Goal: Task Accomplishment & Management: Use online tool/utility

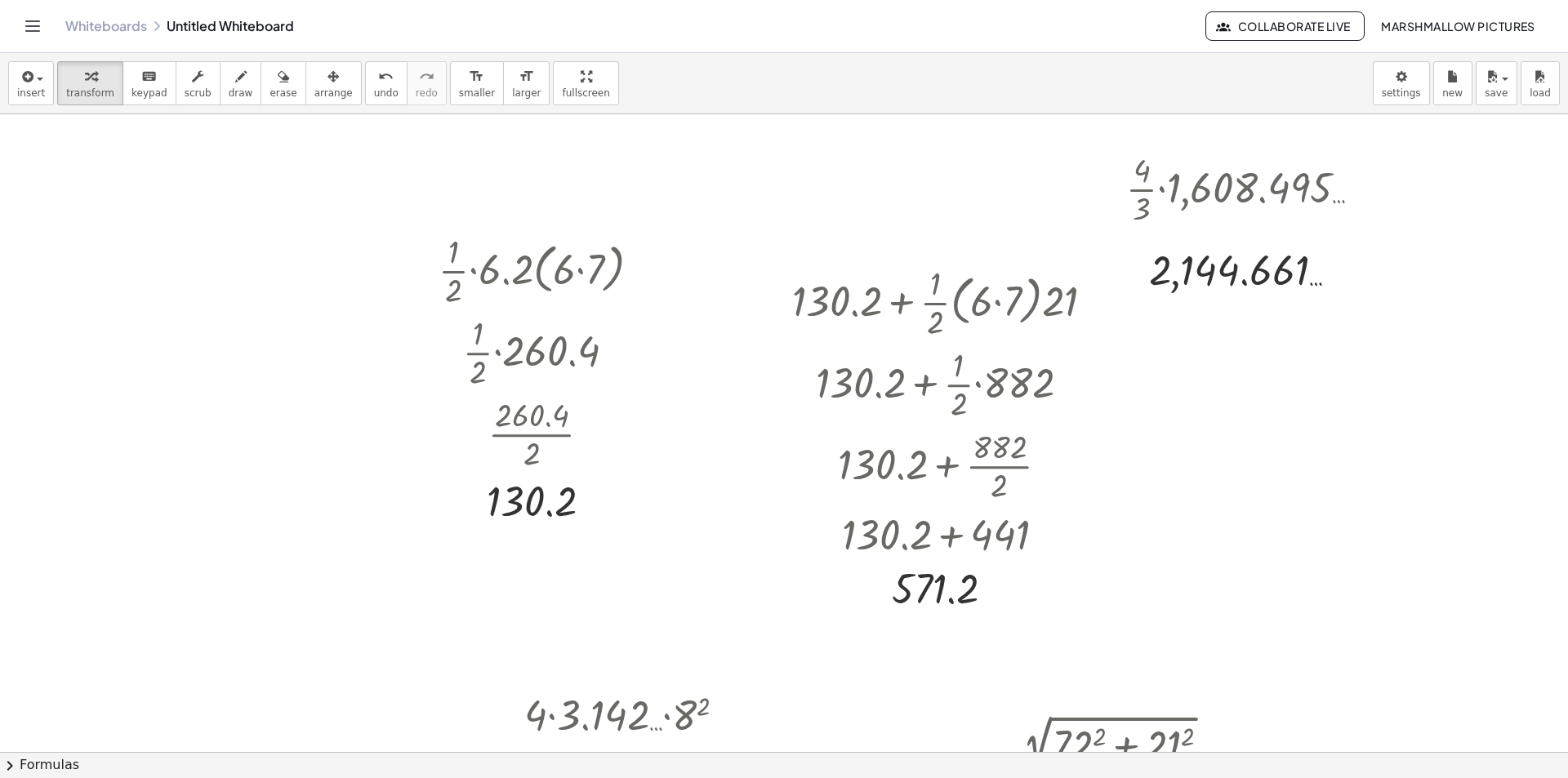
scroll to position [653, 0]
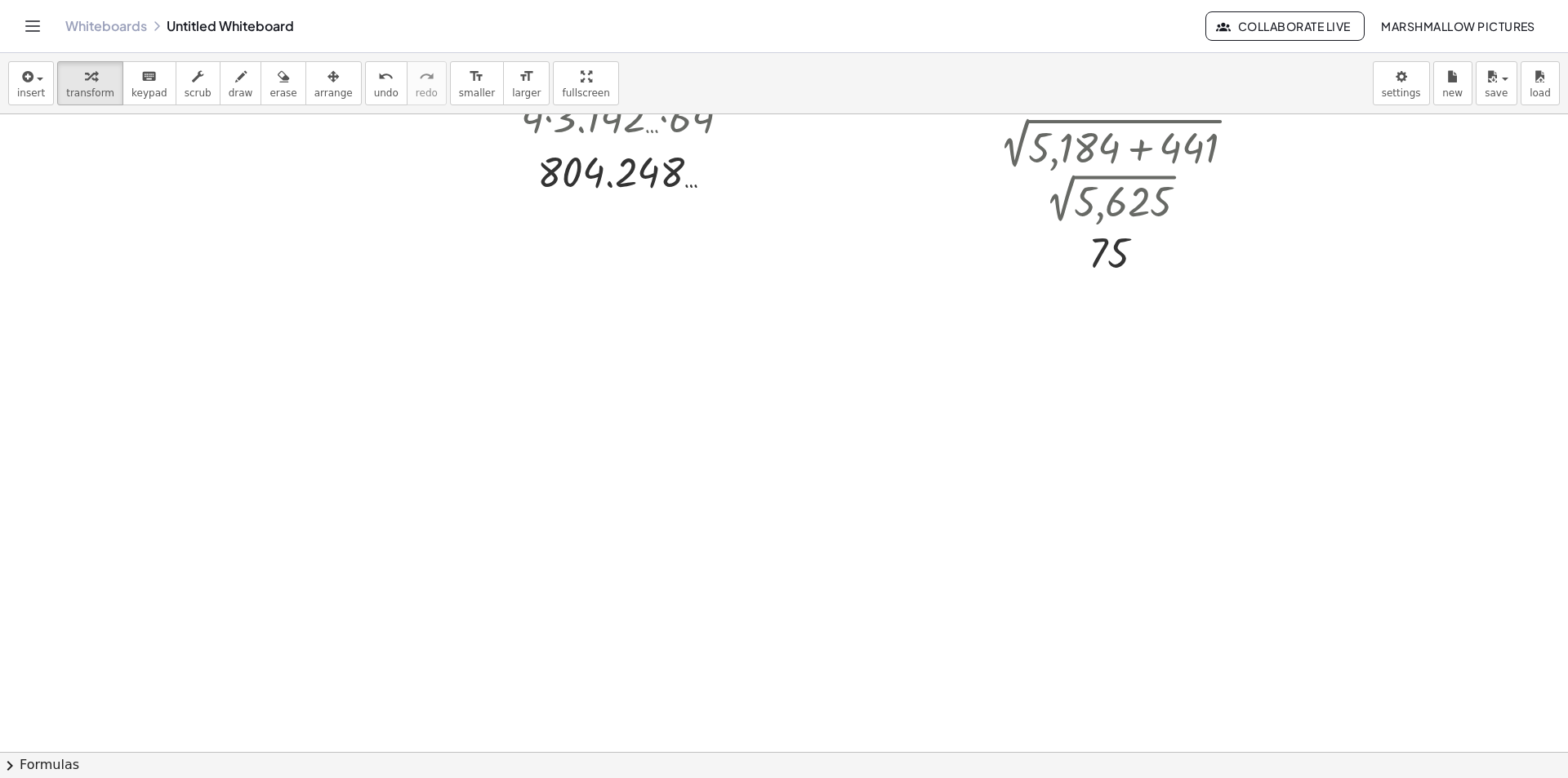
click at [593, 456] on div at bounding box center [784, 151] width 1568 height 1382
click at [647, 354] on div at bounding box center [784, 151] width 1568 height 1382
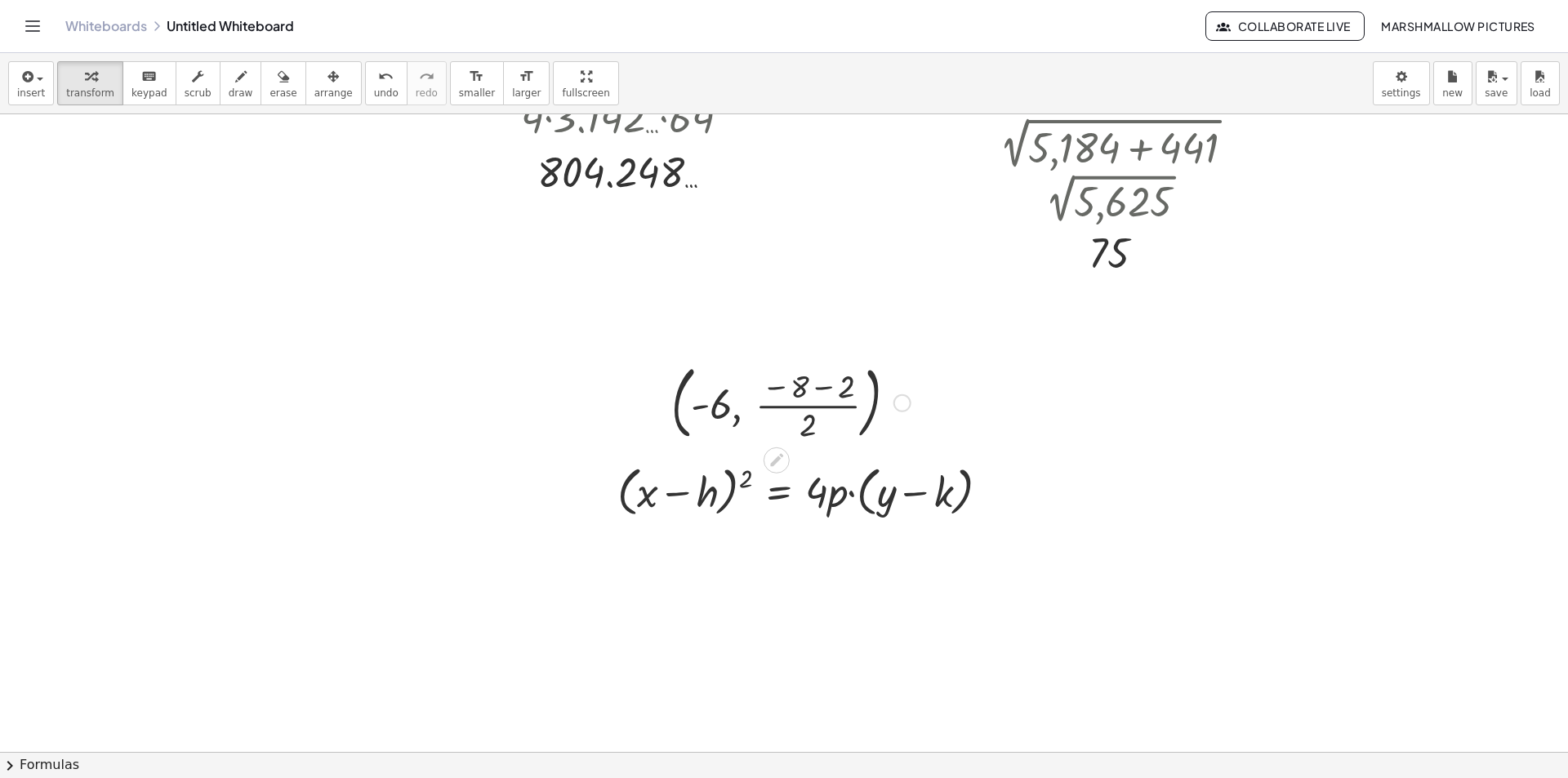
click at [817, 392] on div at bounding box center [791, 402] width 256 height 88
click at [818, 405] on div at bounding box center [791, 402] width 203 height 88
drag, startPoint x: 731, startPoint y: 432, endPoint x: 714, endPoint y: 478, distance: 49.0
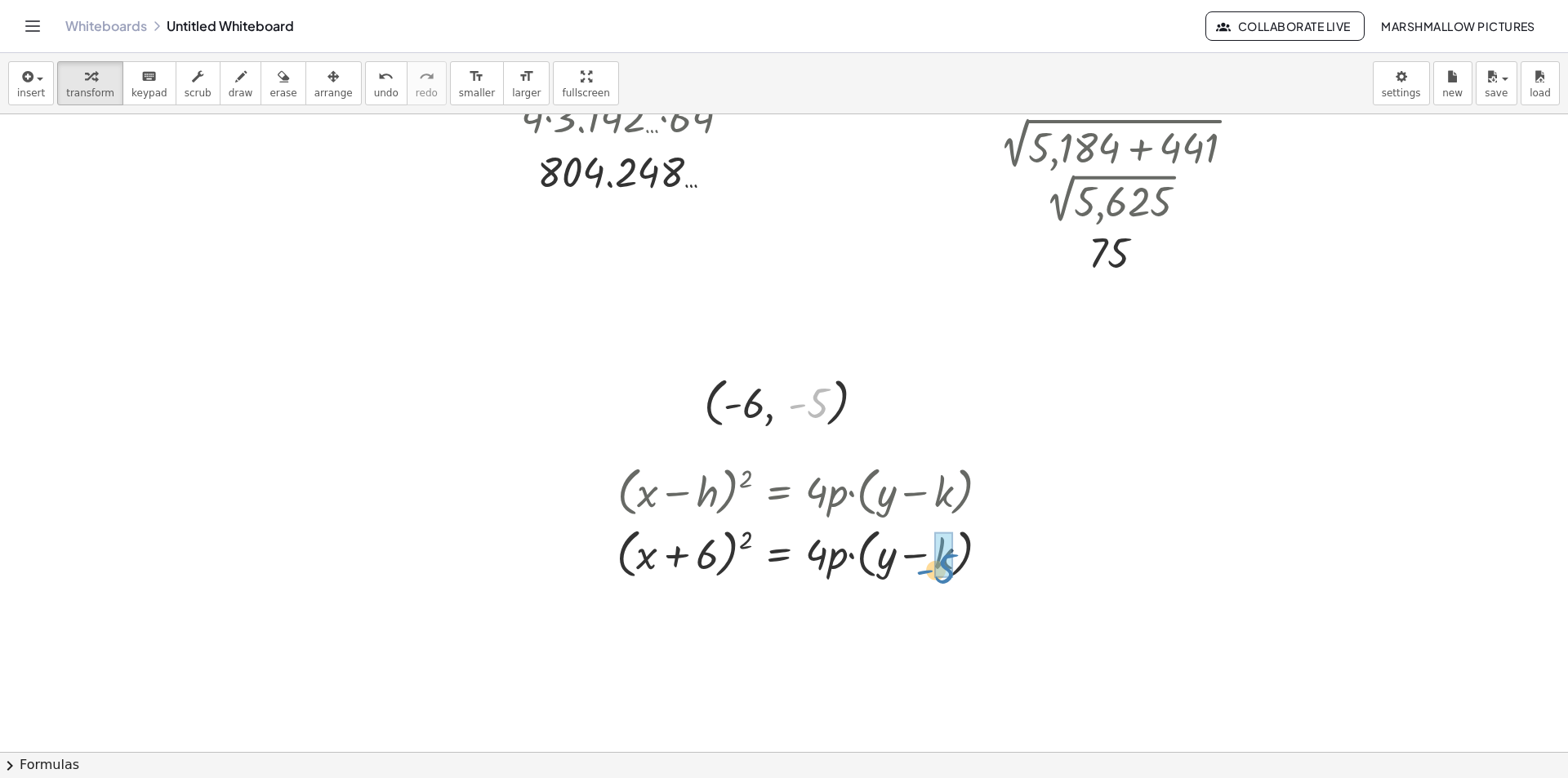
drag, startPoint x: 818, startPoint y: 397, endPoint x: 947, endPoint y: 556, distance: 204.7
click at [442, 231] on div at bounding box center [784, 151] width 1568 height 1382
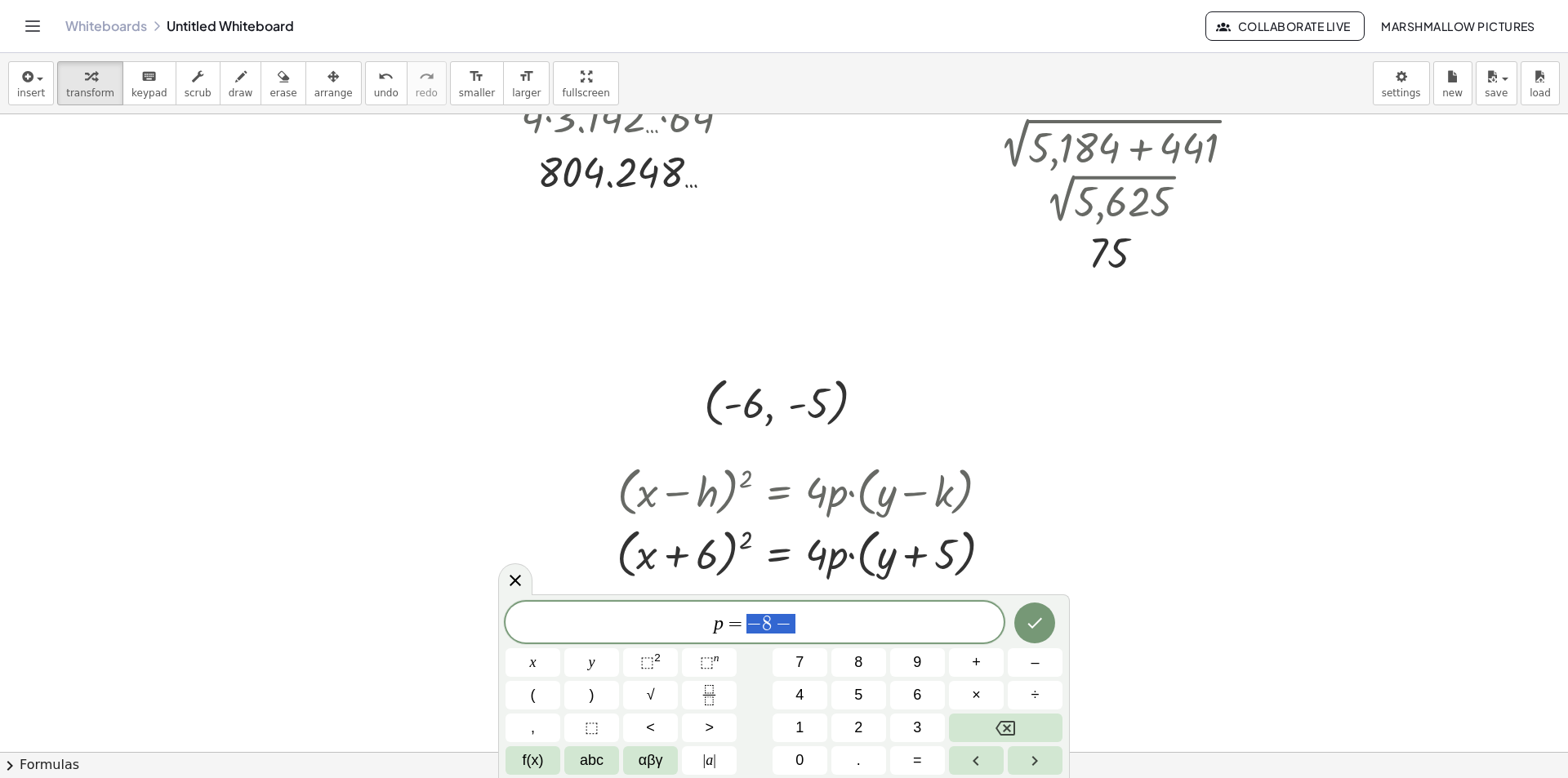
drag, startPoint x: 796, startPoint y: 623, endPoint x: 744, endPoint y: 624, distance: 52.0
click at [744, 624] on span "p = − 8 −" at bounding box center [755, 623] width 498 height 23
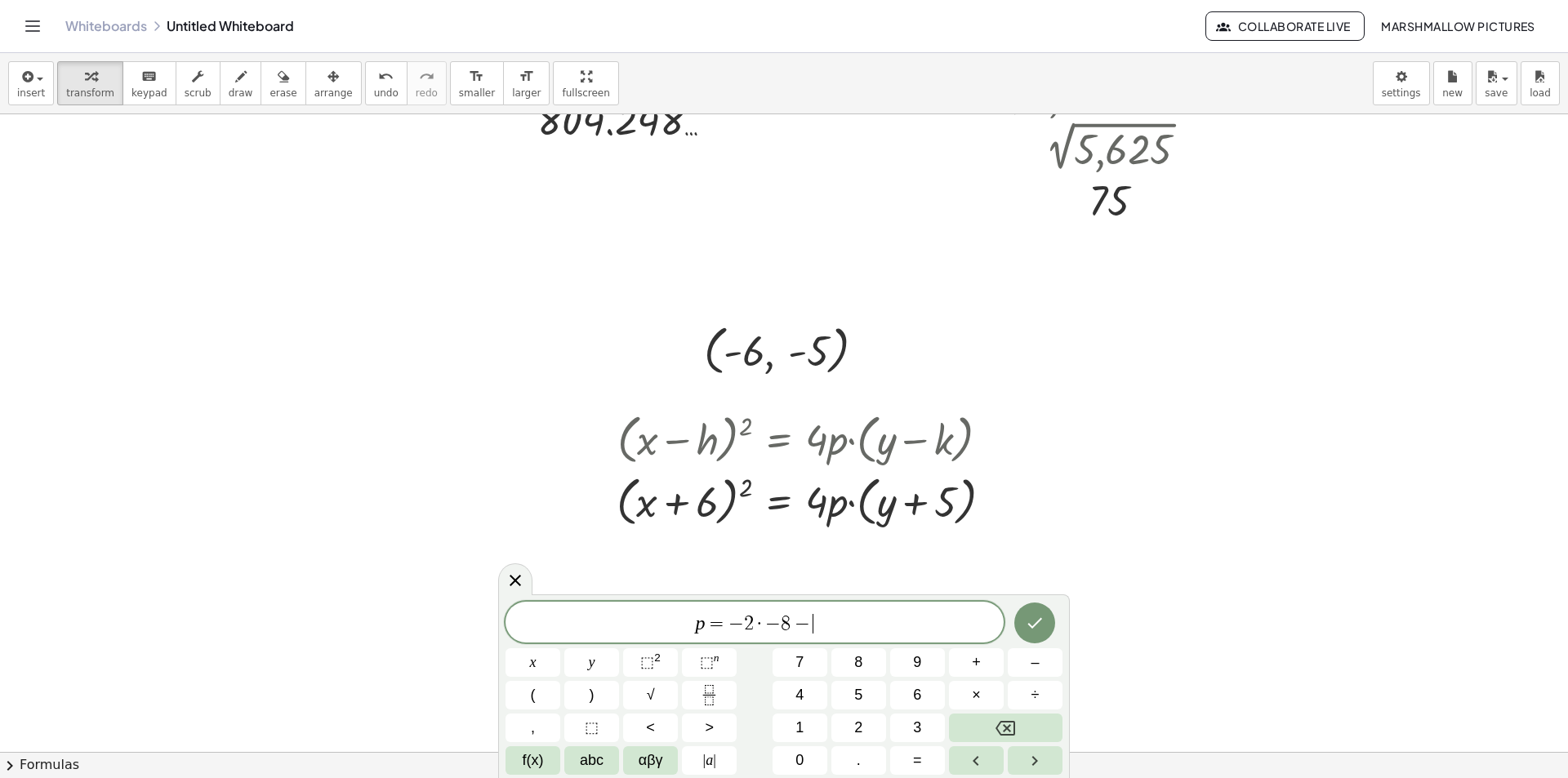
scroll to position [735, 0]
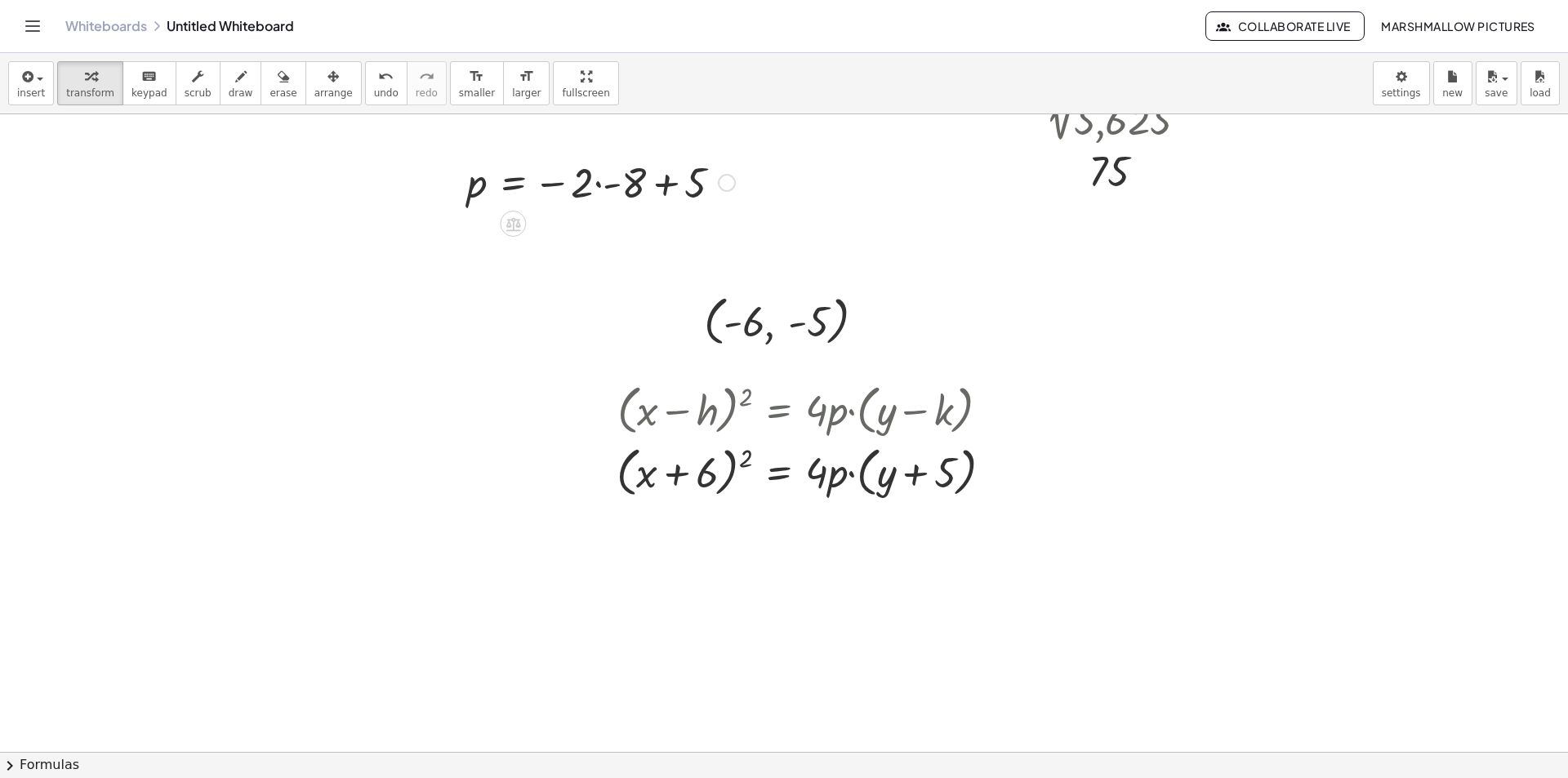
click at [617, 185] on div at bounding box center [600, 181] width 284 height 56
click at [648, 173] on div at bounding box center [591, 181] width 264 height 54
click at [650, 240] on div at bounding box center [600, 235] width 284 height 54
click at [561, 239] on div at bounding box center [600, 235] width 284 height 54
click at [625, 243] on div at bounding box center [600, 235] width 284 height 56
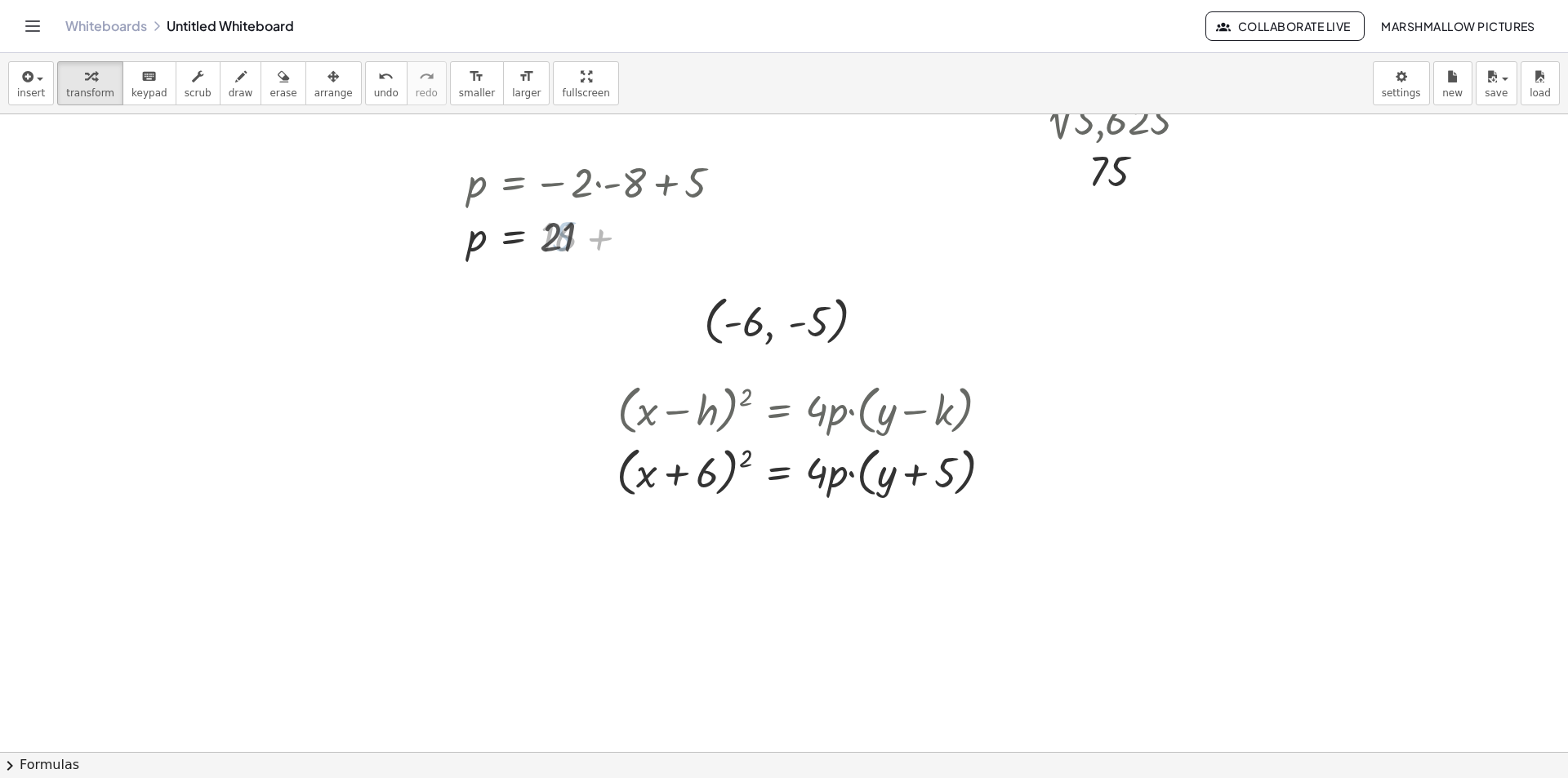
scroll to position [744, 0]
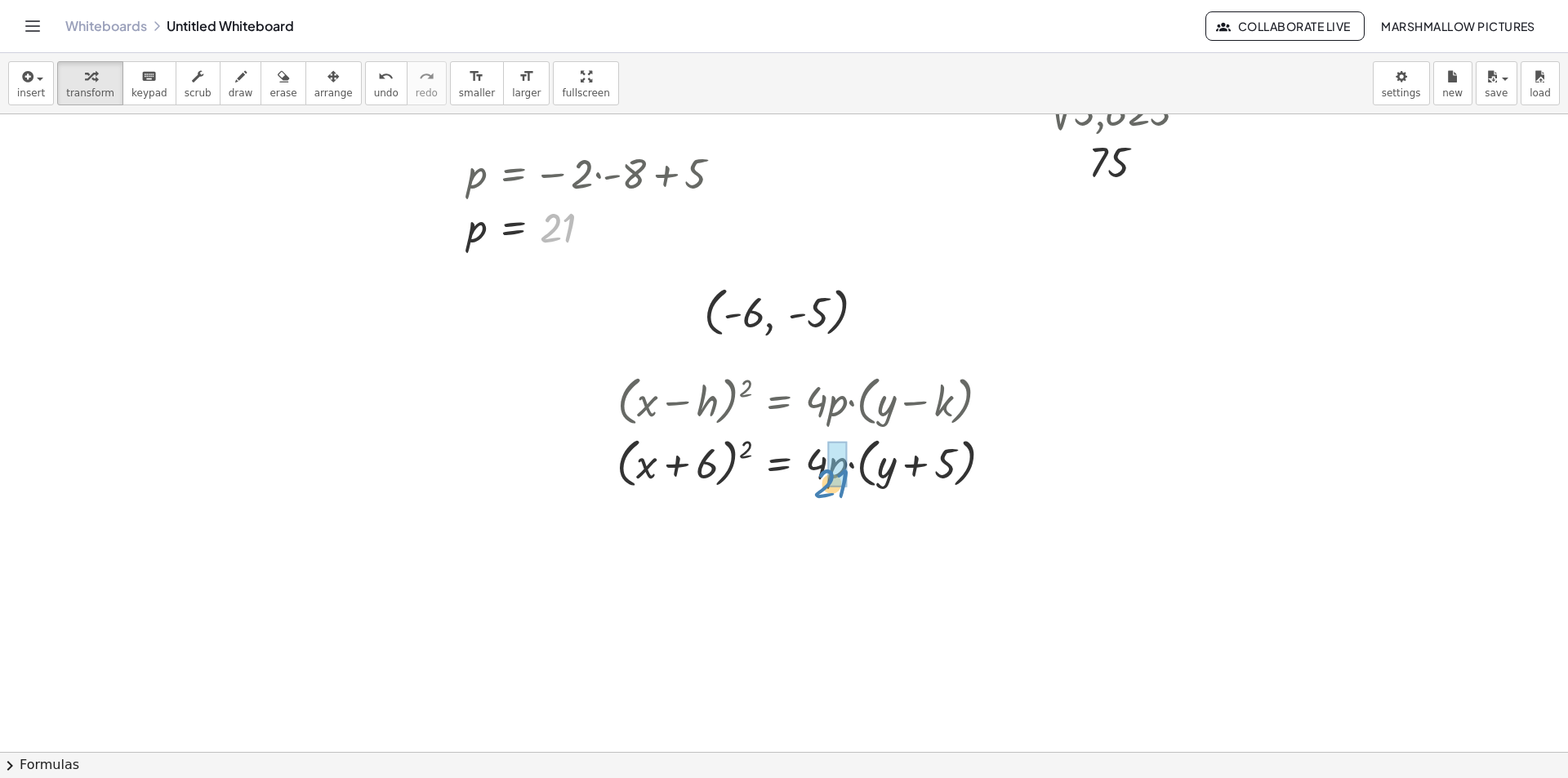
drag, startPoint x: 544, startPoint y: 259, endPoint x: 821, endPoint y: 489, distance: 360.0
click at [821, 489] on div "+ 130.2 + · · 1 · 2 · ( · 6 · 7 ) · 21 + 130.2 + · · 1 · 2 · 42 · 21 + 130.2 + …" at bounding box center [784, 327] width 1568 height 1913
click at [835, 466] on div at bounding box center [819, 462] width 422 height 62
click at [872, 484] on div at bounding box center [809, 462] width 402 height 62
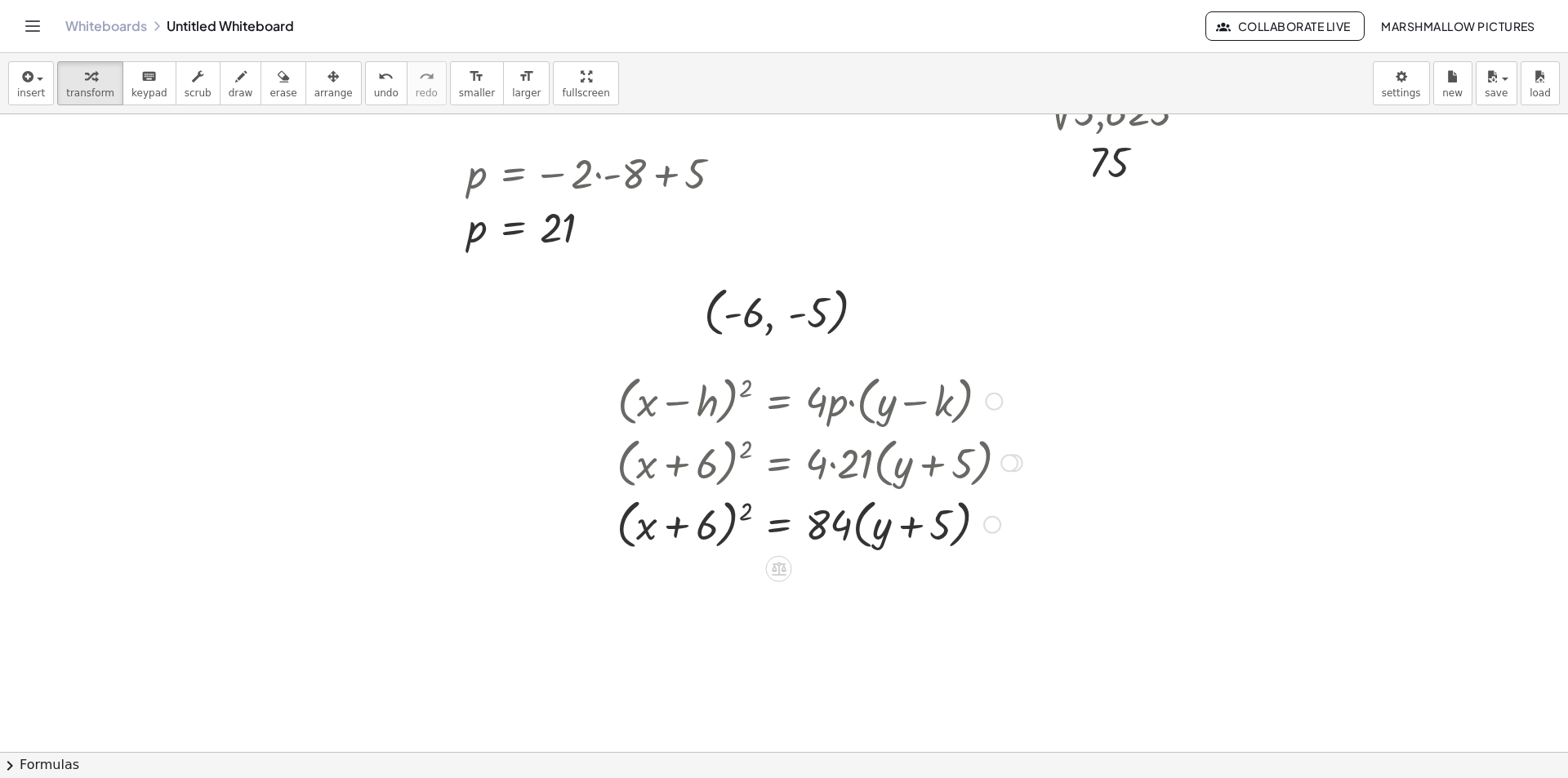
click at [999, 522] on div at bounding box center [992, 525] width 18 height 18
click at [1048, 489] on span "Transform line" at bounding box center [1062, 487] width 73 height 13
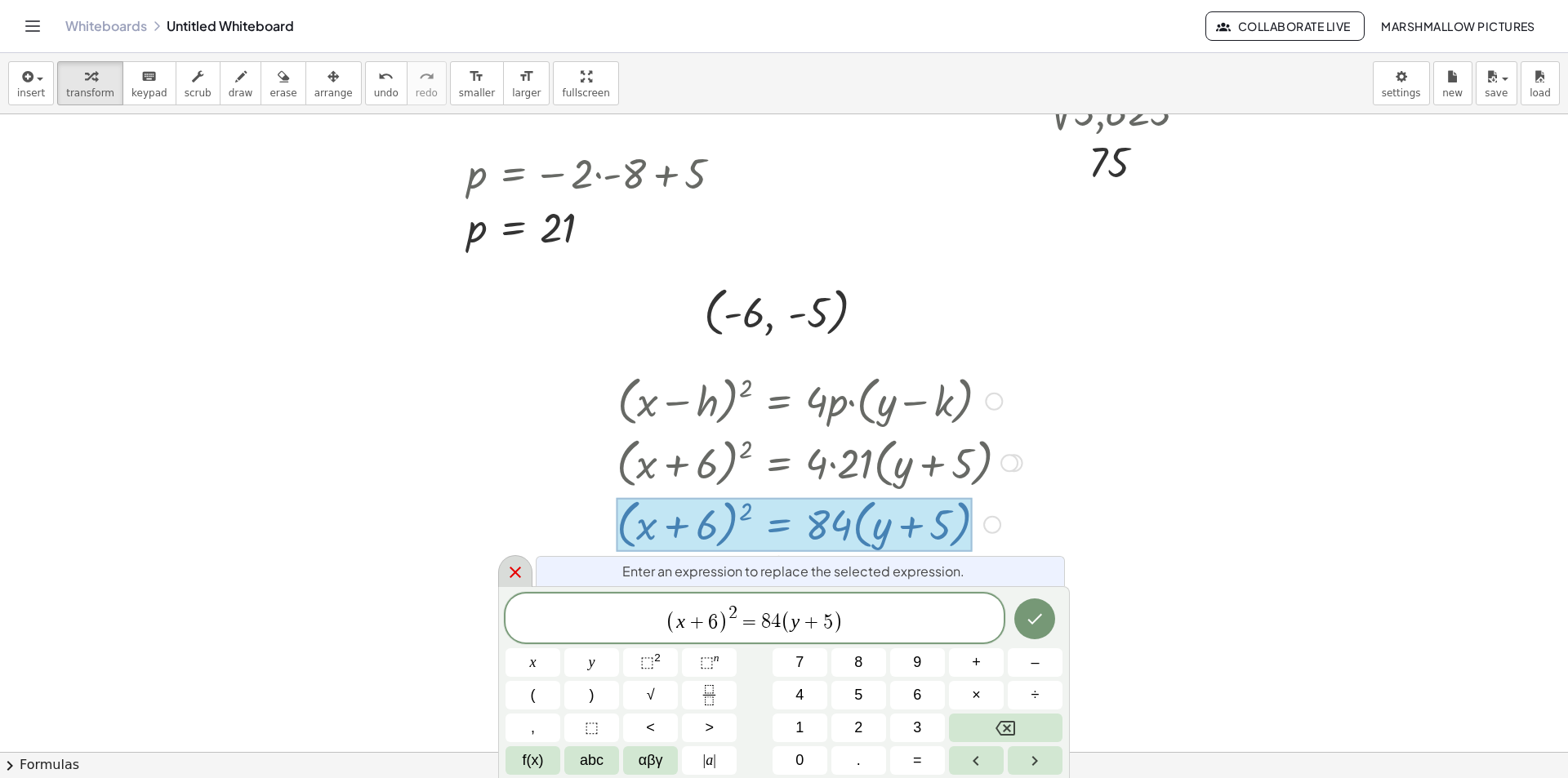
click at [519, 570] on icon at bounding box center [514, 572] width 11 height 11
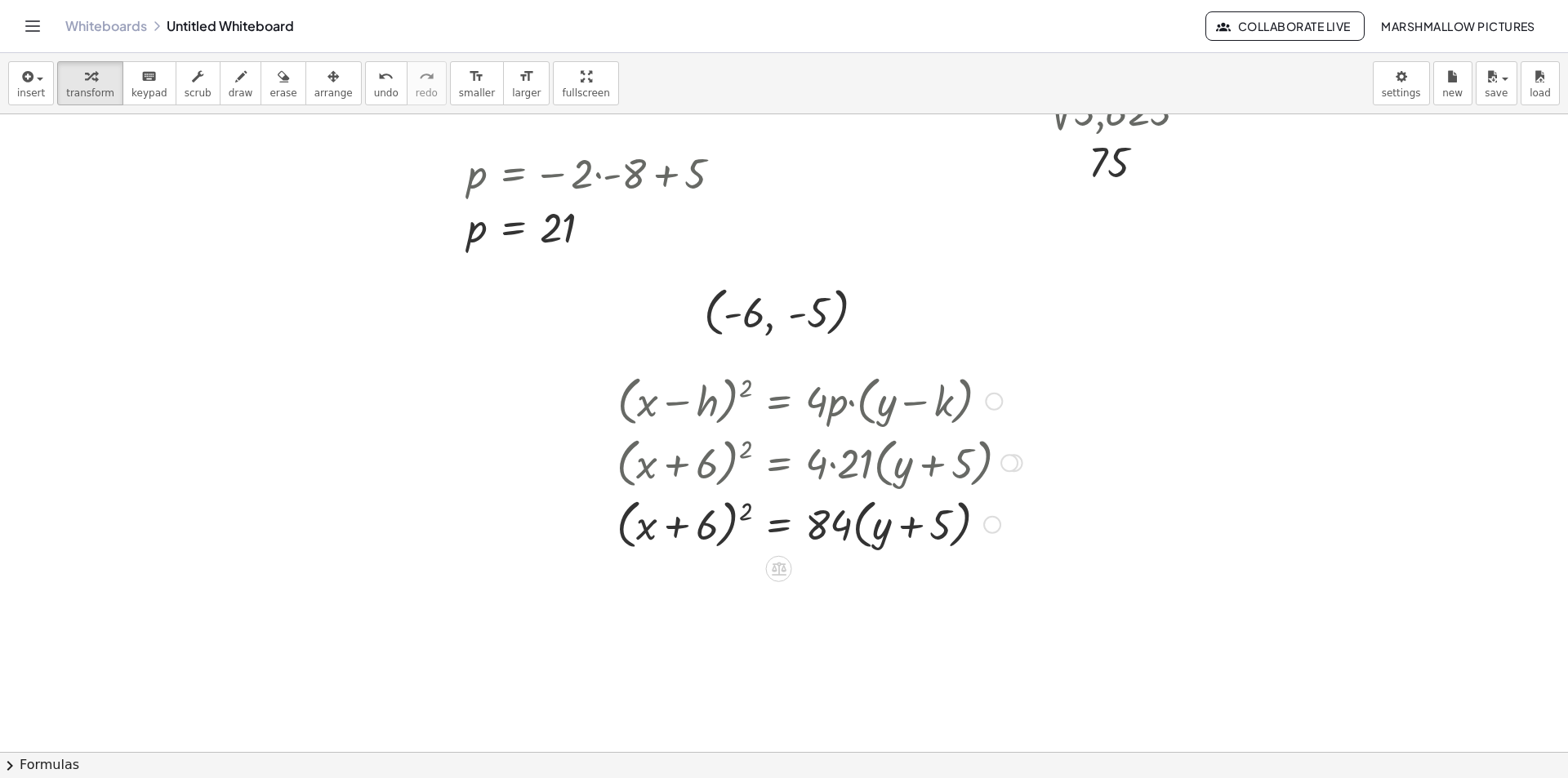
click at [1169, 378] on div at bounding box center [784, 327] width 1568 height 1913
click at [1243, 424] on div at bounding box center [1244, 410] width 119 height 56
click at [1287, 641] on div at bounding box center [784, 327] width 1568 height 1913
click at [1412, 669] on div at bounding box center [1383, 672] width 161 height 54
click at [1127, 567] on div at bounding box center [784, 327] width 1568 height 1913
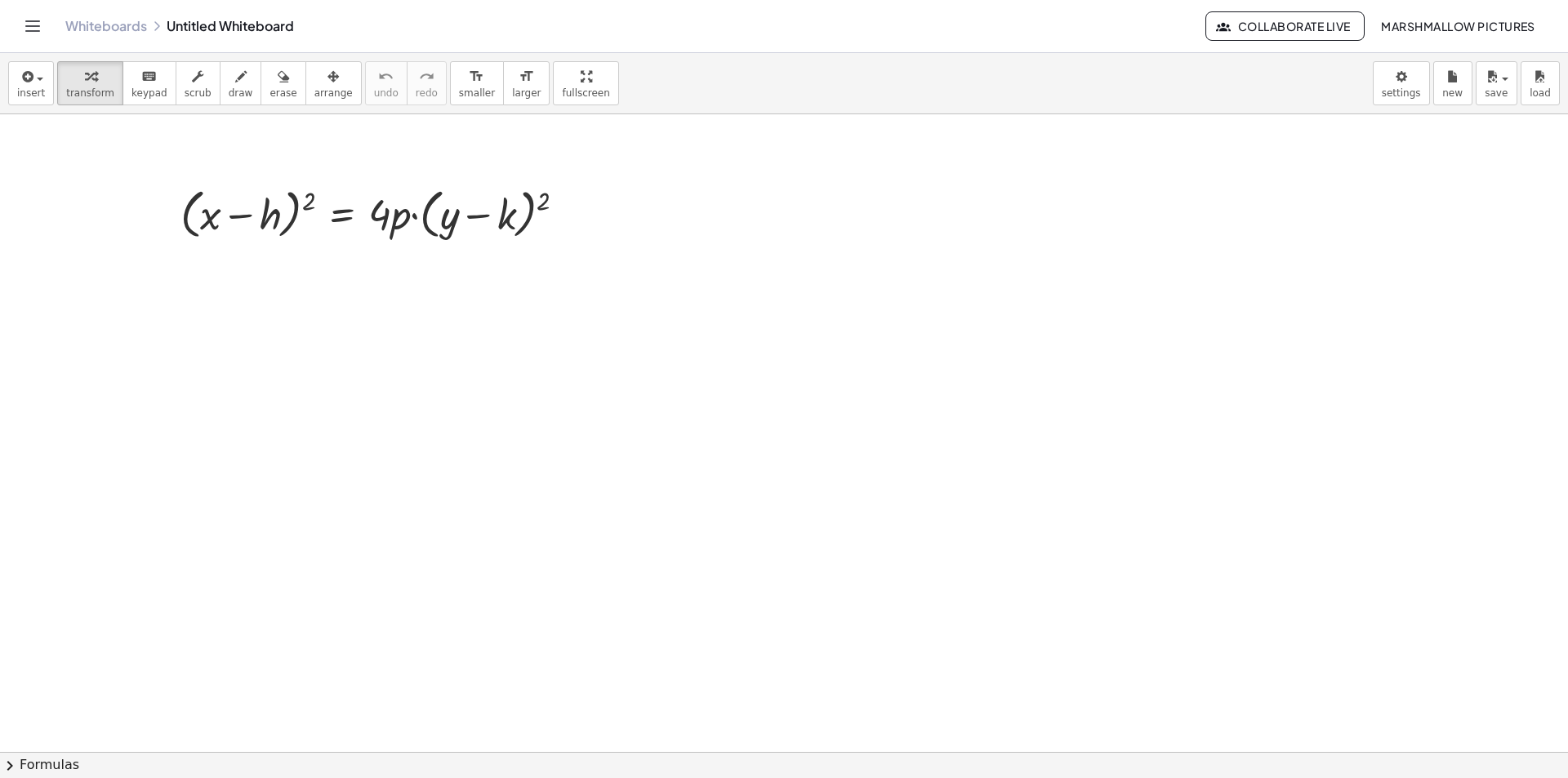
click at [887, 203] on div at bounding box center [882, 213] width 221 height 88
click at [888, 221] on div at bounding box center [882, 213] width 182 height 88
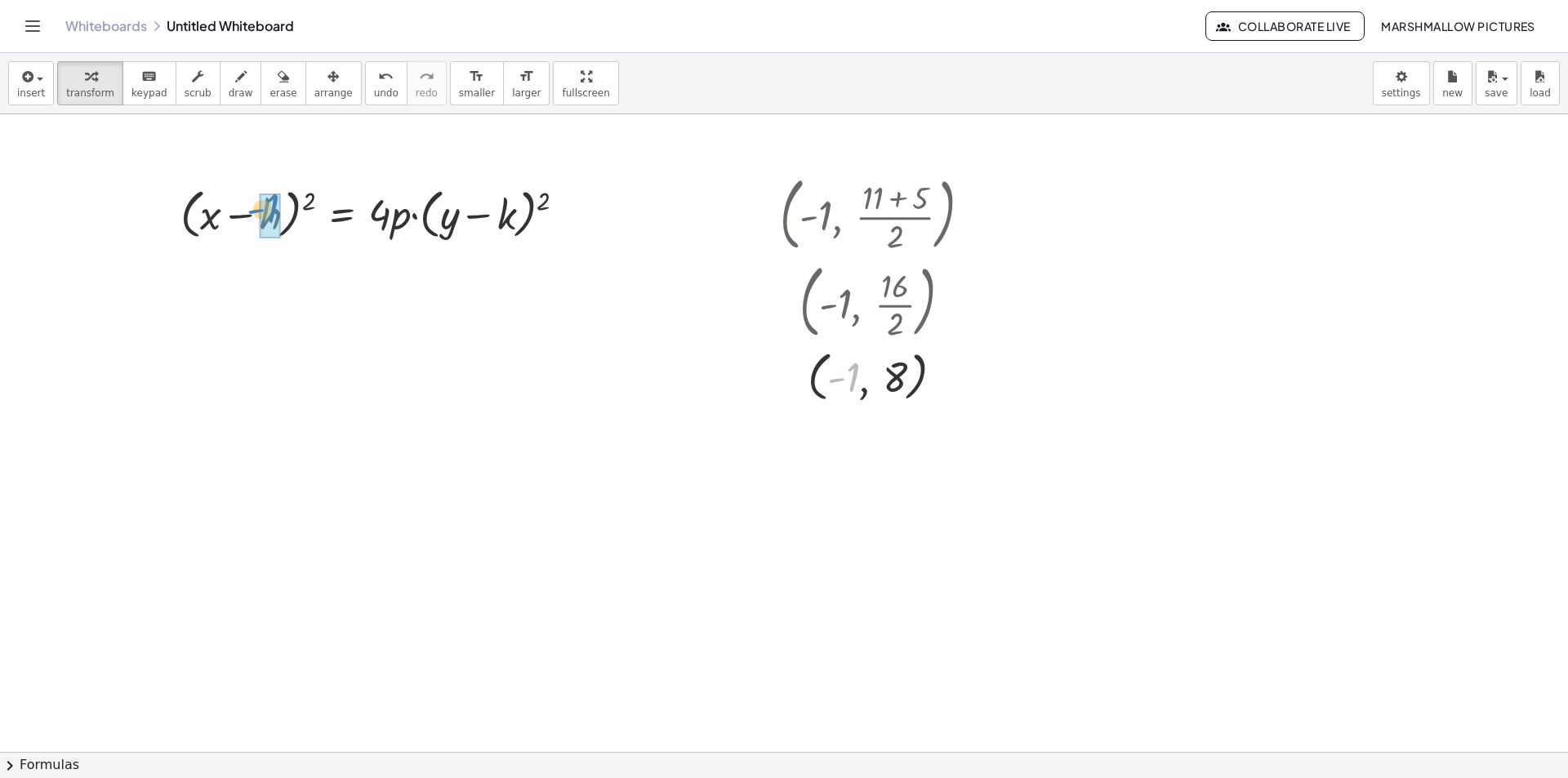
drag, startPoint x: 848, startPoint y: 222, endPoint x: 270, endPoint y: 52, distance: 602.5
click at [270, 52] on div "Graspable Math Activities Whiteboards Classes Account v1.28.4 | Privacy policy …" at bounding box center [784, 389] width 1568 height 778
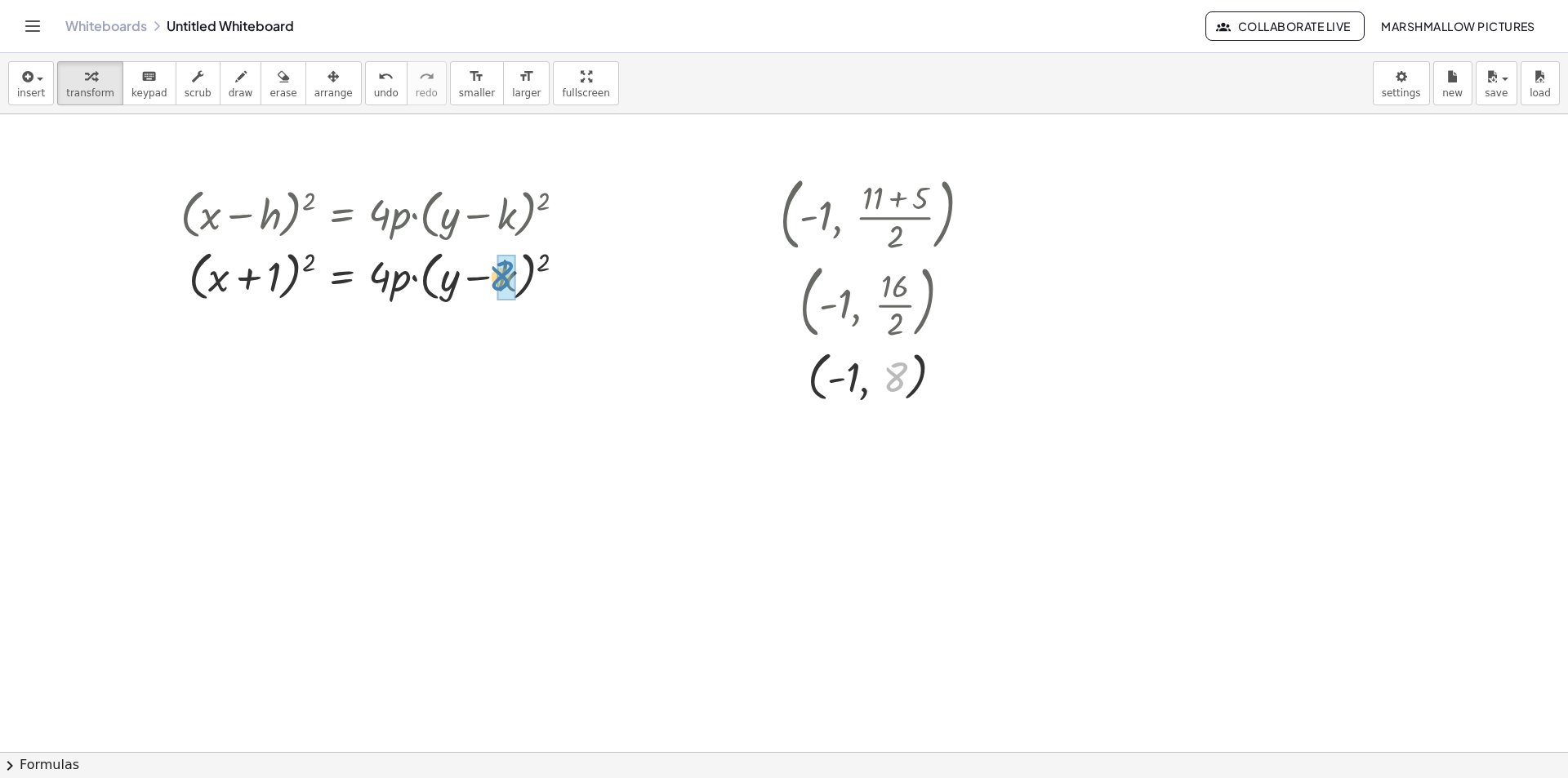
drag, startPoint x: 906, startPoint y: 374, endPoint x: 506, endPoint y: 274, distance: 412.3
click at [840, 530] on div at bounding box center [813, 518] width 202 height 56
drag, startPoint x: 696, startPoint y: 483, endPoint x: 399, endPoint y: 289, distance: 354.7
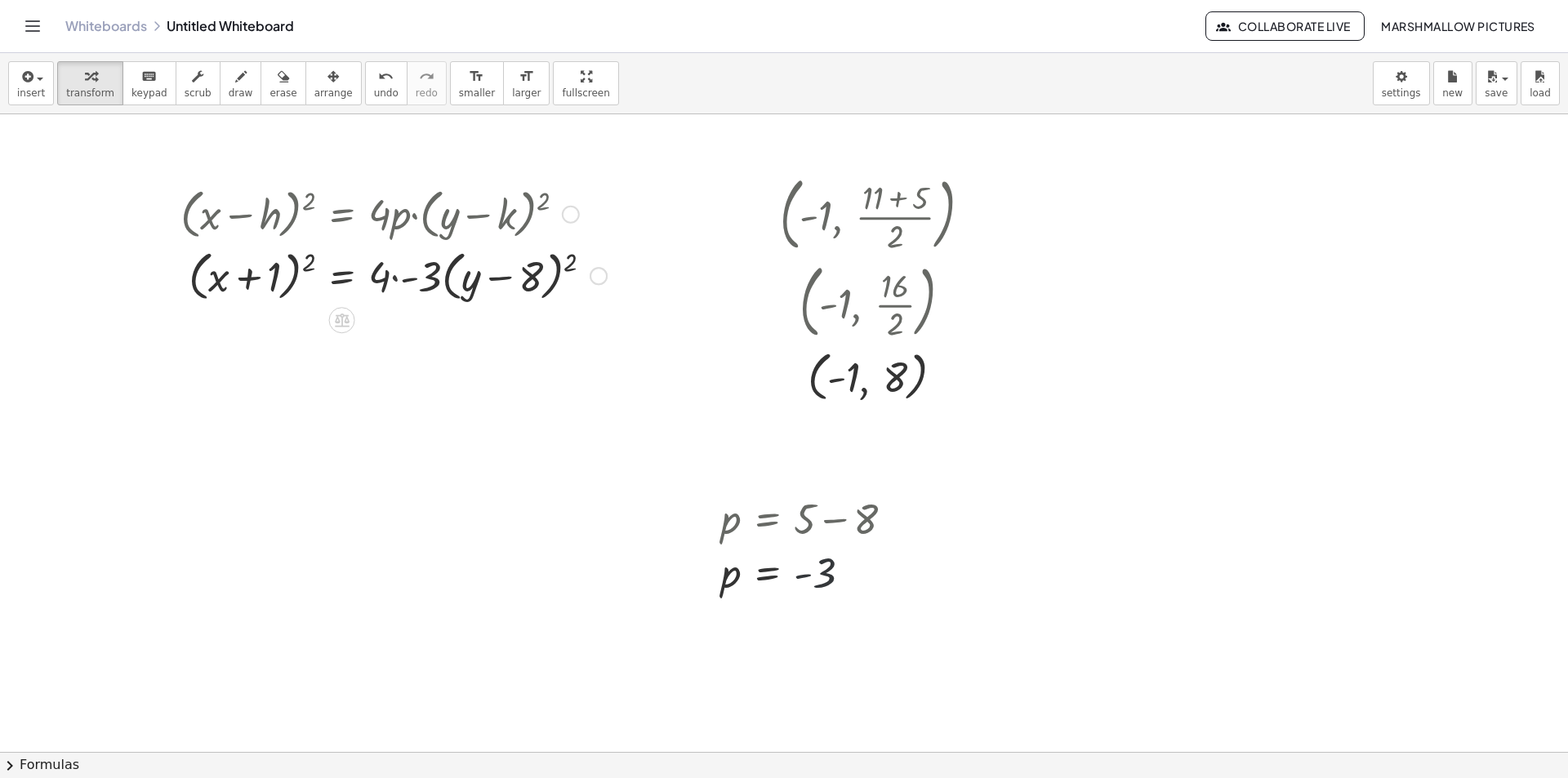
click at [399, 278] on div at bounding box center [393, 275] width 442 height 62
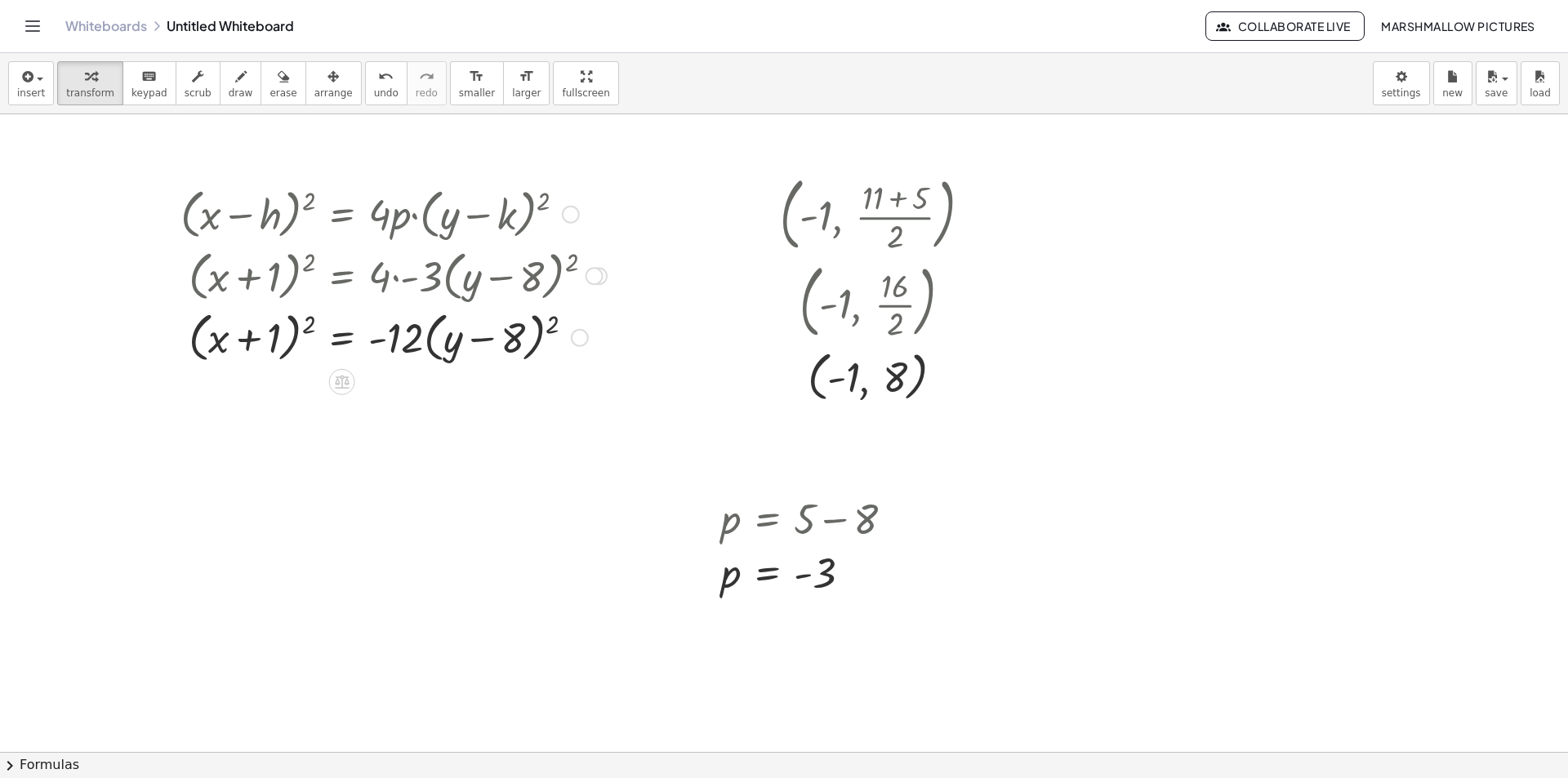
click at [583, 339] on div at bounding box center [580, 337] width 18 height 18
click at [638, 295] on span "Transform line" at bounding box center [650, 300] width 73 height 13
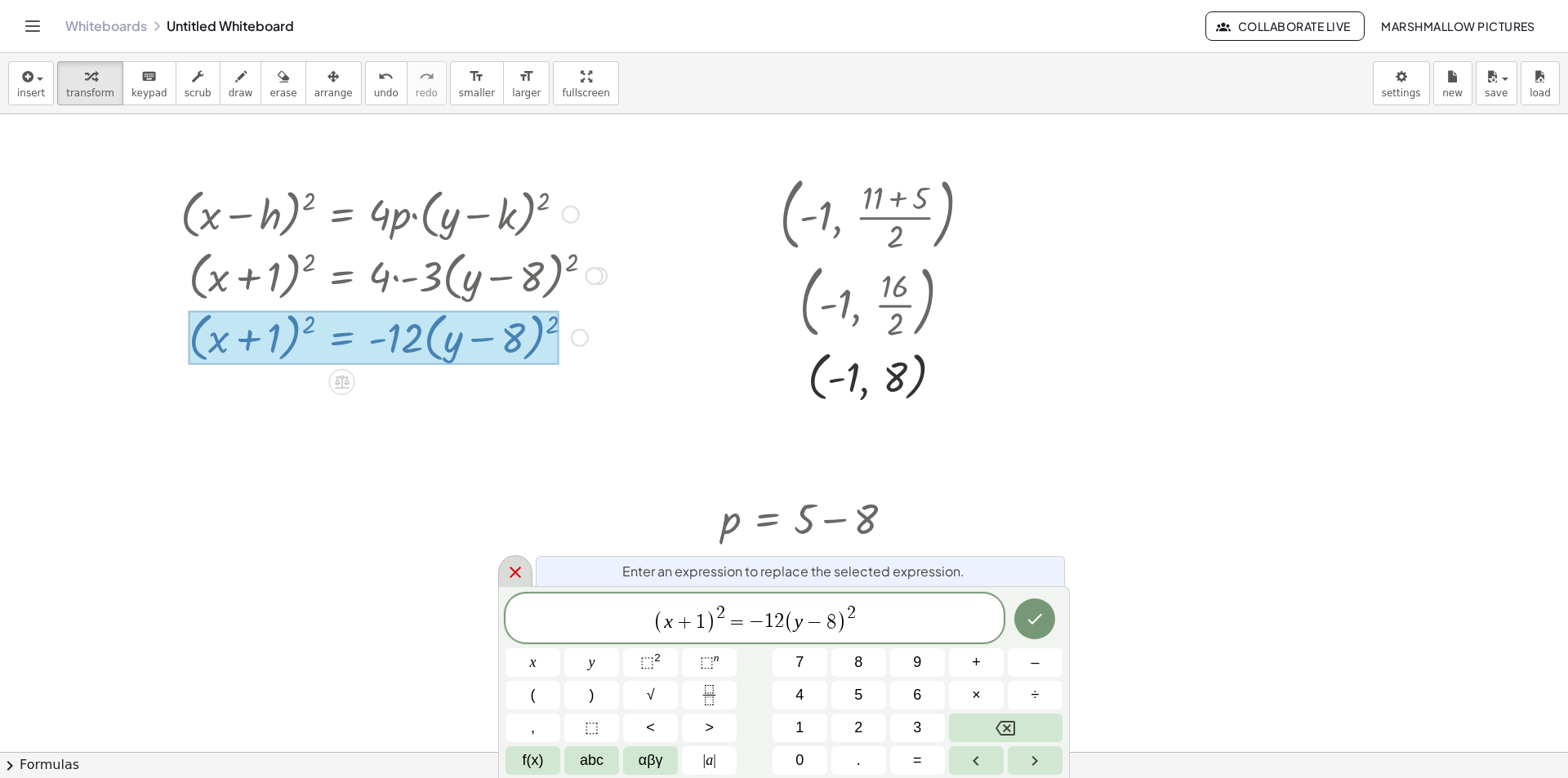
click at [520, 579] on icon at bounding box center [515, 572] width 20 height 20
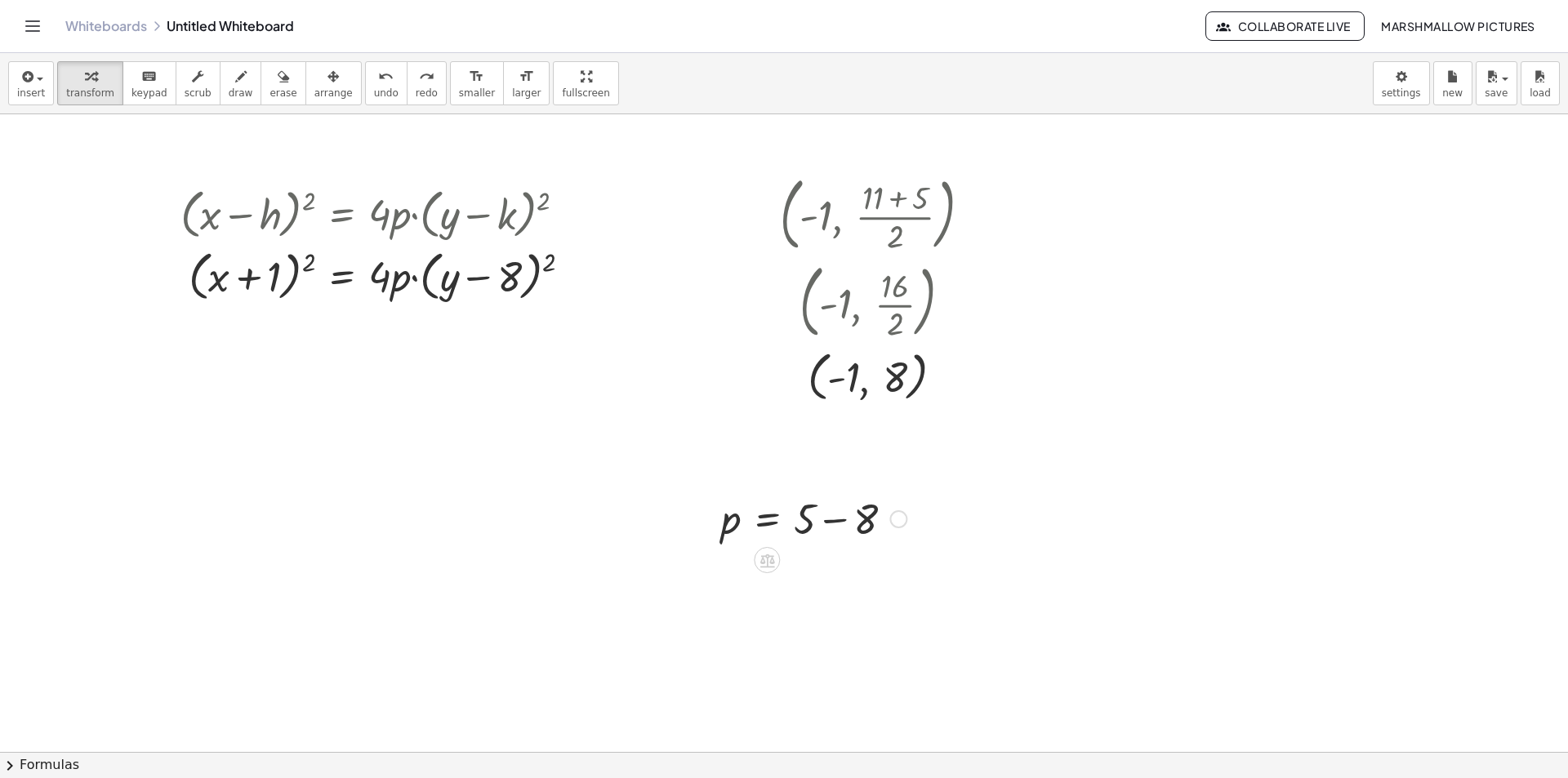
click at [898, 514] on div at bounding box center [898, 519] width 18 height 18
click at [988, 467] on span "Fix a mistake" at bounding box center [966, 469] width 67 height 13
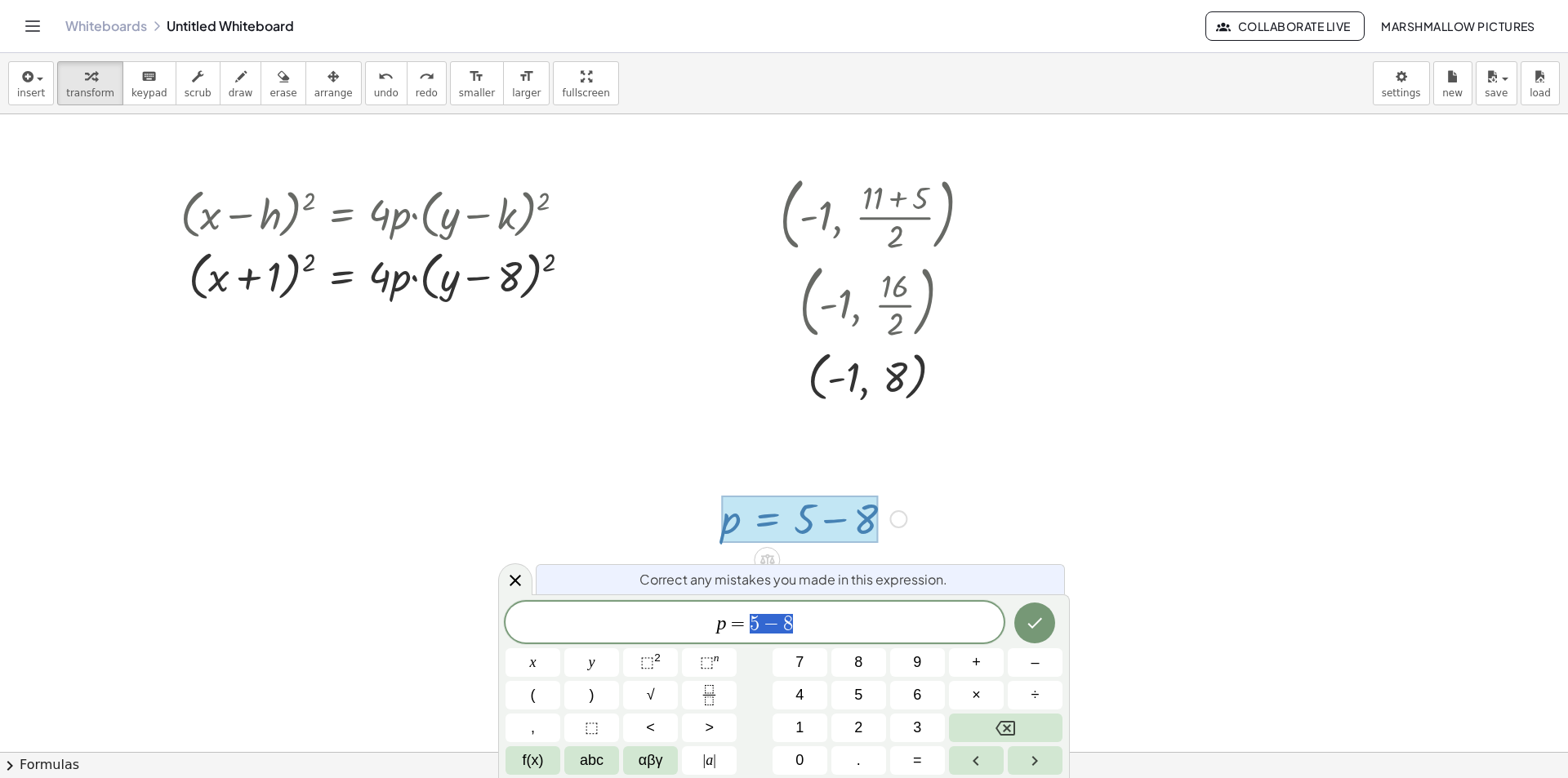
drag, startPoint x: 786, startPoint y: 618, endPoint x: 753, endPoint y: 612, distance: 33.5
click at [753, 612] on span "p = 5 − 8" at bounding box center [755, 623] width 498 height 23
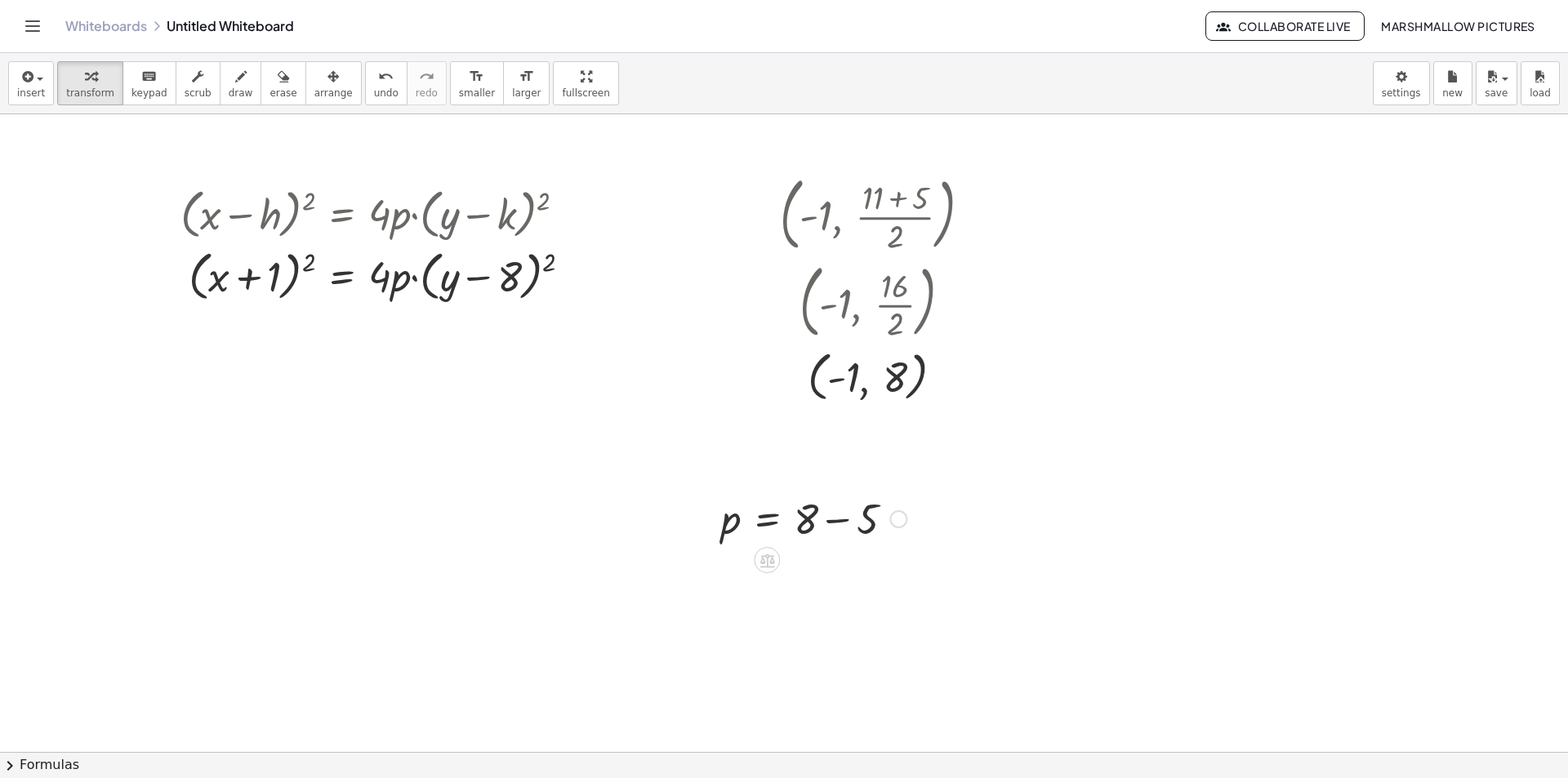
click at [833, 524] on div at bounding box center [813, 518] width 202 height 56
drag, startPoint x: 806, startPoint y: 571, endPoint x: 397, endPoint y: 287, distance: 497.9
click at [388, 287] on div at bounding box center [385, 275] width 424 height 62
click at [407, 283] on div at bounding box center [385, 275] width 424 height 62
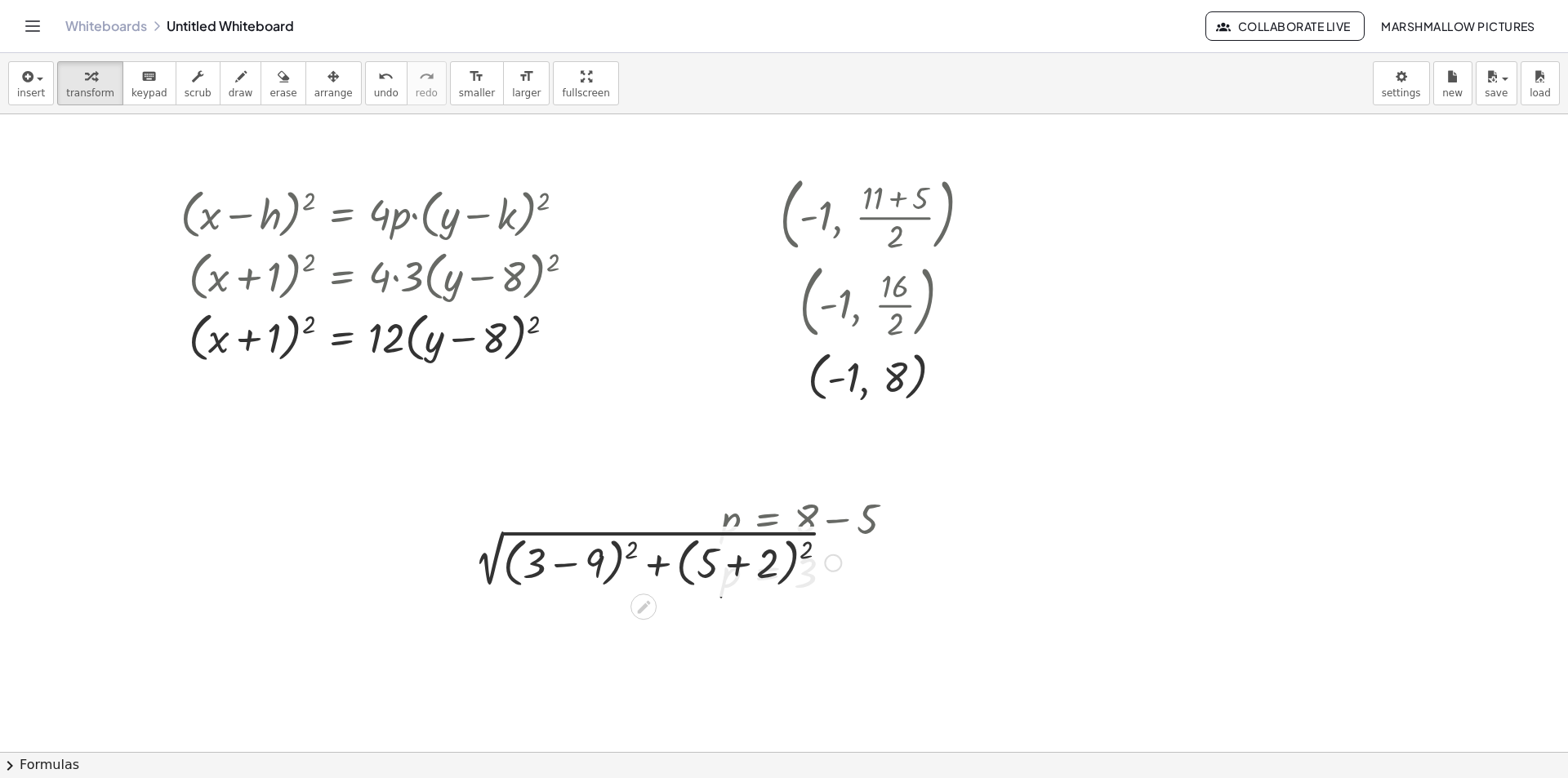
click at [791, 561] on div at bounding box center [653, 562] width 392 height 62
click at [765, 564] on div at bounding box center [653, 562] width 392 height 62
click at [754, 560] on div at bounding box center [653, 562] width 289 height 62
click at [673, 555] on div at bounding box center [653, 562] width 298 height 62
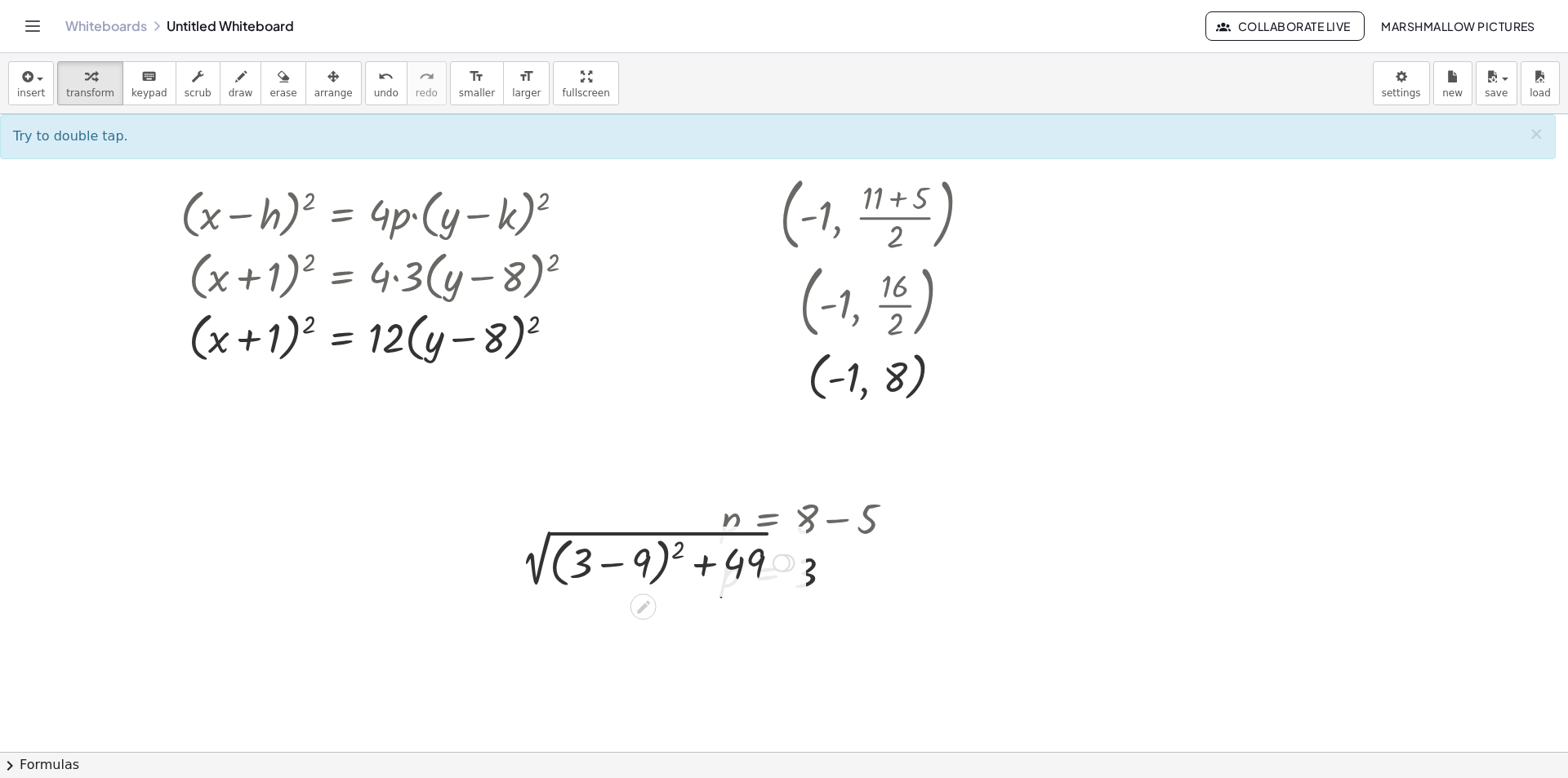
click at [631, 566] on div at bounding box center [653, 562] width 298 height 62
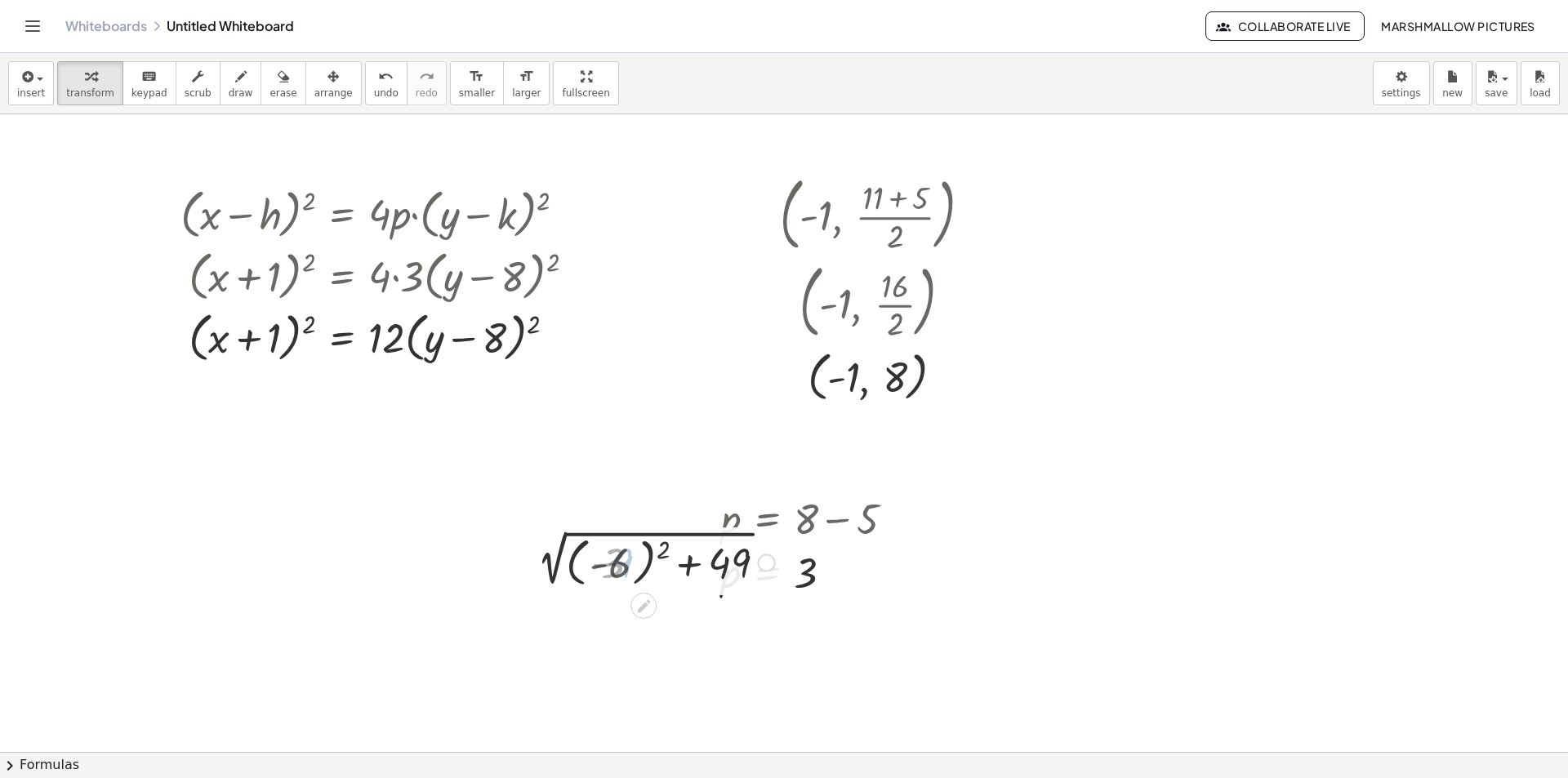
click at [641, 562] on div at bounding box center [653, 561] width 258 height 59
click at [674, 568] on div at bounding box center [653, 562] width 209 height 56
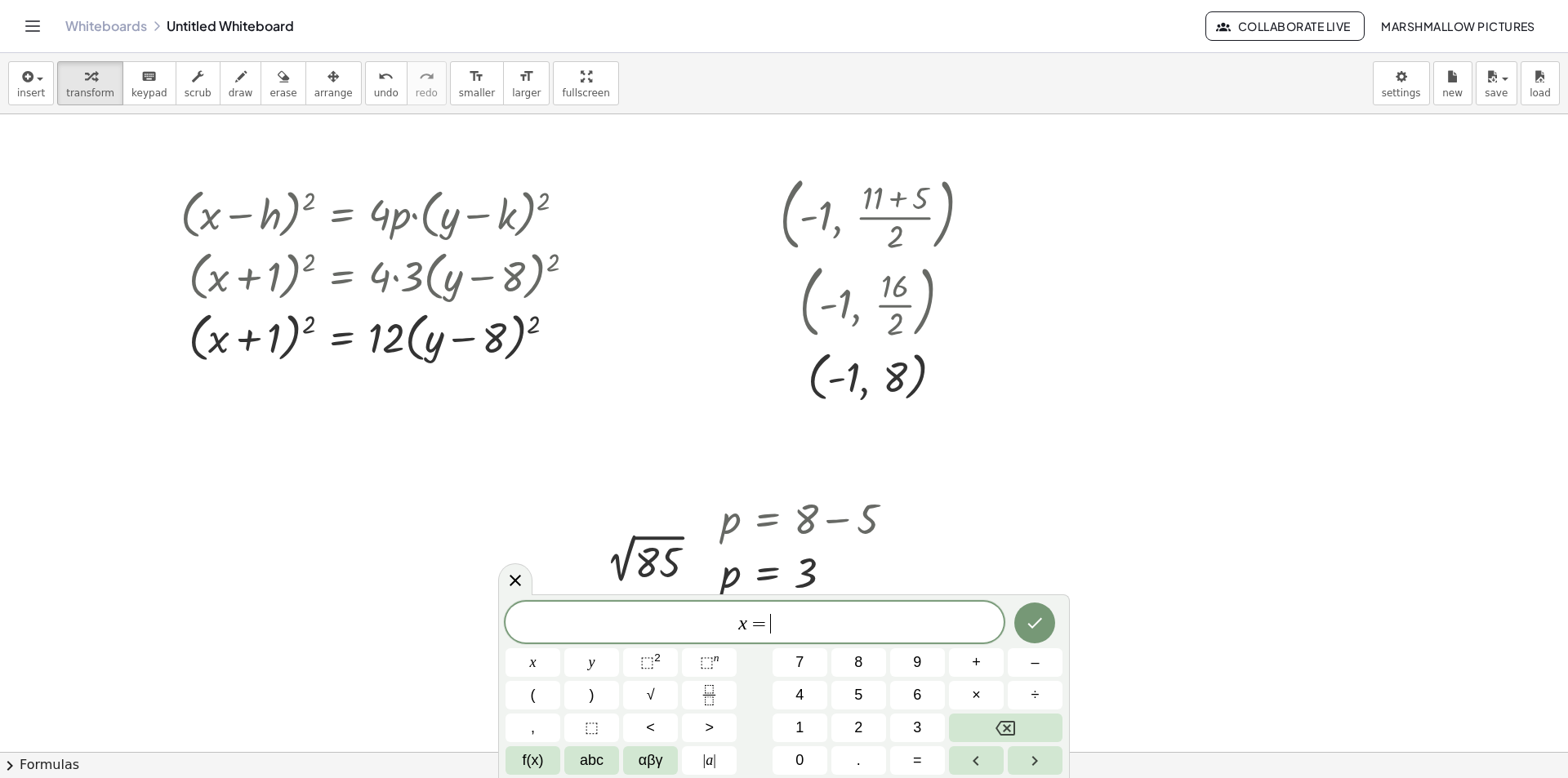
drag, startPoint x: 781, startPoint y: 626, endPoint x: 125, endPoint y: 520, distance: 664.5
click at [198, 545] on body "Graspable Math Activities Whiteboards Classes Account v1.28.4 | Privacy policy …" at bounding box center [784, 389] width 1568 height 778
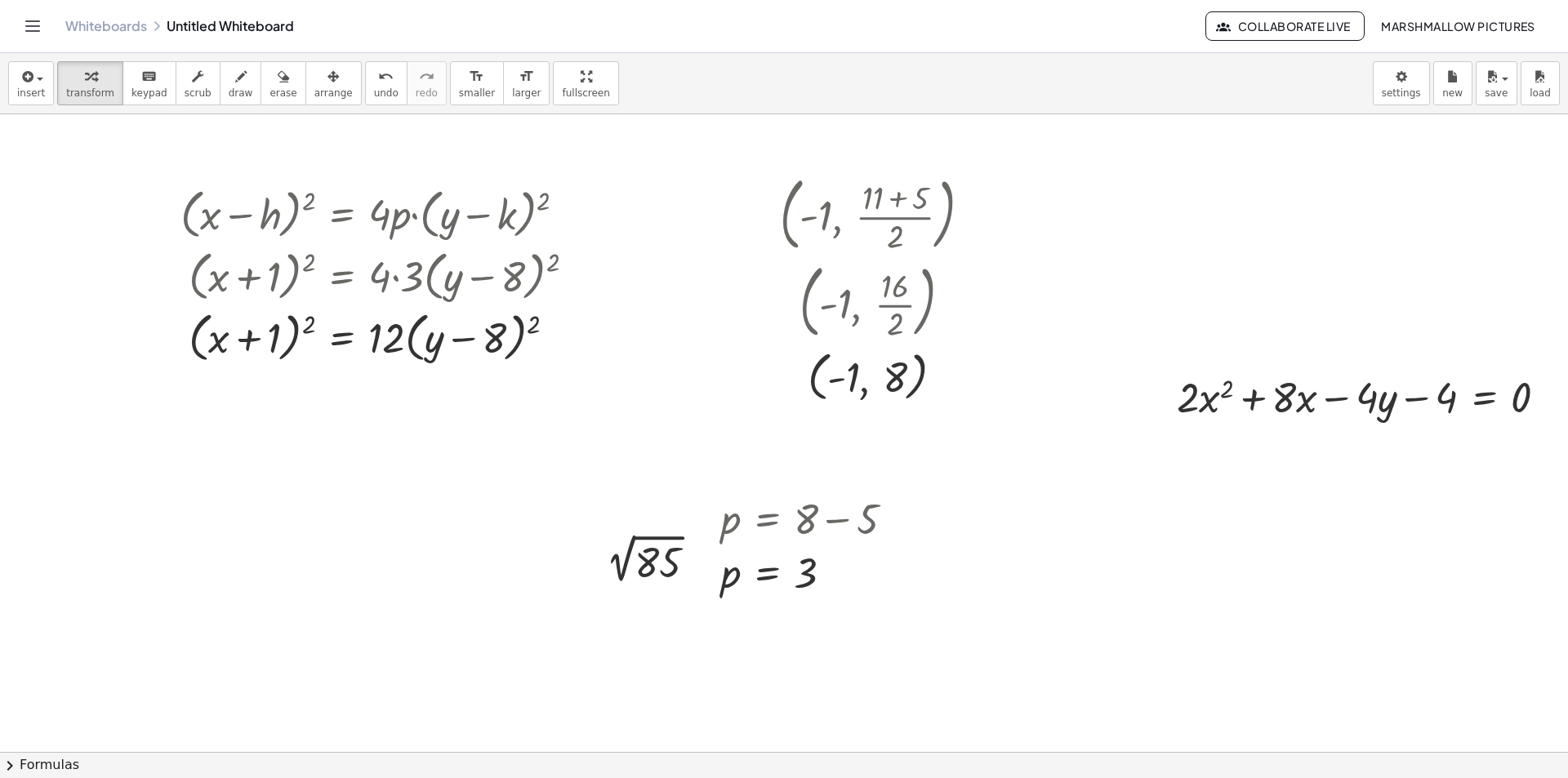
scroll to position [0, 21]
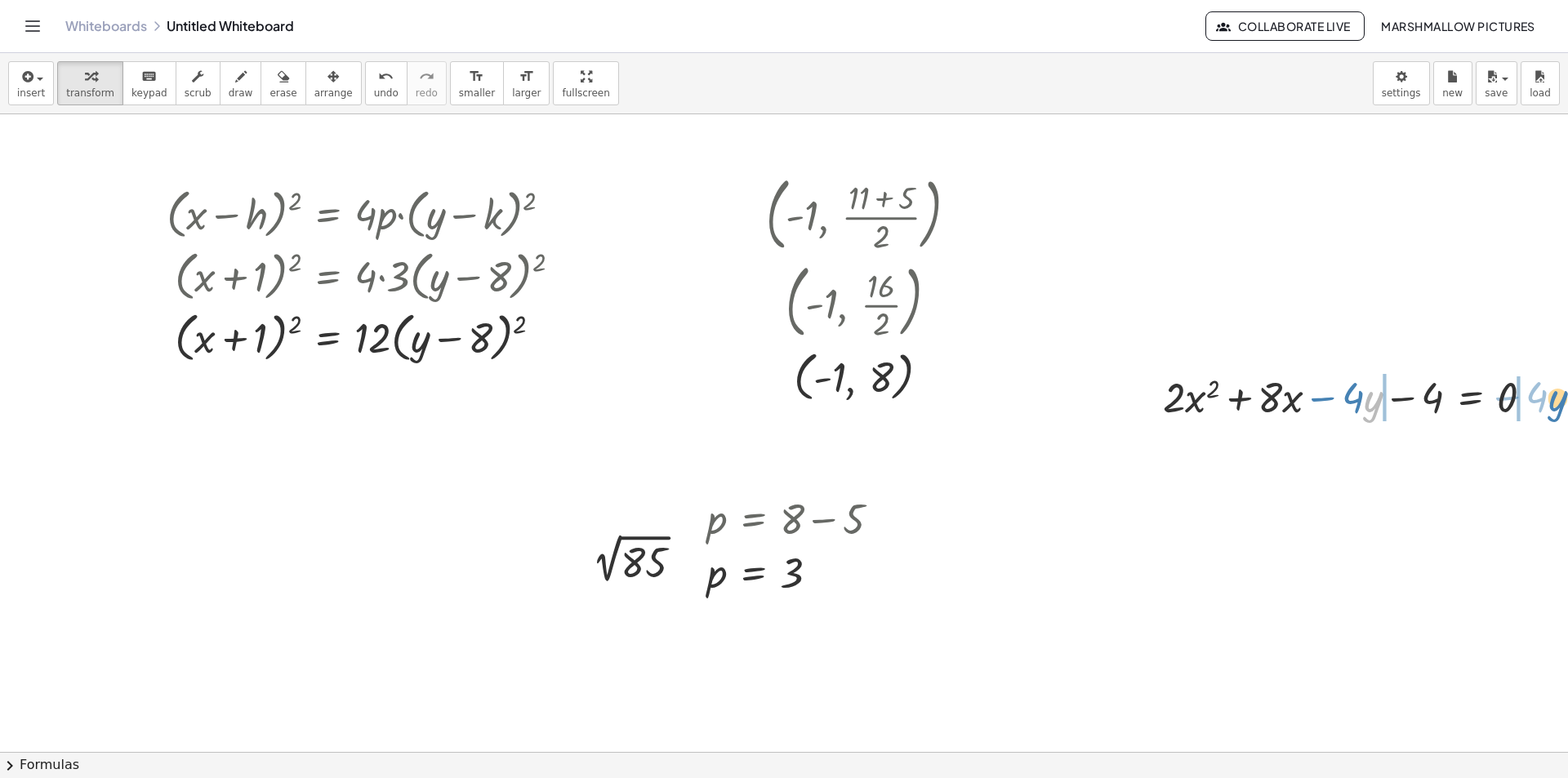
drag, startPoint x: 1361, startPoint y: 407, endPoint x: 1543, endPoint y: 405, distance: 182.0
click at [1543, 405] on div at bounding box center [1354, 396] width 399 height 56
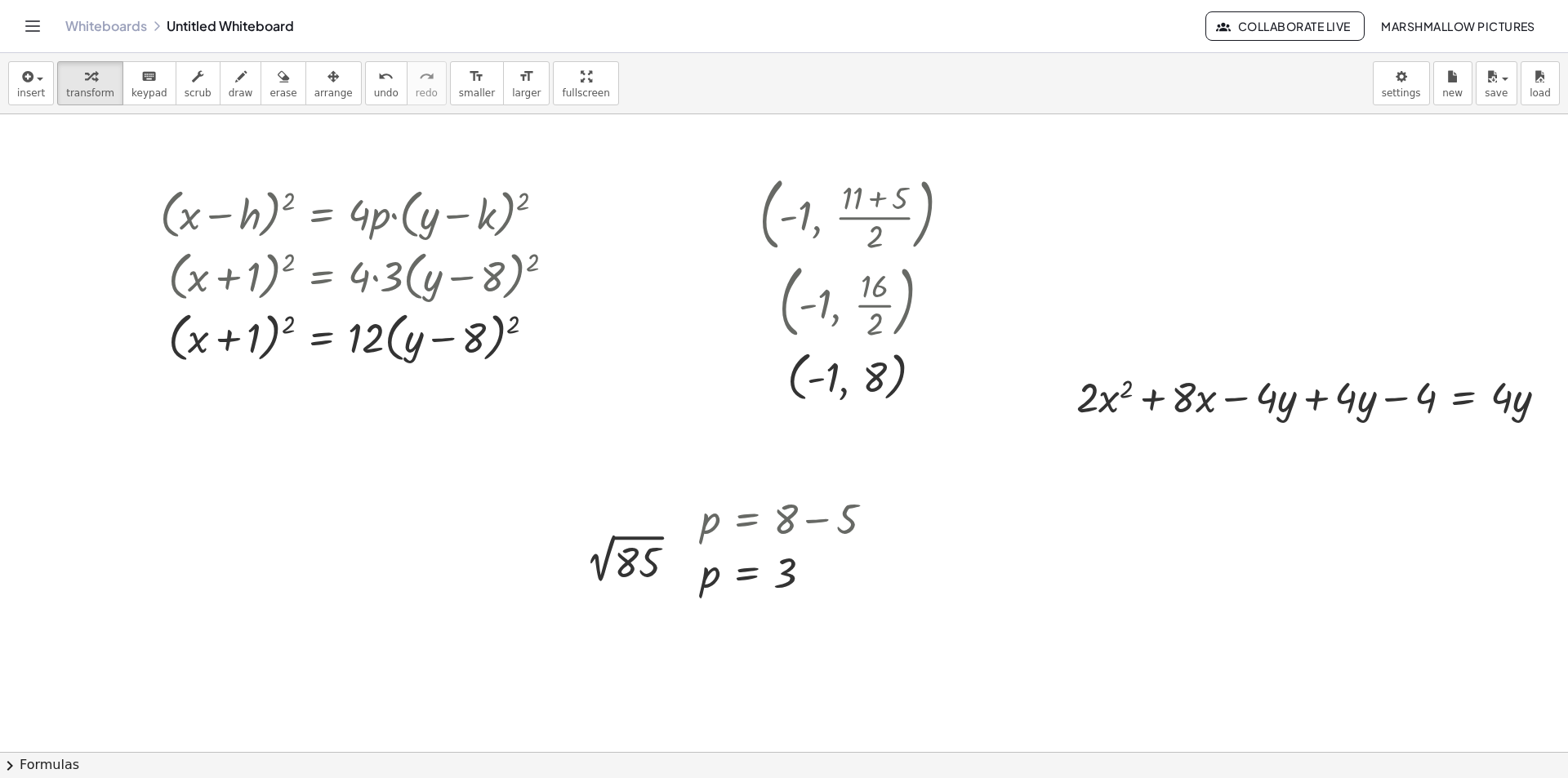
scroll to position [0, 41]
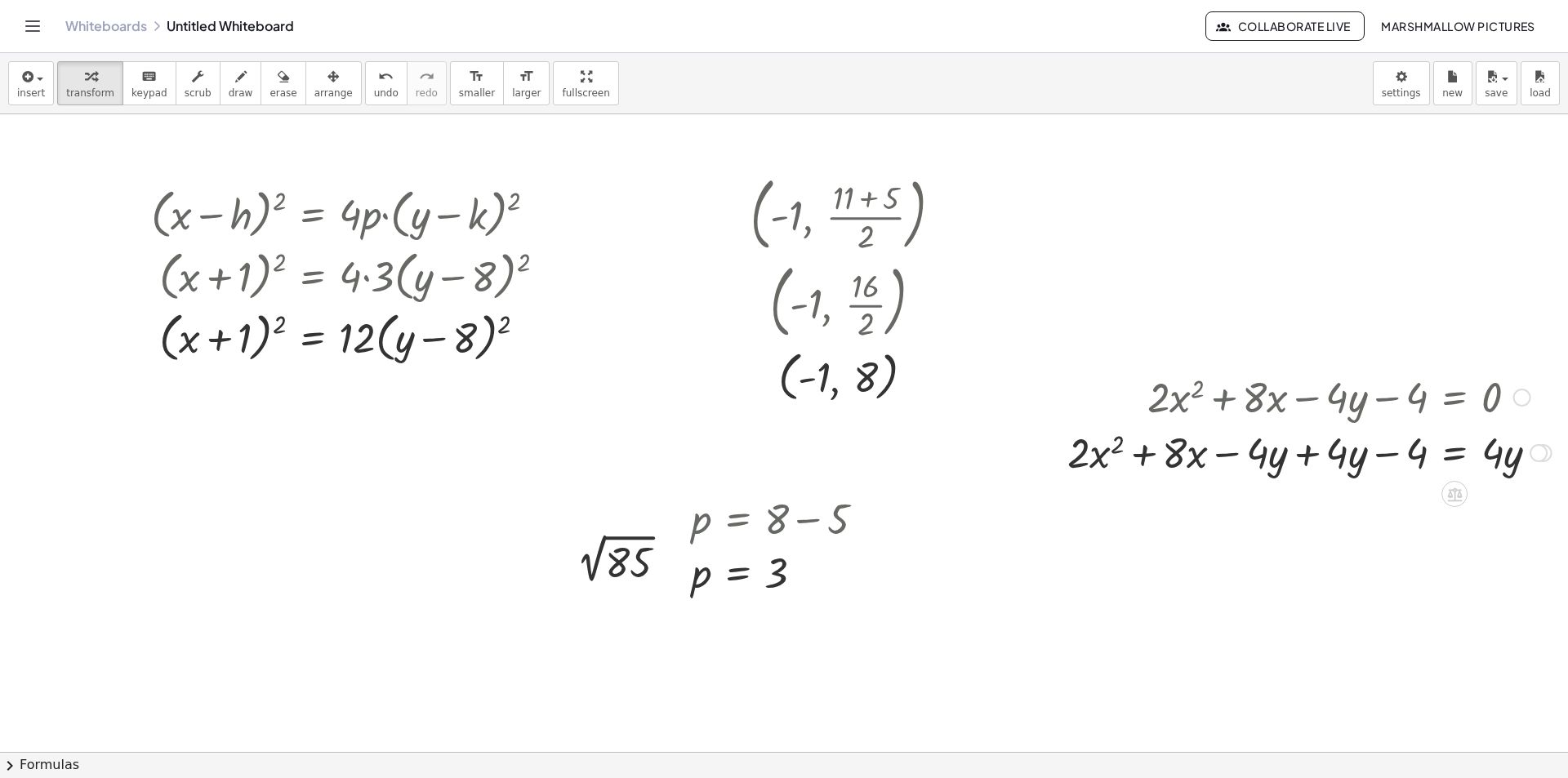
click at [1298, 461] on div at bounding box center [1309, 452] width 501 height 56
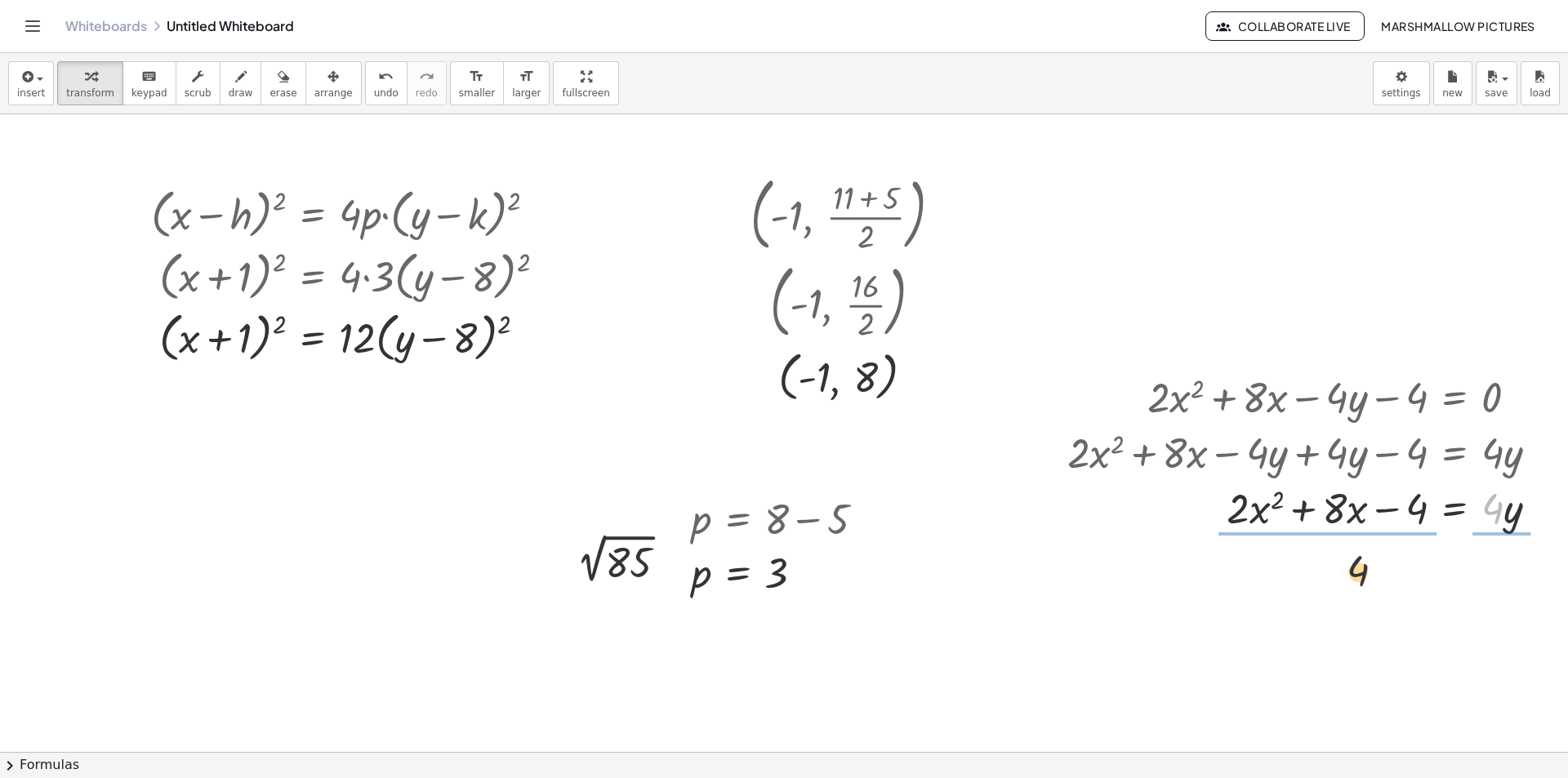
drag, startPoint x: 1481, startPoint y: 504, endPoint x: 1332, endPoint y: 572, distance: 163.8
click at [1298, 508] on div at bounding box center [1310, 507] width 503 height 82
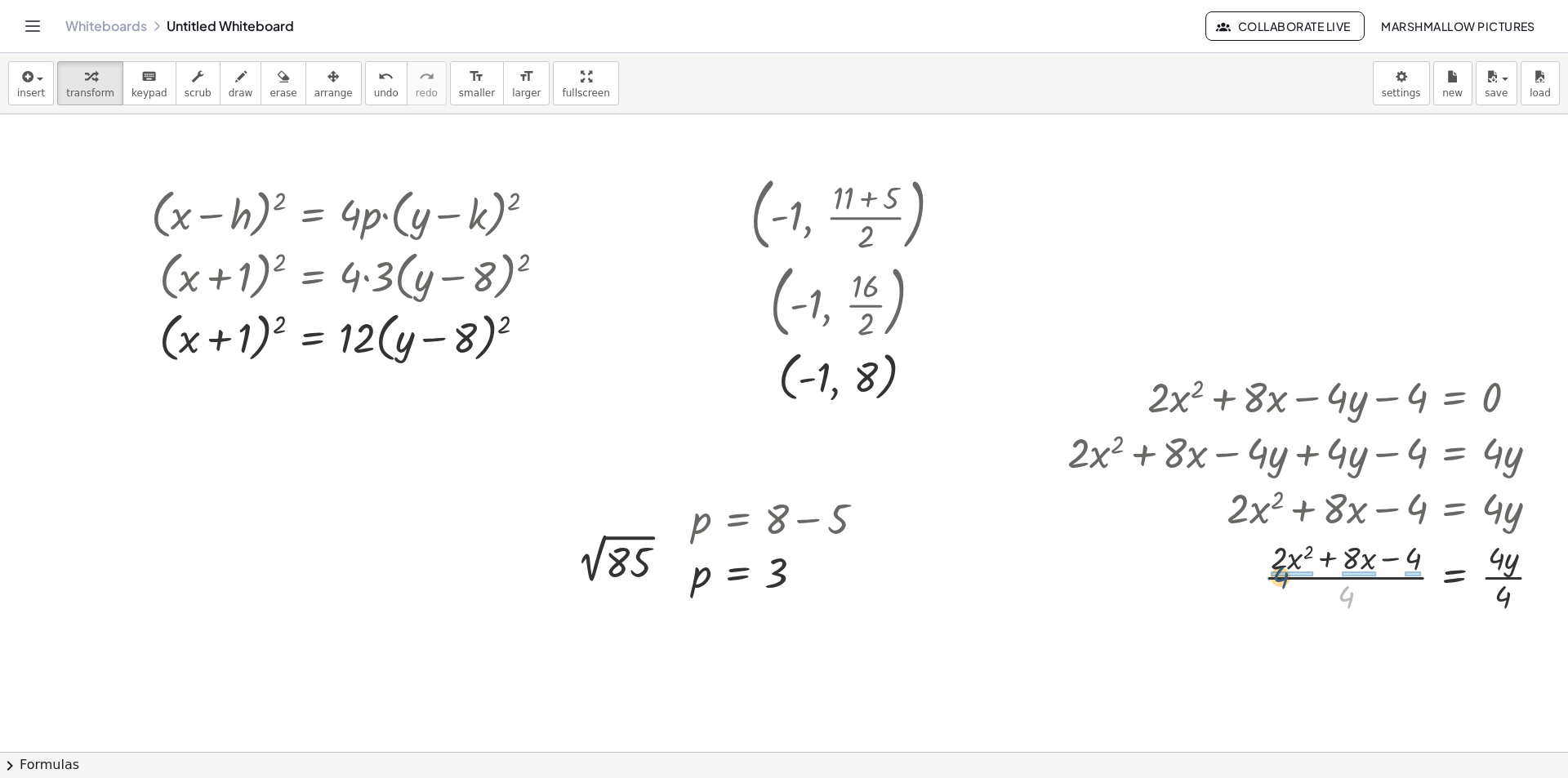
drag, startPoint x: 1331, startPoint y: 594, endPoint x: 1266, endPoint y: 574, distance: 68.0
click at [1336, 565] on div at bounding box center [1310, 575] width 503 height 82
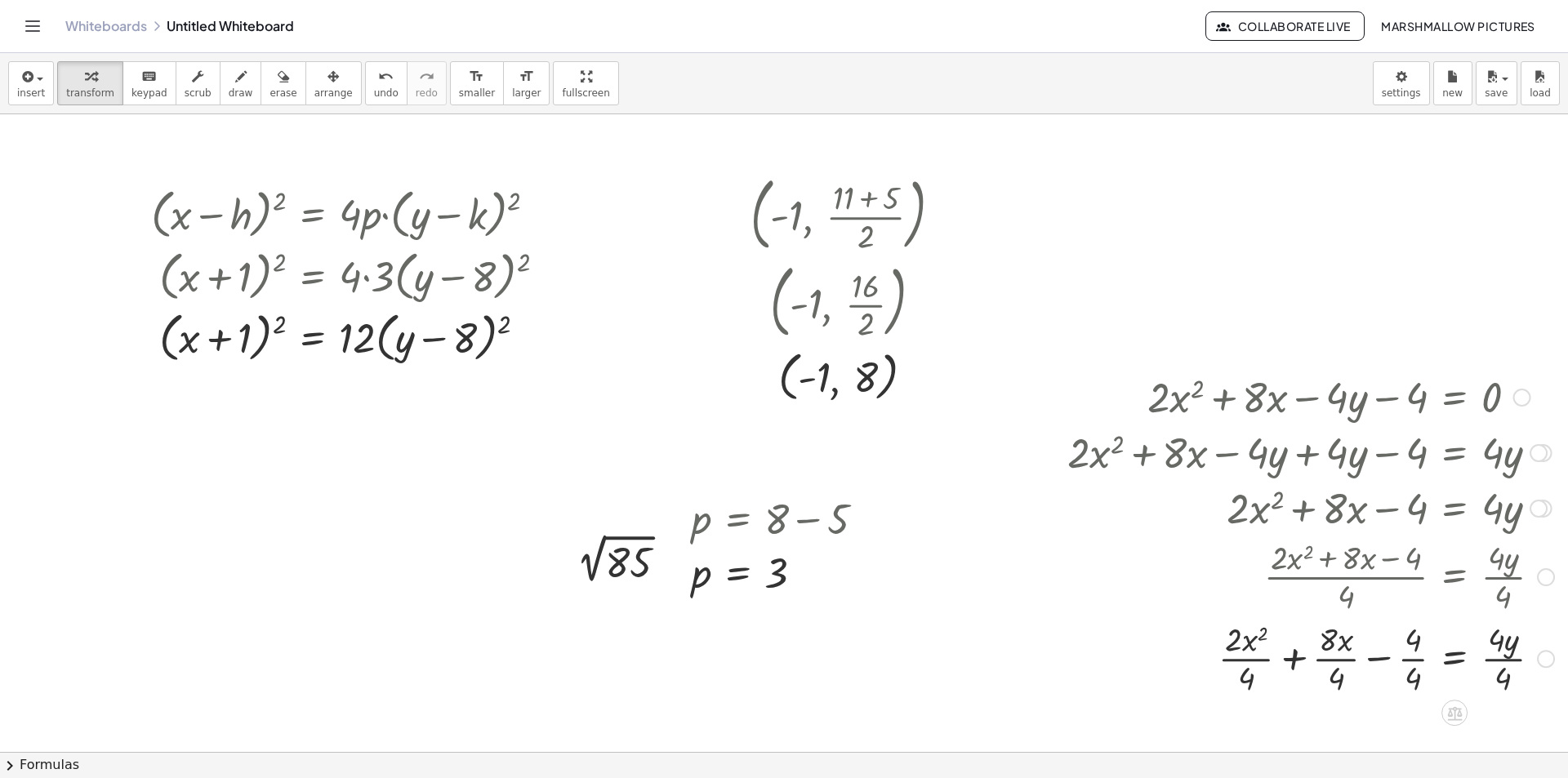
click at [1326, 659] on div at bounding box center [1310, 657] width 503 height 82
click at [1240, 660] on div at bounding box center [1310, 657] width 503 height 82
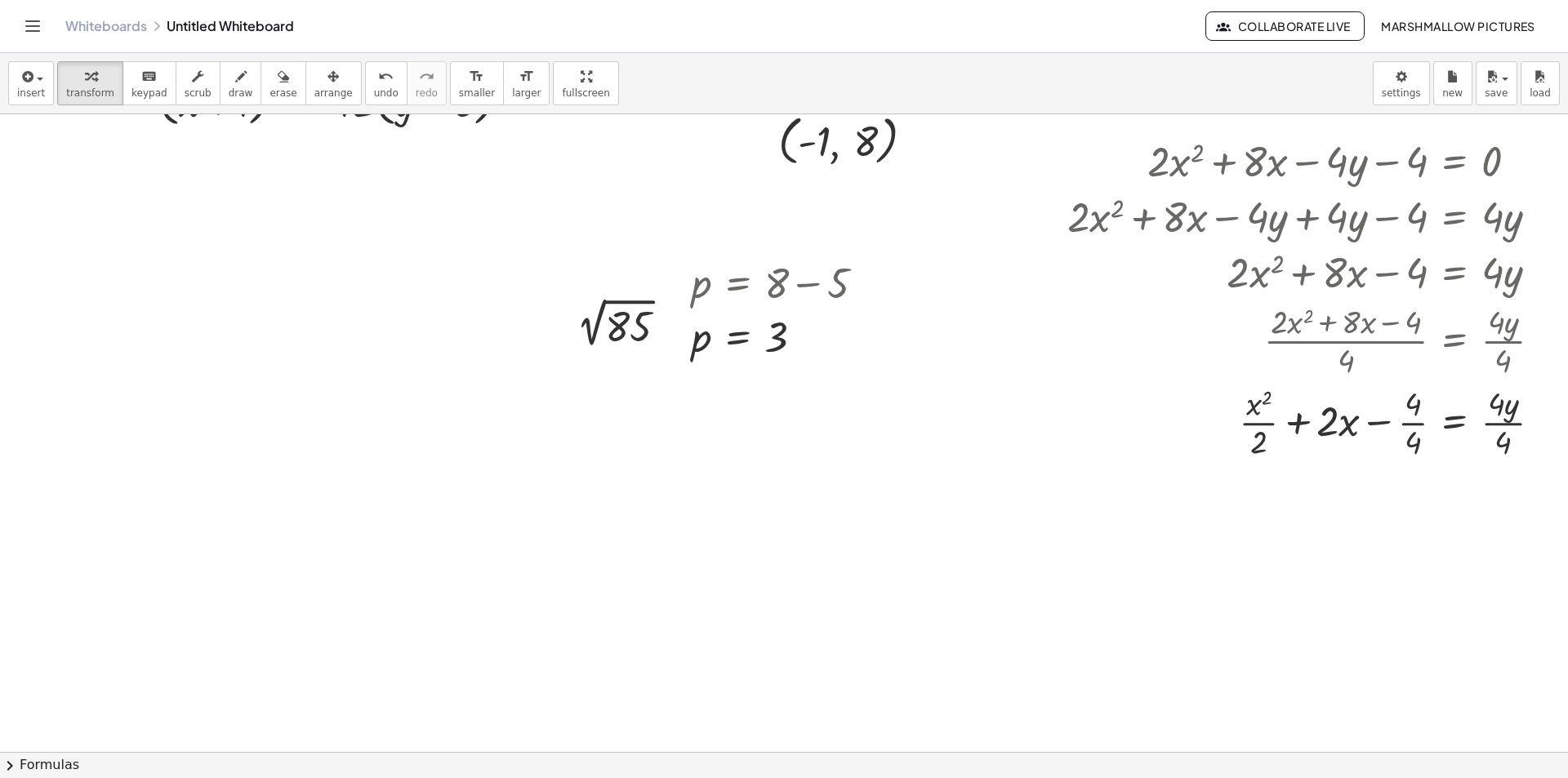
scroll to position [245, 41]
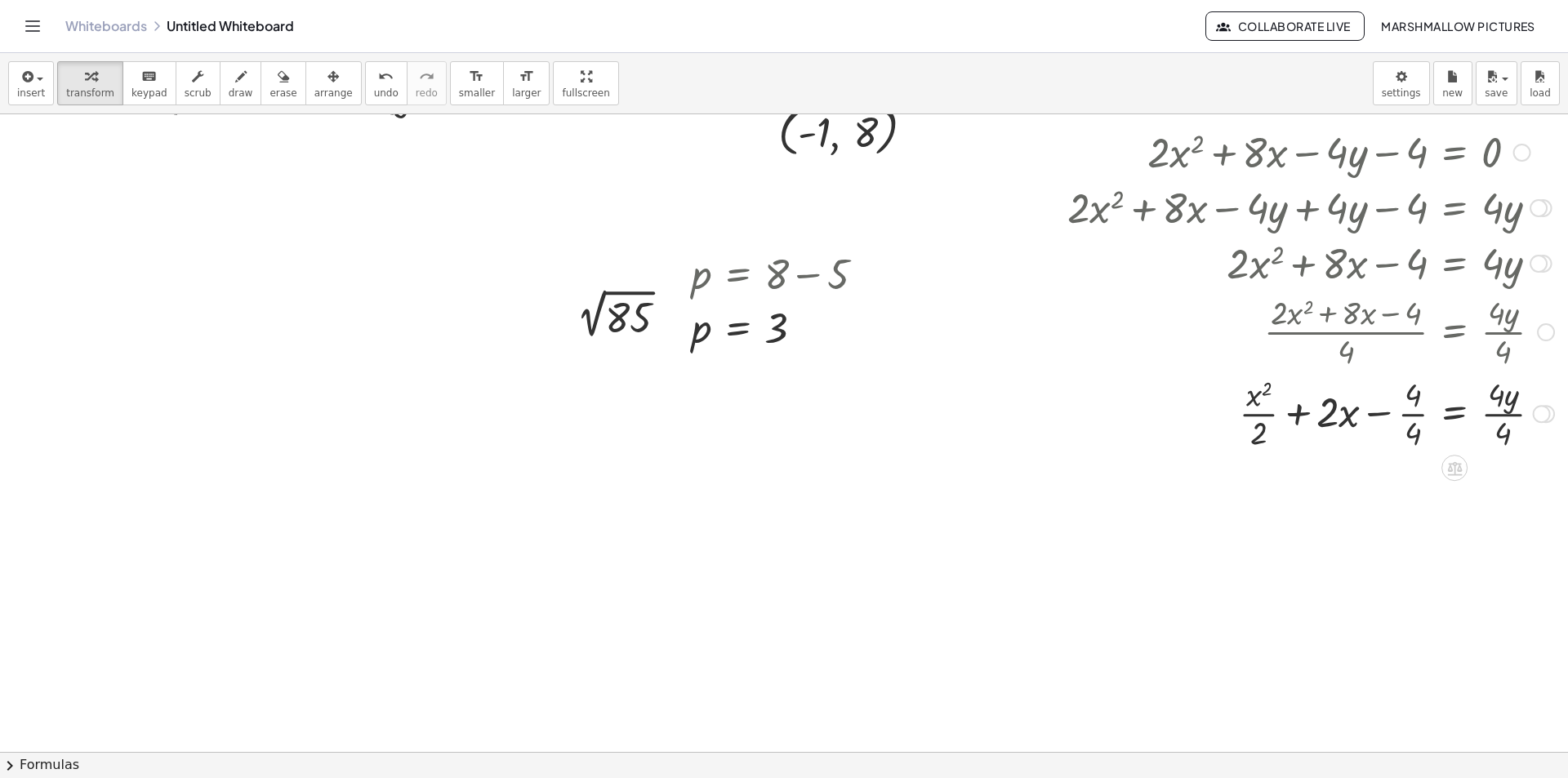
click at [1255, 412] on div at bounding box center [1310, 412] width 503 height 82
click at [1393, 408] on div at bounding box center [1310, 412] width 503 height 82
click at [1485, 416] on div at bounding box center [1310, 412] width 503 height 82
drag, startPoint x: 1260, startPoint y: 437, endPoint x: 1228, endPoint y: 410, distance: 41.9
click at [1228, 410] on div at bounding box center [1310, 412] width 503 height 82
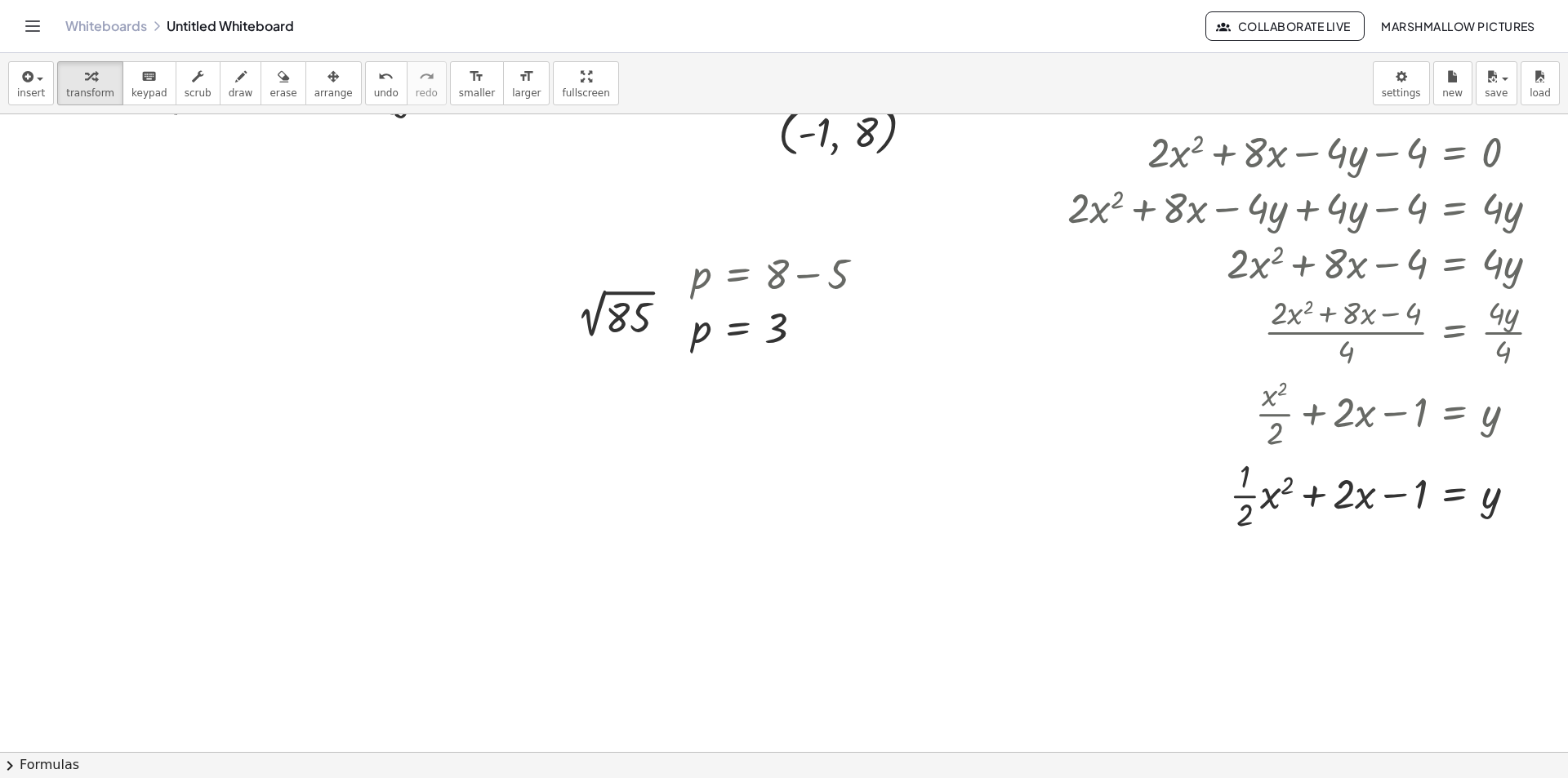
click at [745, 550] on div at bounding box center [769, 560] width 1597 height 1382
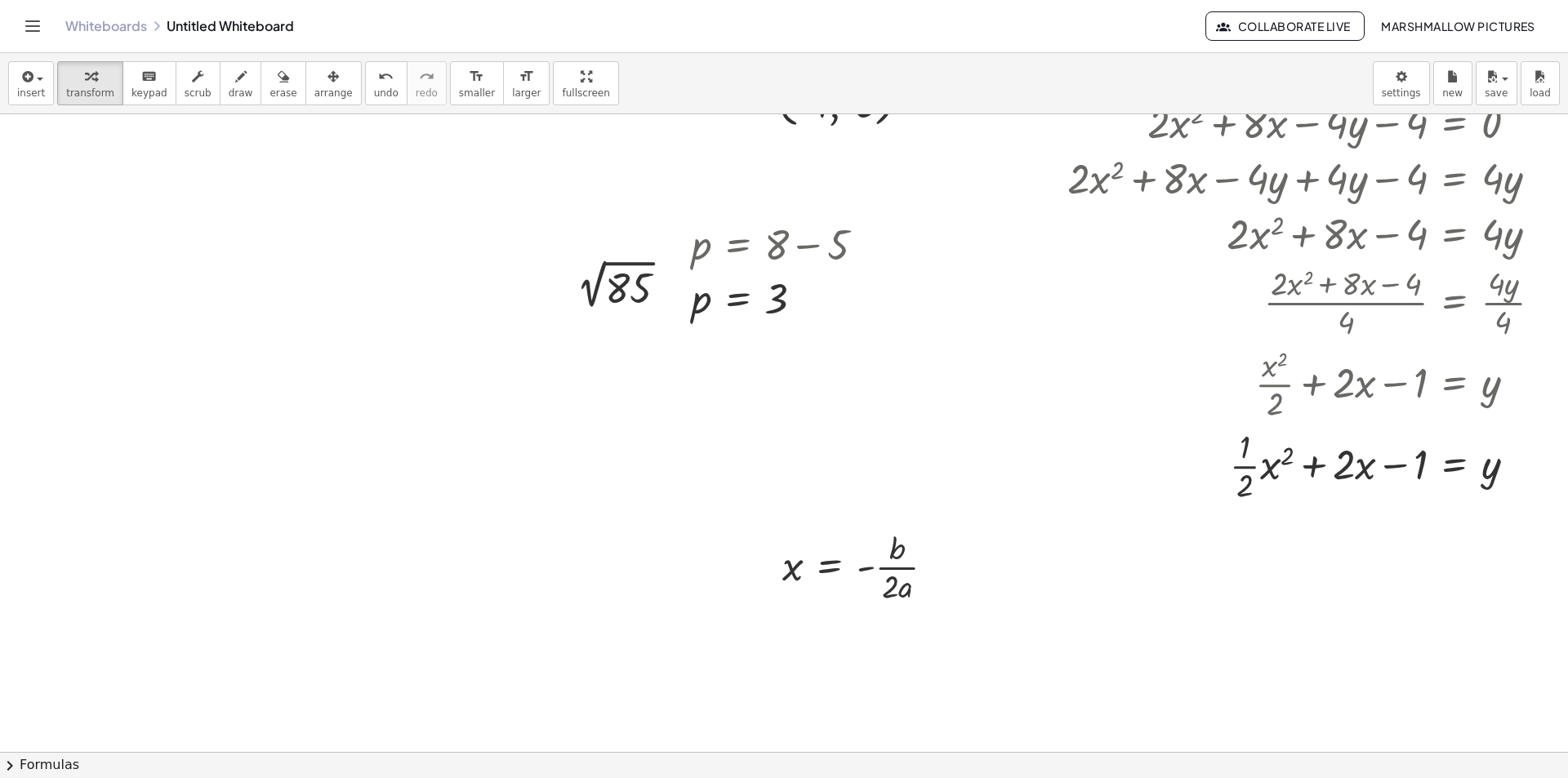
scroll to position [326, 41]
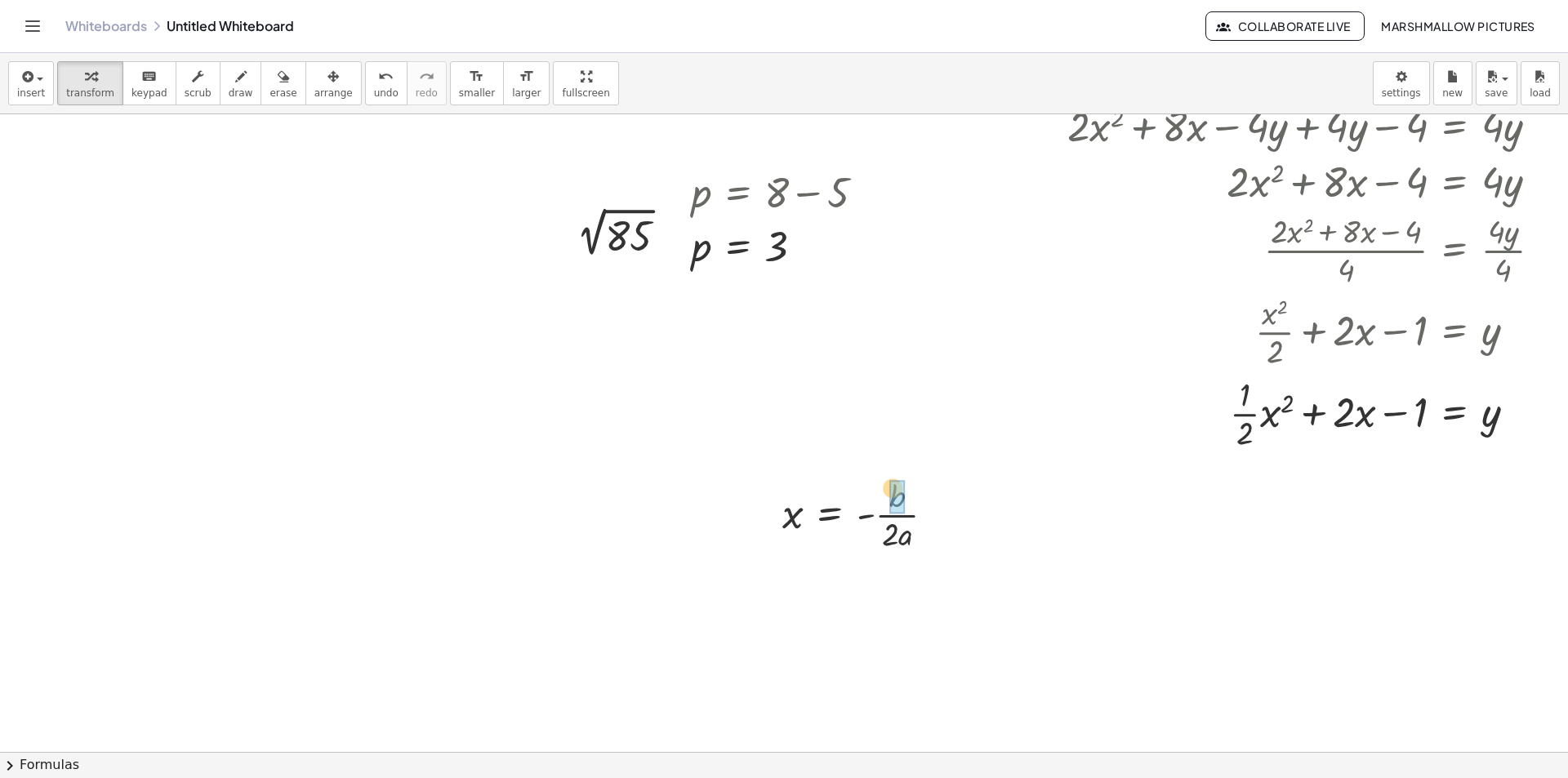
drag, startPoint x: 1333, startPoint y: 417, endPoint x: 872, endPoint y: 490, distance: 466.7
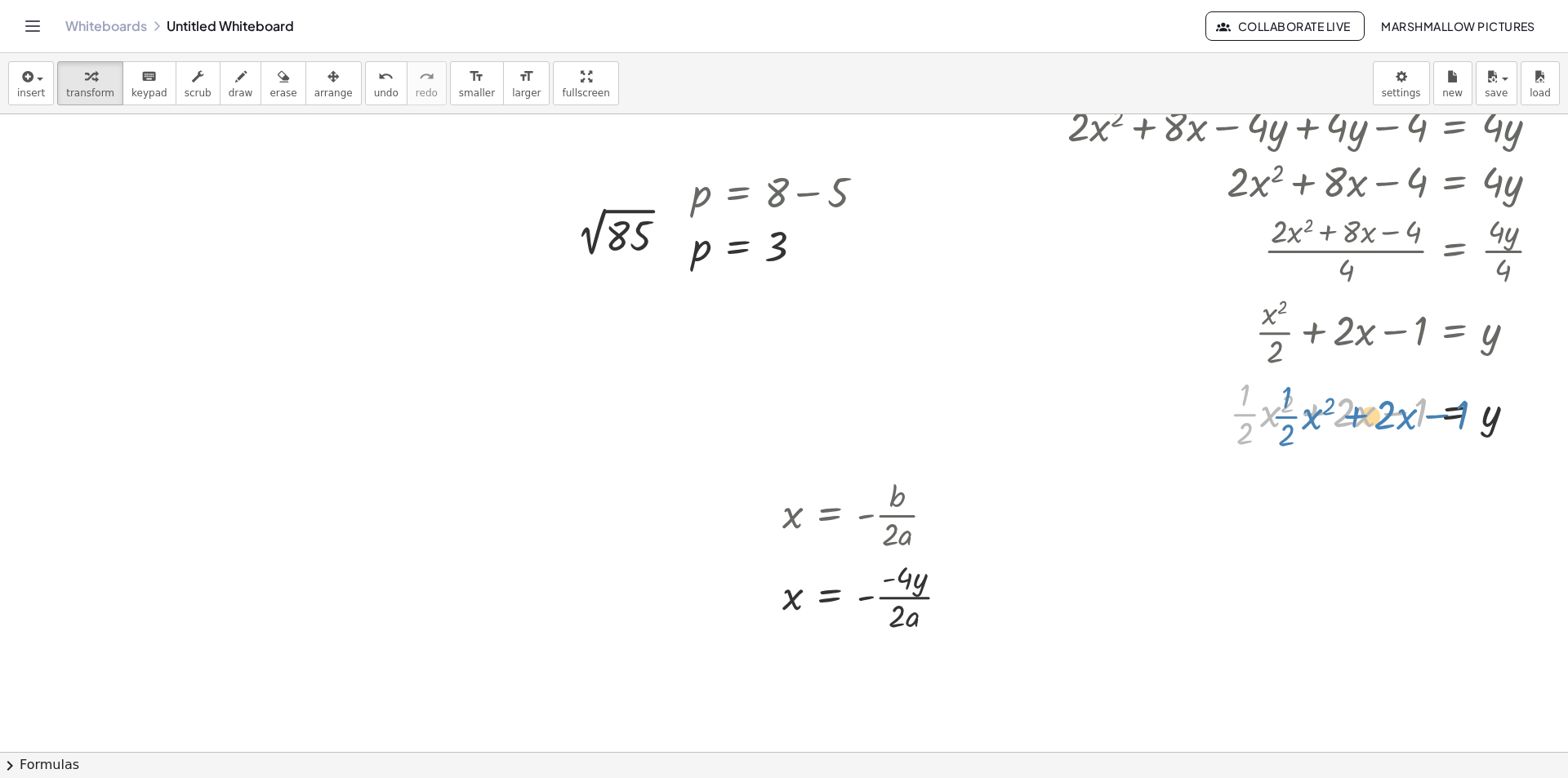
drag, startPoint x: 1415, startPoint y: 408, endPoint x: 1453, endPoint y: 407, distance: 38.0
click at [1453, 407] on div at bounding box center [1310, 412] width 503 height 82
drag, startPoint x: 1234, startPoint y: 415, endPoint x: 1246, endPoint y: 473, distance: 59.2
click at [1246, 473] on div "( + x − h ) 2 = · 4 · p · ( + y − k ) 2 ( + x + 1 ) 2 = · 4 · p · ( + y − k ) 2…" at bounding box center [769, 478] width 1597 height 1382
drag, startPoint x: 1232, startPoint y: 414, endPoint x: 883, endPoint y: 616, distance: 403.2
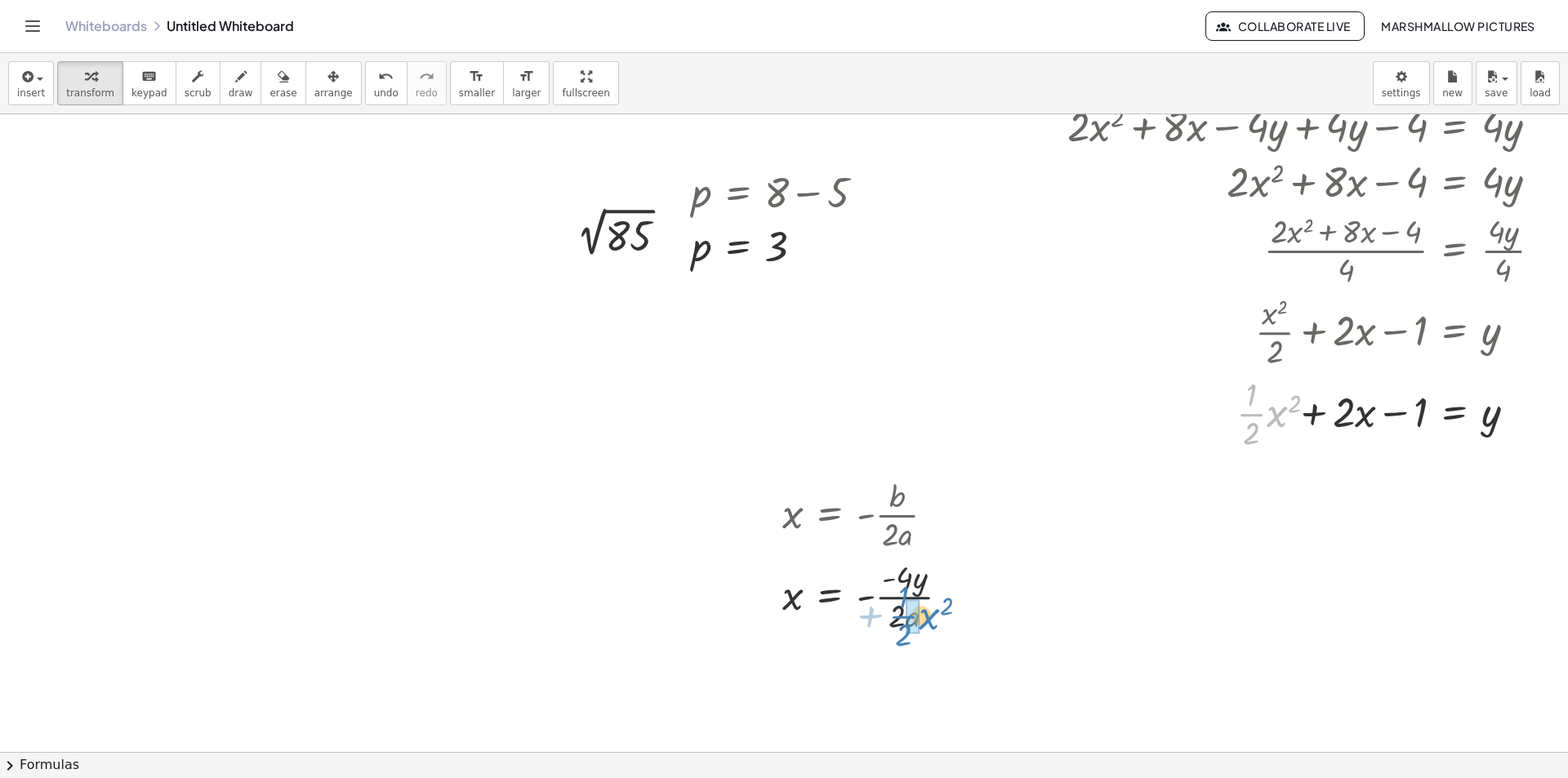
click at [883, 616] on div "( + x − h ) 2 = · 4 · p · ( + y − k ) 2 ( + x + 1 ) 2 = · 4 · p · ( + y − k ) 2…" at bounding box center [769, 478] width 1597 height 1382
drag, startPoint x: 1242, startPoint y: 404, endPoint x: 1236, endPoint y: 418, distance: 15.2
click at [1236, 418] on div at bounding box center [1307, 412] width 496 height 82
click at [945, 597] on div at bounding box center [953, 597] width 18 height 18
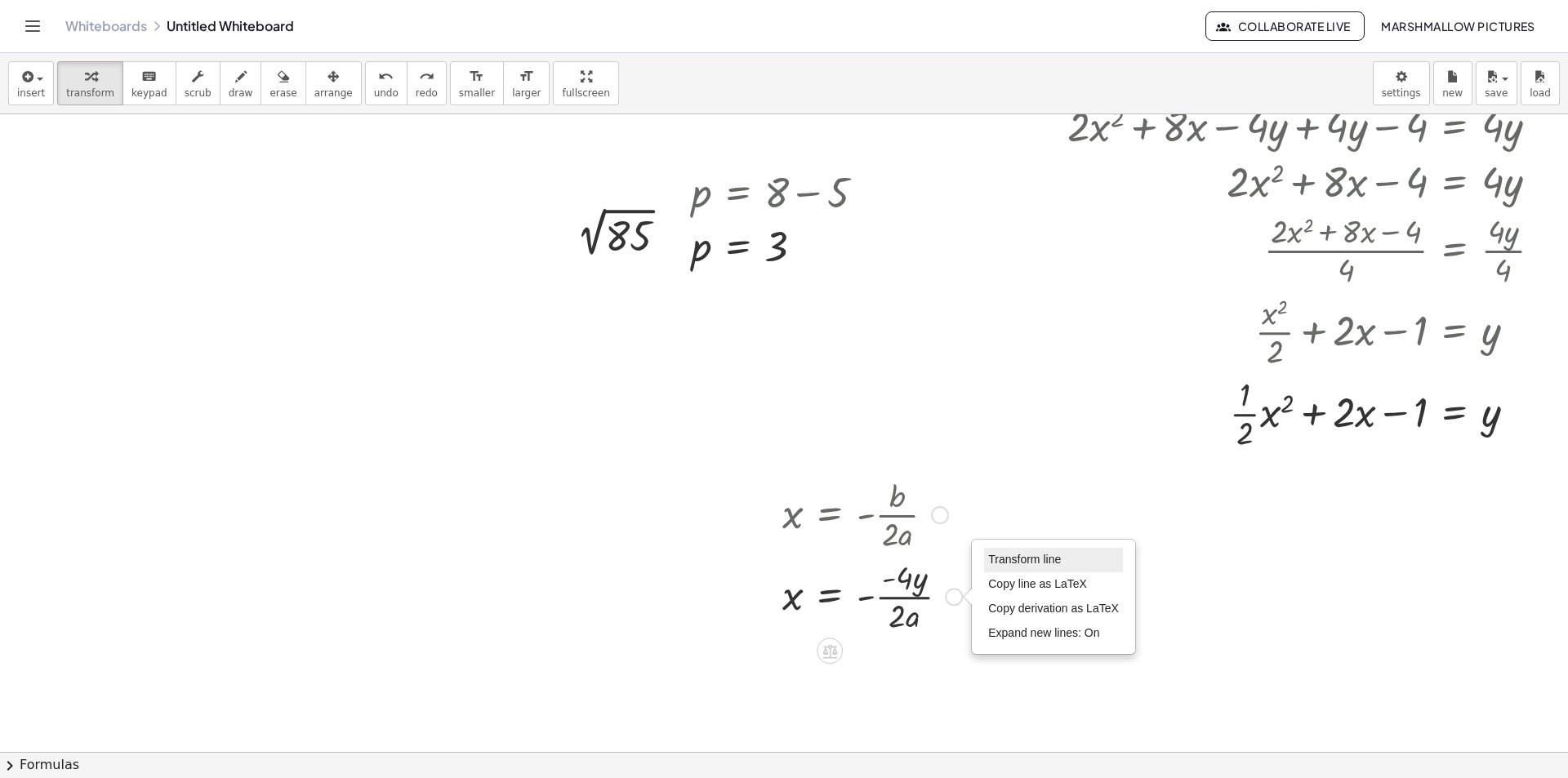
click at [1000, 558] on span "Transform line" at bounding box center [1024, 559] width 73 height 13
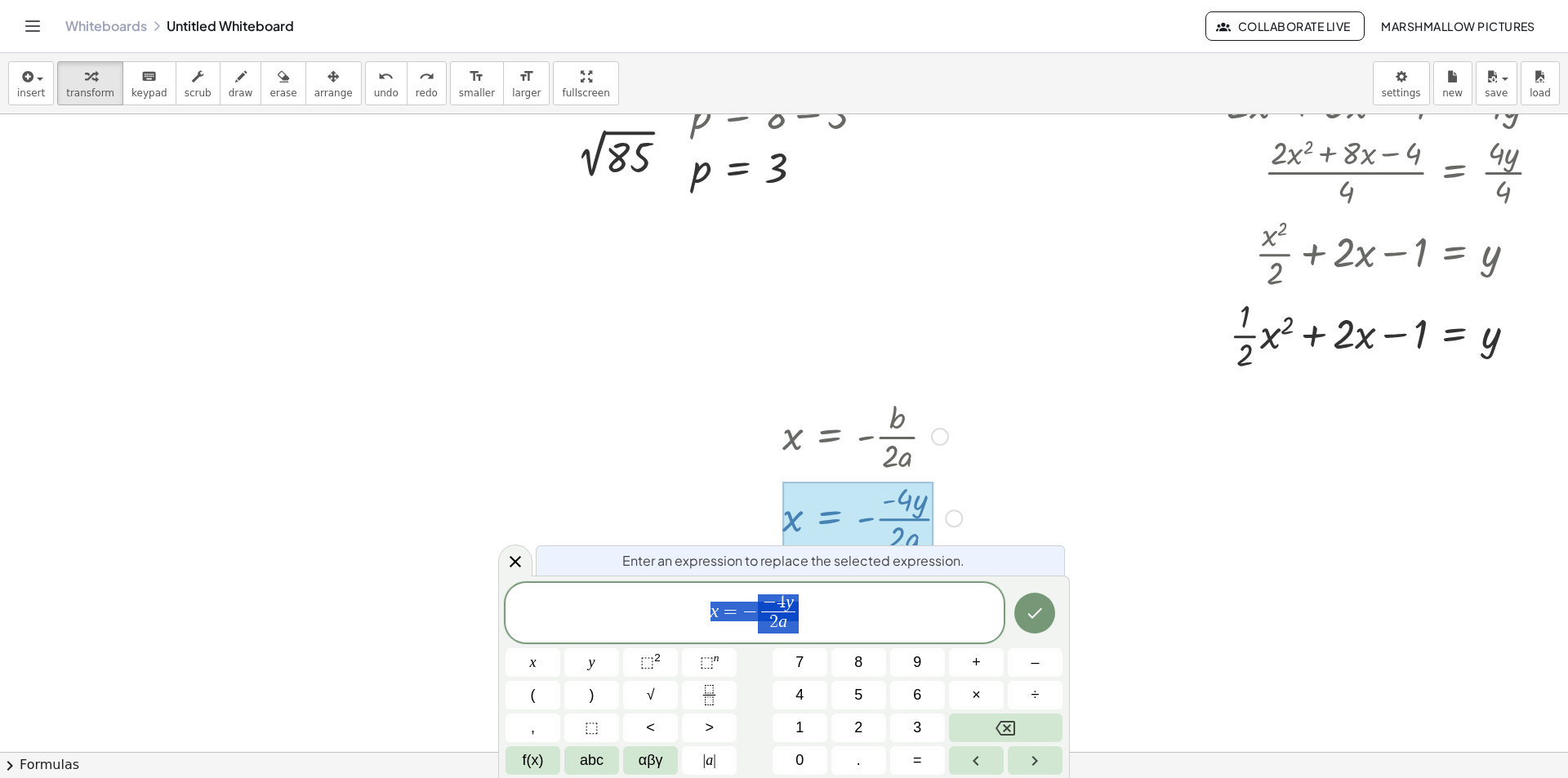
scroll to position [413, 41]
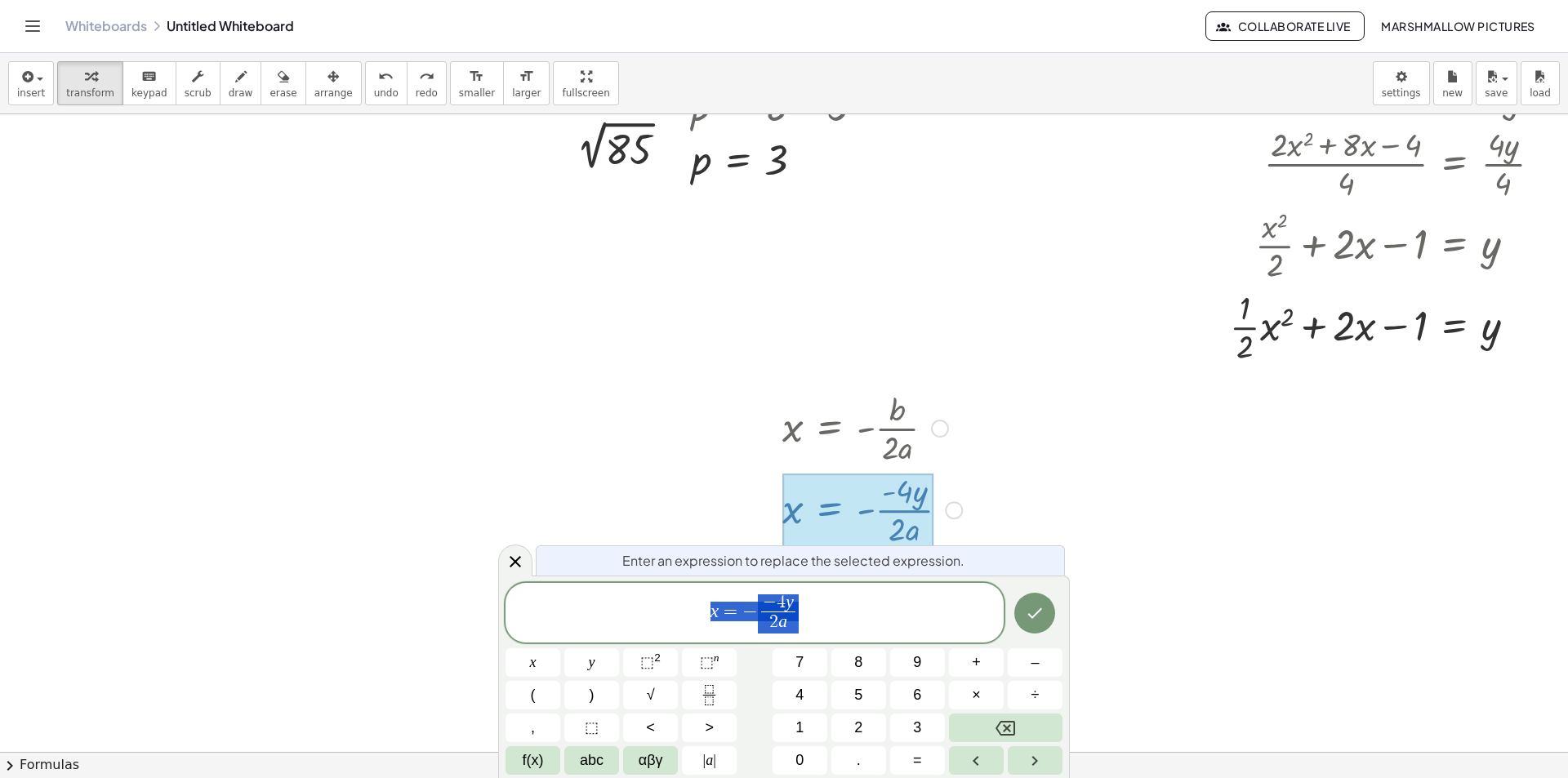
click at [811, 628] on span "x = − − 4 y 2 a ​" at bounding box center [755, 614] width 498 height 43
click at [518, 550] on div at bounding box center [515, 560] width 34 height 32
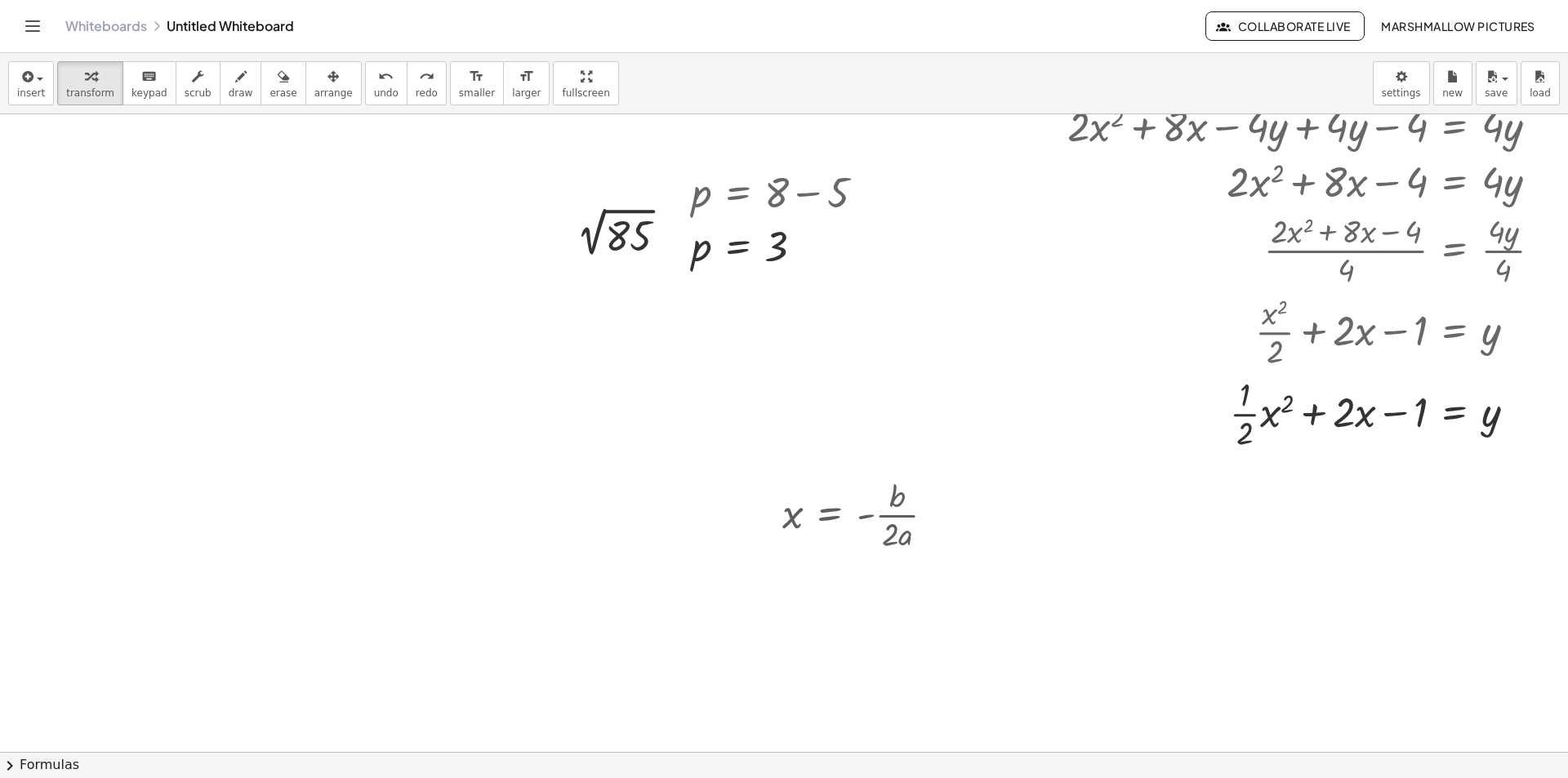
scroll to position [326, 41]
click at [931, 513] on div at bounding box center [939, 515] width 18 height 18
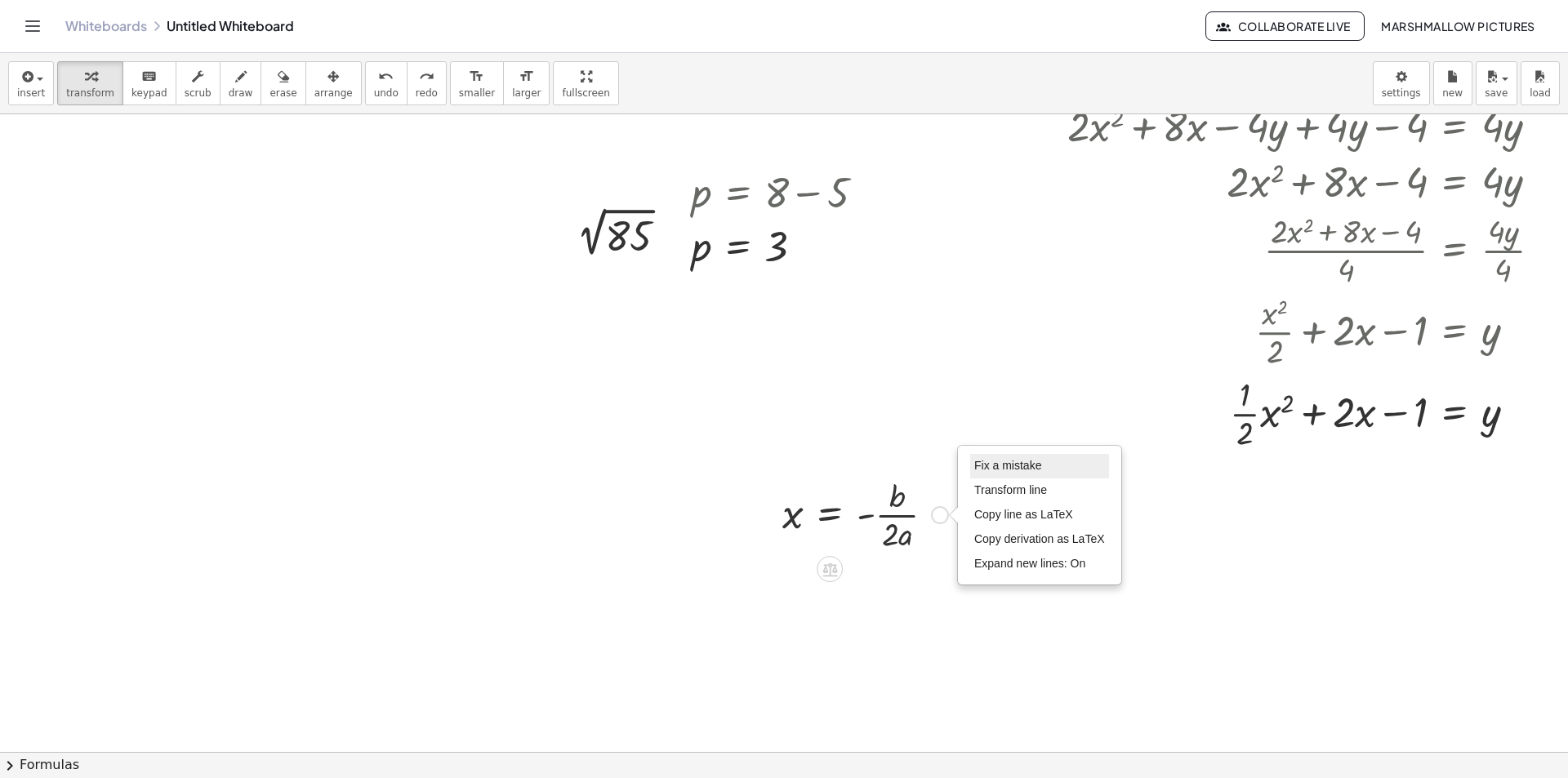
click at [990, 456] on li "Fix a mistake" at bounding box center [1040, 466] width 139 height 25
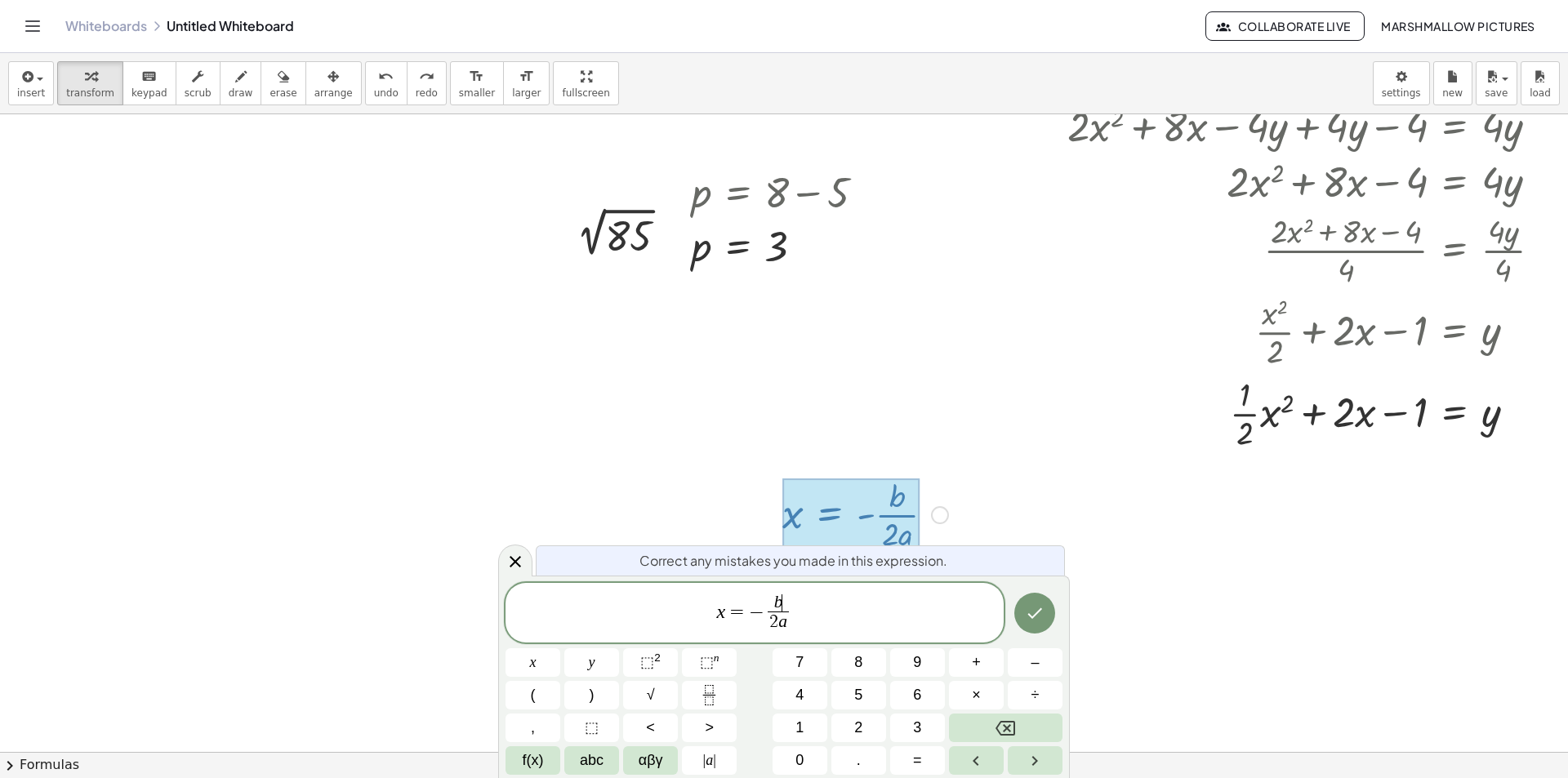
click at [783, 598] on span "b ​" at bounding box center [778, 603] width 21 height 18
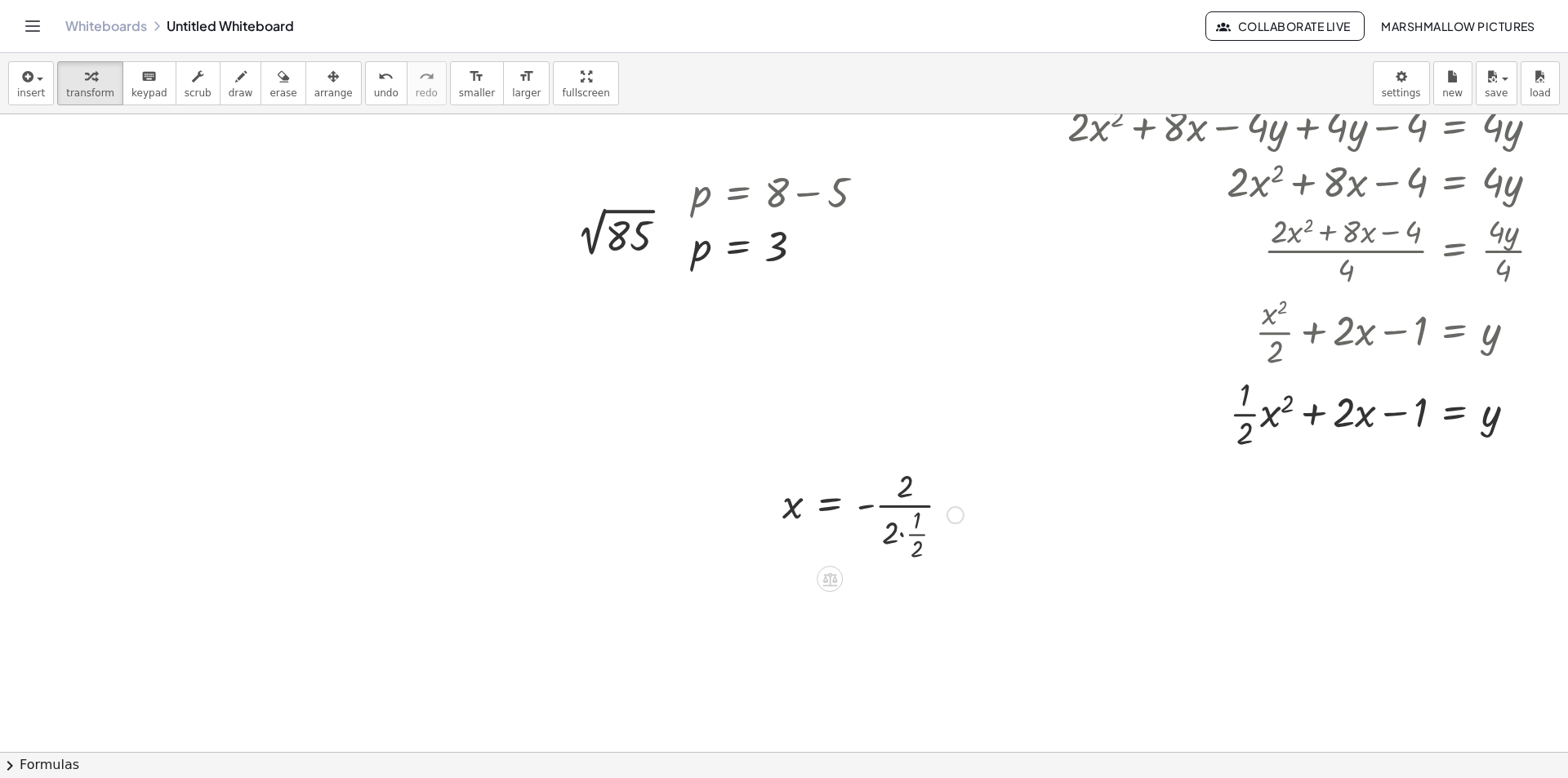
click at [885, 533] on div at bounding box center [872, 514] width 198 height 101
click at [906, 542] on div at bounding box center [872, 514] width 198 height 101
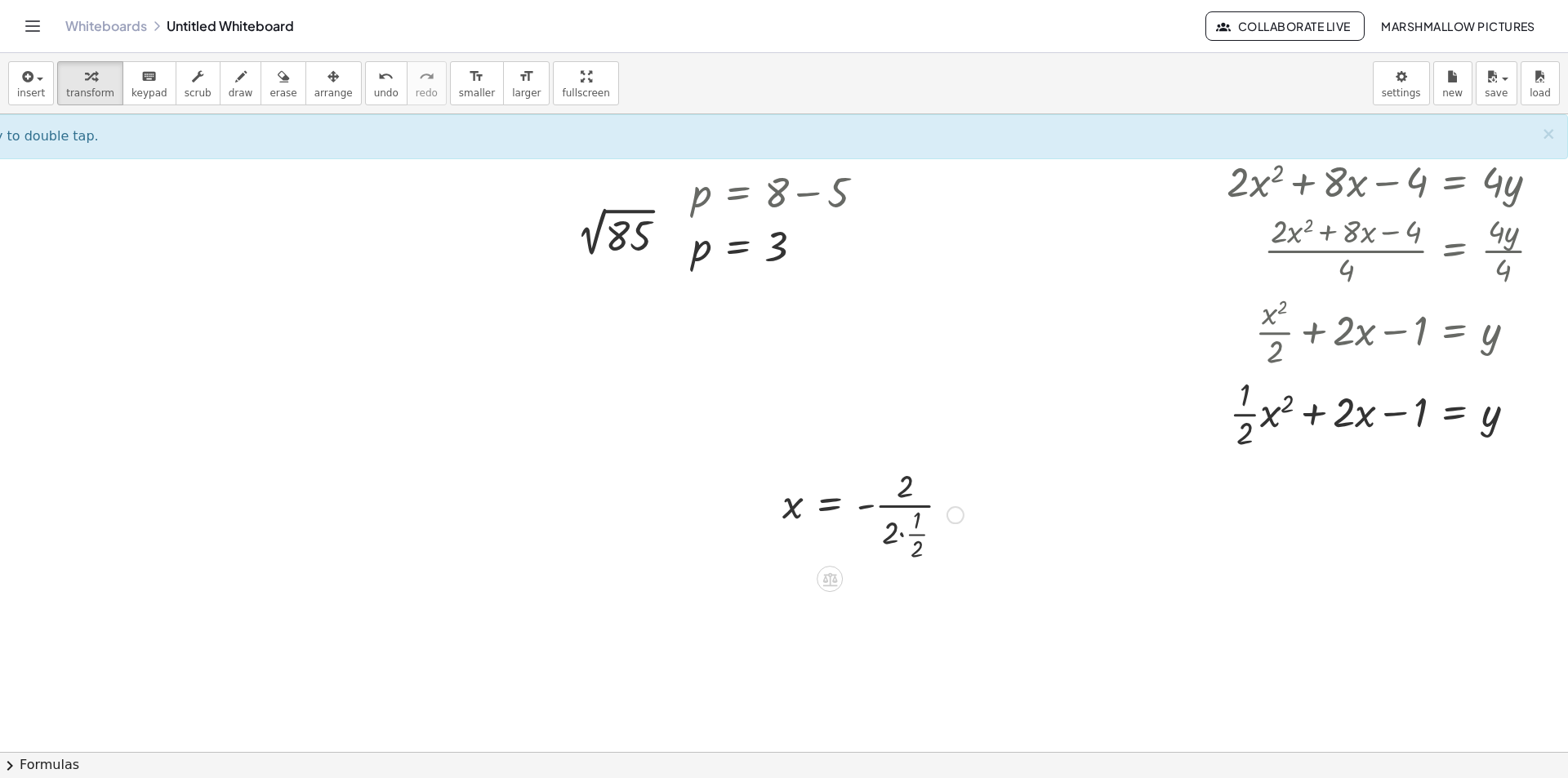
click at [902, 537] on div at bounding box center [872, 514] width 198 height 101
click at [900, 536] on div at bounding box center [872, 514] width 198 height 101
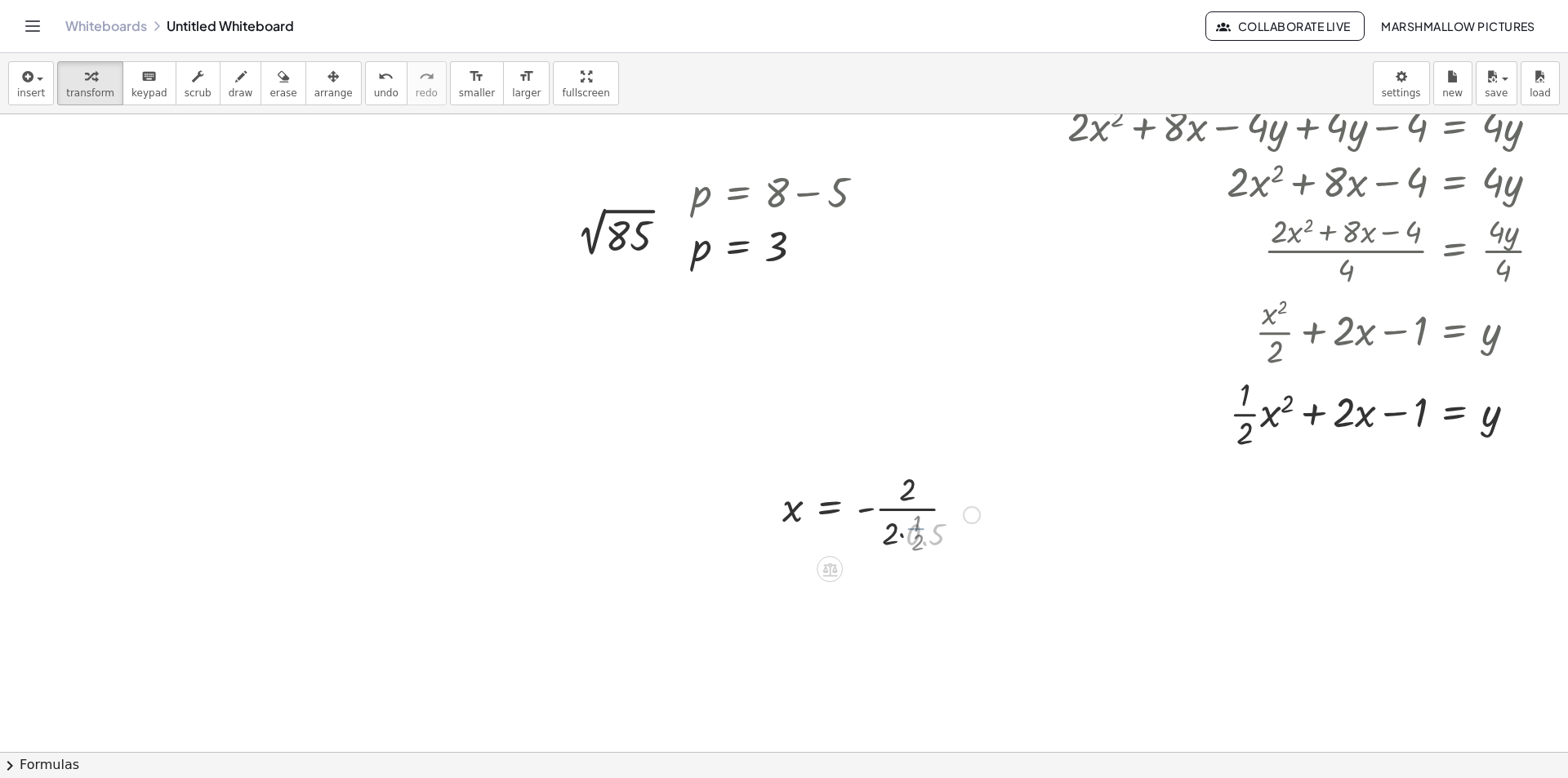
click at [891, 536] on div at bounding box center [880, 514] width 214 height 82
click at [888, 500] on div at bounding box center [872, 514] width 198 height 82
click at [874, 684] on div at bounding box center [880, 686] width 214 height 82
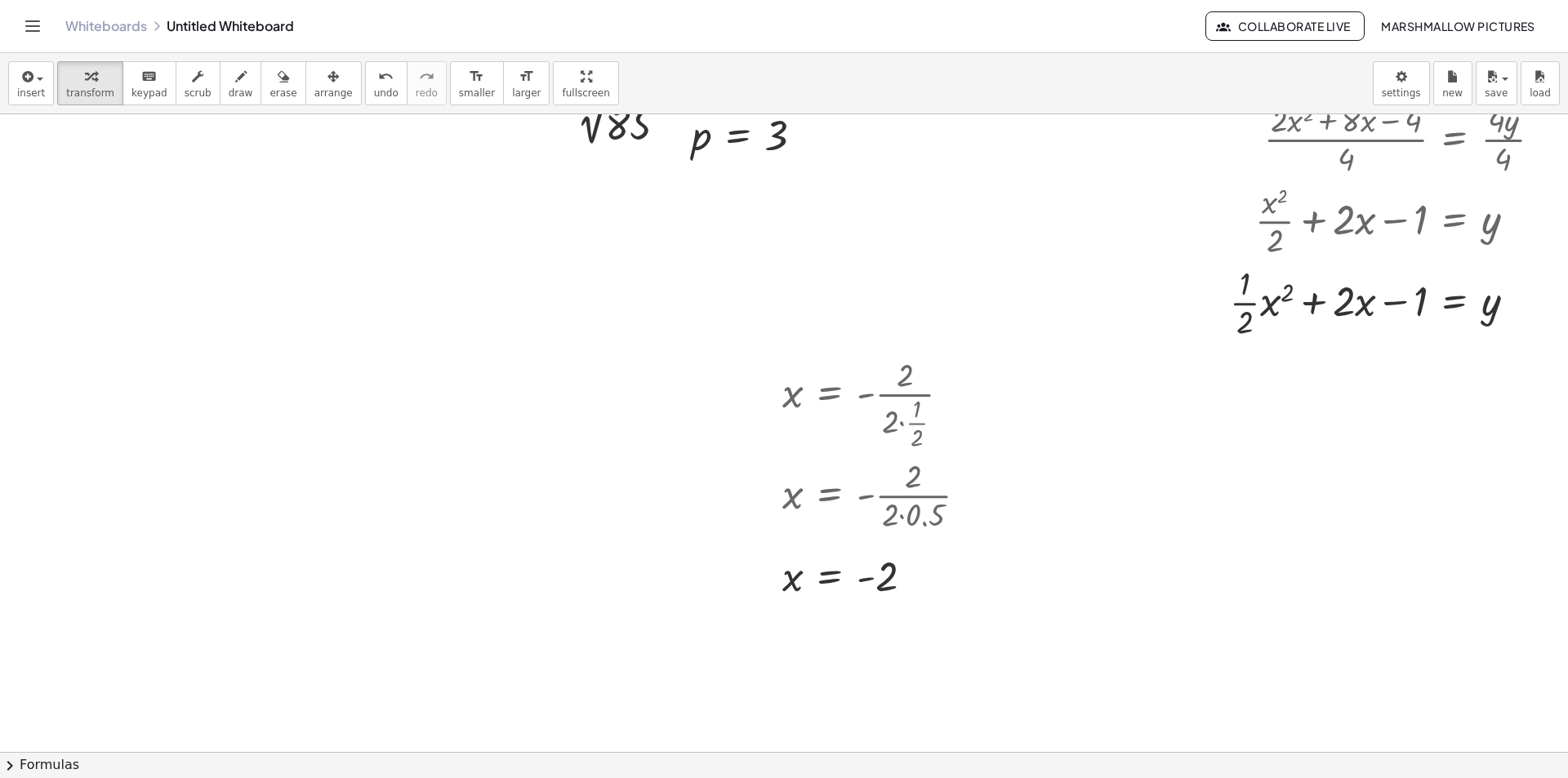
scroll to position [408, 41]
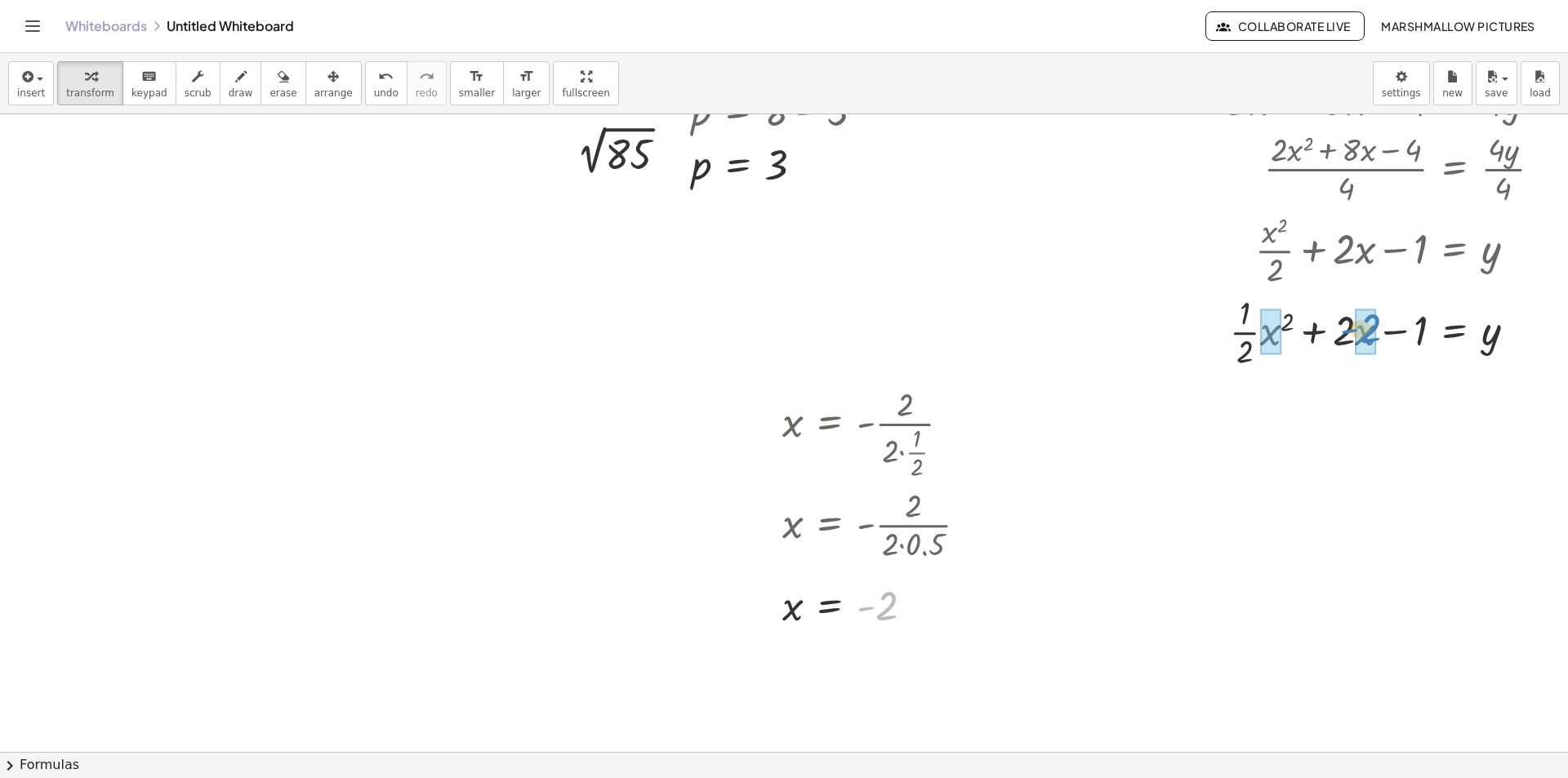
drag, startPoint x: 872, startPoint y: 614, endPoint x: 1346, endPoint y: 334, distance: 550.5
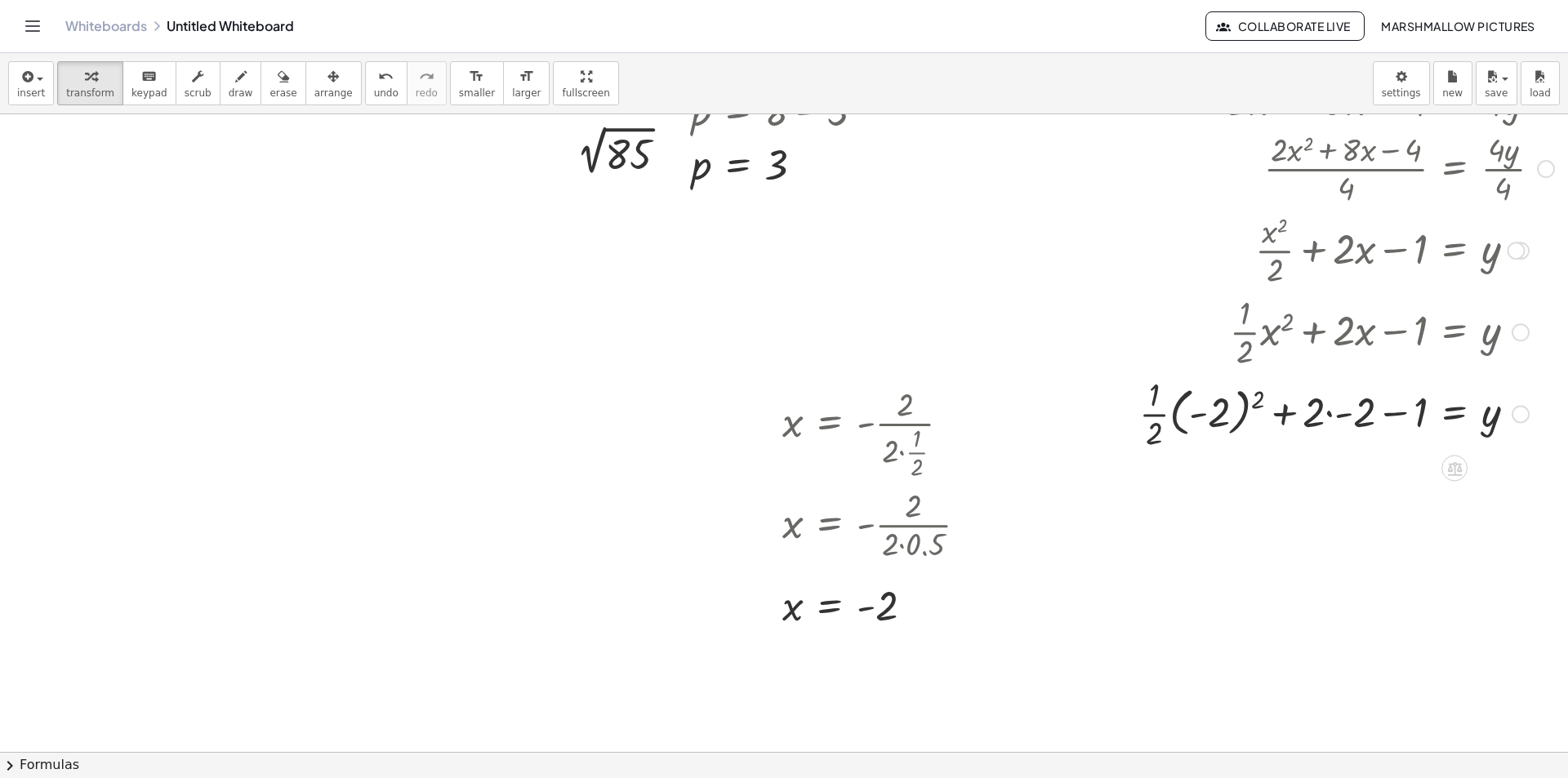
click at [1163, 404] on div at bounding box center [1310, 412] width 503 height 82
click at [1237, 489] on div at bounding box center [1310, 494] width 503 height 82
click at [1322, 496] on div at bounding box center [1310, 495] width 503 height 56
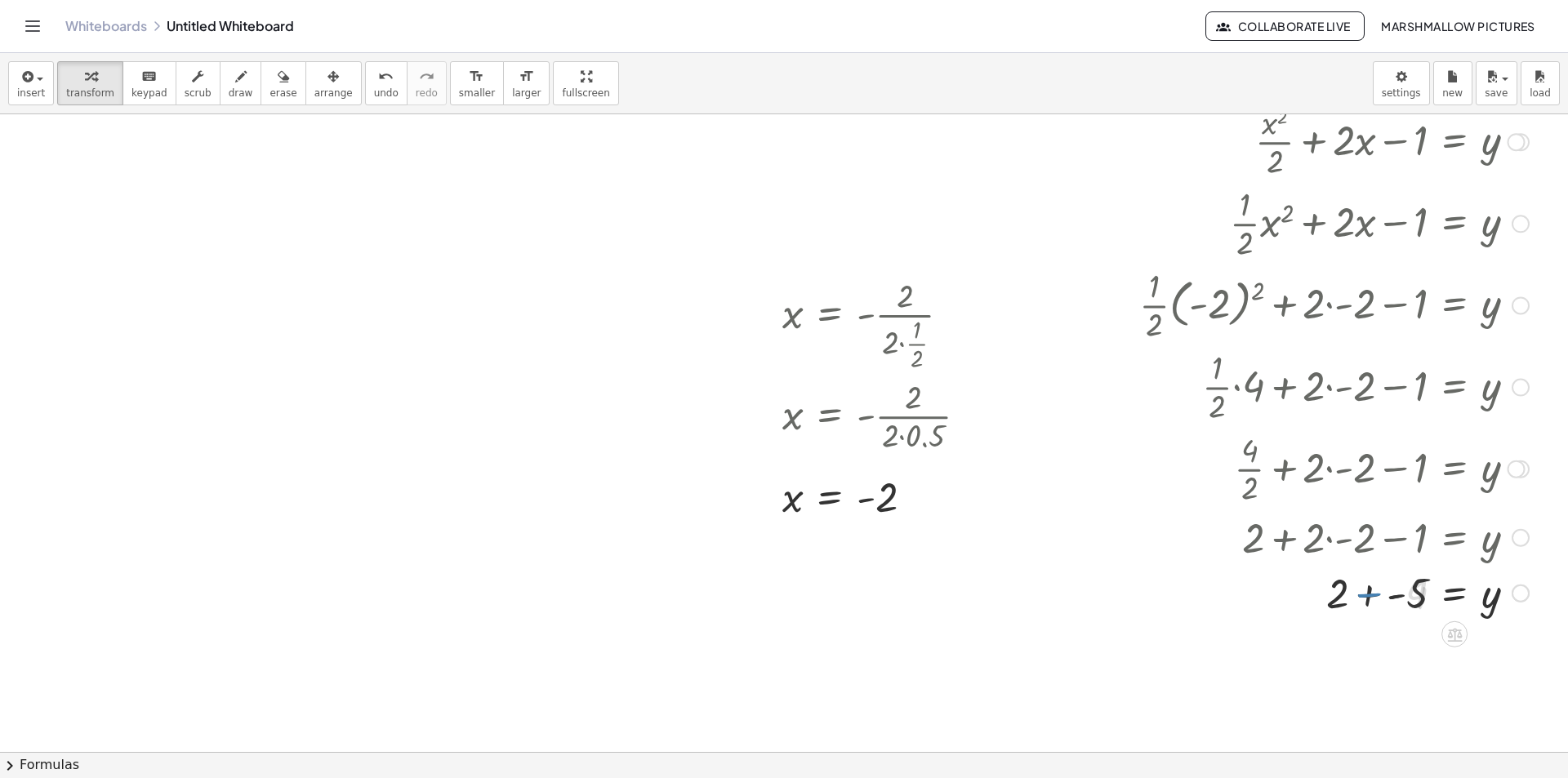
scroll to position [653, 41]
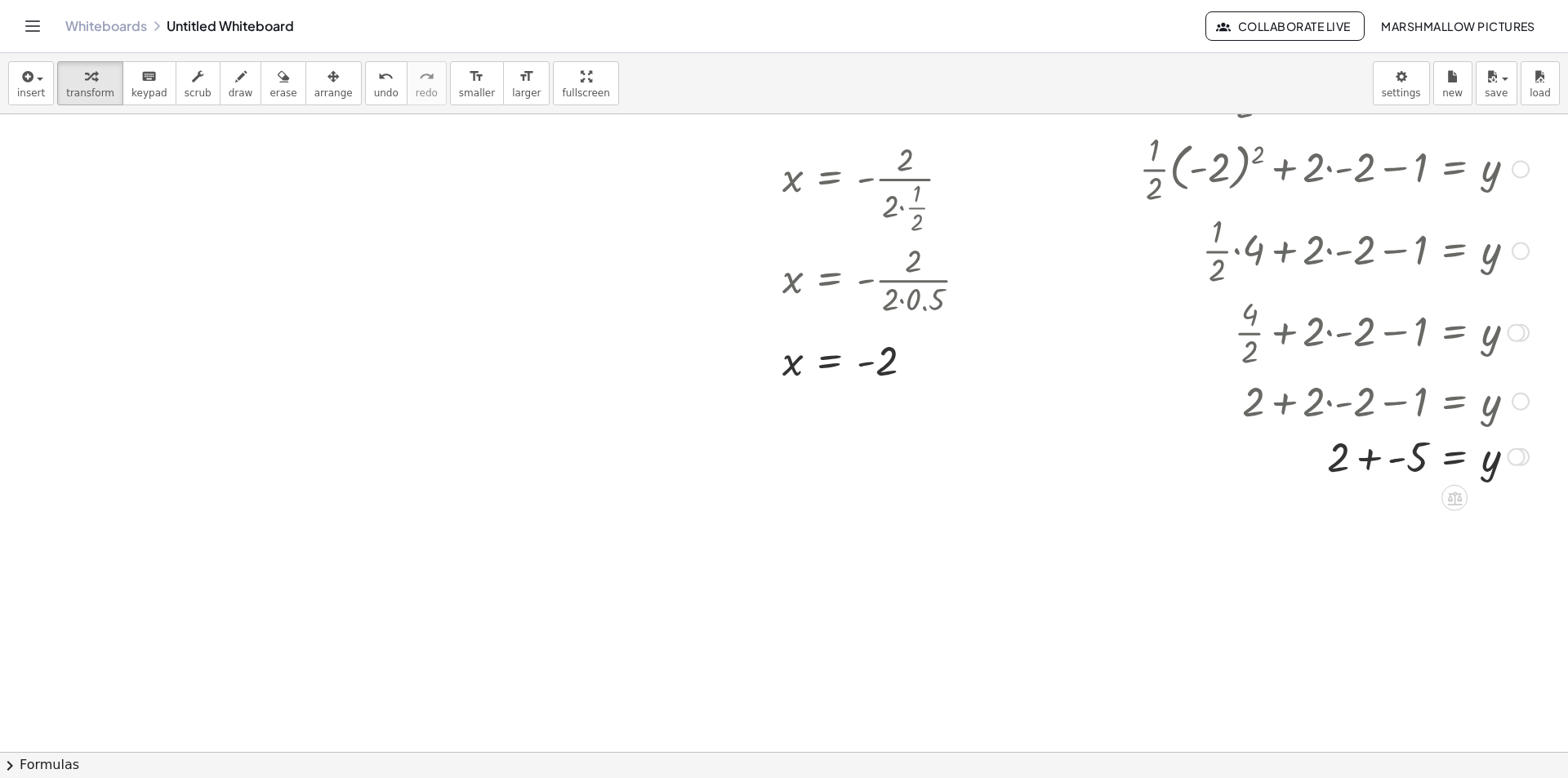
click at [1357, 448] on div at bounding box center [1310, 455] width 503 height 56
click at [1370, 514] on div at bounding box center [1310, 511] width 503 height 56
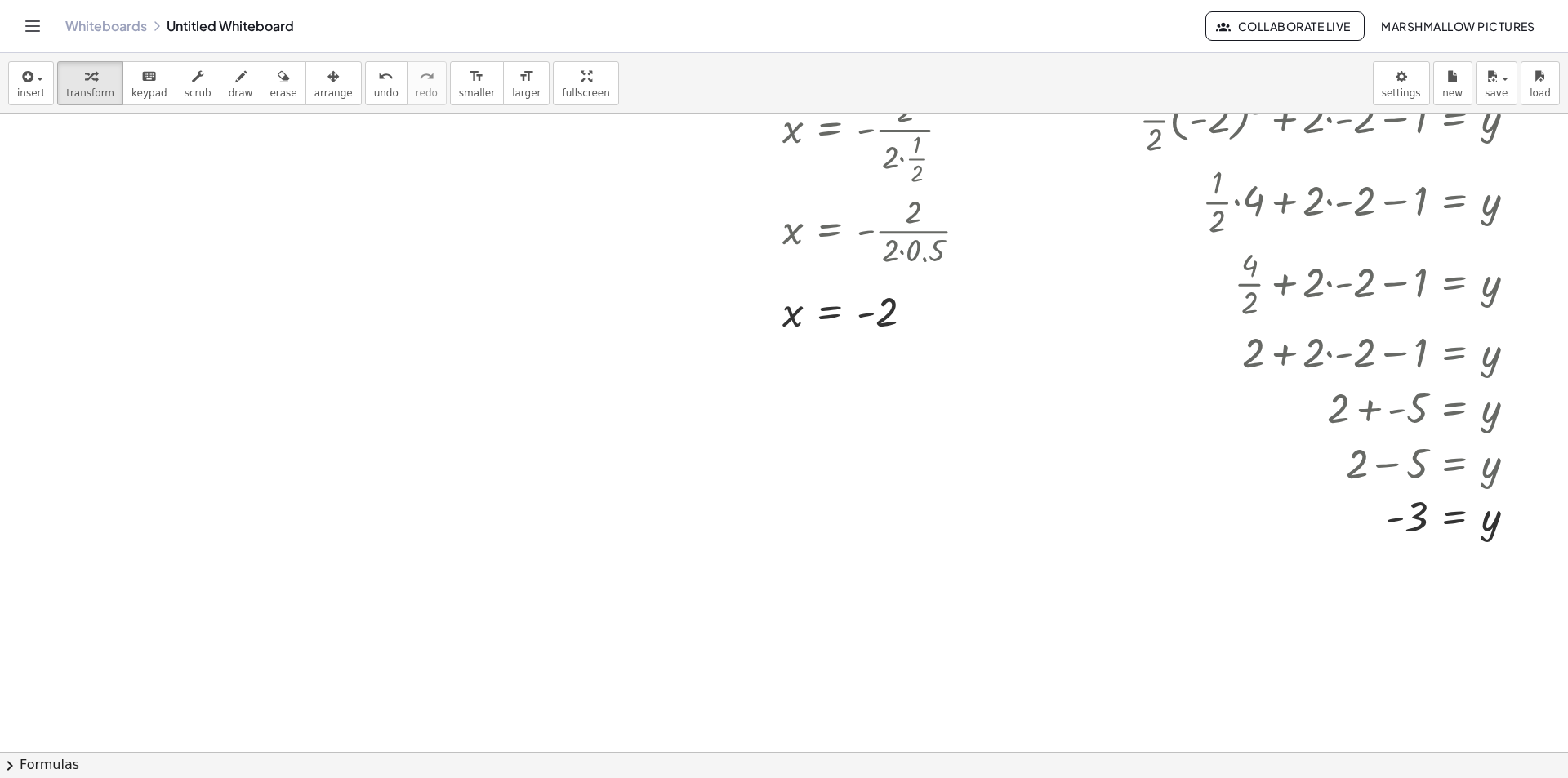
scroll to position [757, 41]
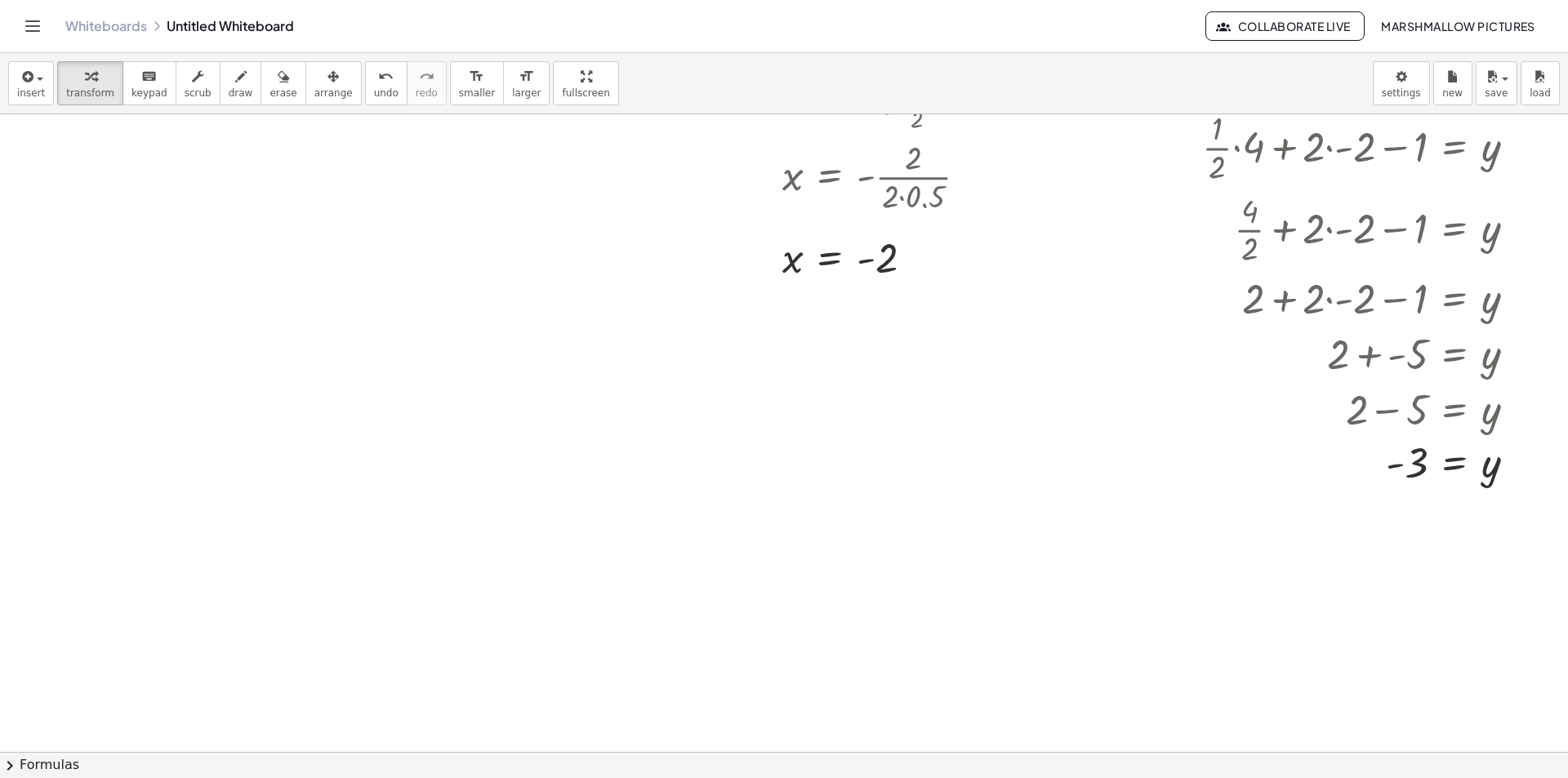
click at [718, 428] on div at bounding box center [769, 315] width 1597 height 1913
click at [1057, 613] on div at bounding box center [769, 315] width 1597 height 1913
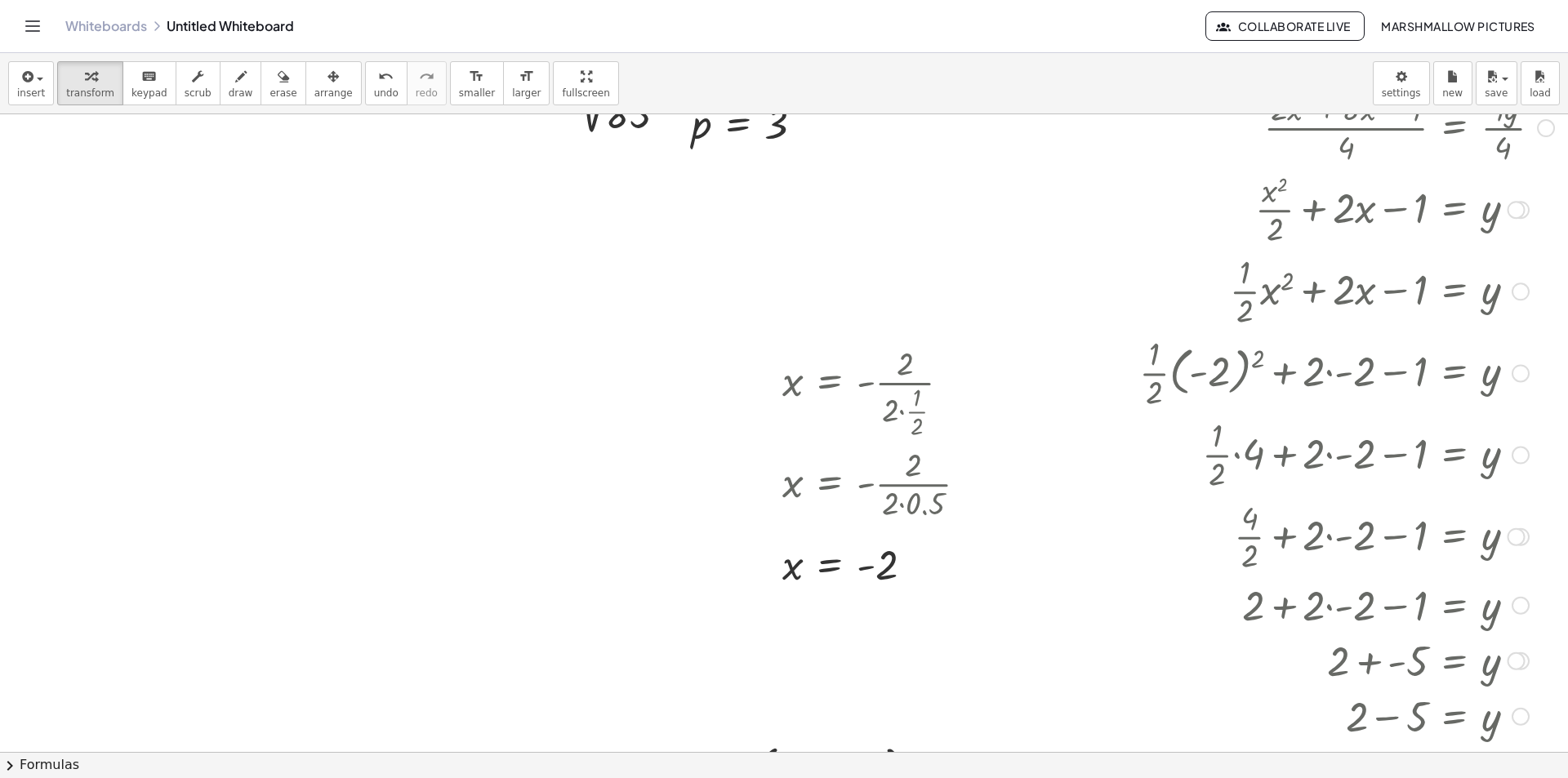
scroll to position [429, 41]
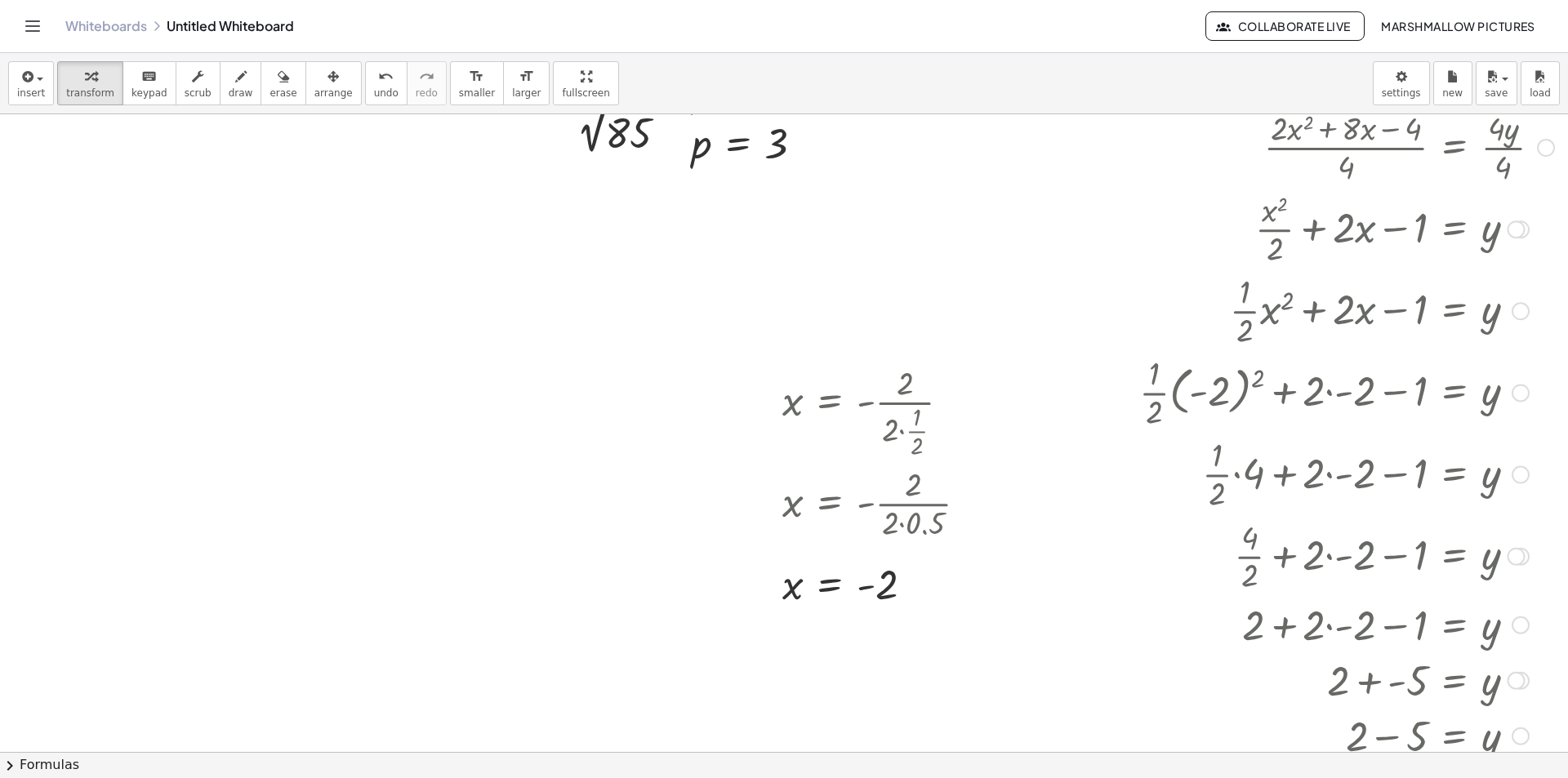
click at [1511, 311] on div at bounding box center [1520, 311] width 18 height 18
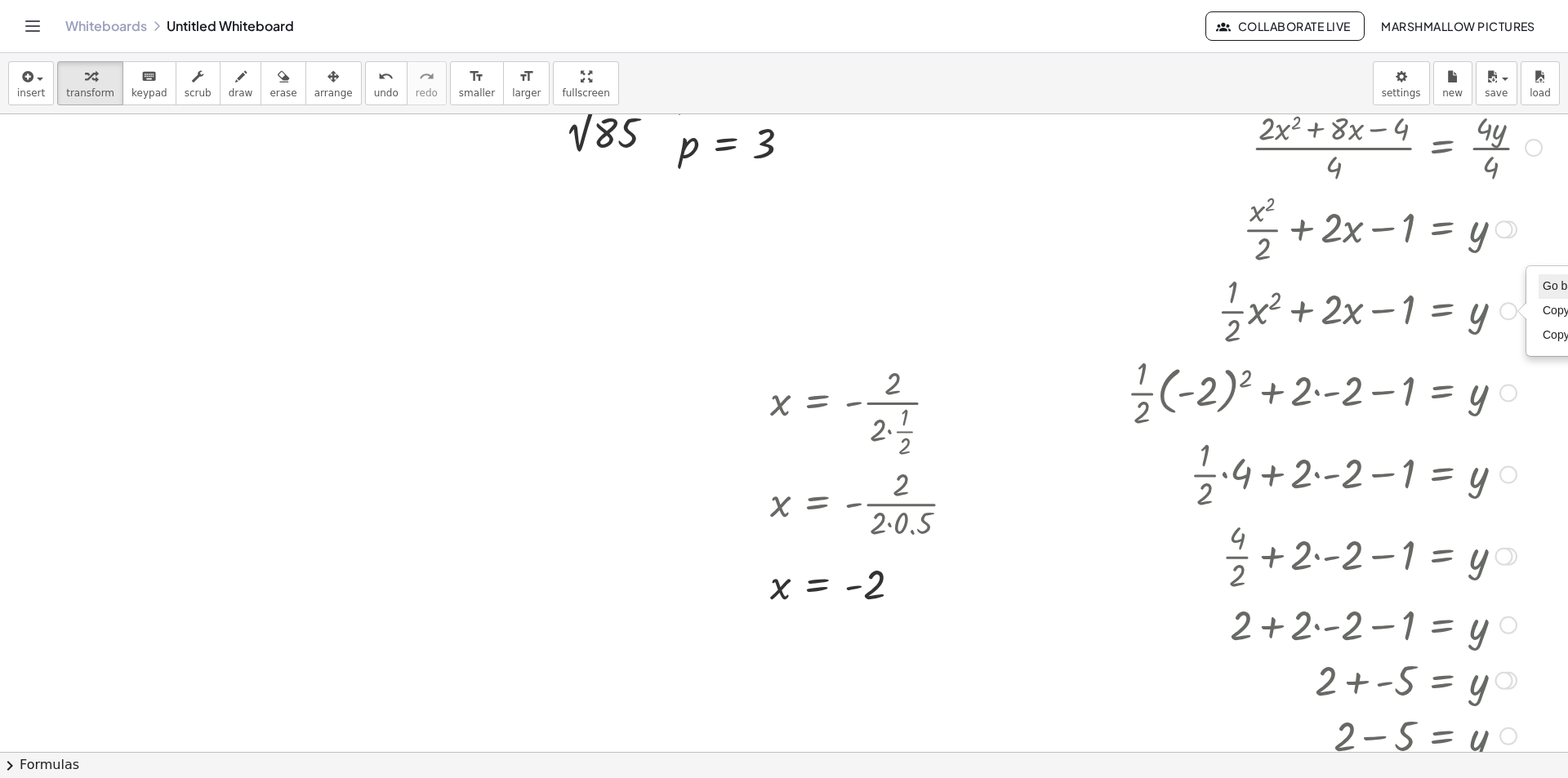
click at [1546, 284] on span "Go back to this line" at bounding box center [1590, 285] width 97 height 13
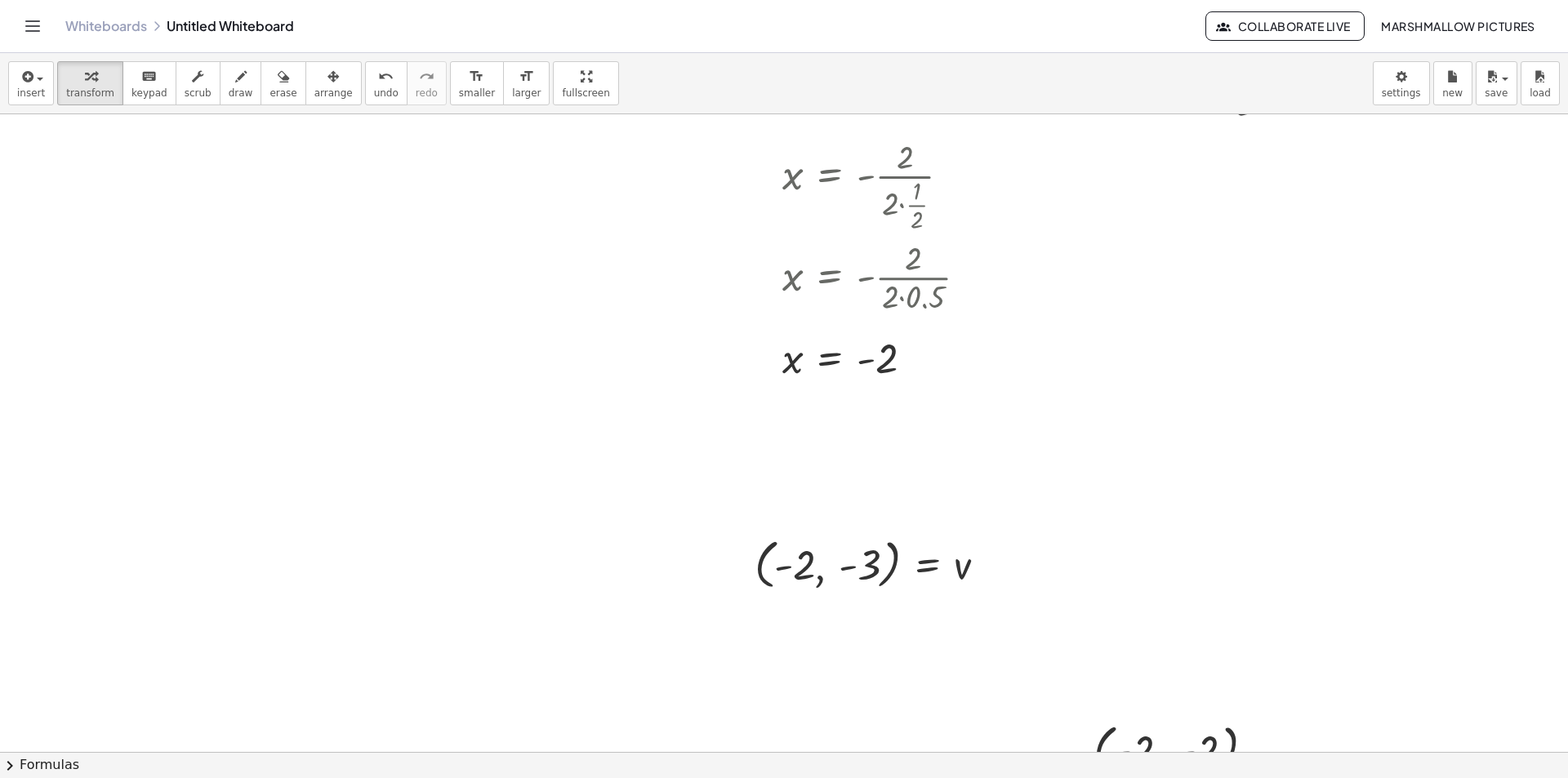
scroll to position [674, 41]
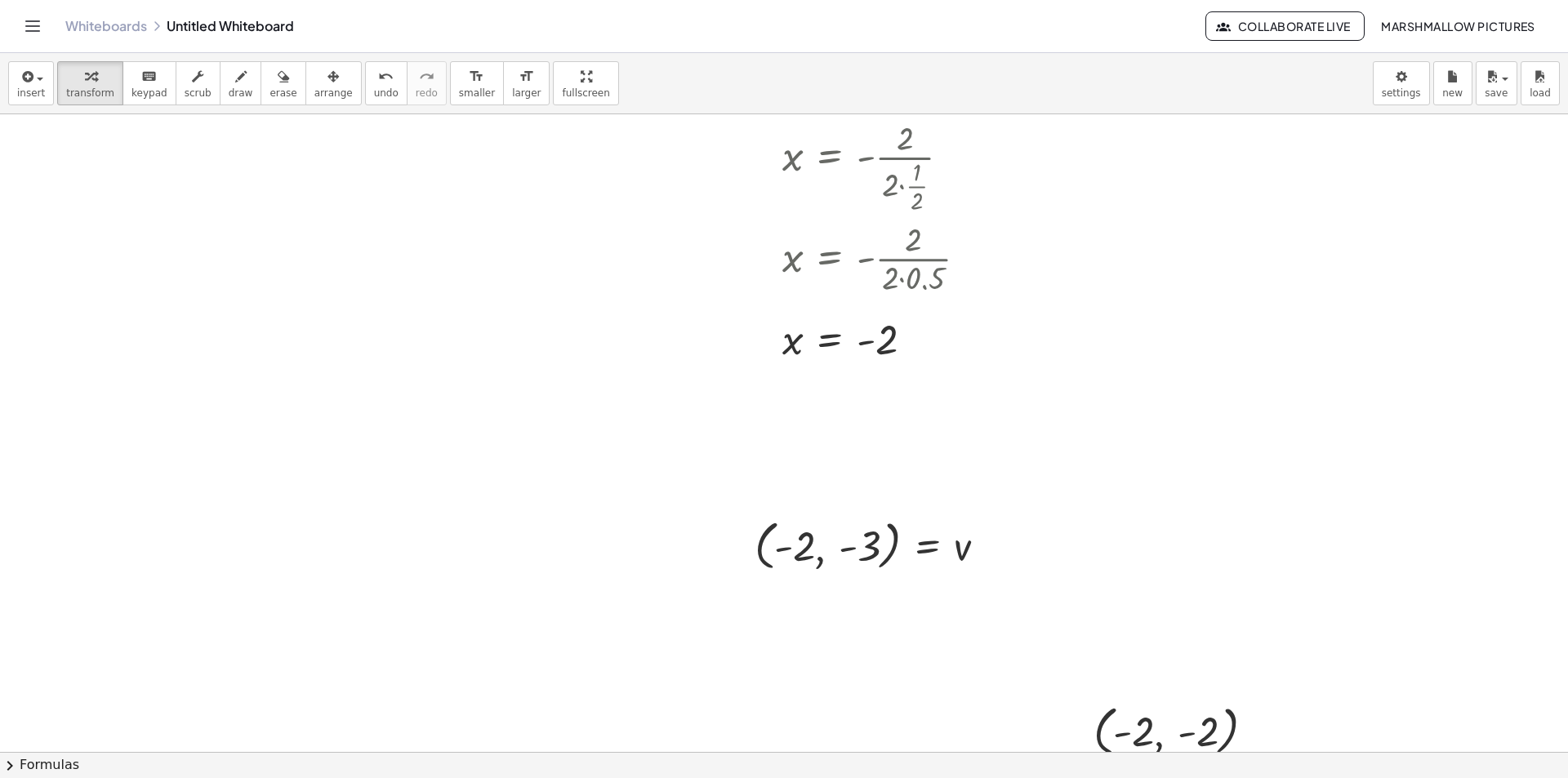
drag, startPoint x: 529, startPoint y: 88, endPoint x: 529, endPoint y: 159, distance: 71.0
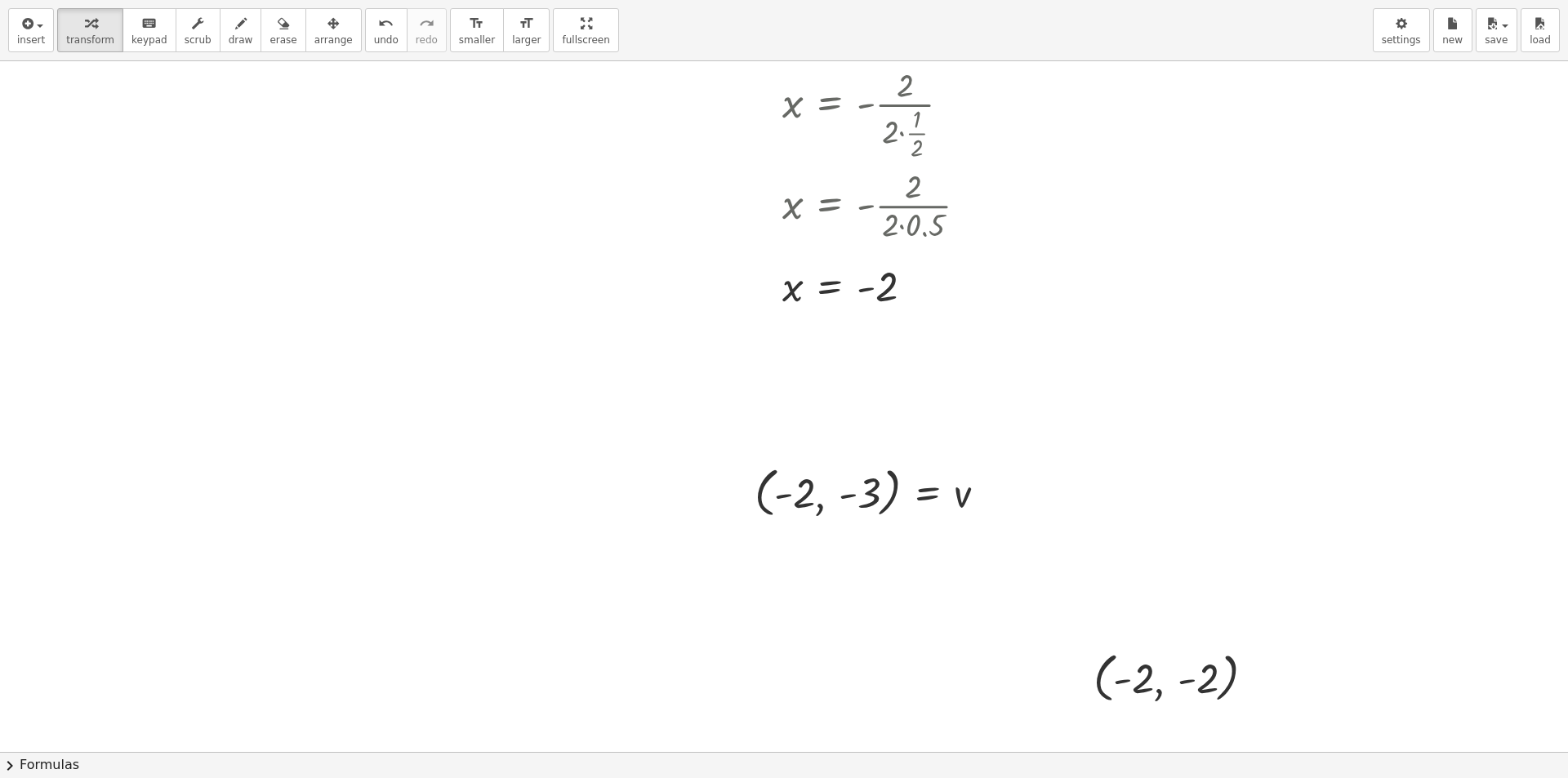
click at [529, 159] on div "insert select one: Math Expression Function Text Youtube Video Graphing Geometr…" at bounding box center [784, 389] width 1568 height 778
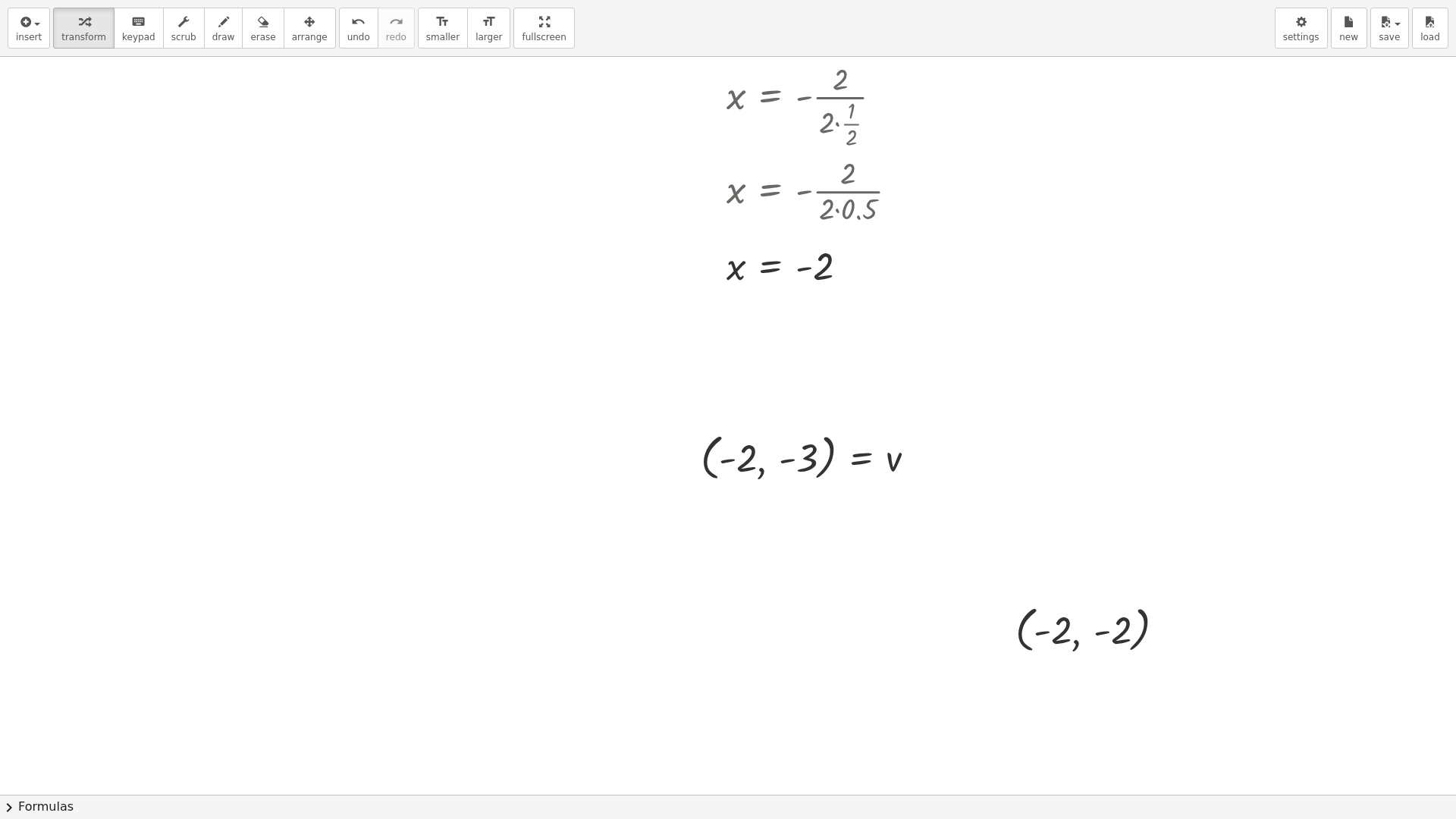
drag, startPoint x: 505, startPoint y: 19, endPoint x: 505, endPoint y: -47, distance: 66.0
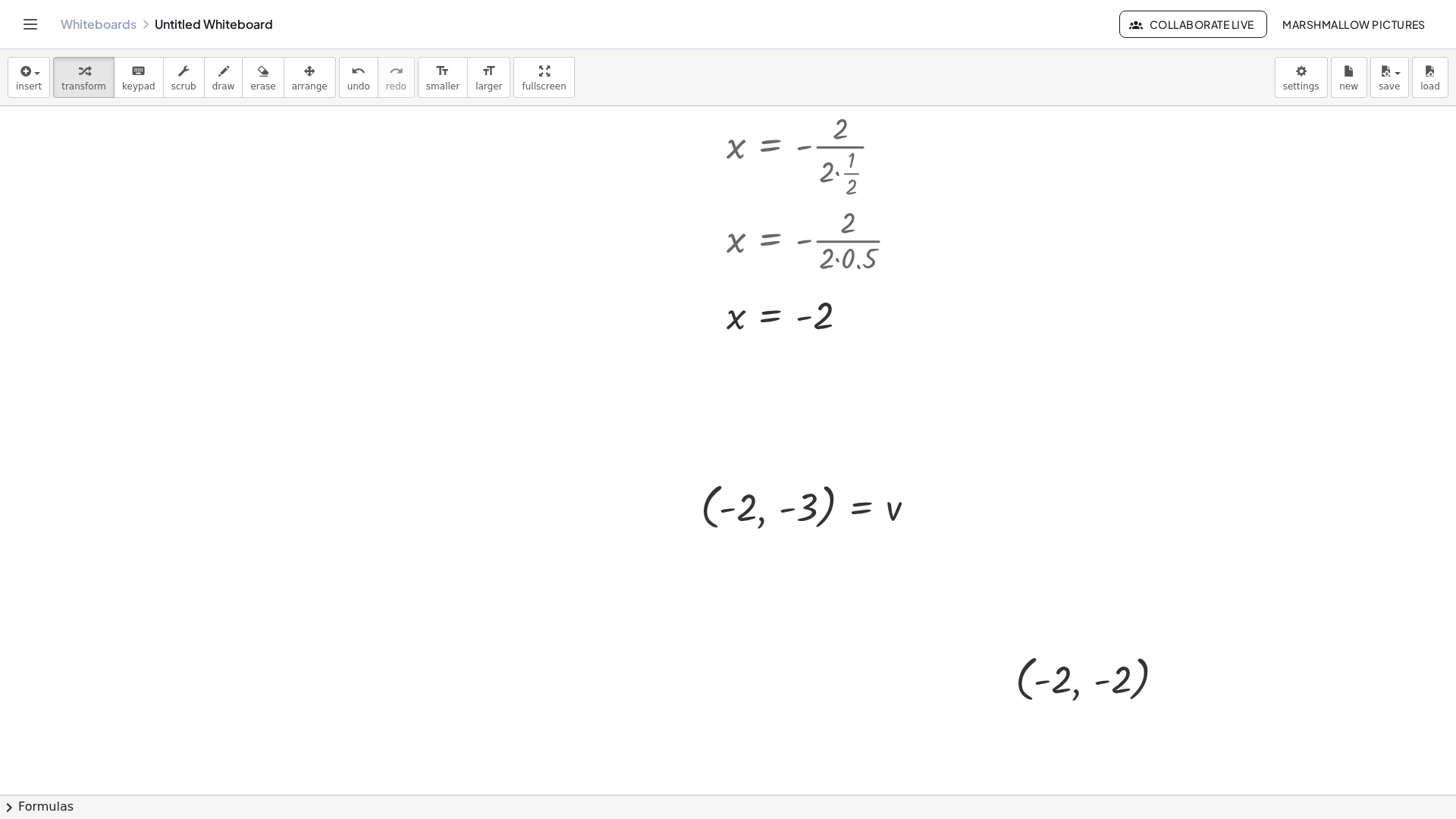
click at [505, 0] on html "Graspable Math Activities Whiteboards Classes Account v1.28.4 | Privacy policy …" at bounding box center [728, 409] width 1456 height 819
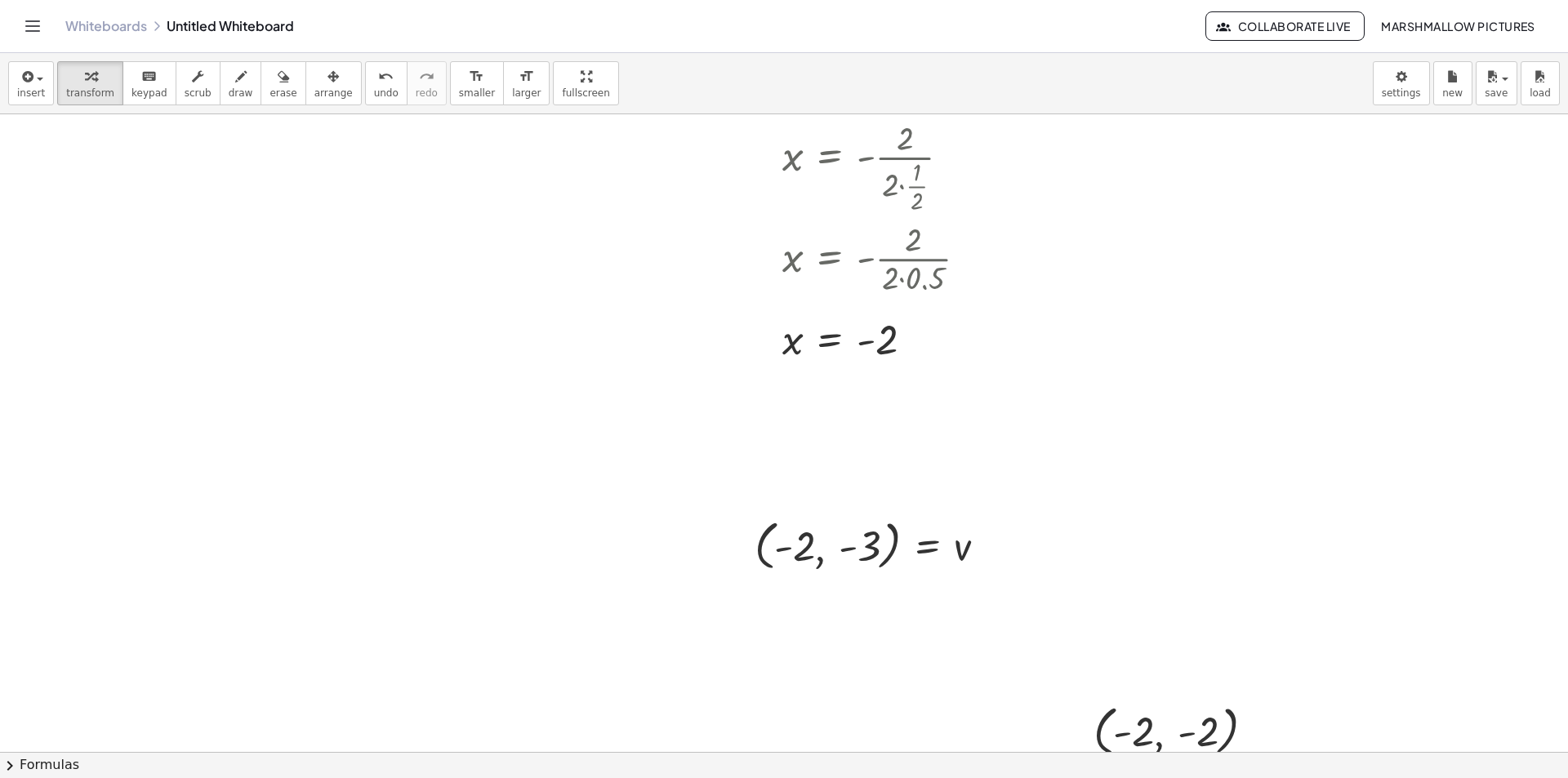
drag, startPoint x: 323, startPoint y: 66, endPoint x: 615, endPoint y: 221, distance: 330.6
click at [323, 66] on button "arrange" at bounding box center [334, 82] width 57 height 44
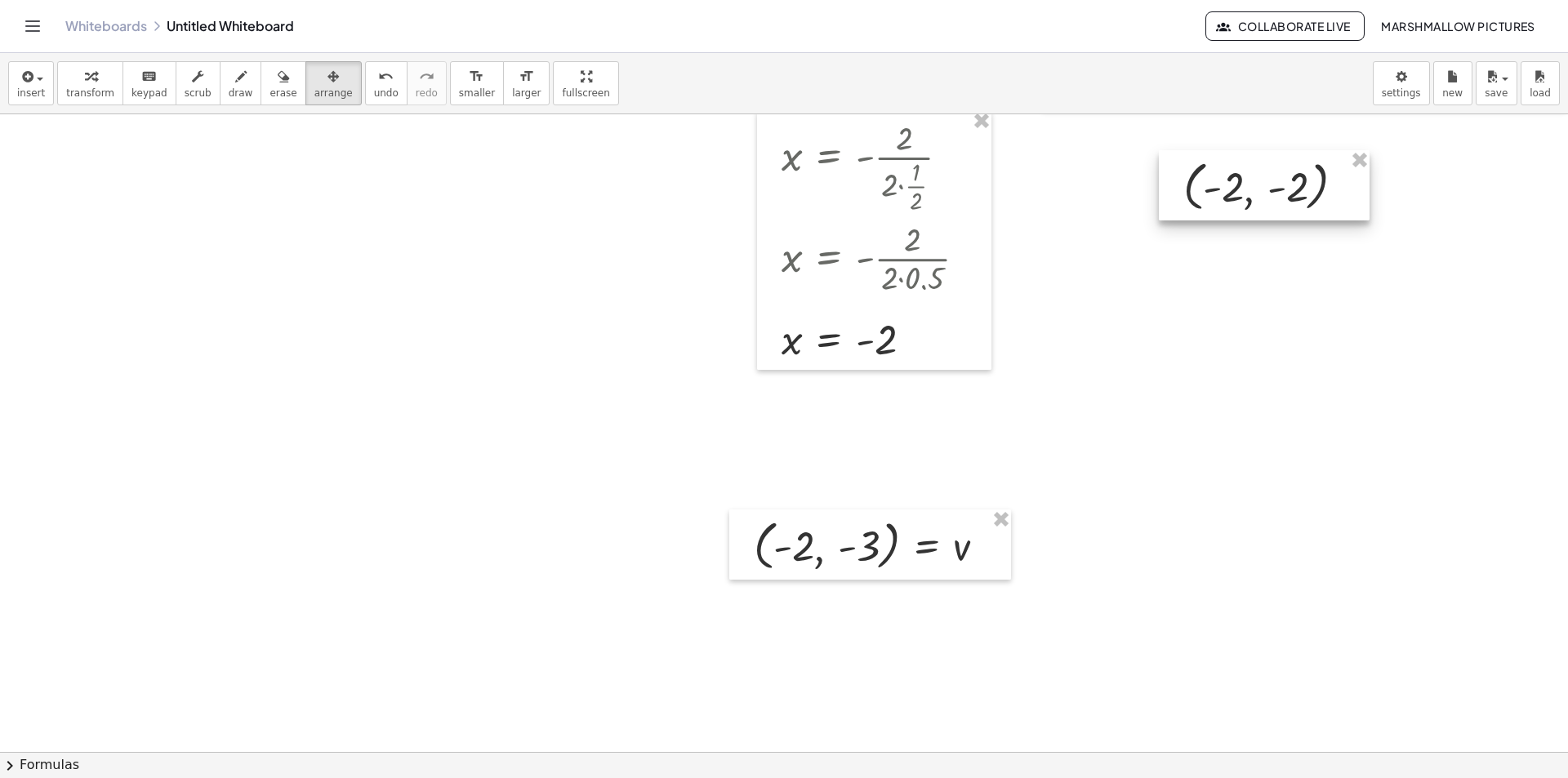
drag, startPoint x: 1164, startPoint y: 715, endPoint x: 1255, endPoint y: 166, distance: 556.5
click at [1255, 166] on div at bounding box center [1263, 185] width 210 height 70
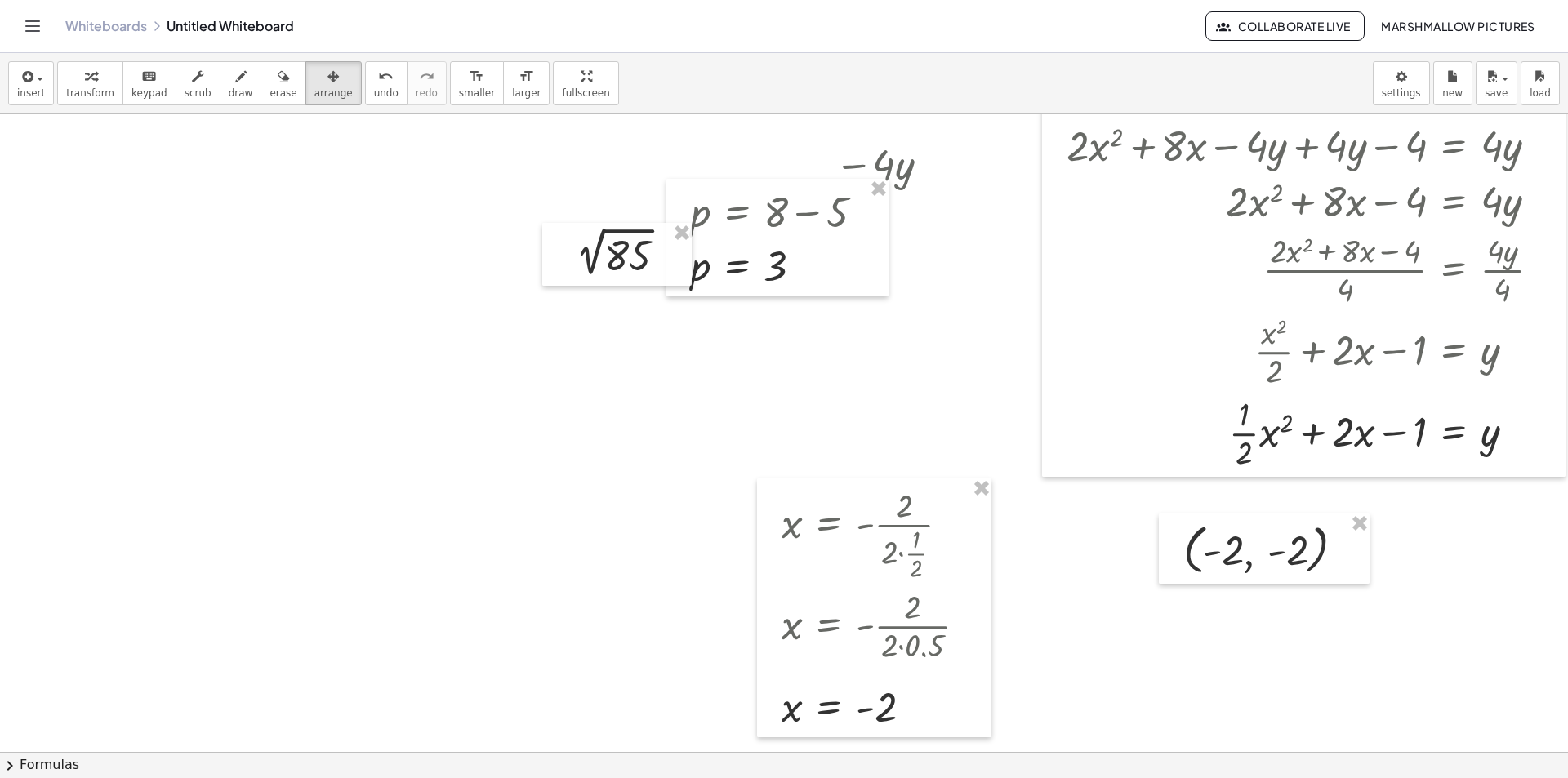
scroll to position [266, 41]
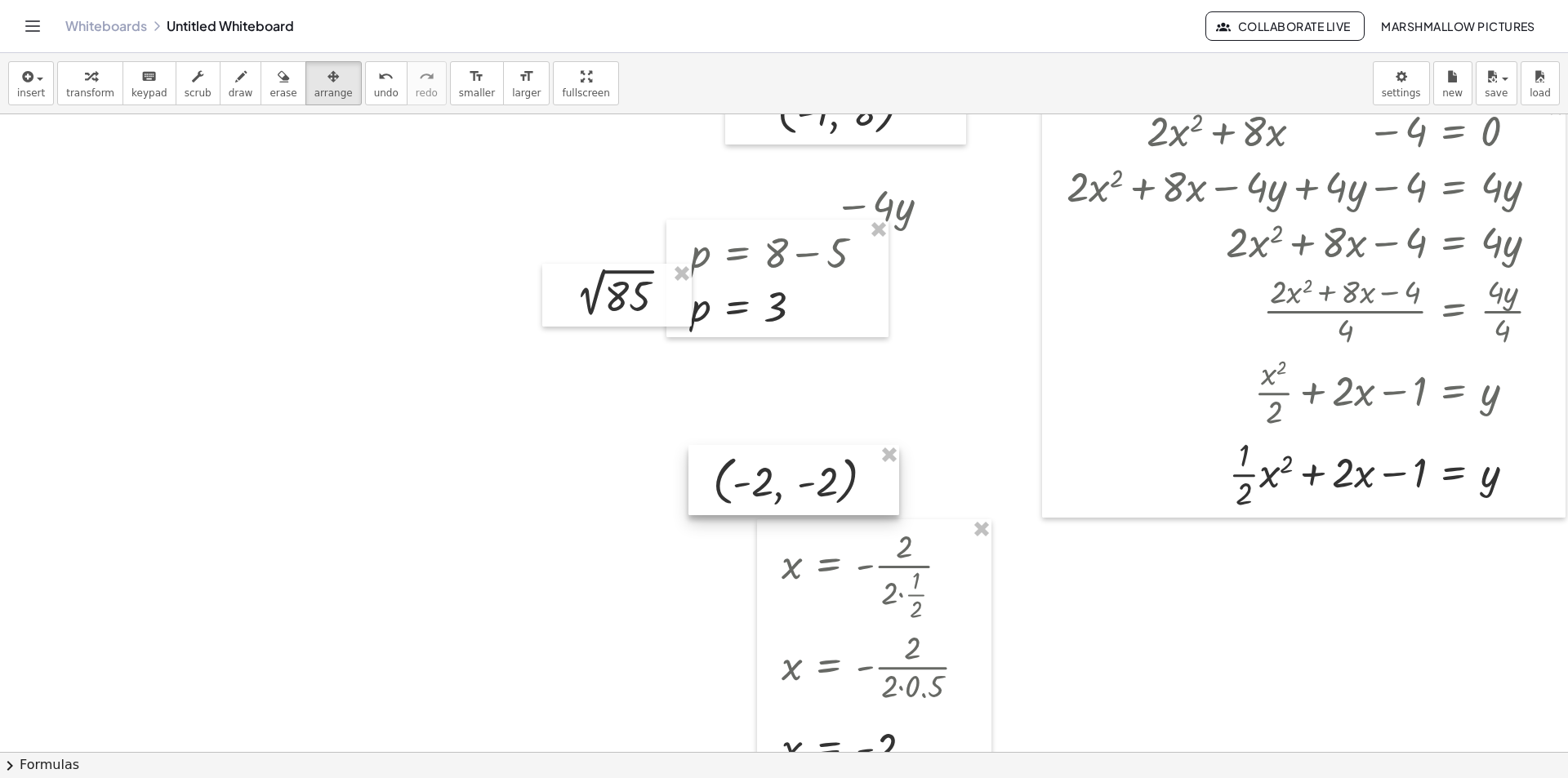
drag, startPoint x: 1258, startPoint y: 605, endPoint x: 785, endPoint y: 441, distance: 500.6
click at [785, 445] on div at bounding box center [793, 480] width 210 height 70
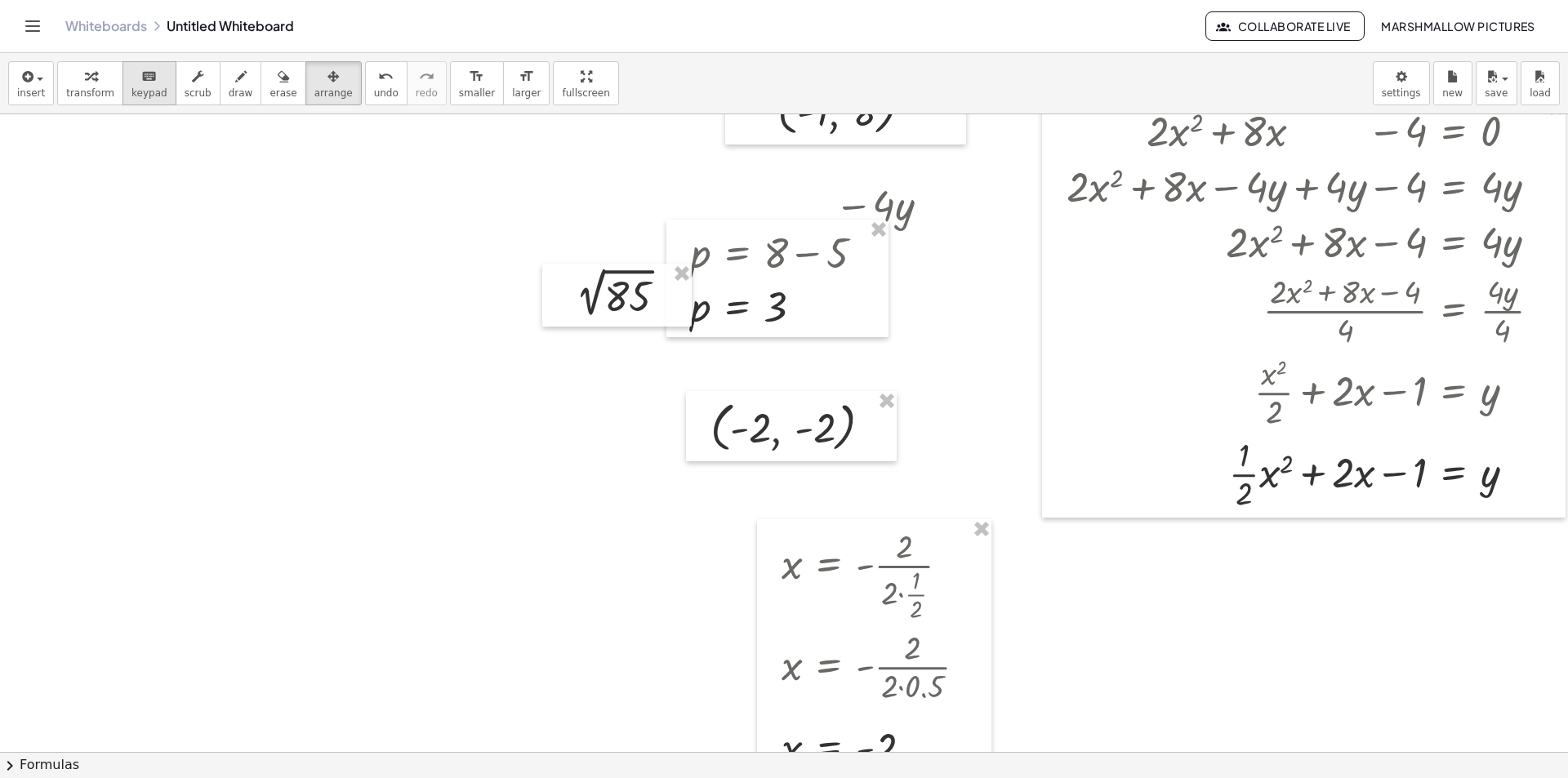
click at [123, 82] on button "keyboard keypad" at bounding box center [149, 82] width 54 height 44
click at [96, 78] on div "button" at bounding box center [90, 76] width 48 height 20
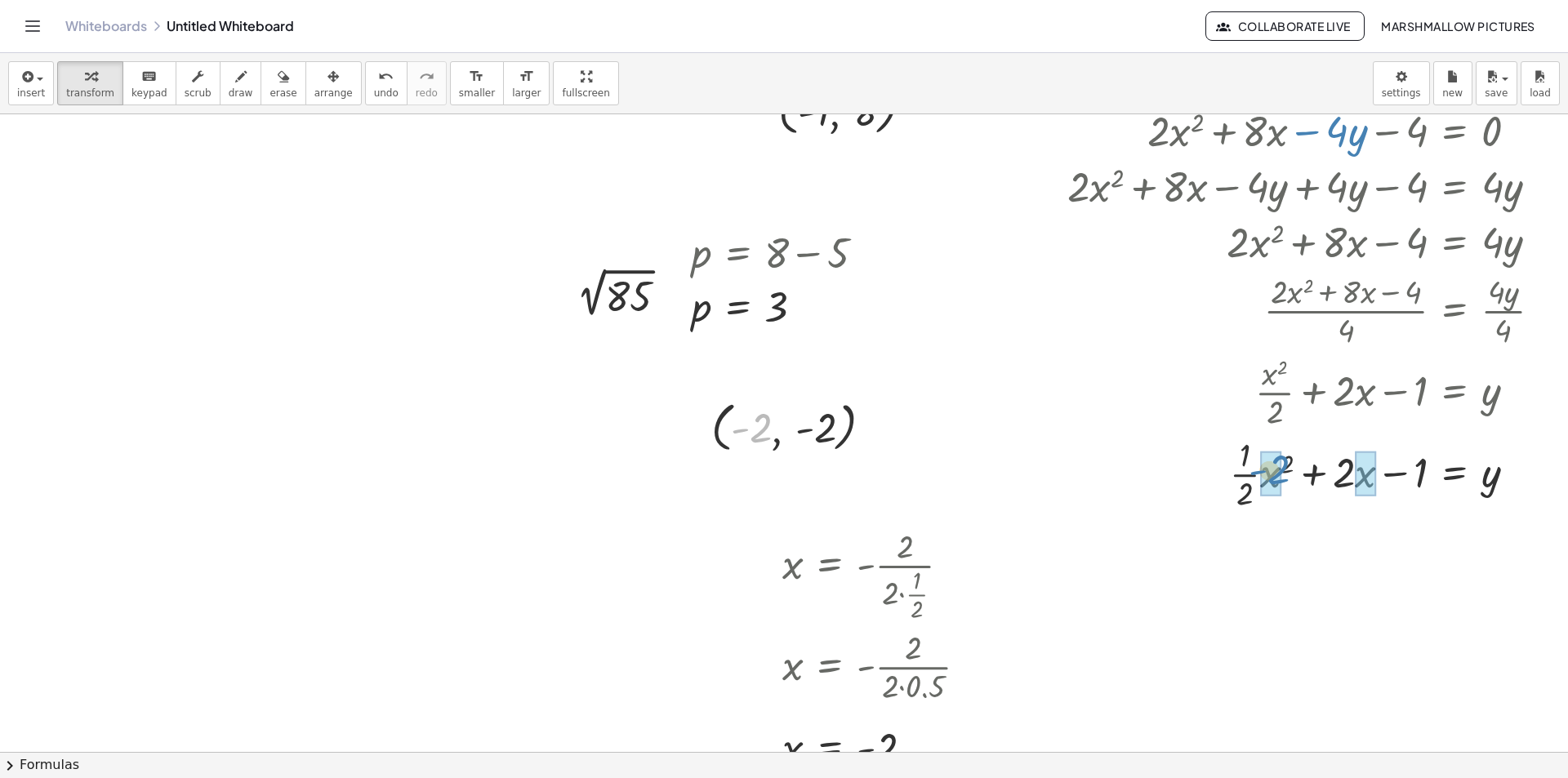
drag, startPoint x: 733, startPoint y: 438, endPoint x: 1251, endPoint y: 479, distance: 519.6
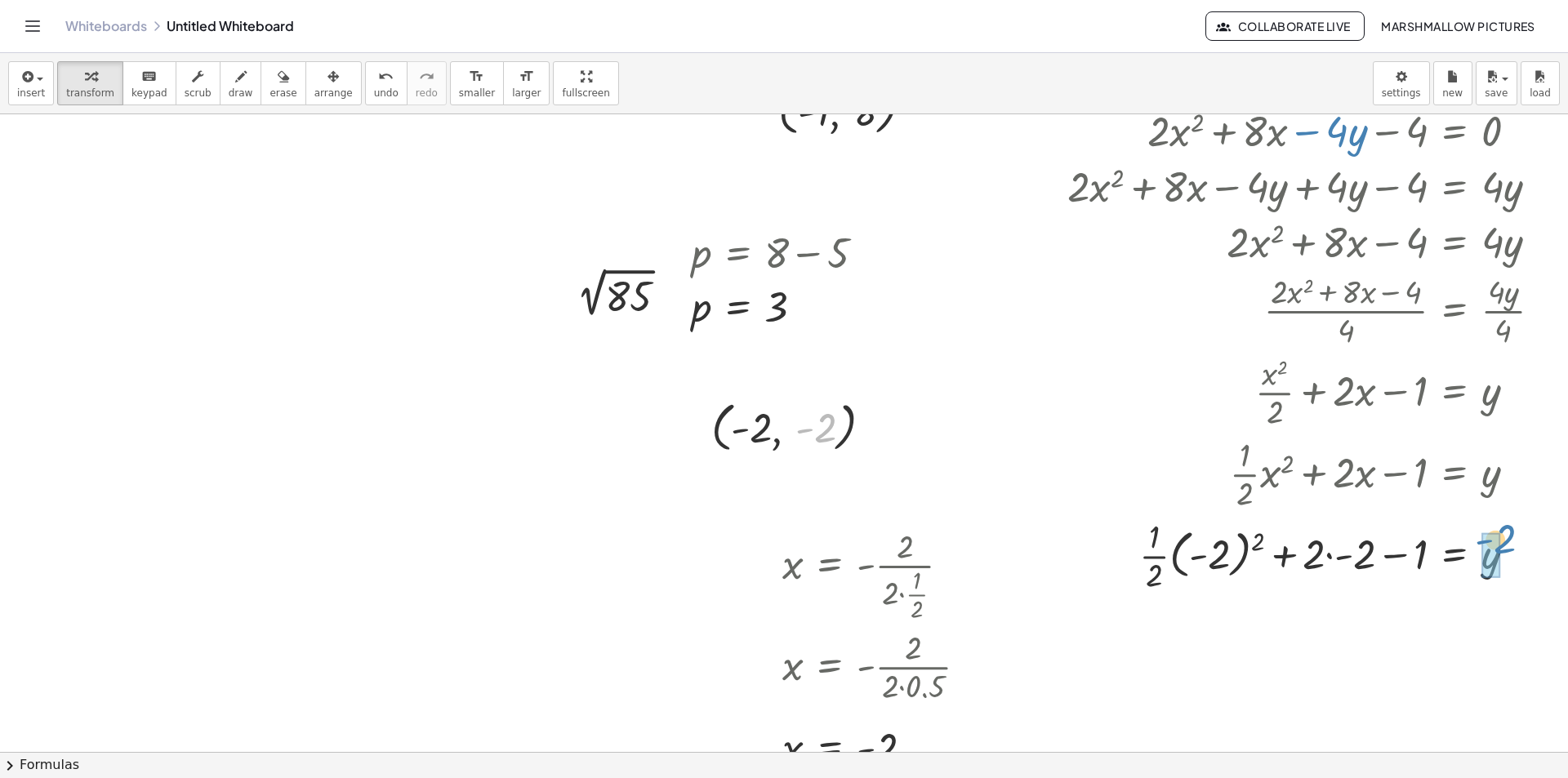
drag, startPoint x: 823, startPoint y: 420, endPoint x: 1501, endPoint y: 532, distance: 687.2
click at [1140, 557] on div at bounding box center [1310, 554] width 503 height 82
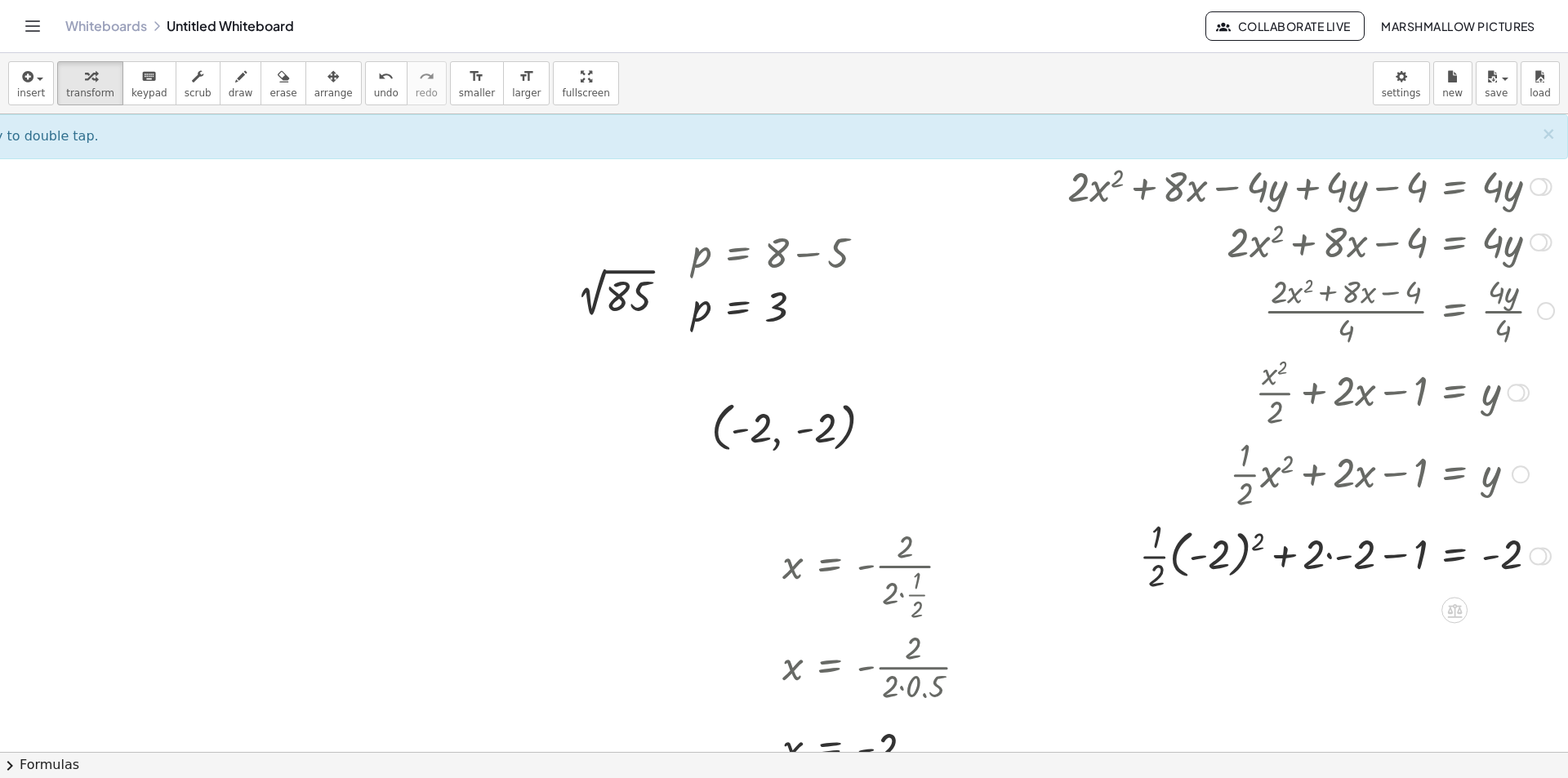
click at [1206, 558] on div at bounding box center [1310, 554] width 503 height 82
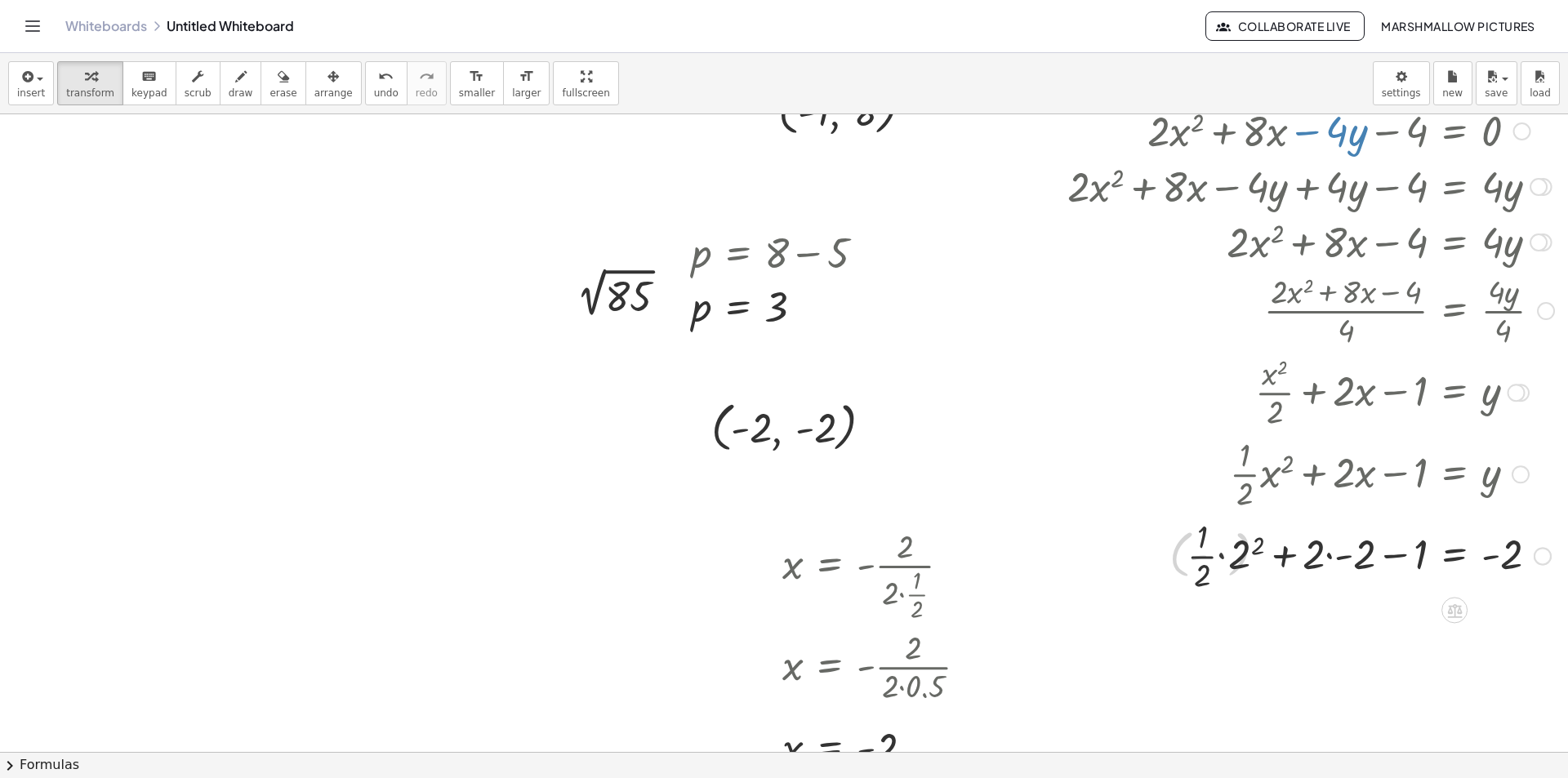
click at [1196, 556] on div at bounding box center [1310, 554] width 503 height 82
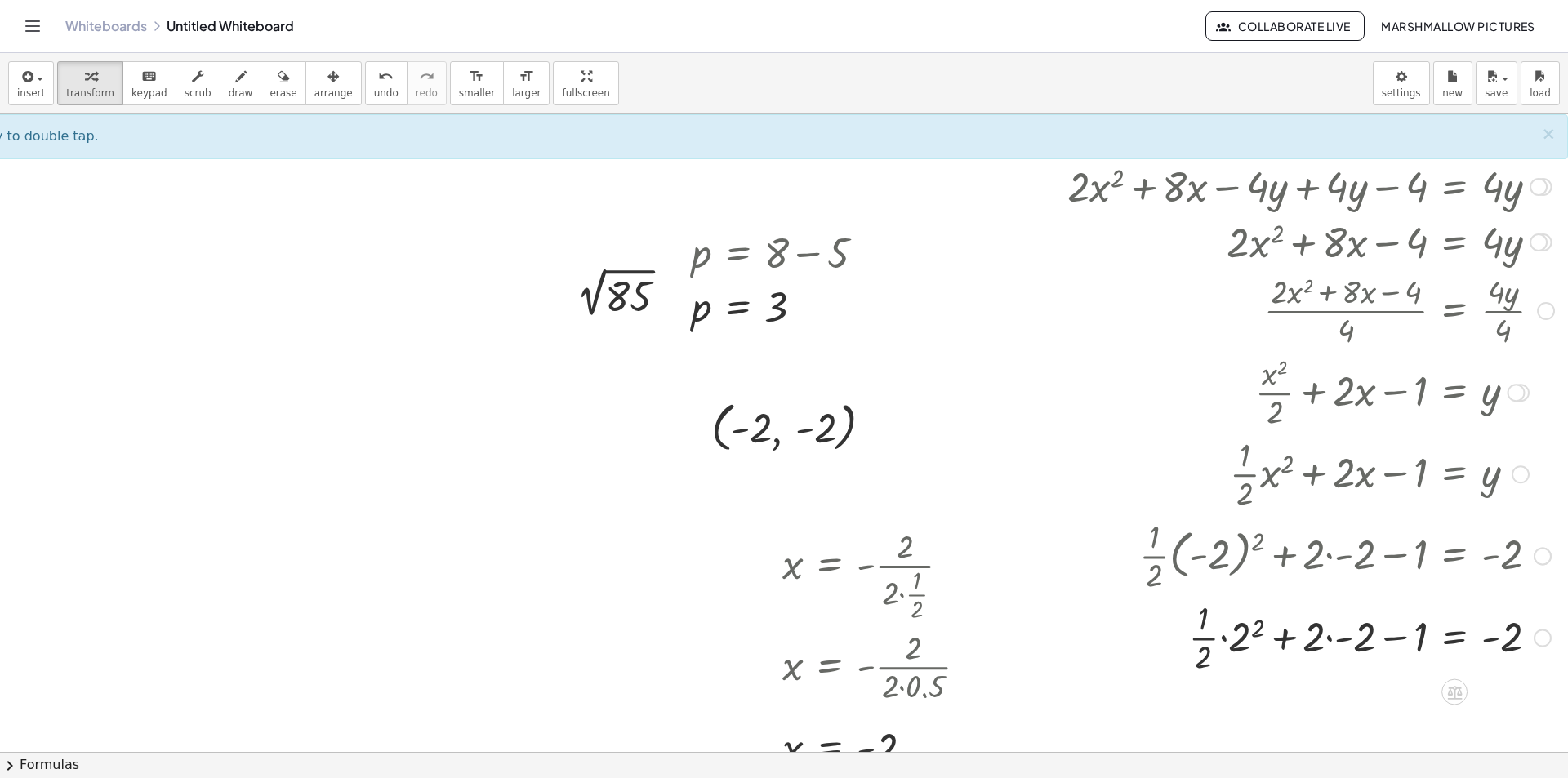
click at [1236, 617] on div at bounding box center [1310, 635] width 503 height 82
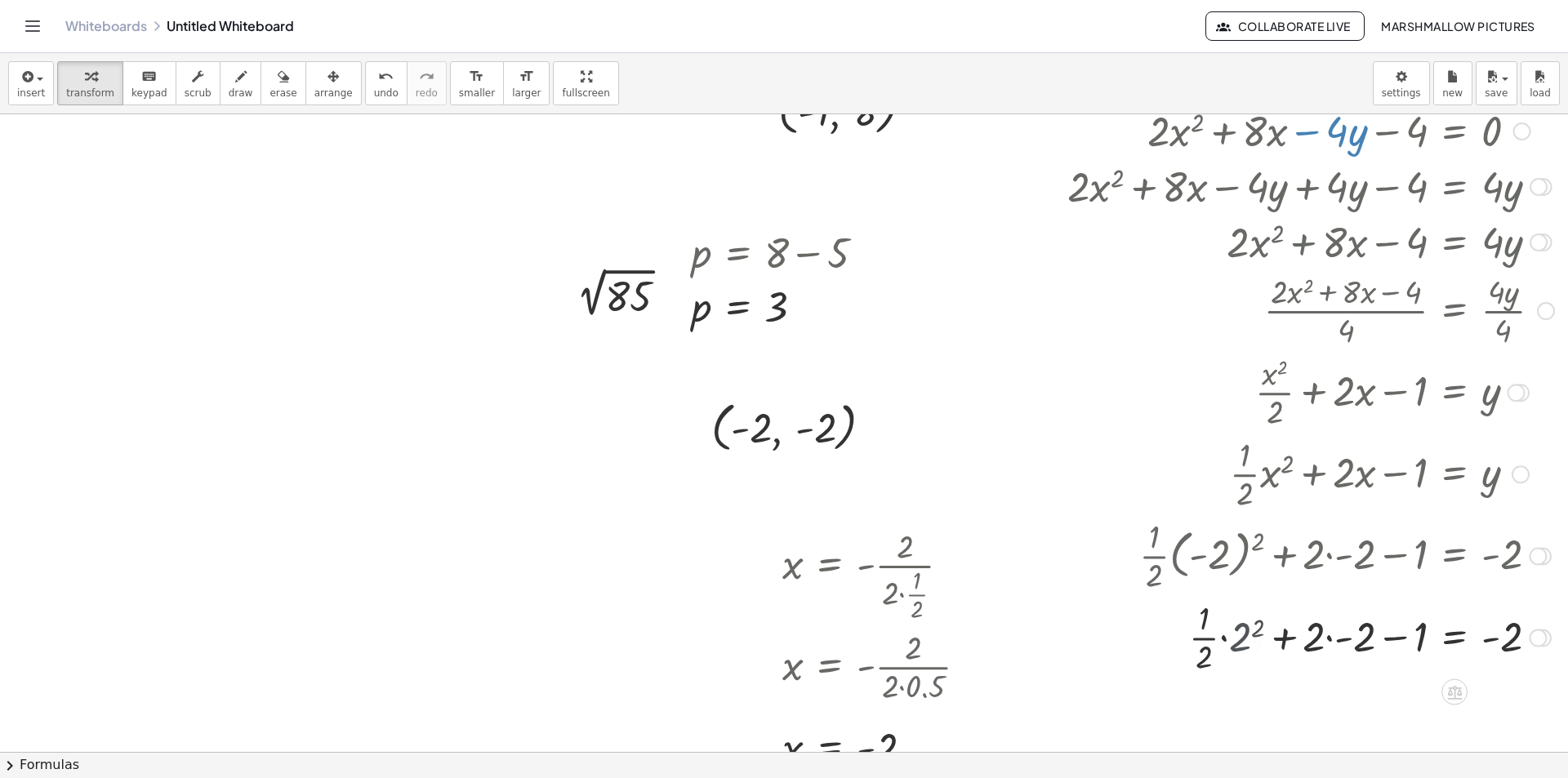
click at [1236, 617] on div at bounding box center [1310, 635] width 503 height 82
click at [1236, 630] on div at bounding box center [1310, 635] width 503 height 82
click at [1236, 633] on div at bounding box center [1310, 635] width 503 height 82
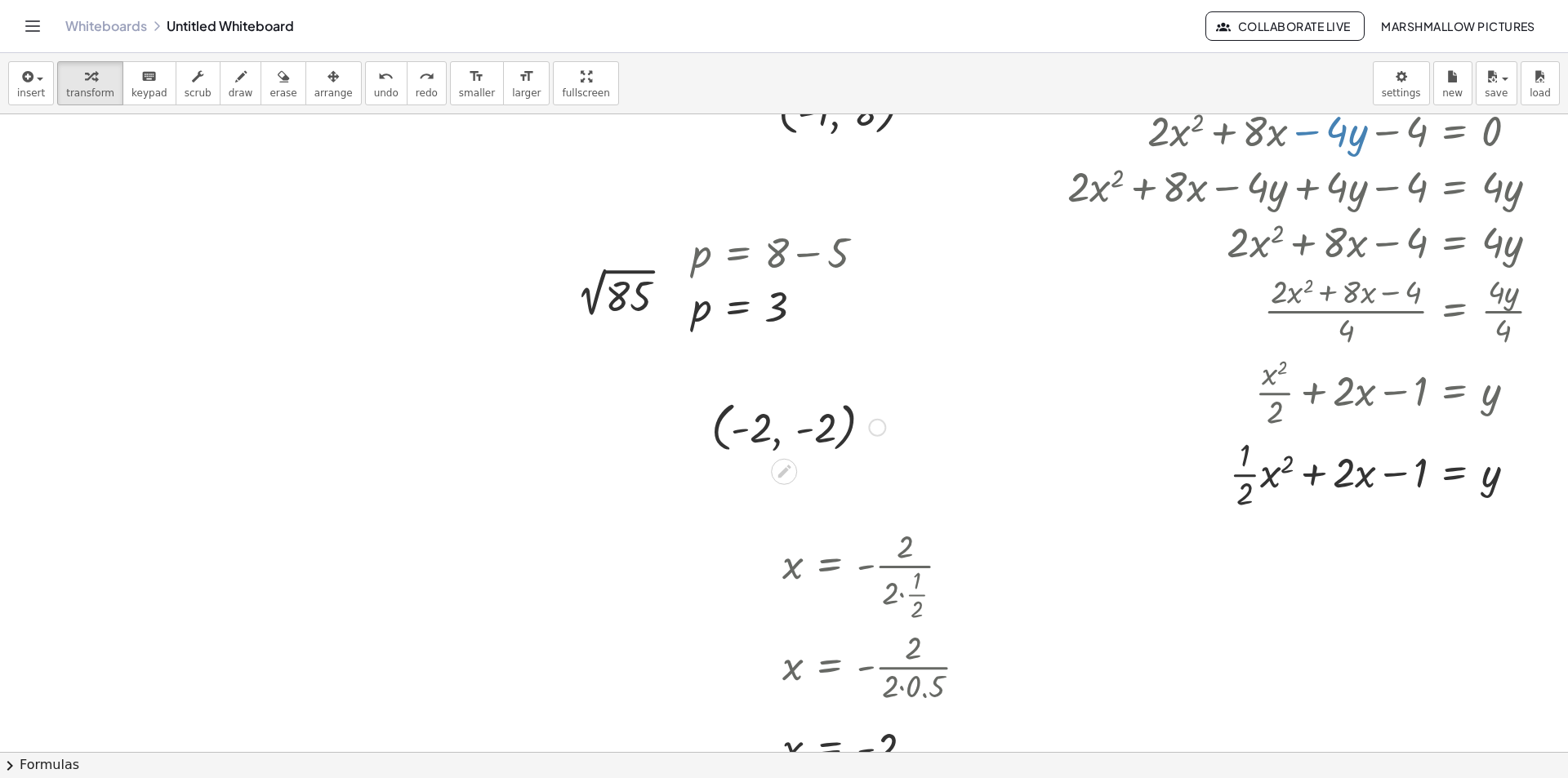
click at [868, 422] on div at bounding box center [877, 428] width 18 height 18
click at [868, 420] on div "Fix a mistake Transform line Copy line as LaTeX Copy derivation as LaTeX Expand…" at bounding box center [877, 428] width 18 height 18
click at [270, 73] on div "button" at bounding box center [283, 76] width 27 height 20
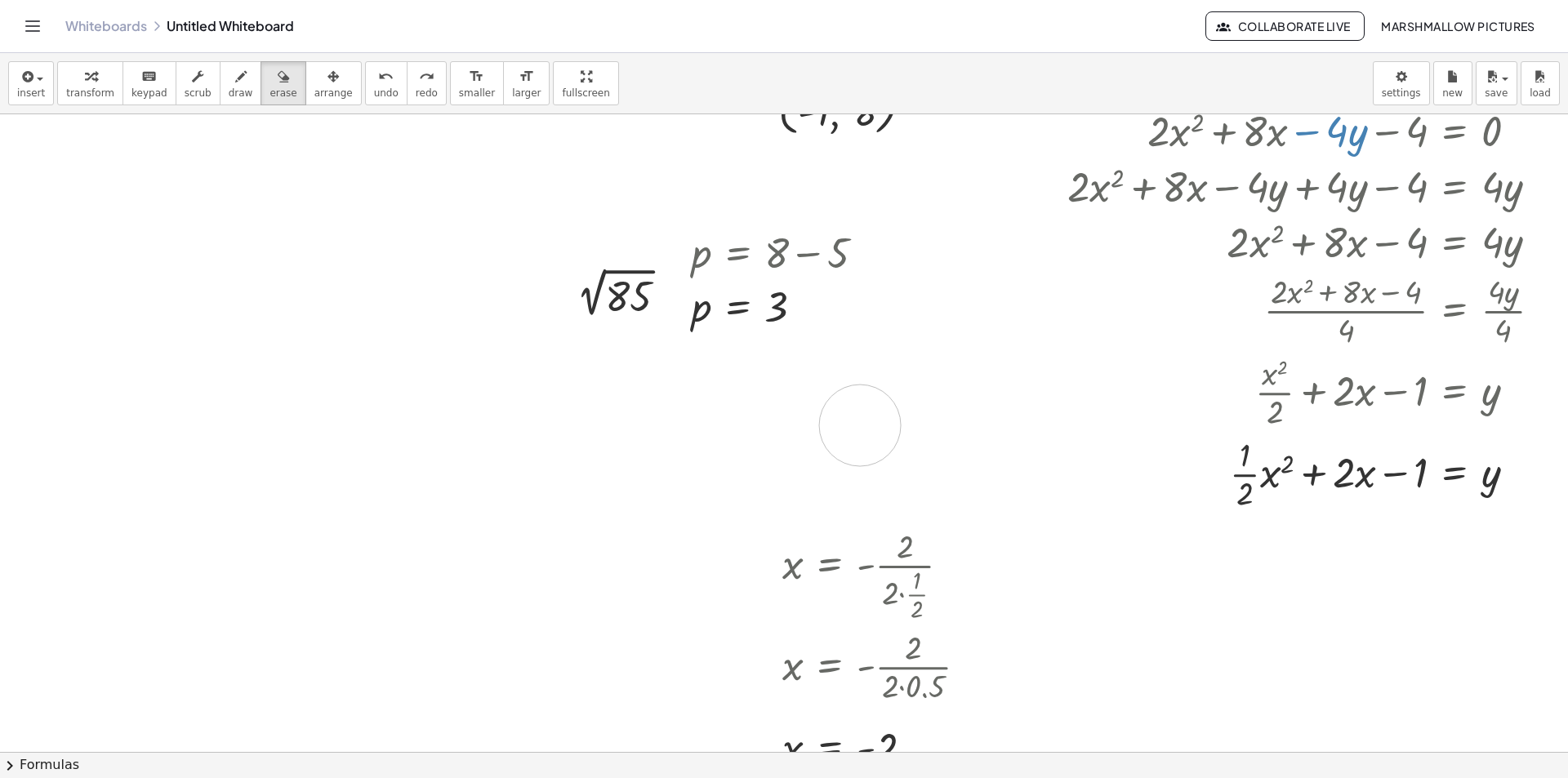
drag, startPoint x: 791, startPoint y: 424, endPoint x: 848, endPoint y: 425, distance: 57.0
drag, startPoint x: 608, startPoint y: 422, endPoint x: 811, endPoint y: 425, distance: 203.0
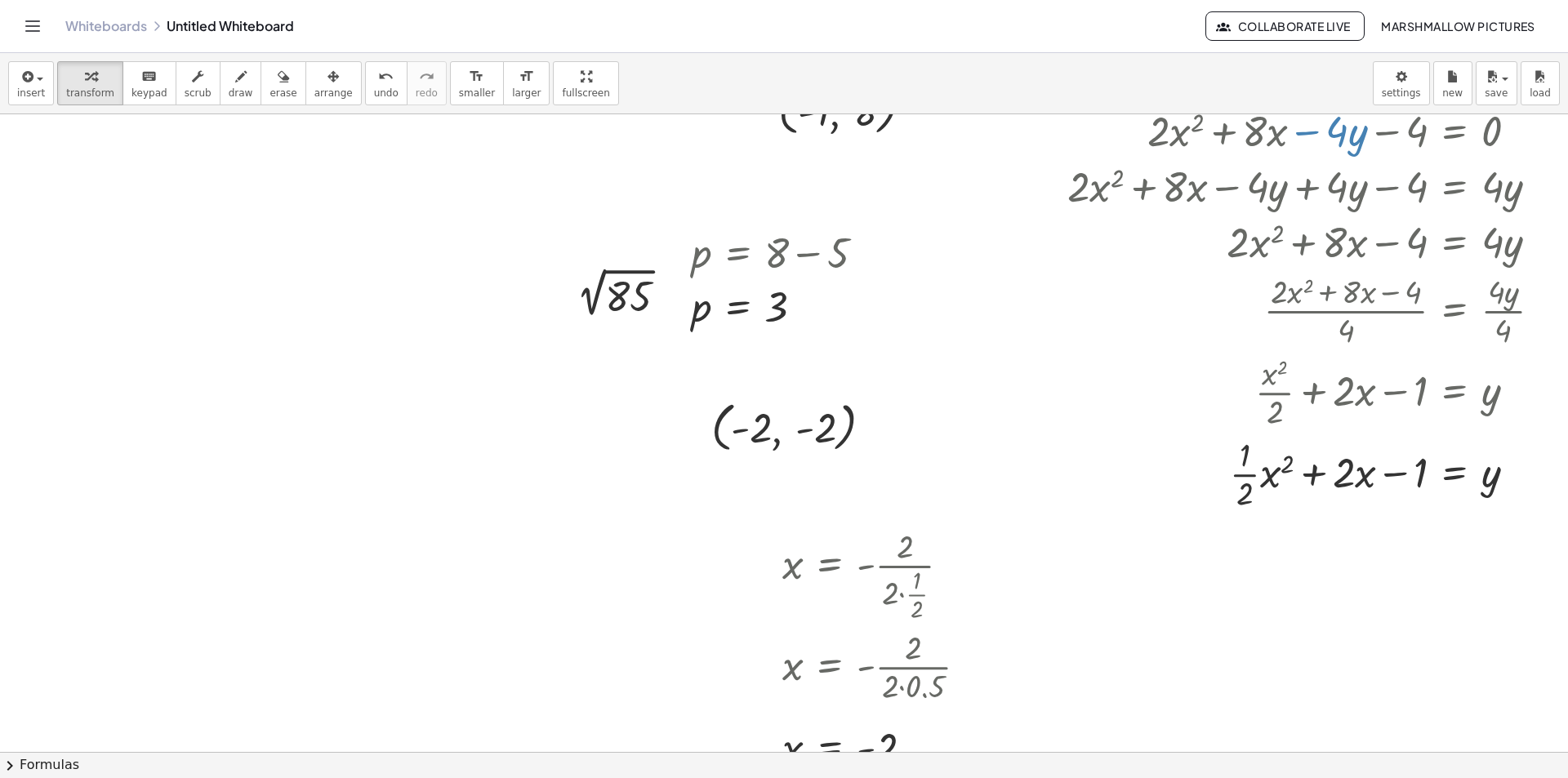
drag, startPoint x: 69, startPoint y: 67, endPoint x: 441, endPoint y: 234, distance: 407.8
click at [70, 67] on div "button" at bounding box center [90, 76] width 48 height 20
click at [868, 422] on div "Fix a mistake Transform line Copy line as LaTeX Copy derivation as LaTeX Expand…" at bounding box center [877, 428] width 18 height 18
click at [1236, 473] on div at bounding box center [1356, 472] width 412 height 82
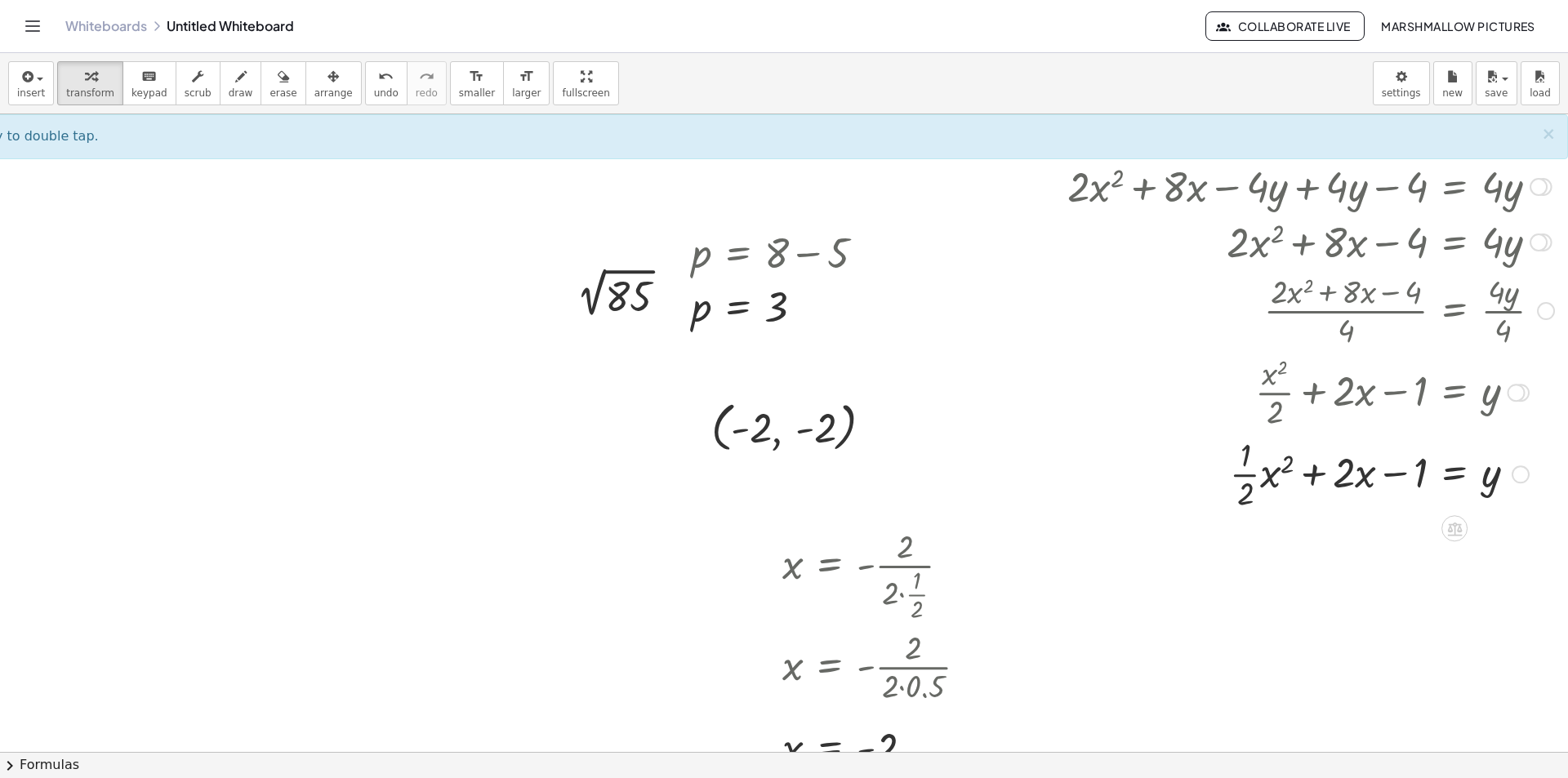
click at [1239, 475] on div at bounding box center [1356, 472] width 412 height 82
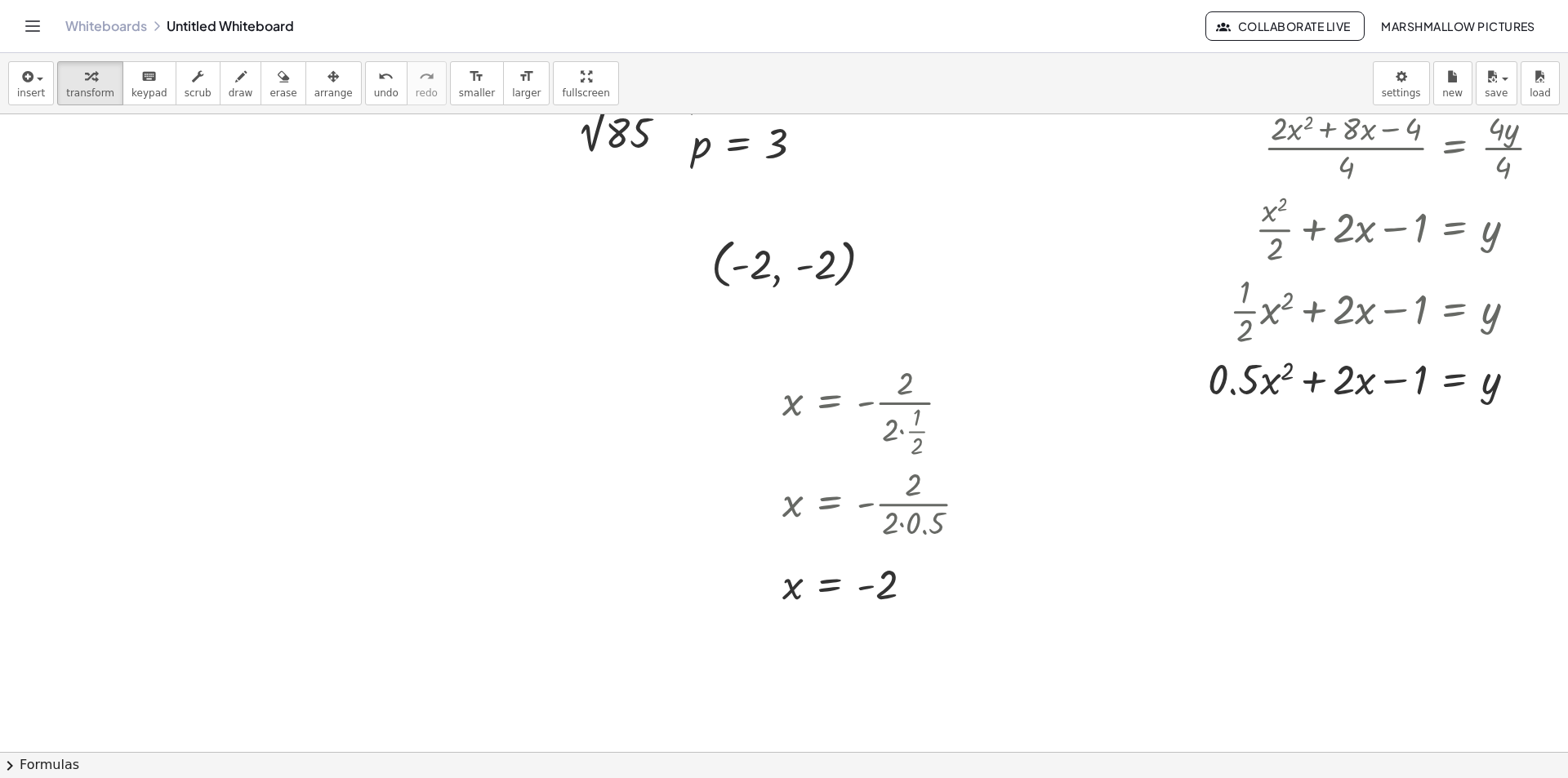
scroll to position [348, 41]
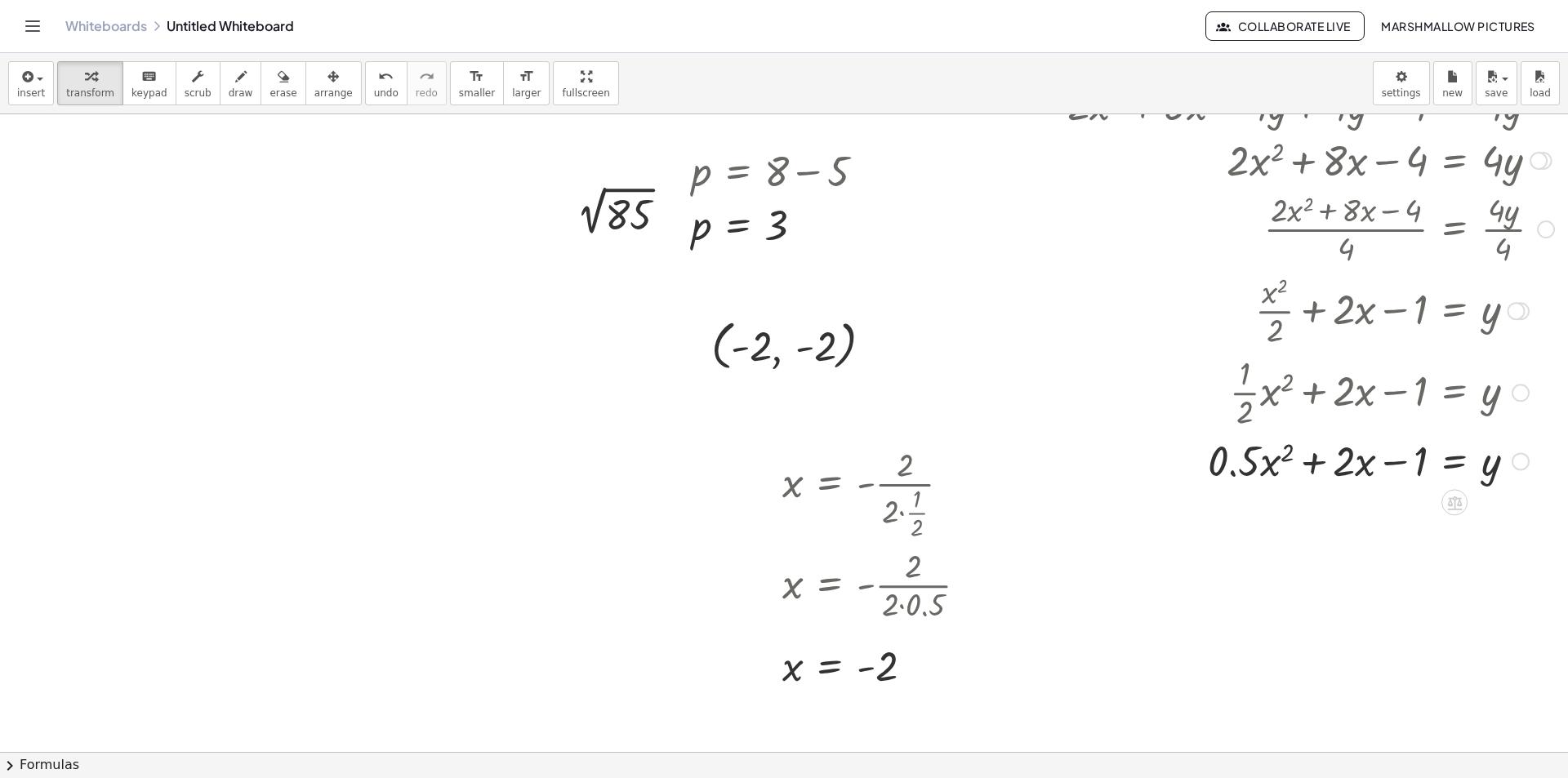
click at [1513, 458] on div at bounding box center [1520, 461] width 18 height 18
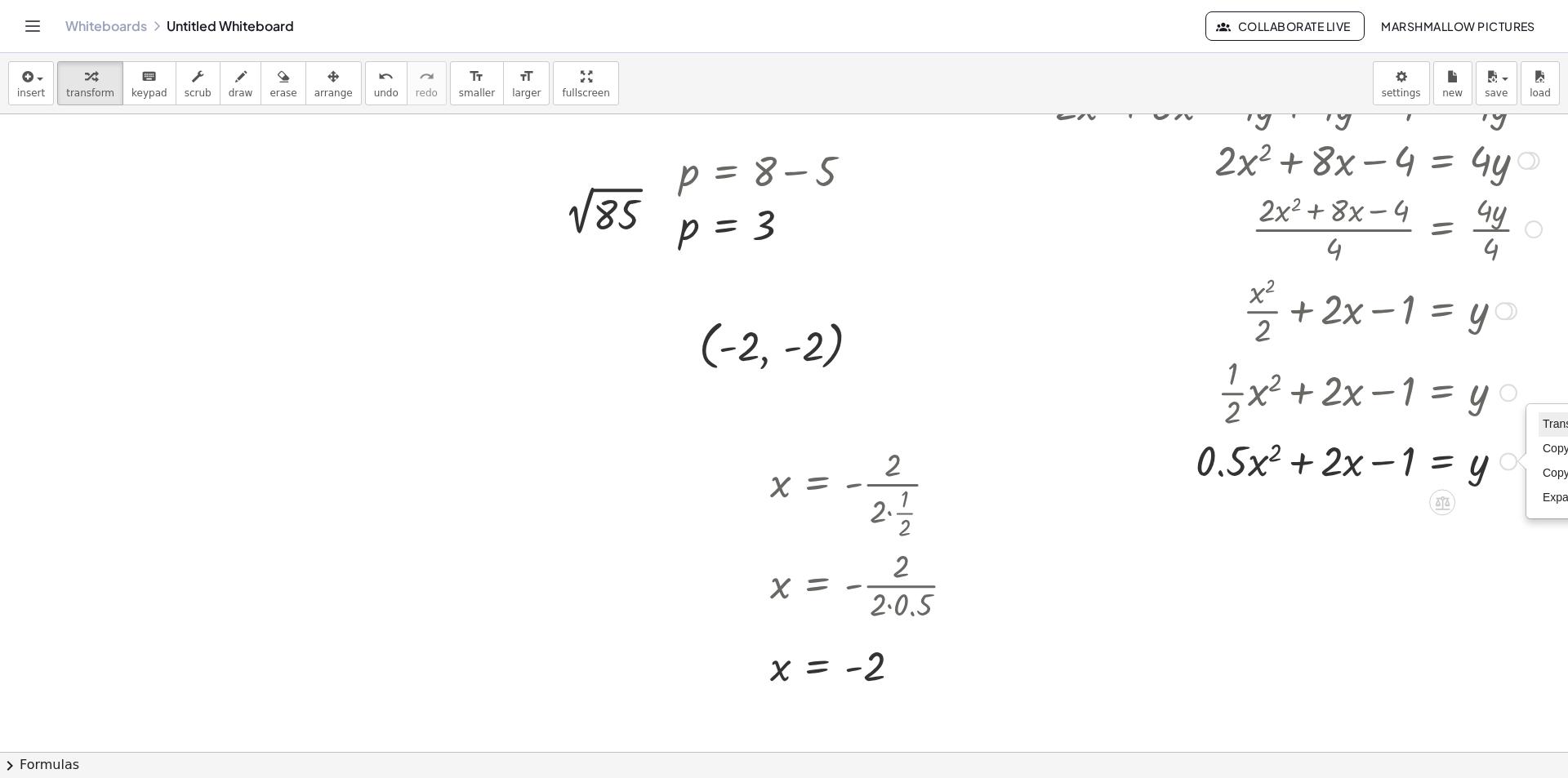
click at [1546, 429] on span "Transform line" at bounding box center [1578, 423] width 73 height 13
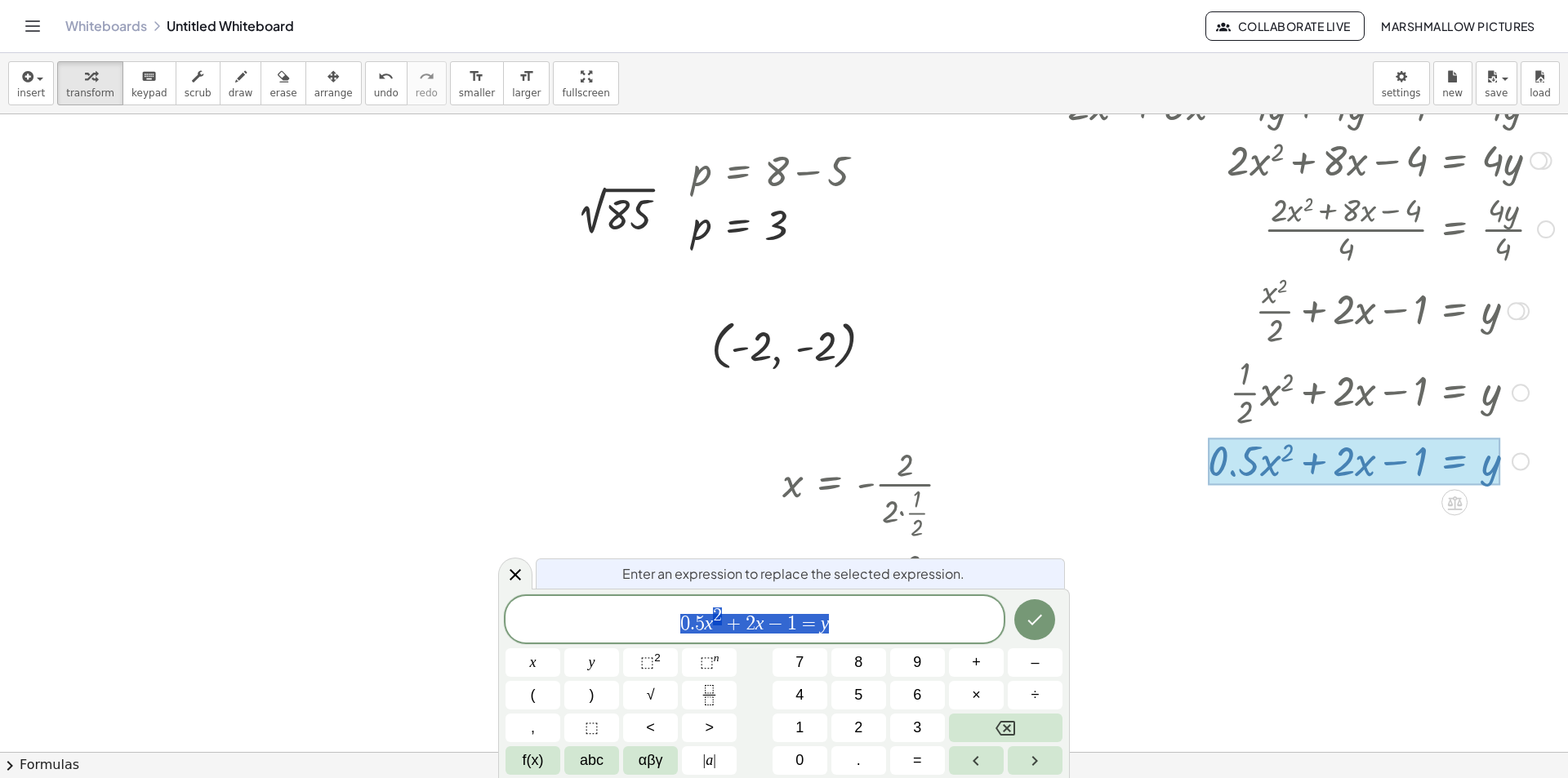
click at [778, 636] on div "0 . 5 x 2 + 2 x − 1 = y" at bounding box center [755, 619] width 498 height 46
click at [749, 622] on span "2" at bounding box center [750, 623] width 9 height 20
click at [514, 571] on icon at bounding box center [515, 574] width 20 height 20
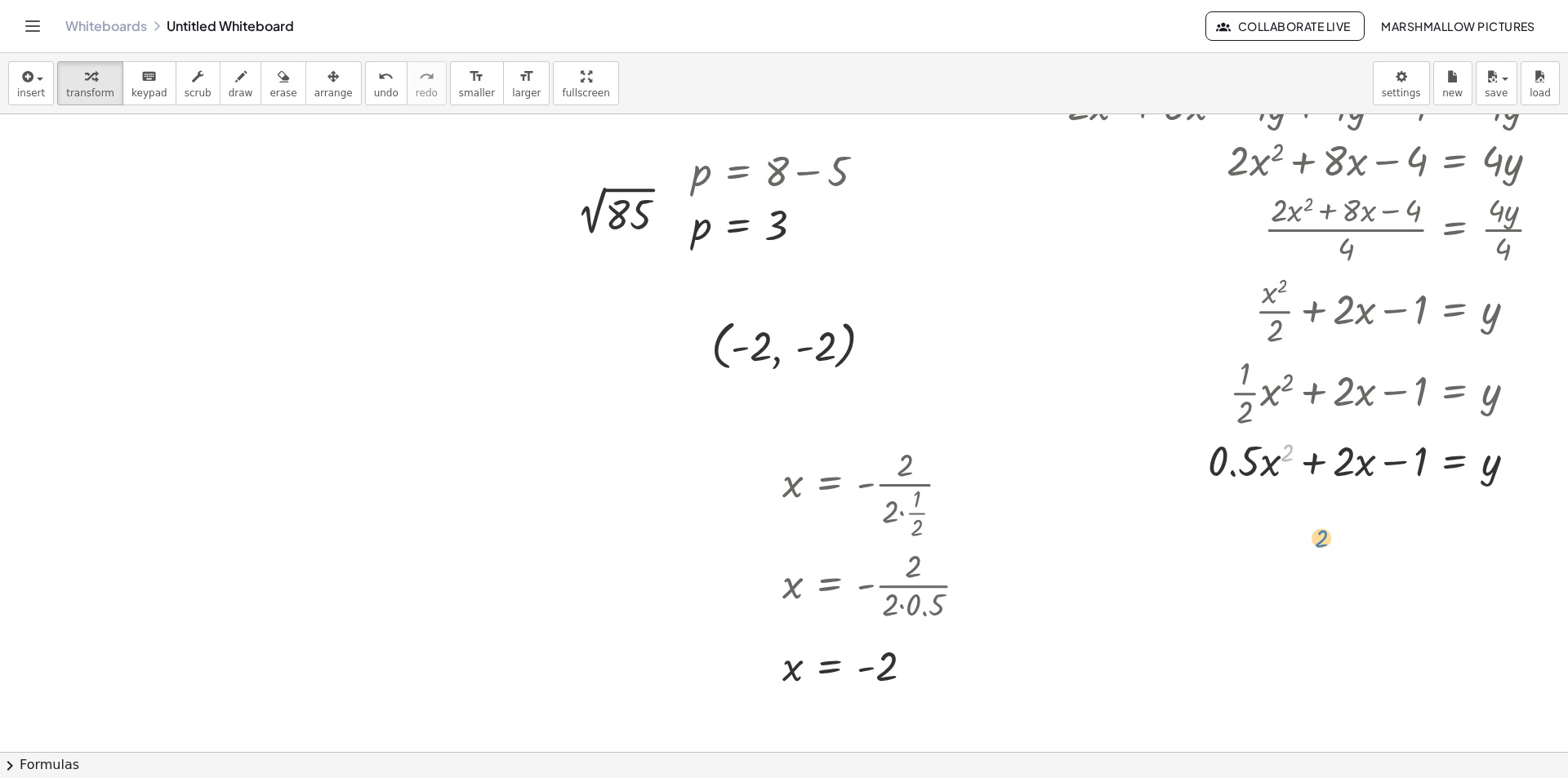
drag, startPoint x: 1280, startPoint y: 451, endPoint x: 1313, endPoint y: 537, distance: 92.1
drag, startPoint x: 1330, startPoint y: 462, endPoint x: 1231, endPoint y: 449, distance: 99.8
drag, startPoint x: 1251, startPoint y: 508, endPoint x: 1338, endPoint y: 552, distance: 97.5
drag, startPoint x: 1315, startPoint y: 520, endPoint x: 1255, endPoint y: 523, distance: 60.1
click at [1255, 523] on div at bounding box center [1310, 516] width 503 height 62
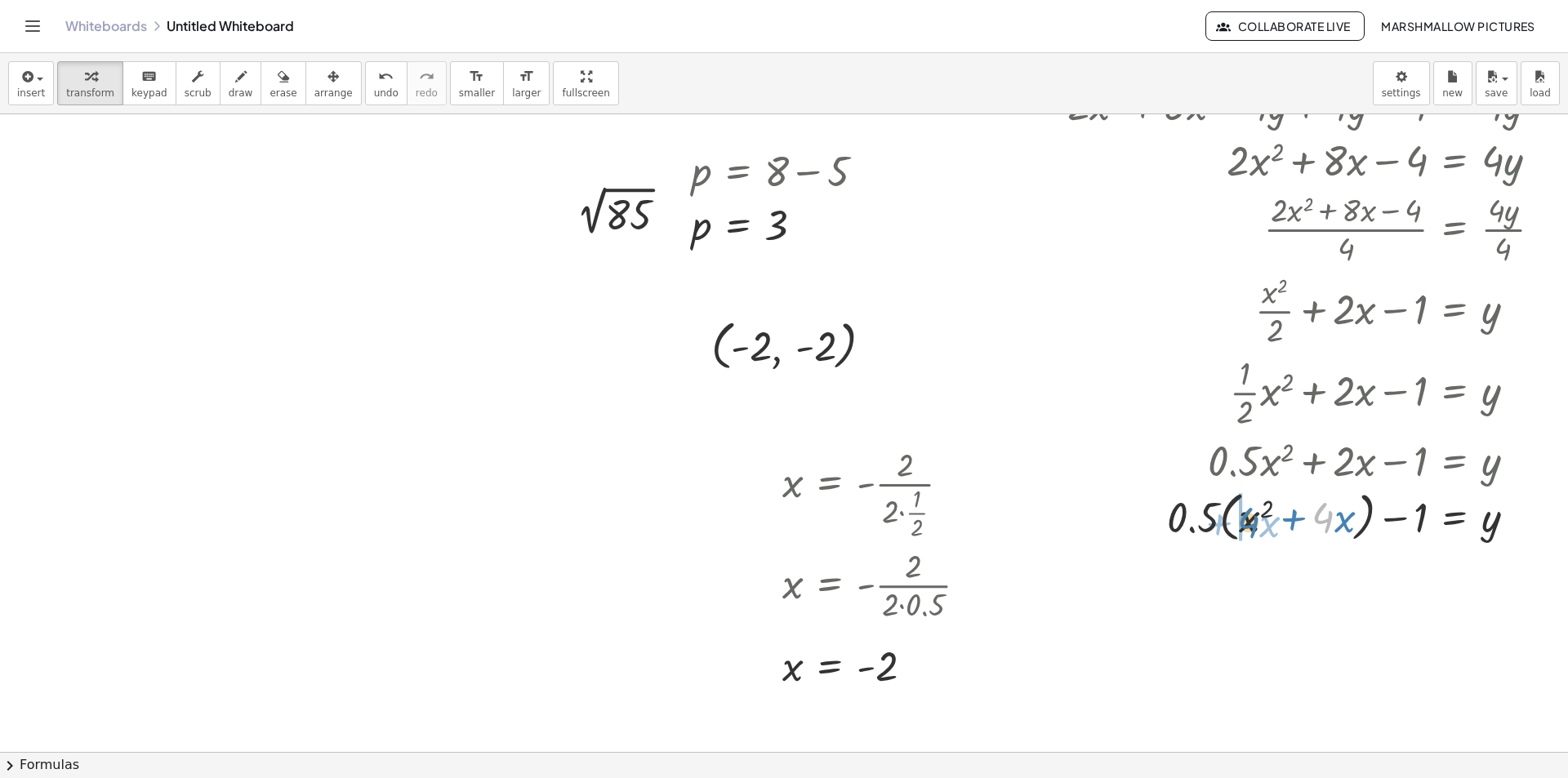
drag, startPoint x: 1291, startPoint y: 514, endPoint x: 1234, endPoint y: 519, distance: 57.2
click at [1234, 519] on div at bounding box center [1310, 516] width 503 height 62
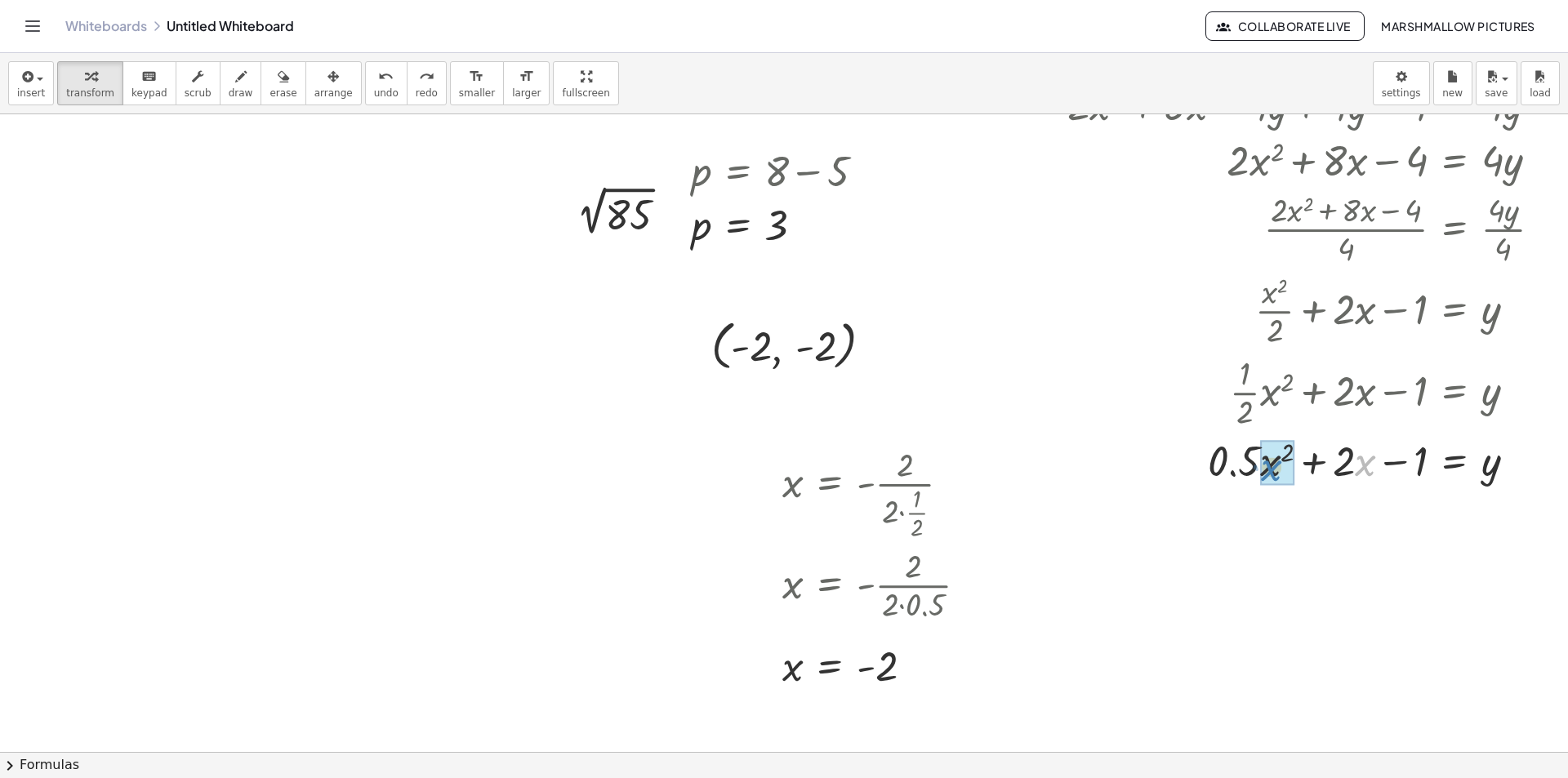
drag, startPoint x: 1328, startPoint y: 476, endPoint x: 1260, endPoint y: 471, distance: 68.2
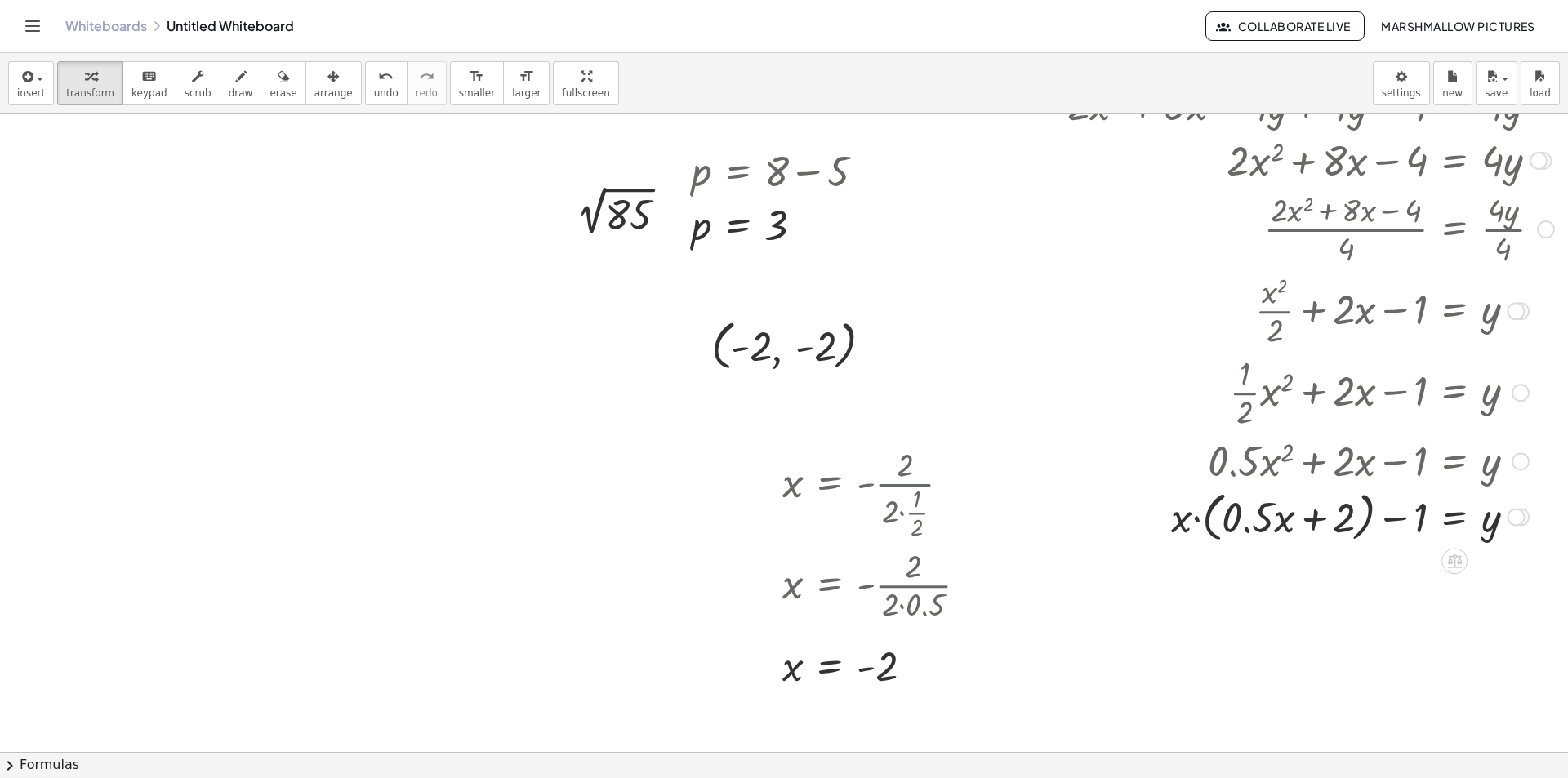
click at [1310, 523] on div at bounding box center [1310, 516] width 503 height 62
drag, startPoint x: 1340, startPoint y: 517, endPoint x: 1244, endPoint y: 520, distance: 96.0
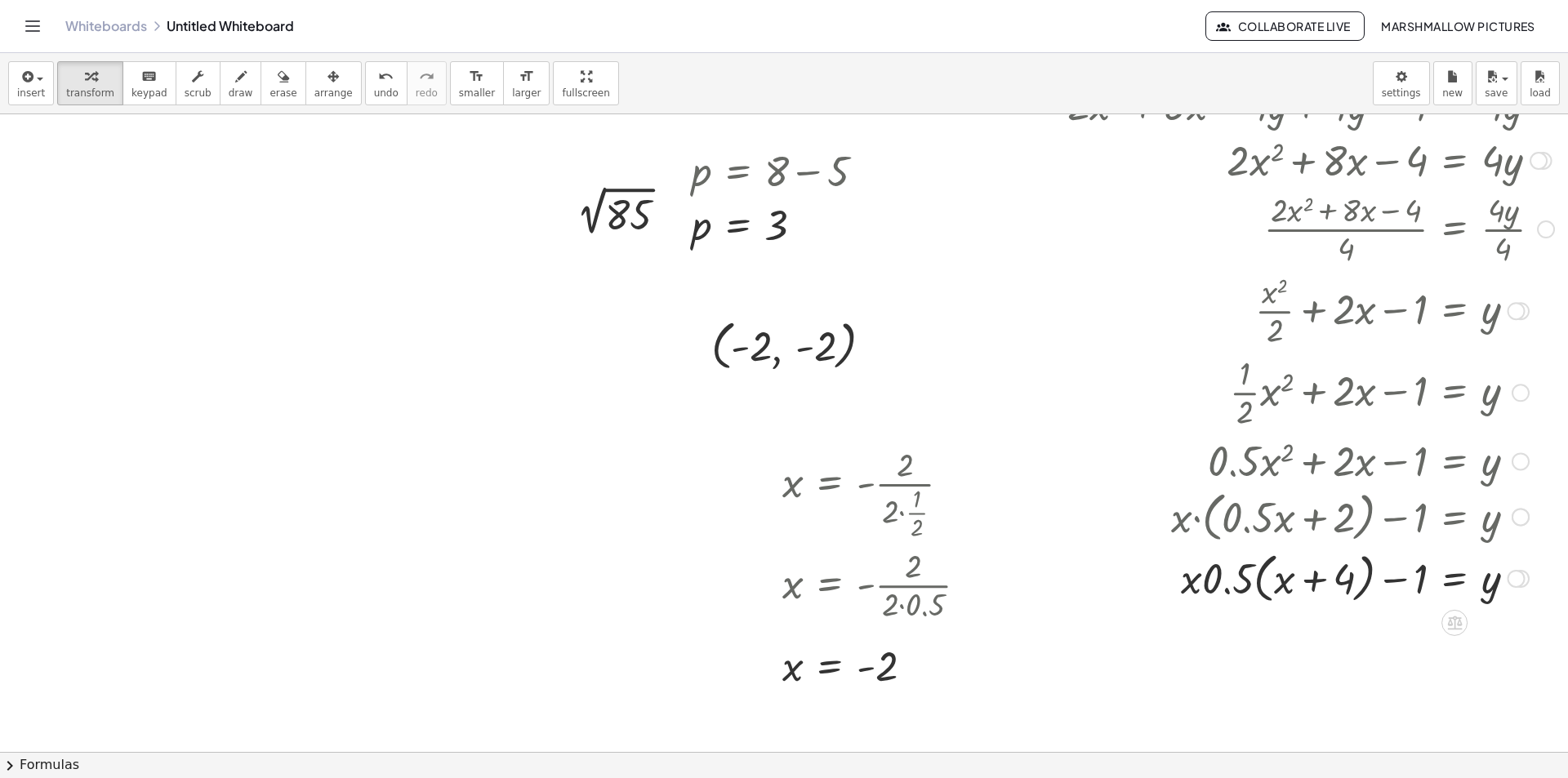
click at [1214, 589] on div at bounding box center [1310, 577] width 503 height 62
click at [1302, 580] on div at bounding box center [1310, 577] width 503 height 62
drag, startPoint x: 1247, startPoint y: 583, endPoint x: 1225, endPoint y: 579, distance: 22.4
click at [1225, 579] on div at bounding box center [1310, 577] width 503 height 62
drag, startPoint x: 1201, startPoint y: 576, endPoint x: 1306, endPoint y: 579, distance: 105.0
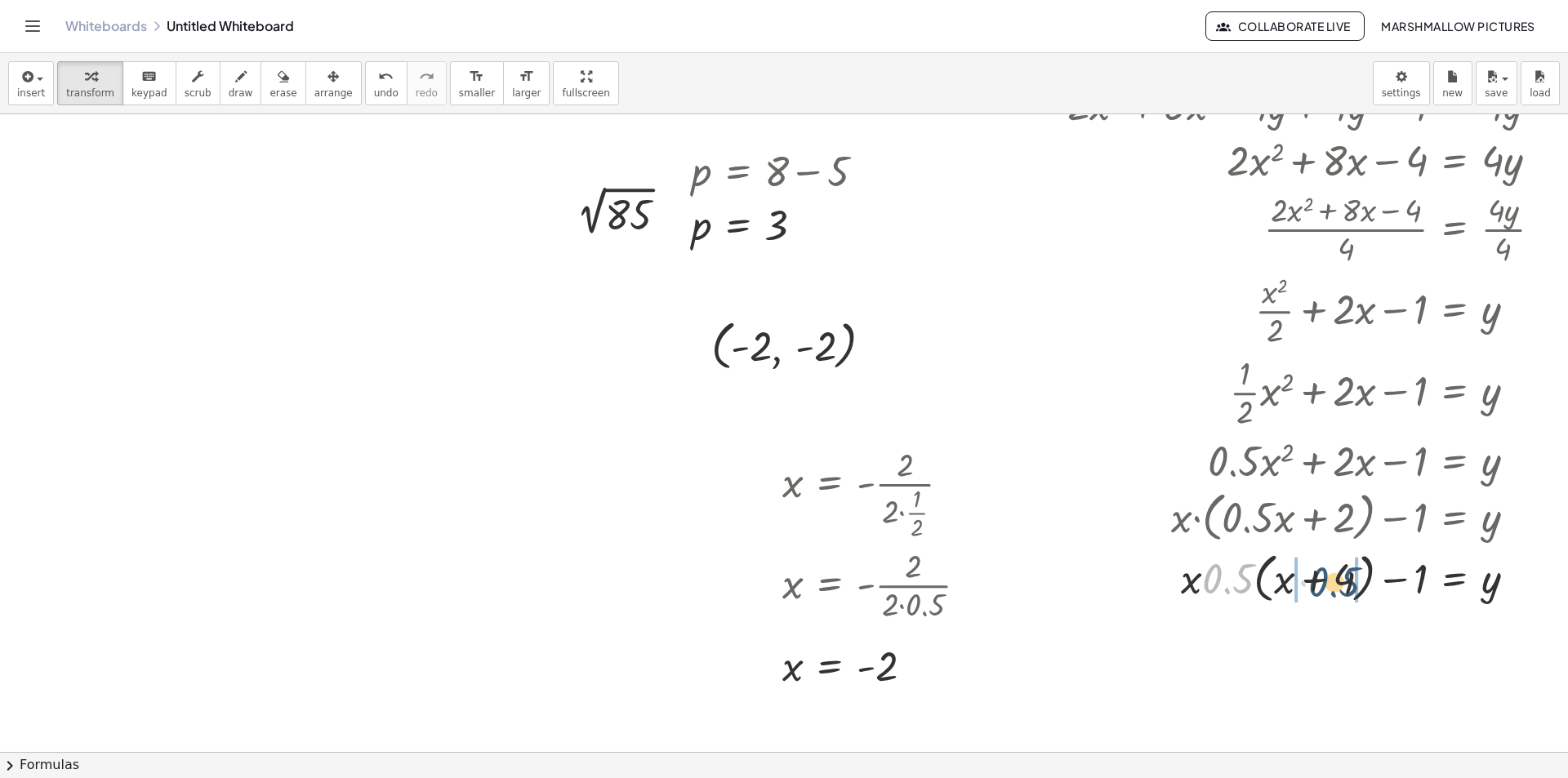
click at [1306, 579] on div at bounding box center [1310, 577] width 503 height 62
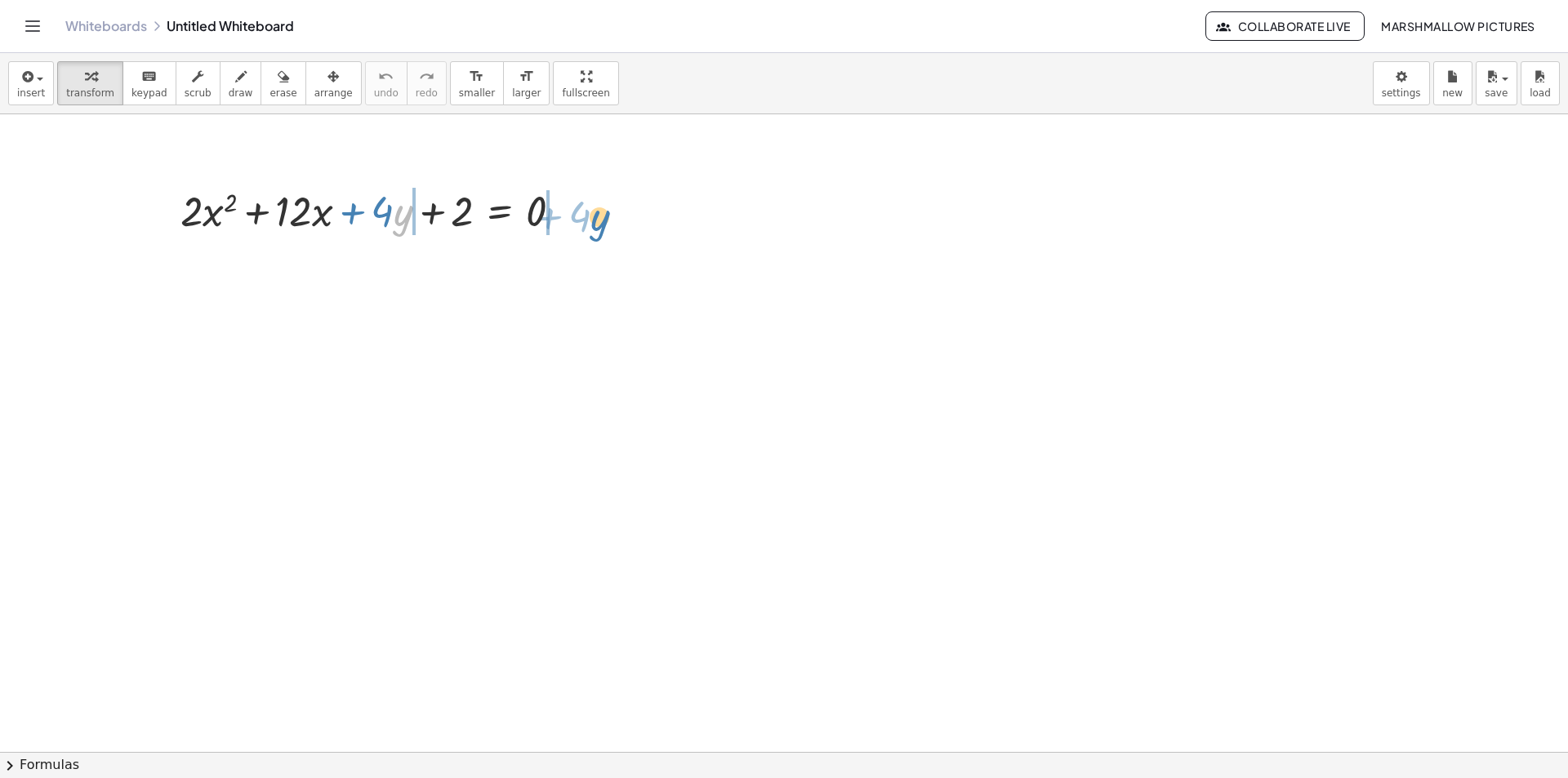
drag, startPoint x: 397, startPoint y: 216, endPoint x: 592, endPoint y: 219, distance: 195.0
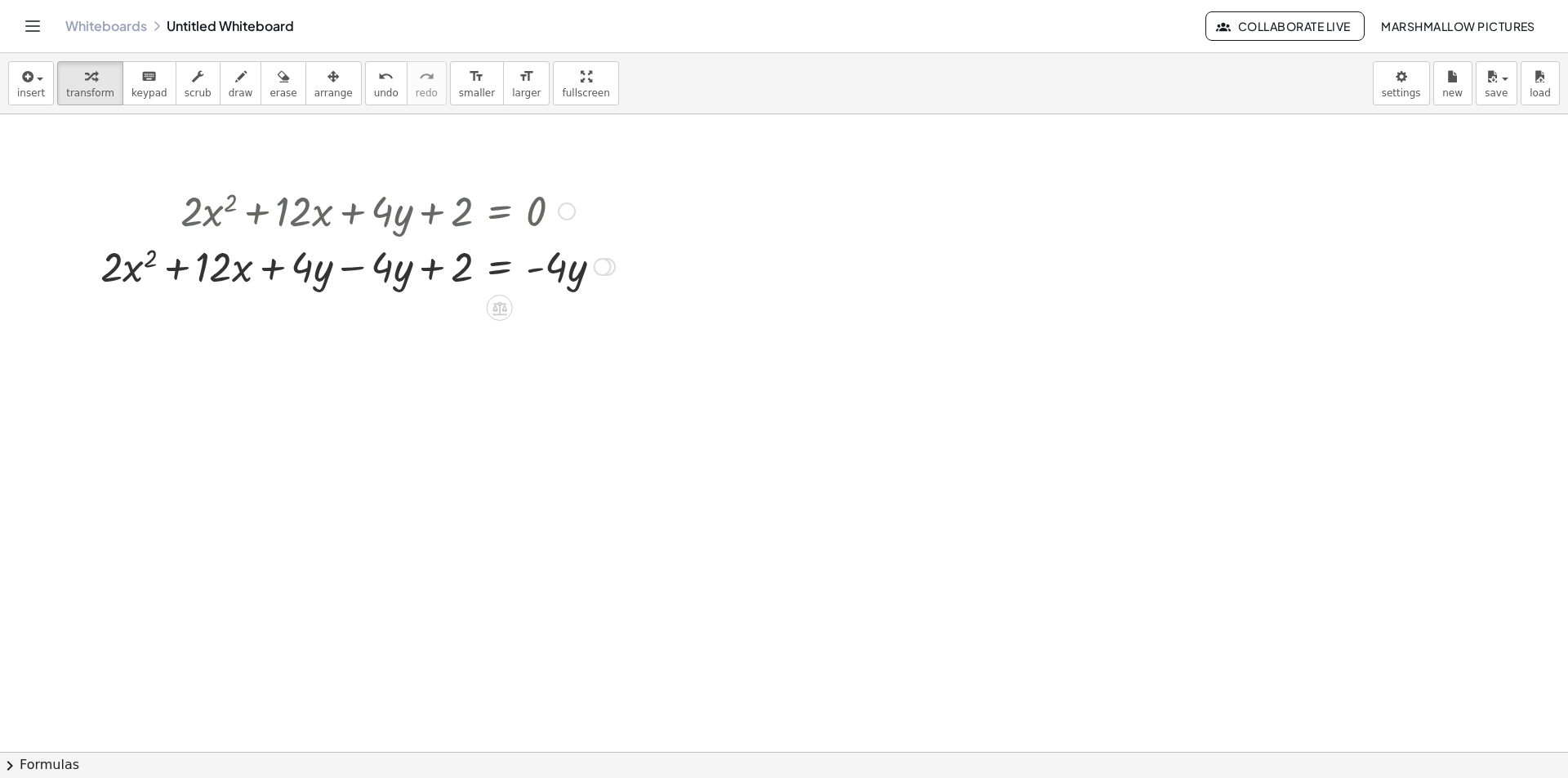
click at [356, 271] on div at bounding box center [357, 265] width 531 height 56
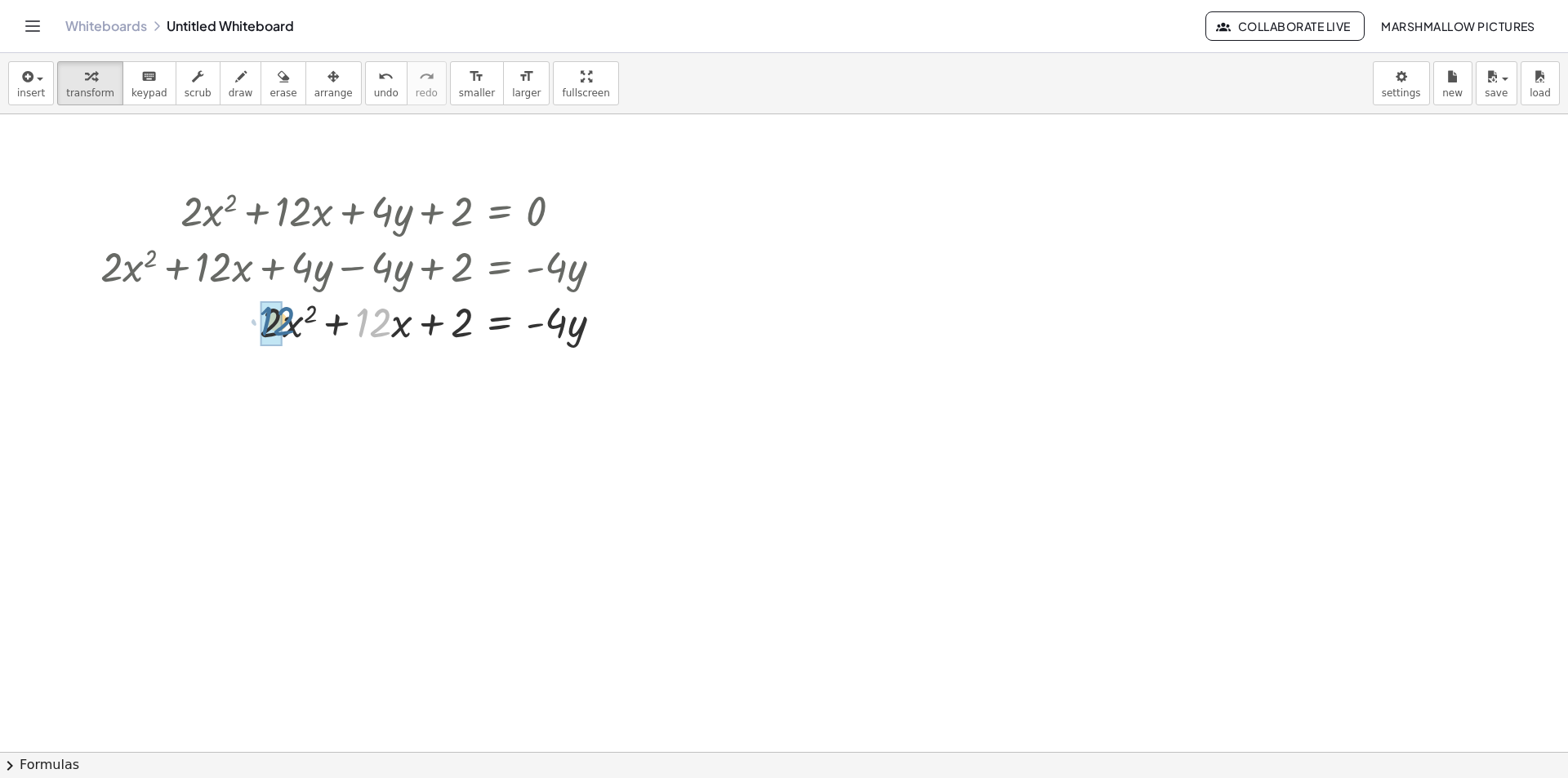
drag, startPoint x: 380, startPoint y: 322, endPoint x: 285, endPoint y: 320, distance: 95.0
click at [285, 320] on div at bounding box center [357, 320] width 531 height 56
drag, startPoint x: 317, startPoint y: 323, endPoint x: 342, endPoint y: 319, distance: 25.3
click at [342, 319] on div at bounding box center [366, 320] width 513 height 56
drag, startPoint x: 407, startPoint y: 319, endPoint x: 309, endPoint y: 306, distance: 98.9
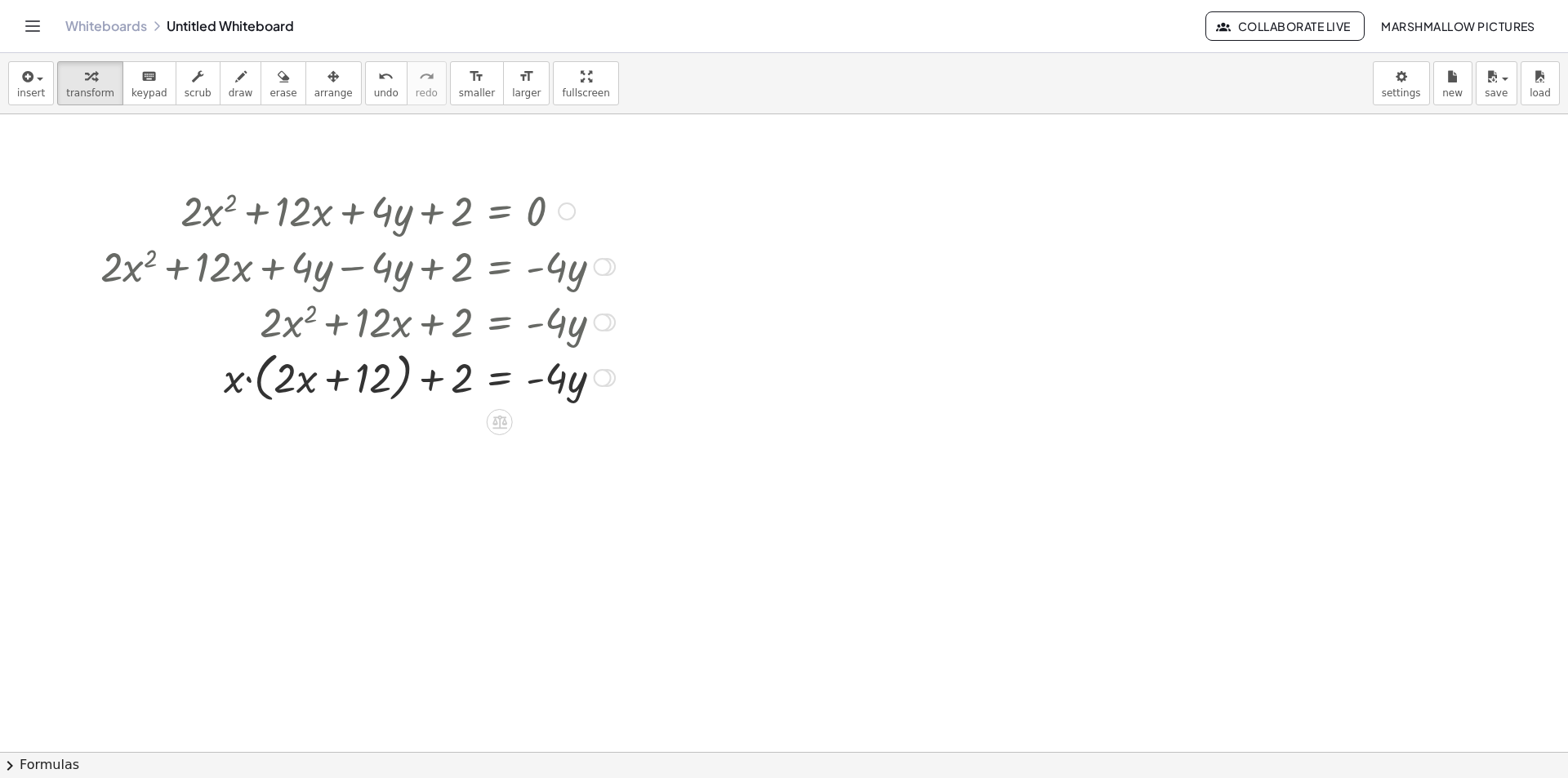
click at [348, 380] on div at bounding box center [357, 376] width 531 height 62
click at [243, 376] on div at bounding box center [357, 376] width 531 height 62
click at [249, 378] on div at bounding box center [357, 376] width 531 height 62
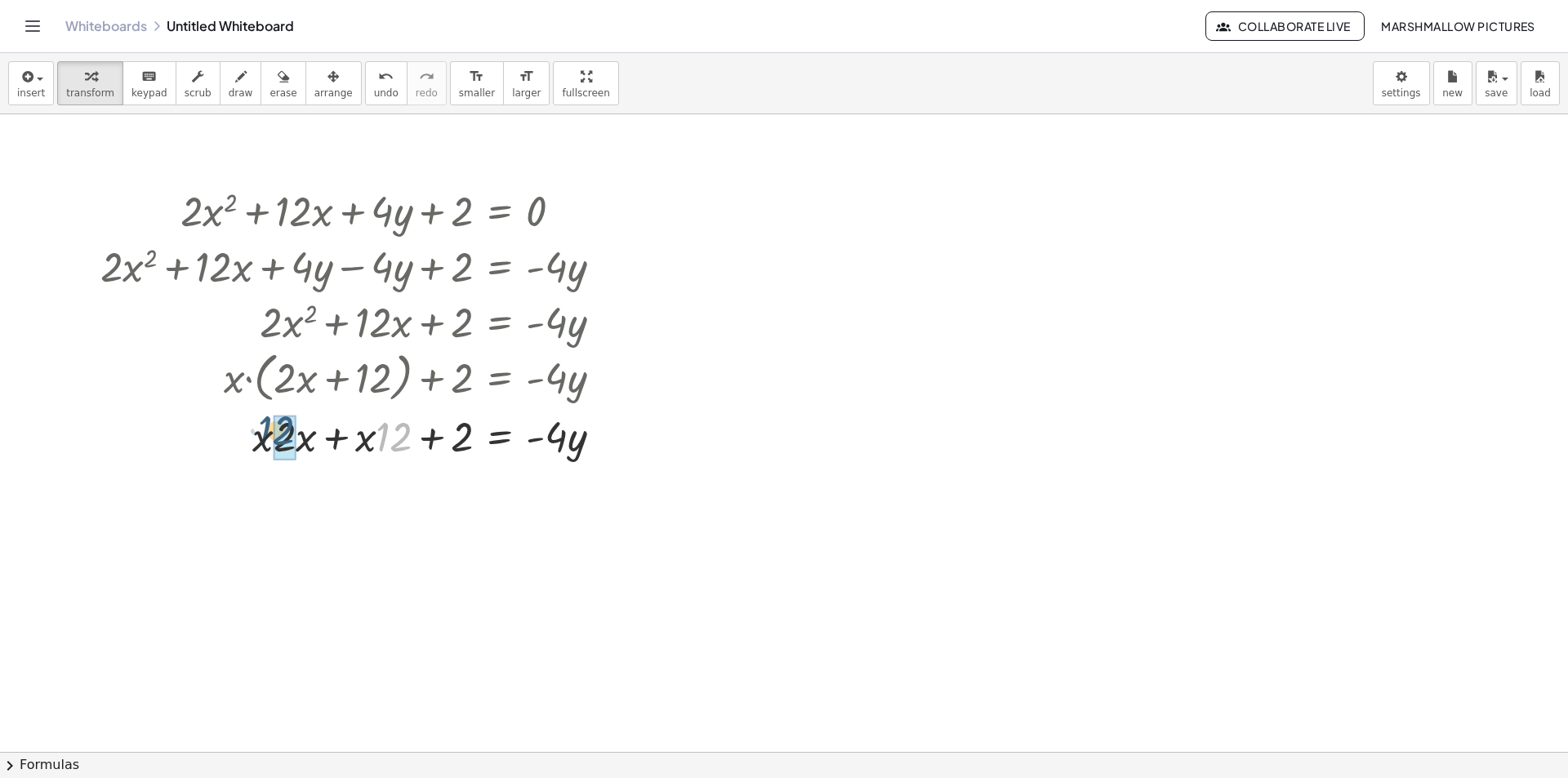
drag, startPoint x: 390, startPoint y: 435, endPoint x: 272, endPoint y: 428, distance: 118.2
click at [272, 428] on div at bounding box center [357, 435] width 531 height 56
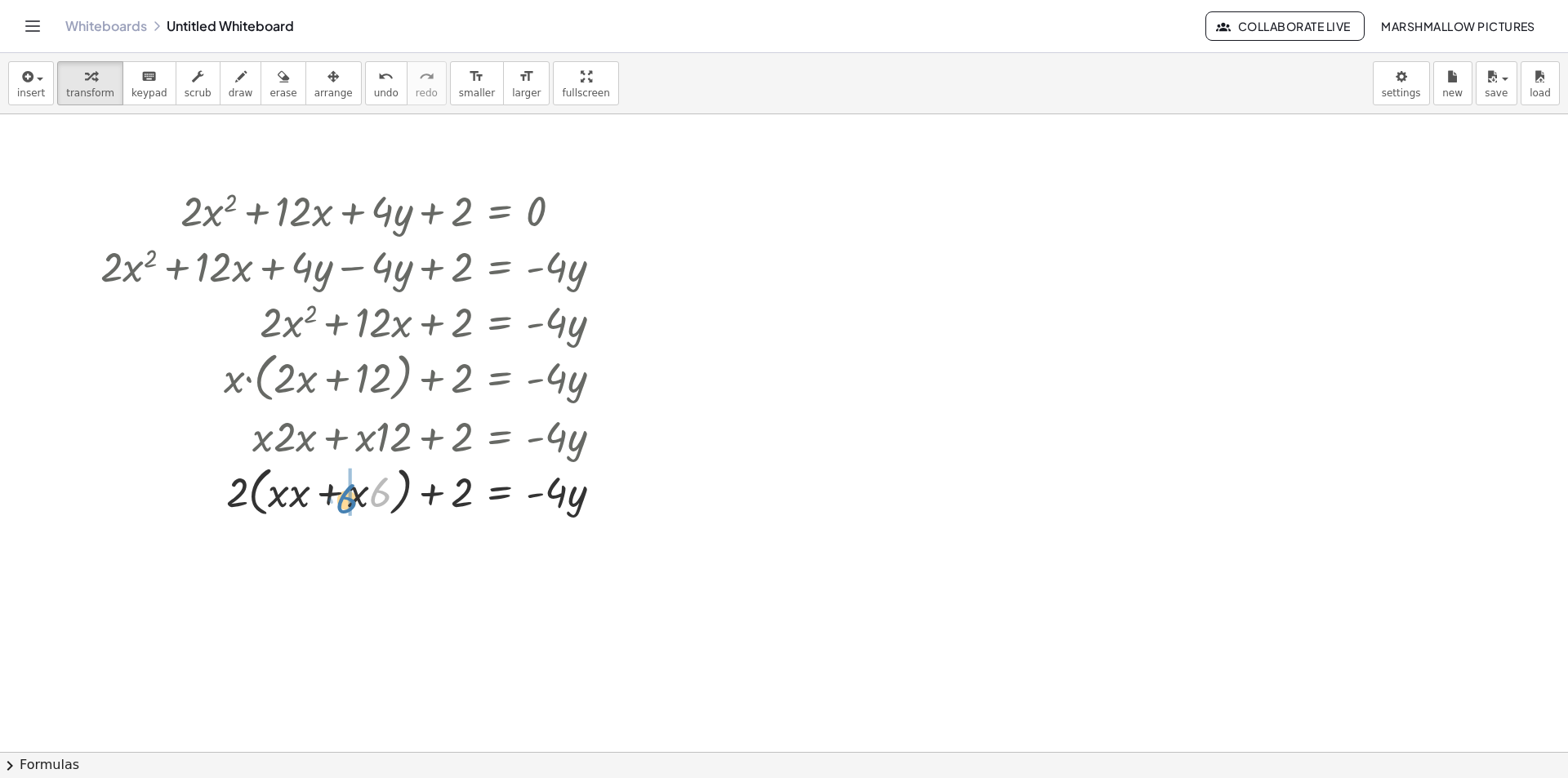
drag, startPoint x: 384, startPoint y: 497, endPoint x: 352, endPoint y: 504, distance: 32.8
click at [352, 504] on div at bounding box center [357, 490] width 531 height 62
drag, startPoint x: 356, startPoint y: 493, endPoint x: 299, endPoint y: 488, distance: 57.2
drag, startPoint x: 246, startPoint y: 495, endPoint x: 338, endPoint y: 511, distance: 93.4
click at [338, 511] on div at bounding box center [357, 490] width 531 height 62
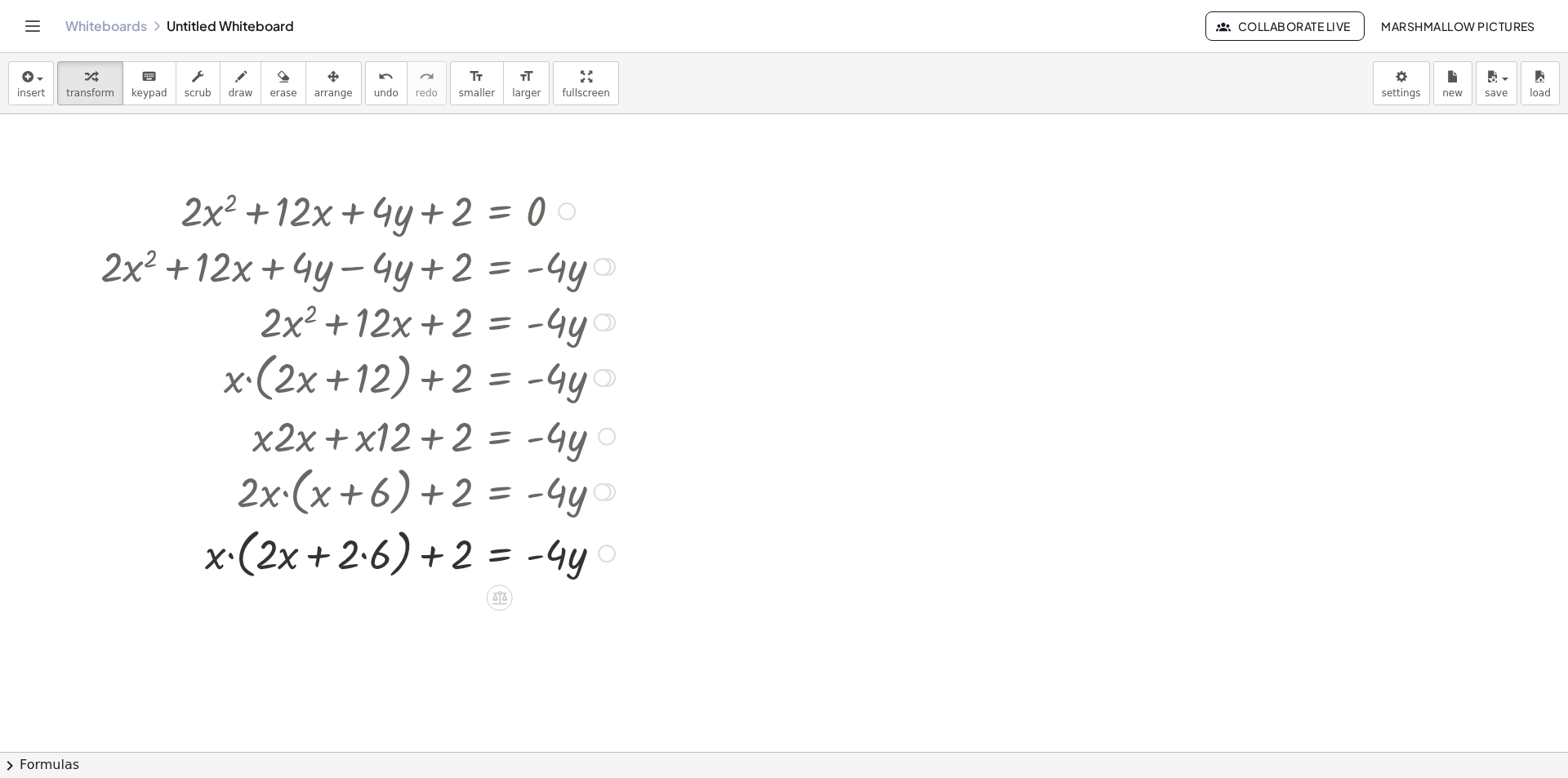
click at [376, 556] on div at bounding box center [357, 553] width 531 height 62
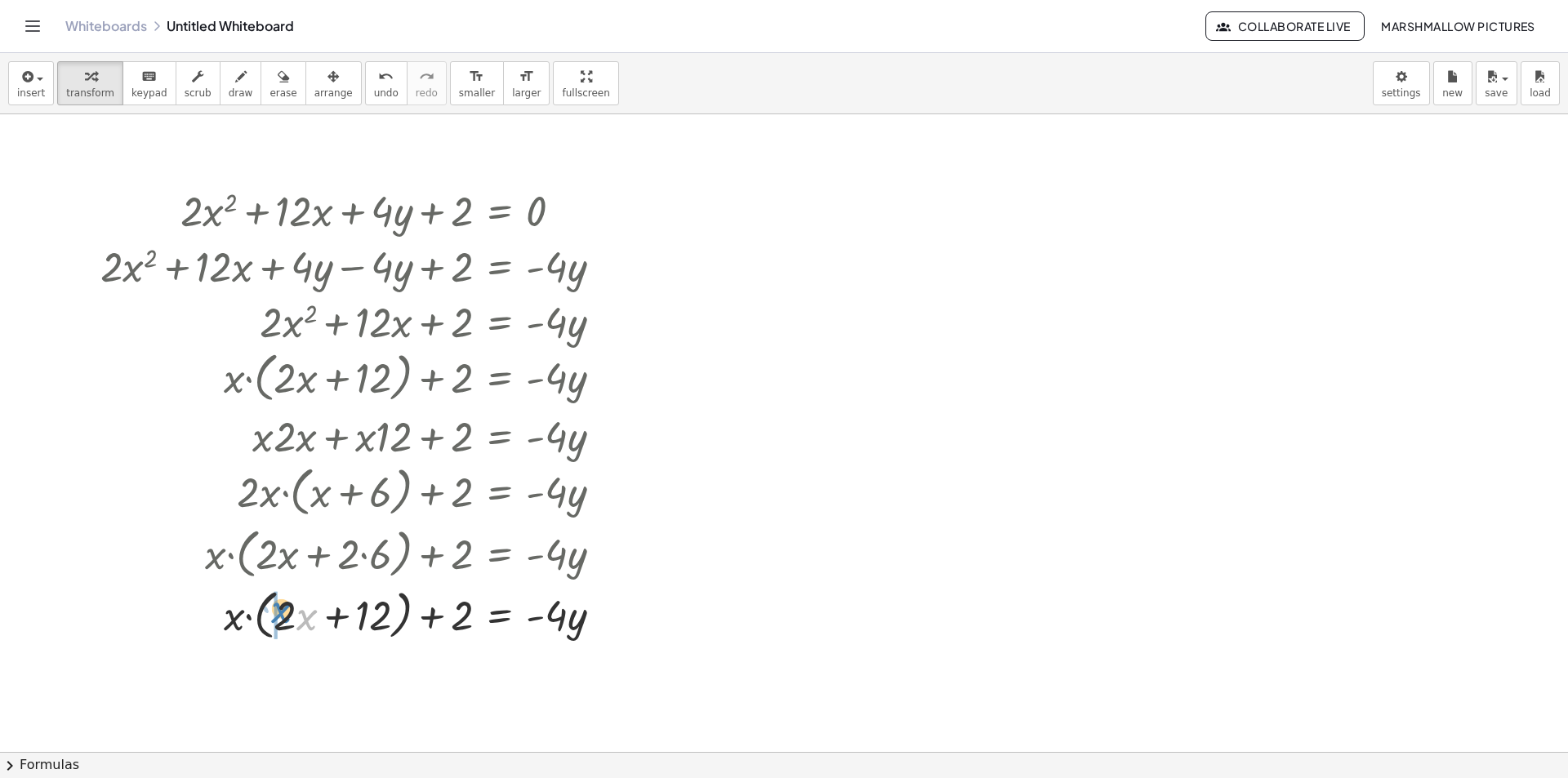
drag, startPoint x: 279, startPoint y: 597, endPoint x: 278, endPoint y: 554, distance: 43.0
click at [500, 211] on div "+ · 2 · x 2 + · 12 · x + · 4 · y + 2 = 0 + · 2 · x 2 + · 12 · x + · 4 · y − · 4…" at bounding box center [500, 211] width 0 height 0
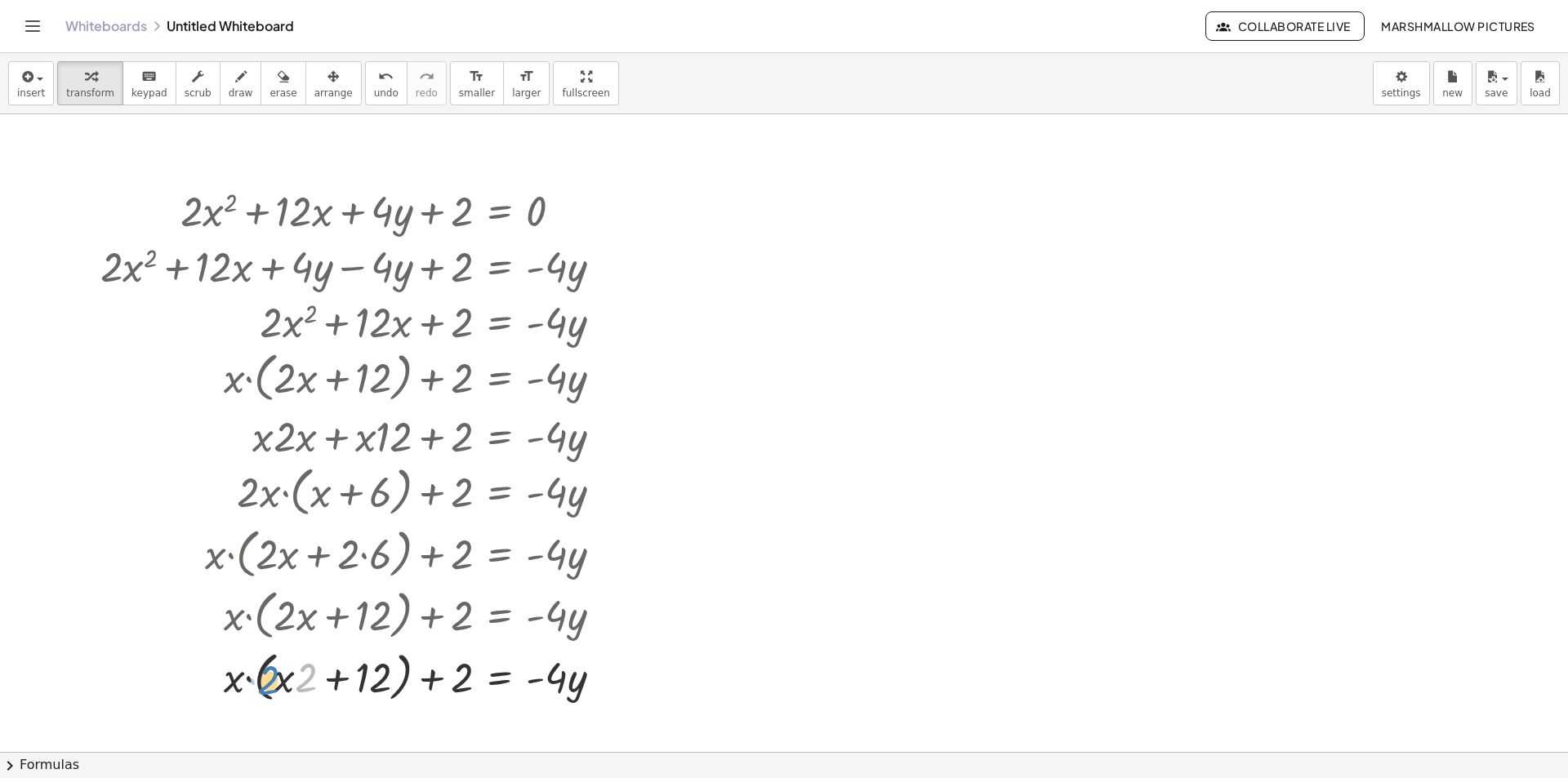
drag, startPoint x: 270, startPoint y: 683, endPoint x: 307, endPoint y: 683, distance: 37.0
click at [307, 683] on div at bounding box center [357, 676] width 531 height 62
drag, startPoint x: 261, startPoint y: 679, endPoint x: 402, endPoint y: 676, distance: 141.0
click at [402, 676] on div at bounding box center [357, 676] width 531 height 62
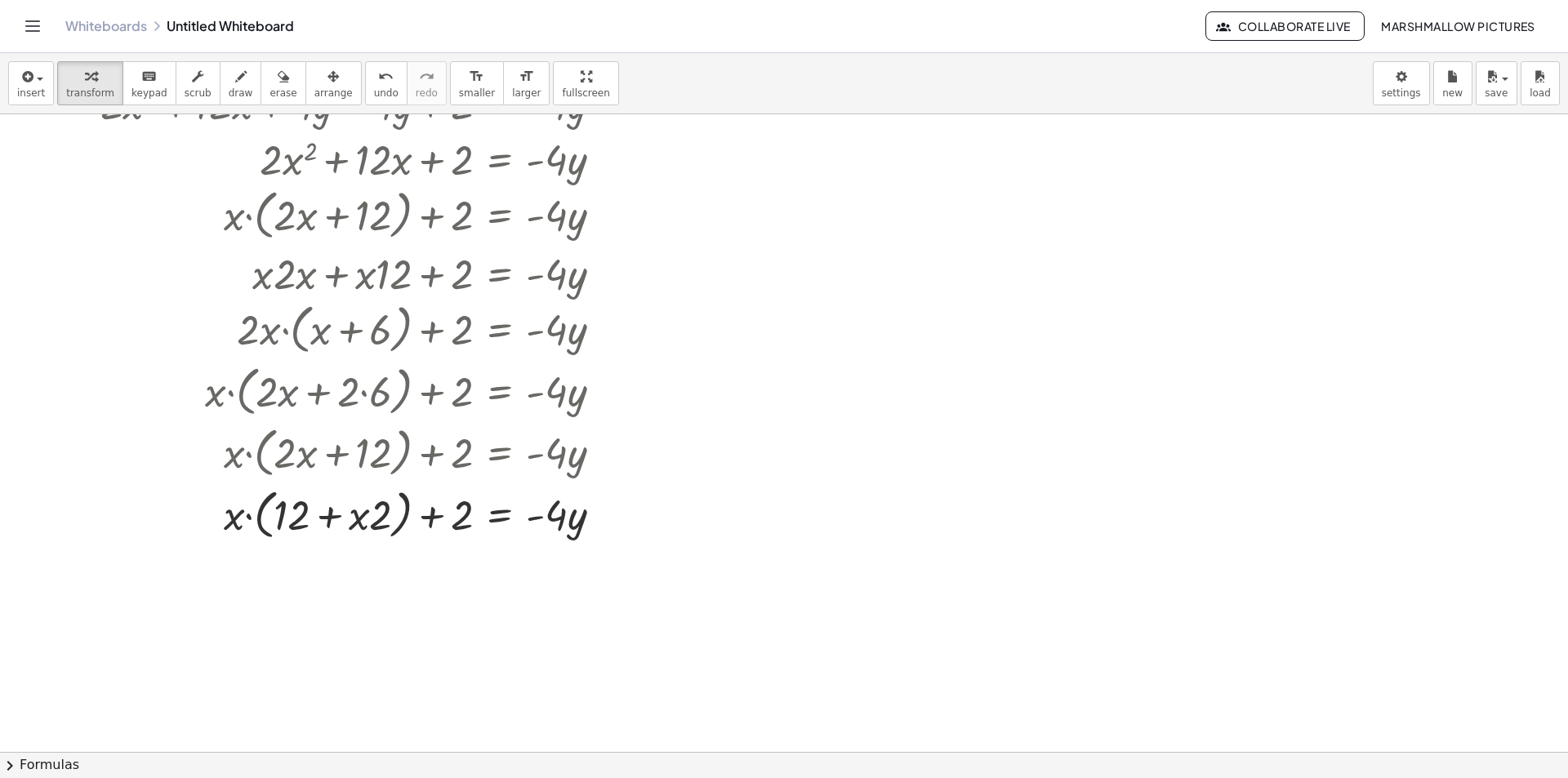
scroll to position [163, 0]
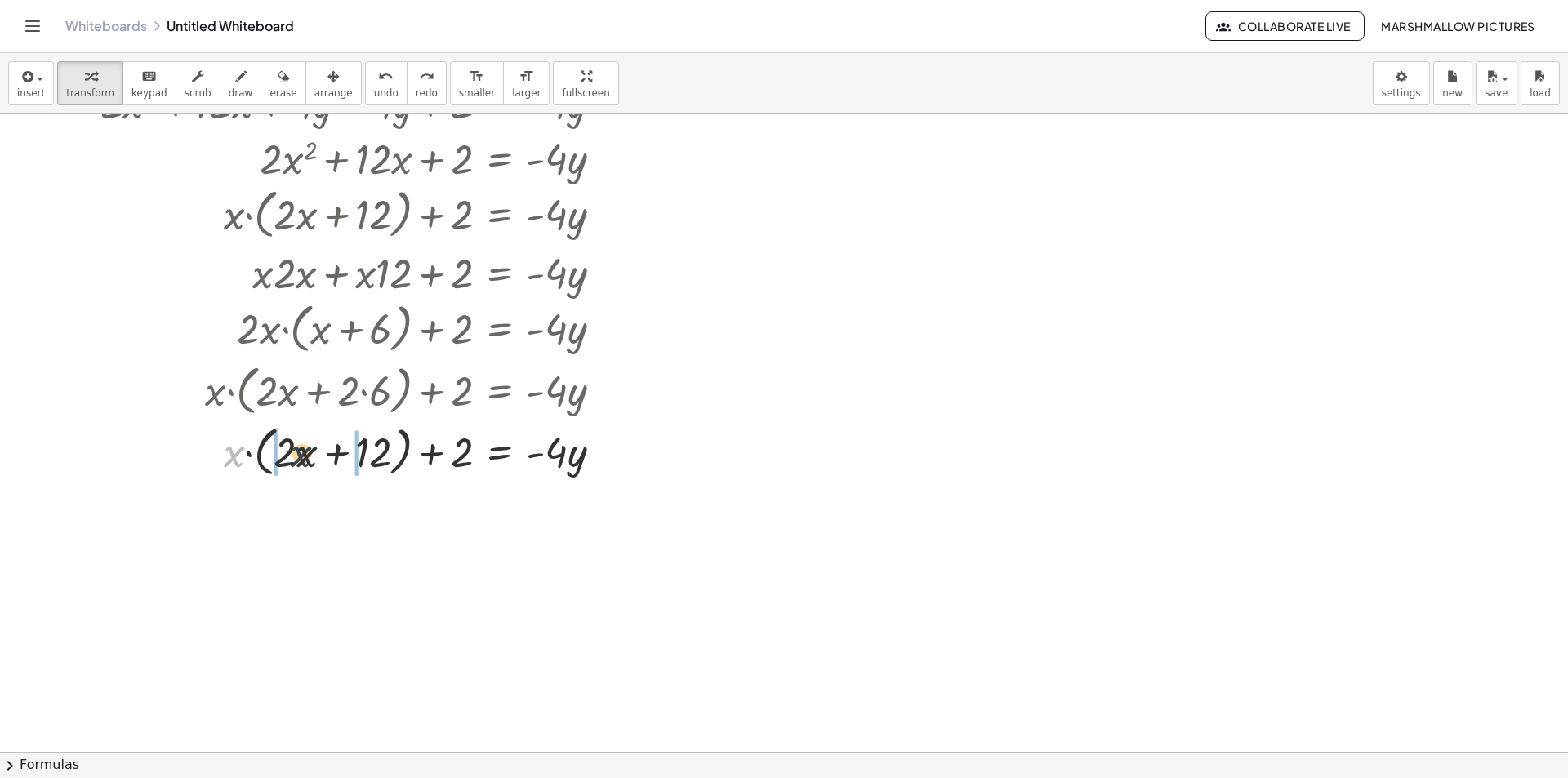
drag, startPoint x: 235, startPoint y: 457, endPoint x: 304, endPoint y: 457, distance: 69.0
click at [304, 457] on div at bounding box center [357, 451] width 531 height 62
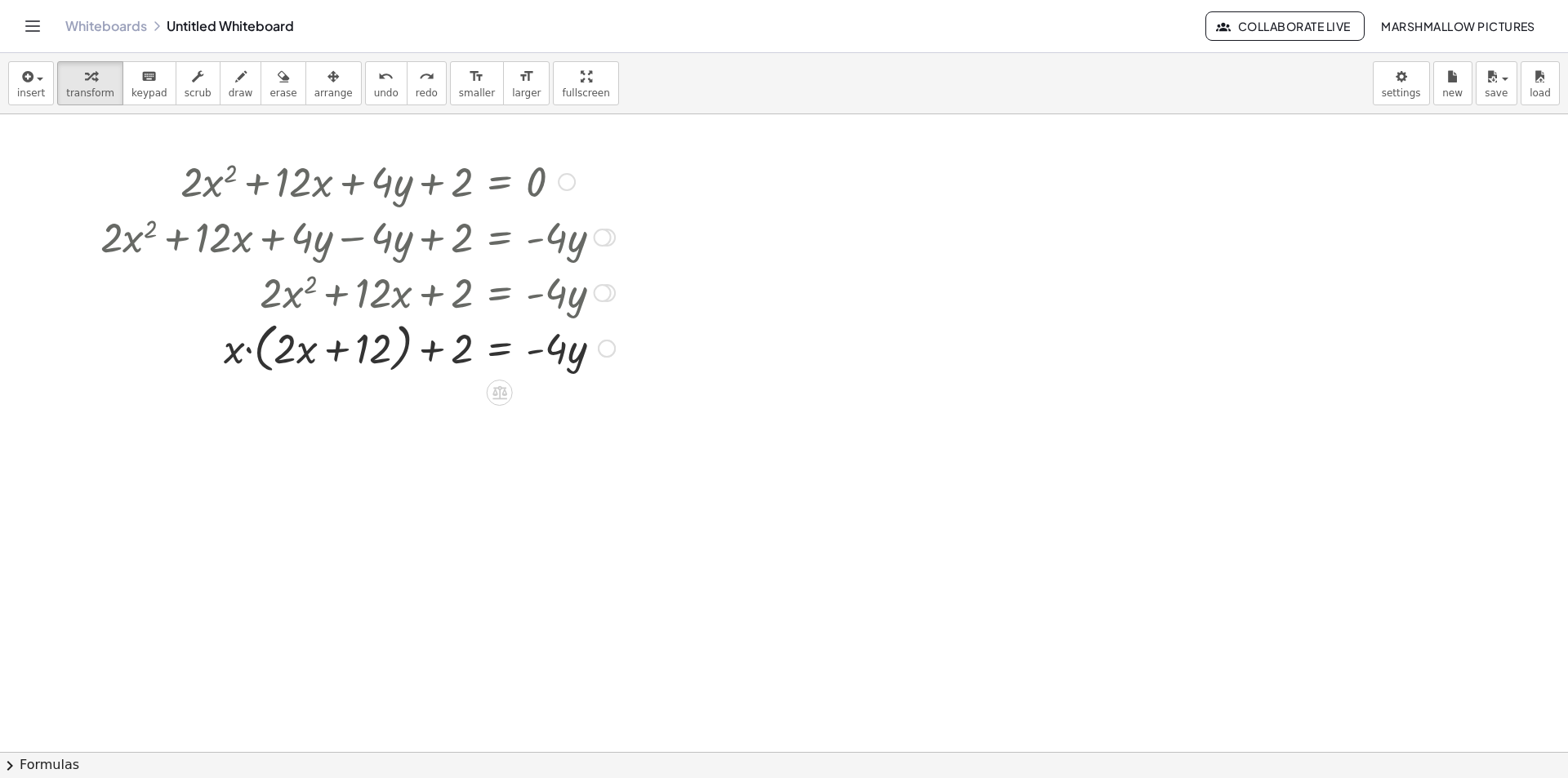
scroll to position [0, 0]
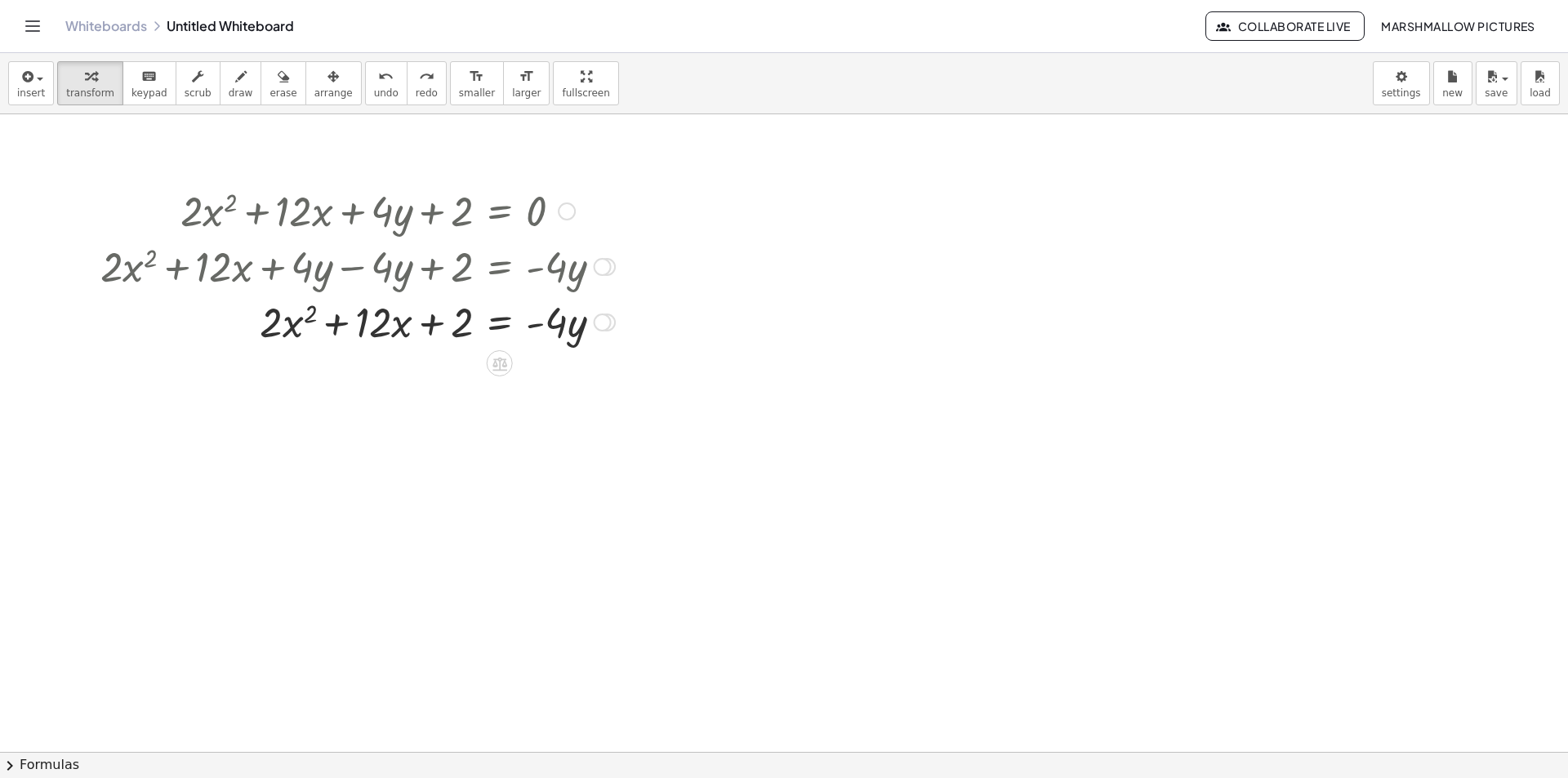
click at [605, 319] on div at bounding box center [602, 322] width 18 height 18
click at [690, 283] on span "Transform line" at bounding box center [673, 284] width 73 height 13
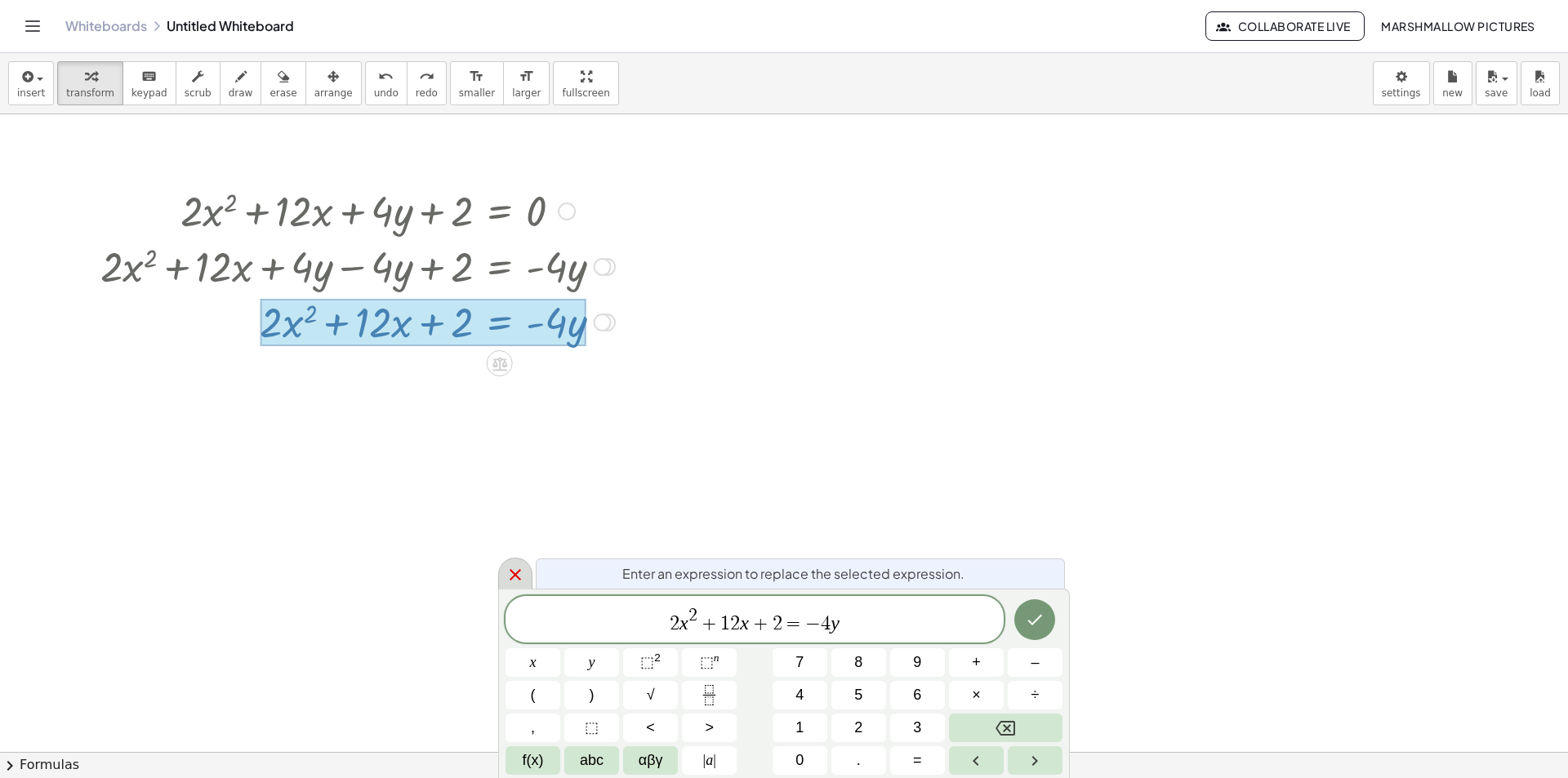
click at [518, 574] on icon at bounding box center [514, 574] width 11 height 11
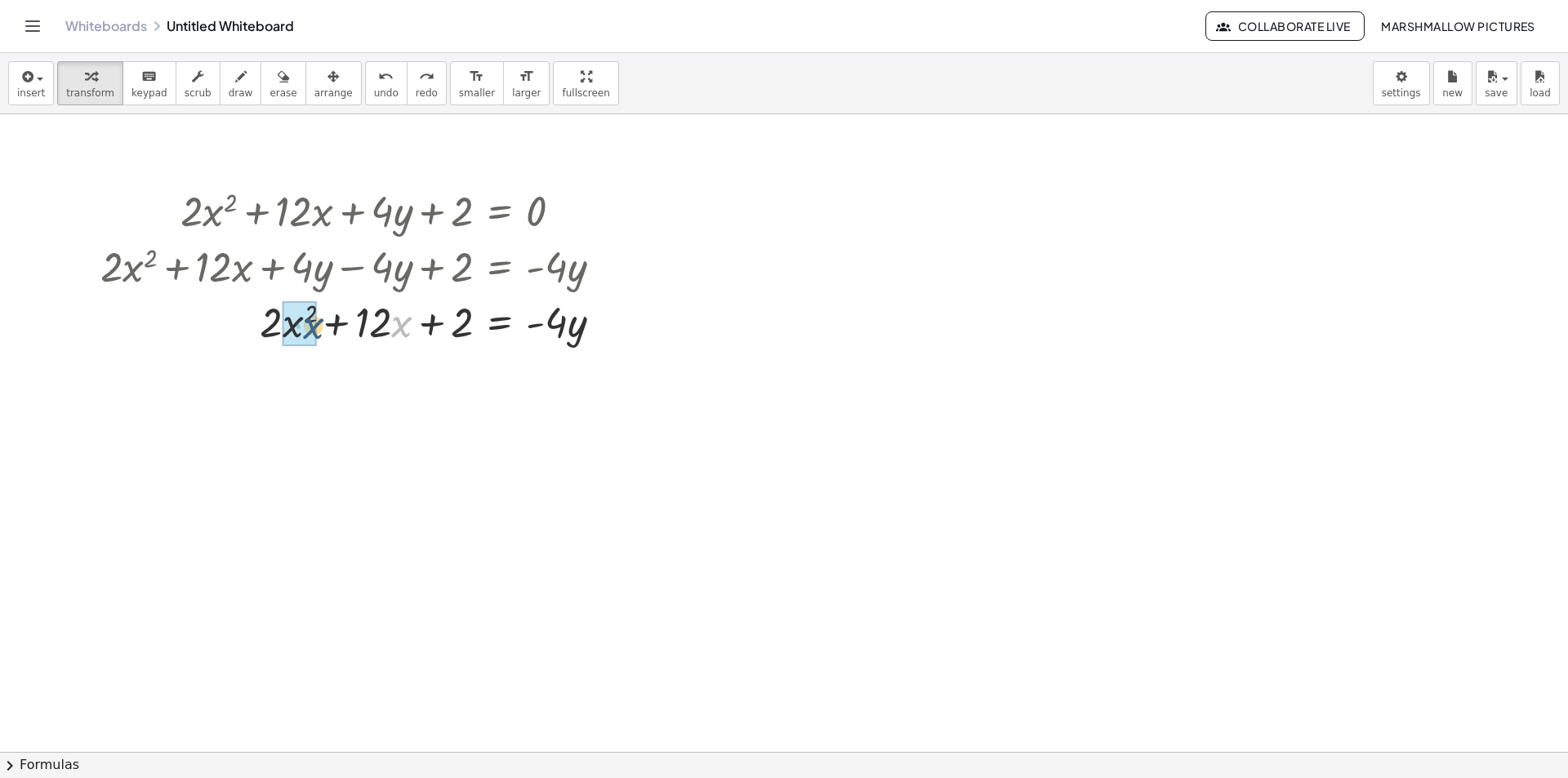
drag, startPoint x: 398, startPoint y: 325, endPoint x: 303, endPoint y: 320, distance: 95.1
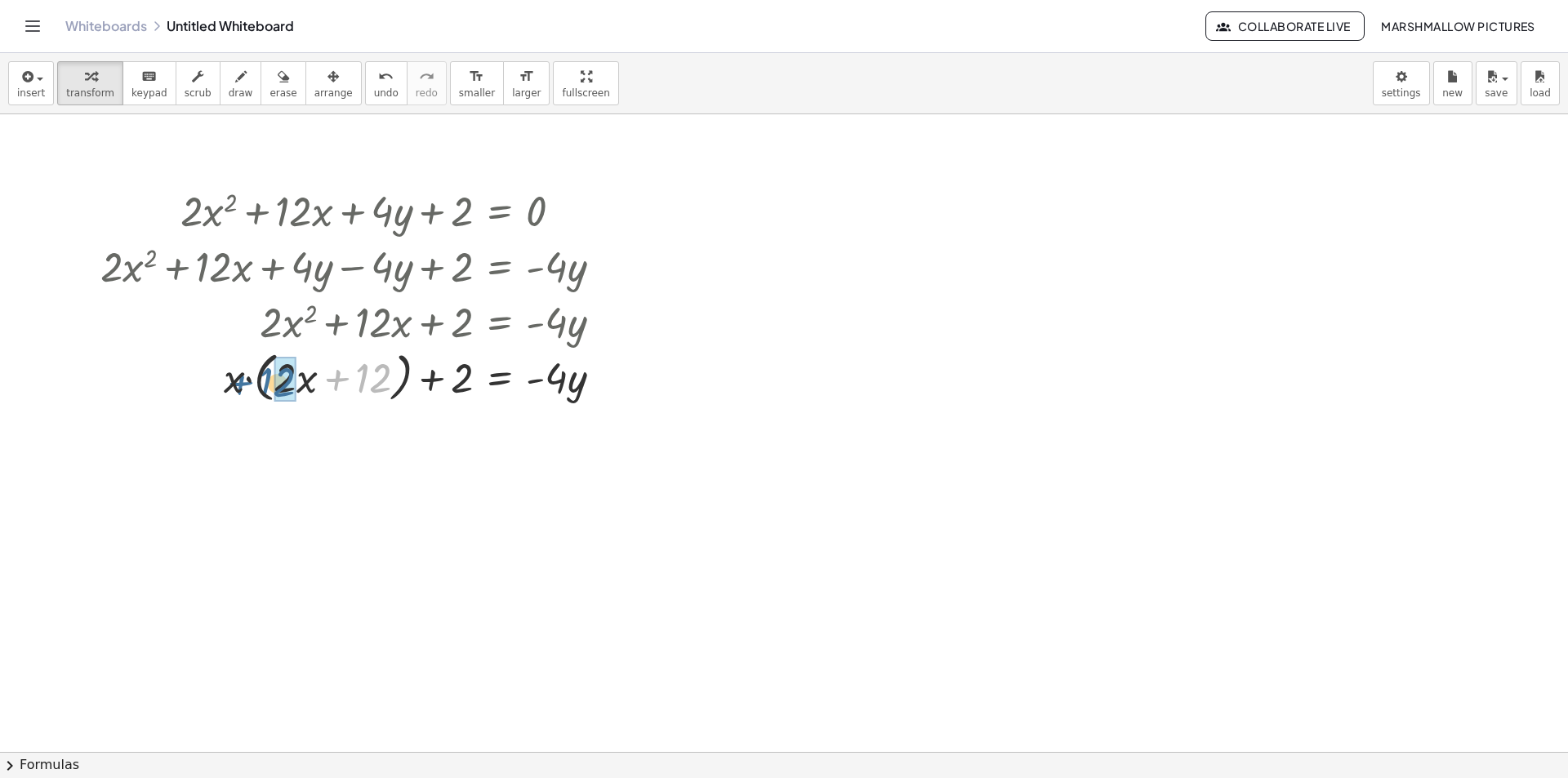
drag, startPoint x: 374, startPoint y: 380, endPoint x: 279, endPoint y: 385, distance: 95.1
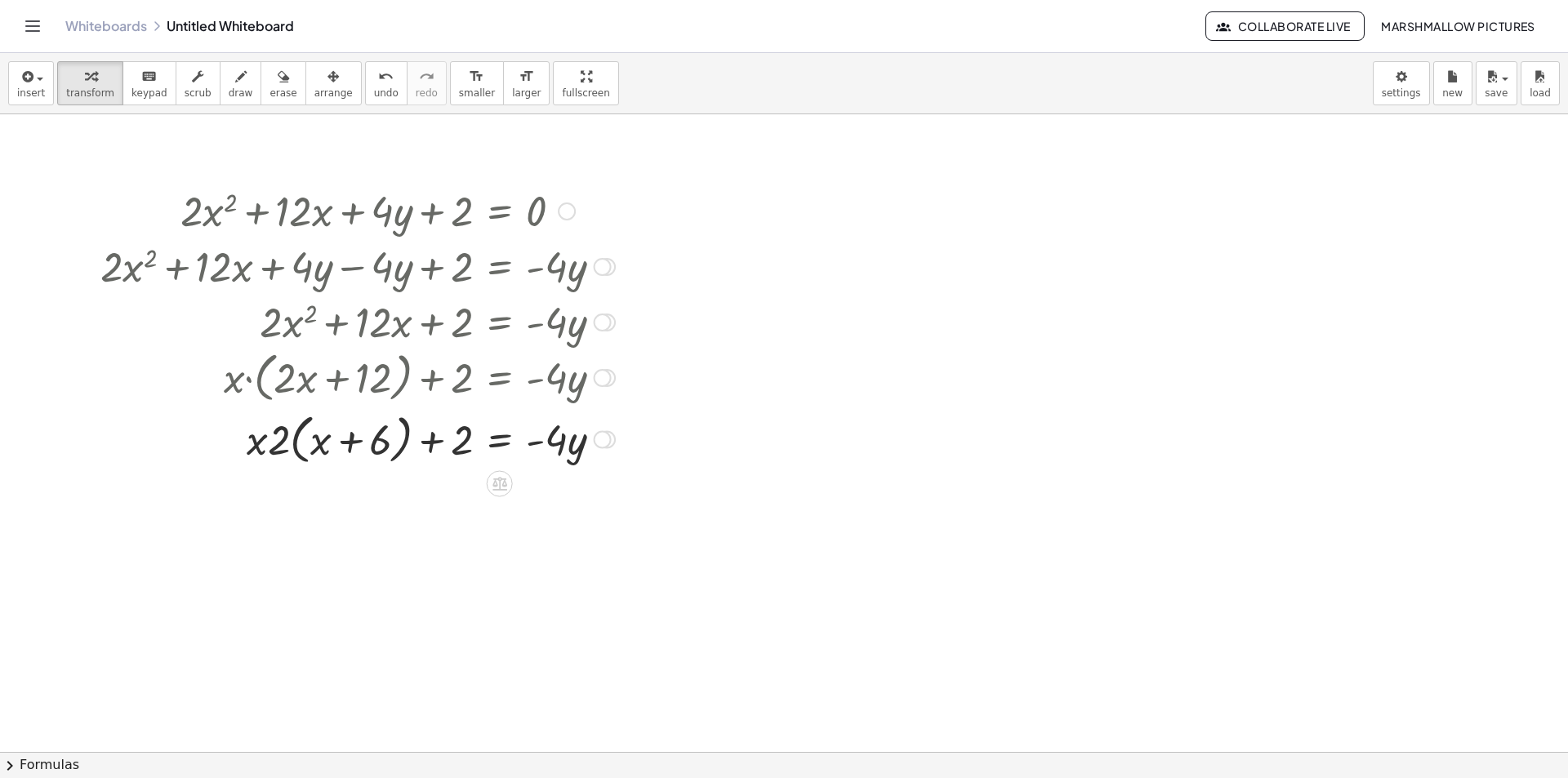
click at [349, 441] on div at bounding box center [357, 439] width 531 height 62
drag, startPoint x: 275, startPoint y: 447, endPoint x: 274, endPoint y: 458, distance: 11.0
click at [274, 458] on div at bounding box center [357, 439] width 531 height 62
drag, startPoint x: 272, startPoint y: 456, endPoint x: 311, endPoint y: 467, distance: 40.5
click at [311, 467] on div at bounding box center [357, 439] width 531 height 62
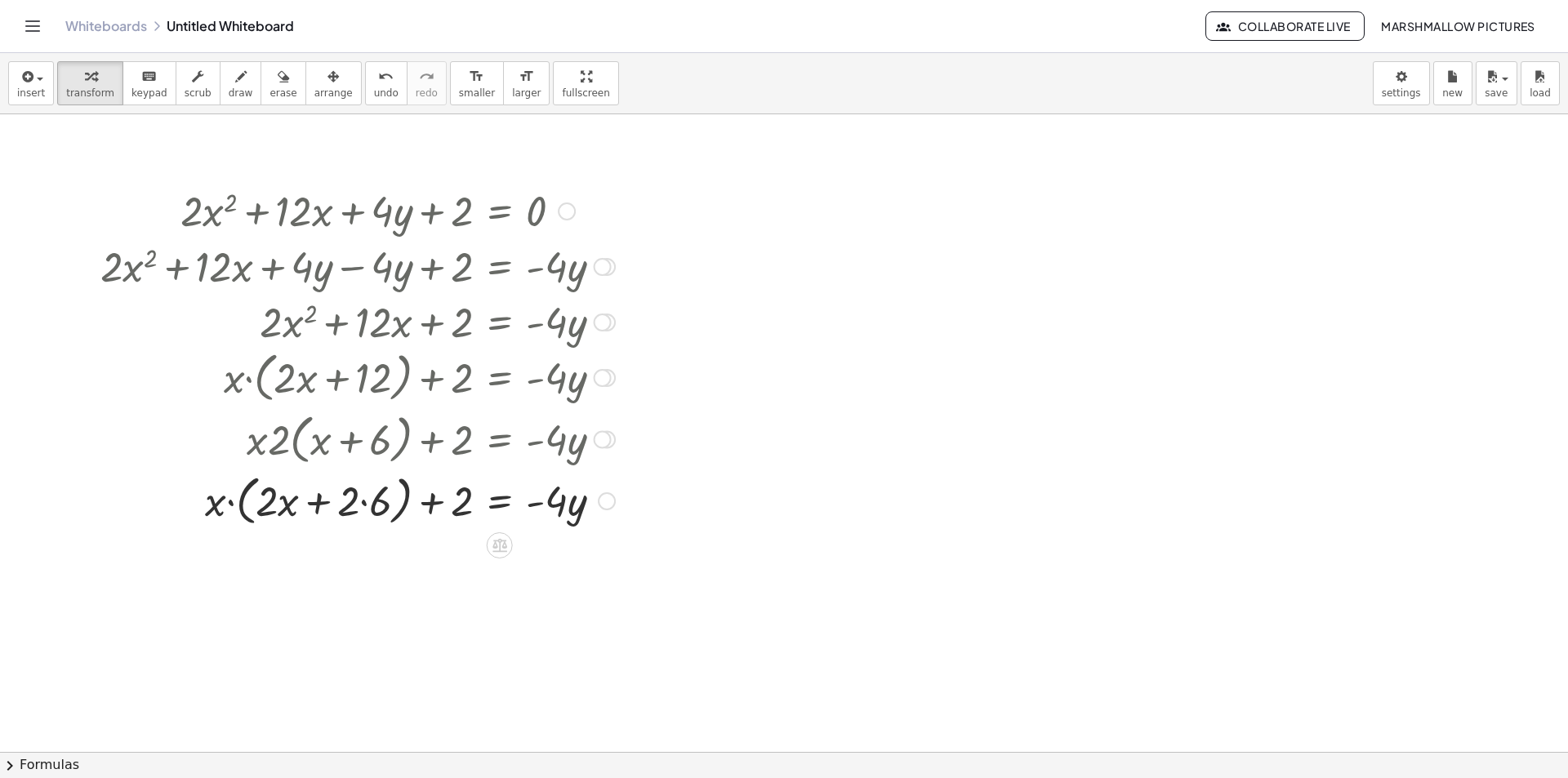
click at [365, 505] on div at bounding box center [357, 500] width 531 height 62
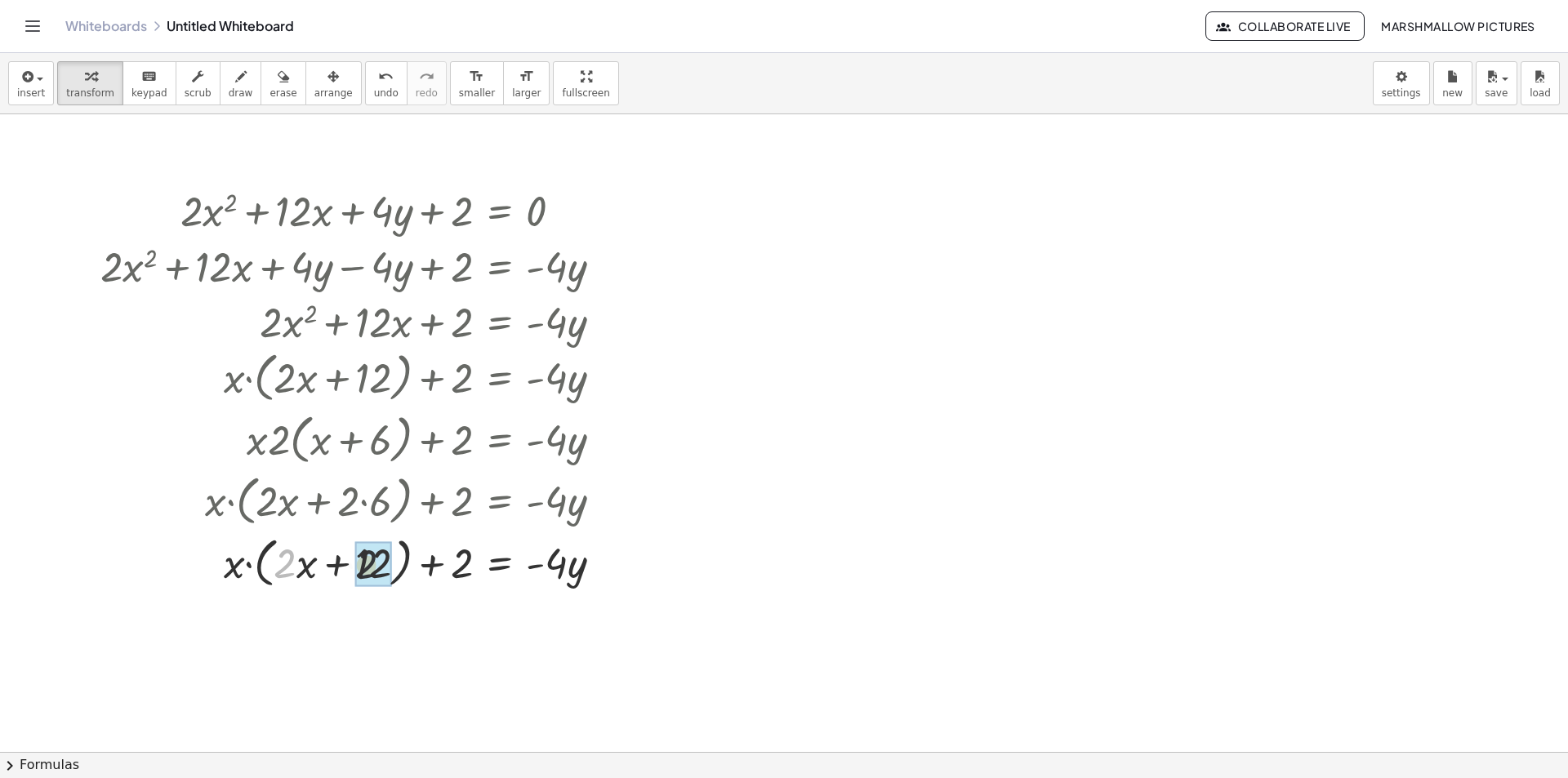
drag, startPoint x: 283, startPoint y: 564, endPoint x: 359, endPoint y: 564, distance: 76.0
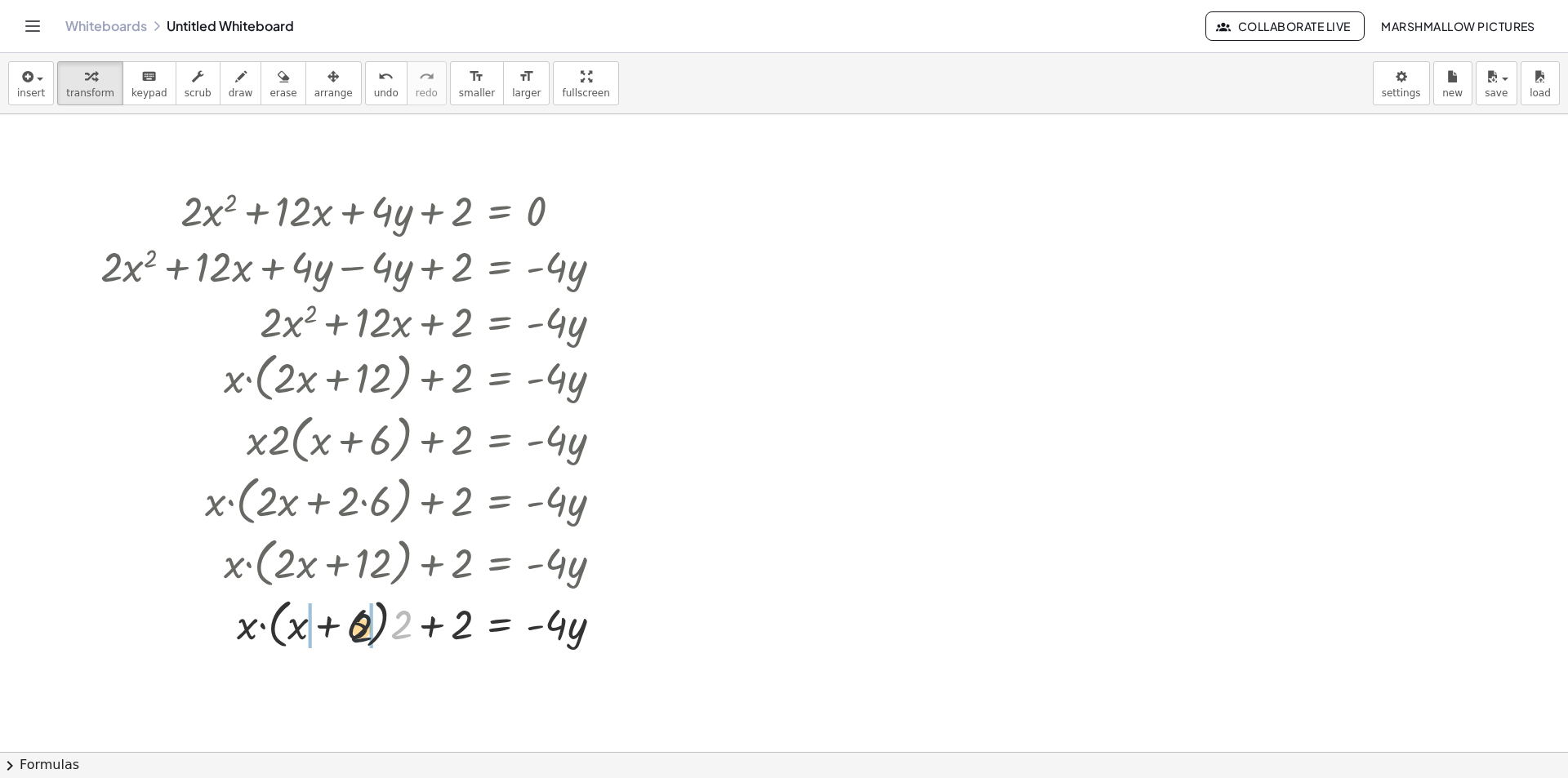
drag, startPoint x: 397, startPoint y: 623, endPoint x: 352, endPoint y: 626, distance: 45.1
click at [352, 626] on div at bounding box center [357, 623] width 531 height 62
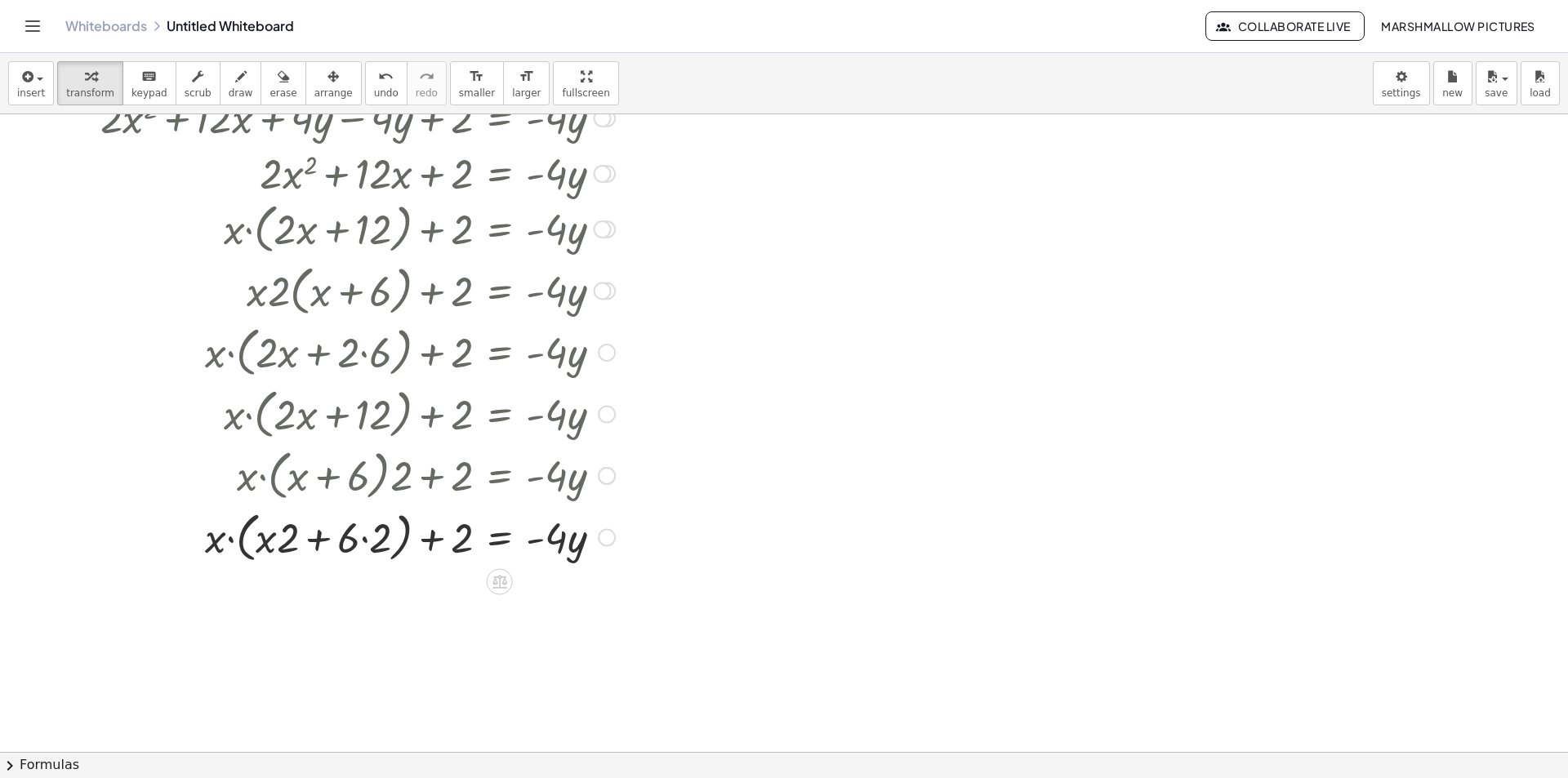
scroll to position [163, 0]
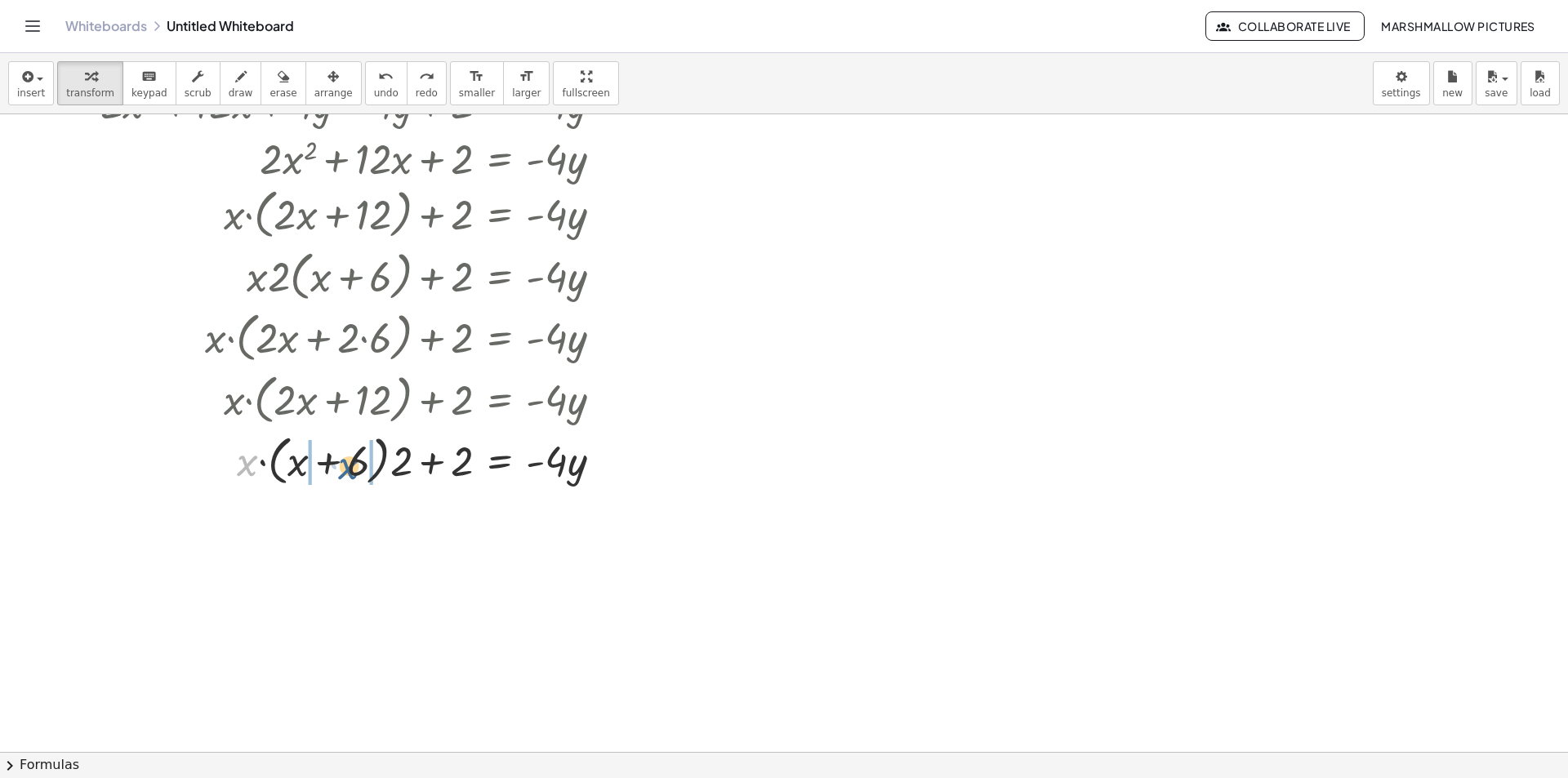
drag, startPoint x: 245, startPoint y: 457, endPoint x: 345, endPoint y: 460, distance: 100.0
click at [345, 460] on div at bounding box center [374, 459] width 499 height 62
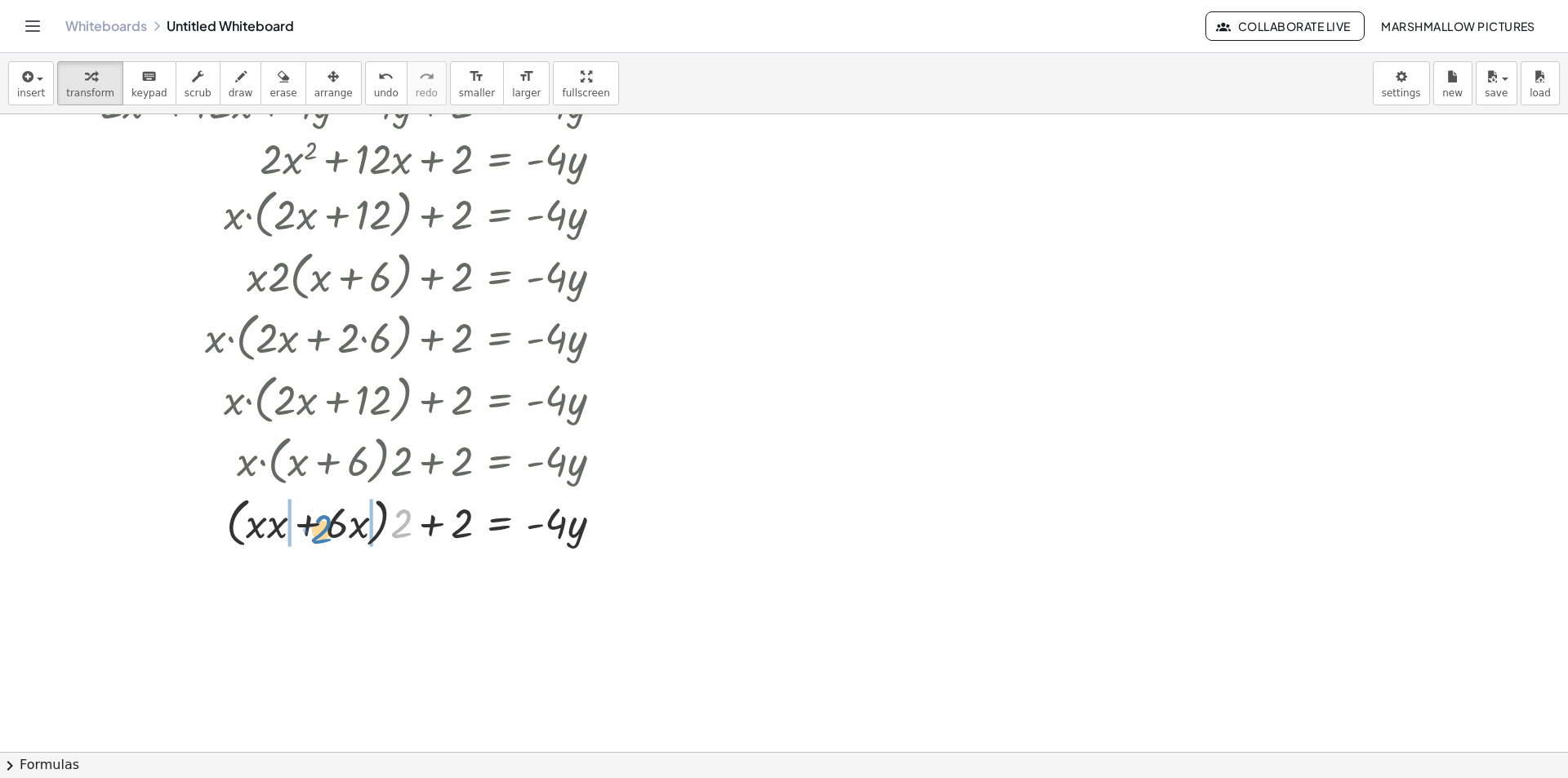
drag, startPoint x: 400, startPoint y: 509, endPoint x: 319, endPoint y: 514, distance: 81.2
click at [319, 514] on div at bounding box center [357, 522] width 531 height 62
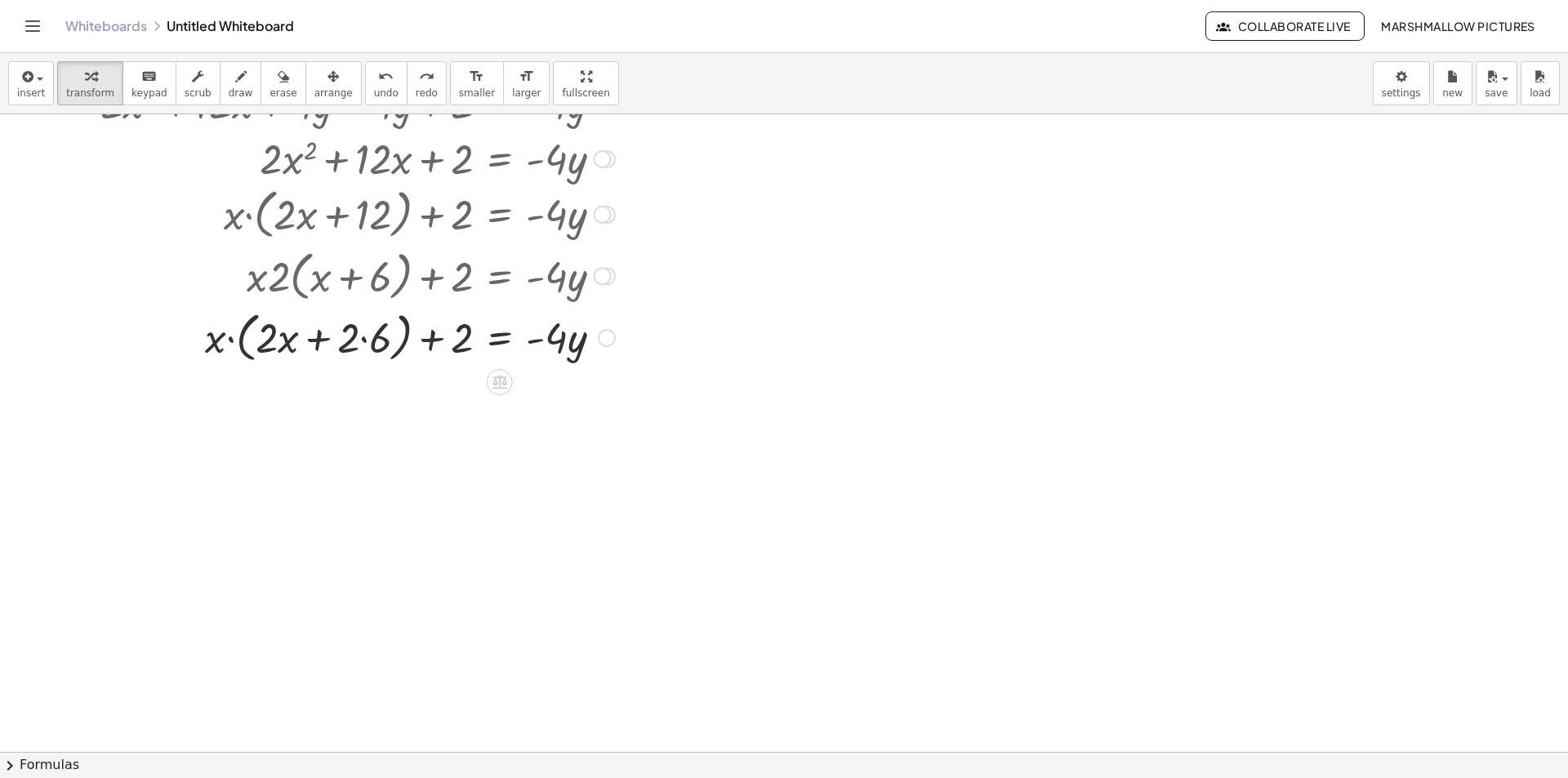
click at [383, 338] on div at bounding box center [349, 337] width 549 height 62
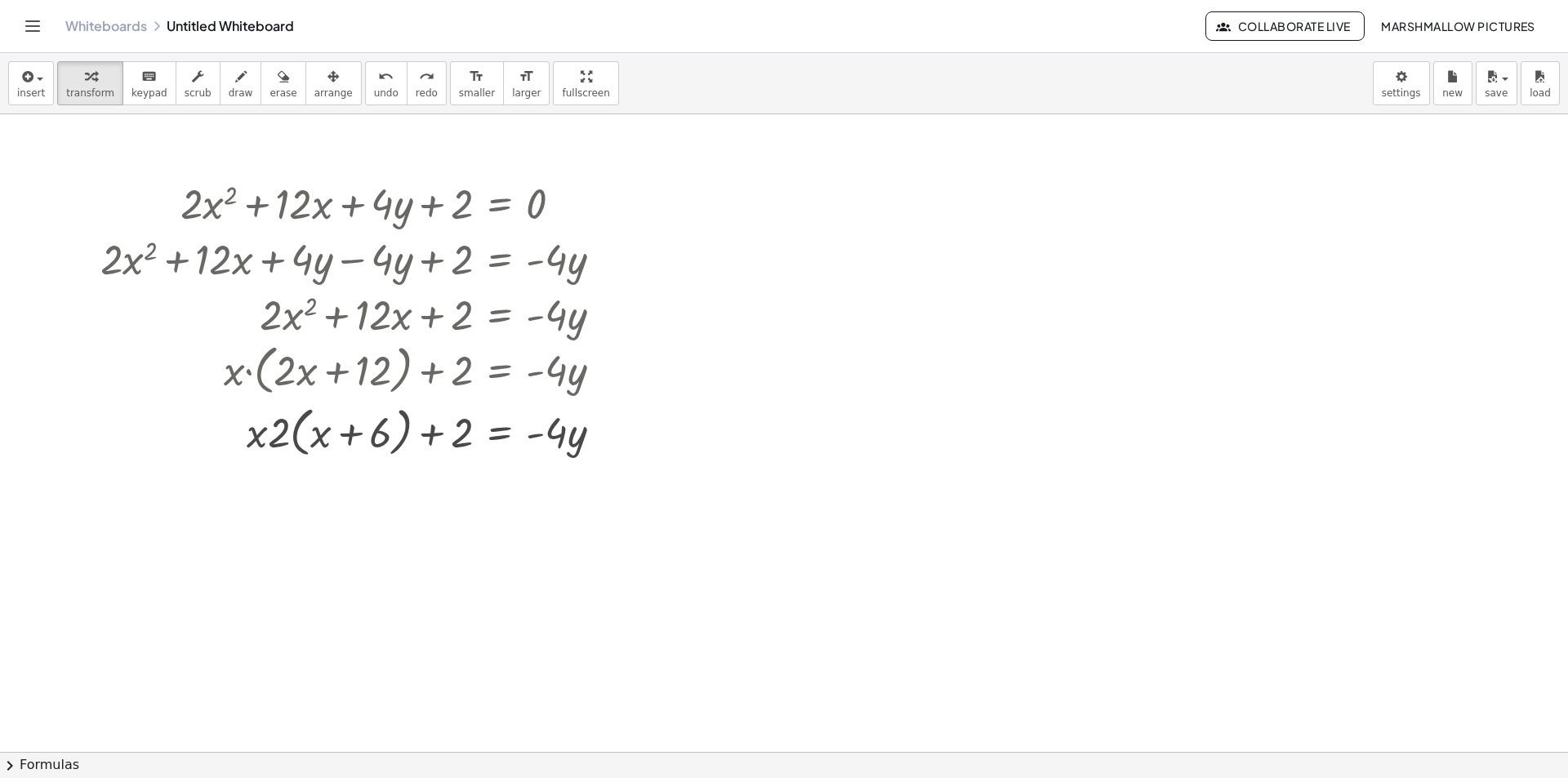
scroll to position [0, 0]
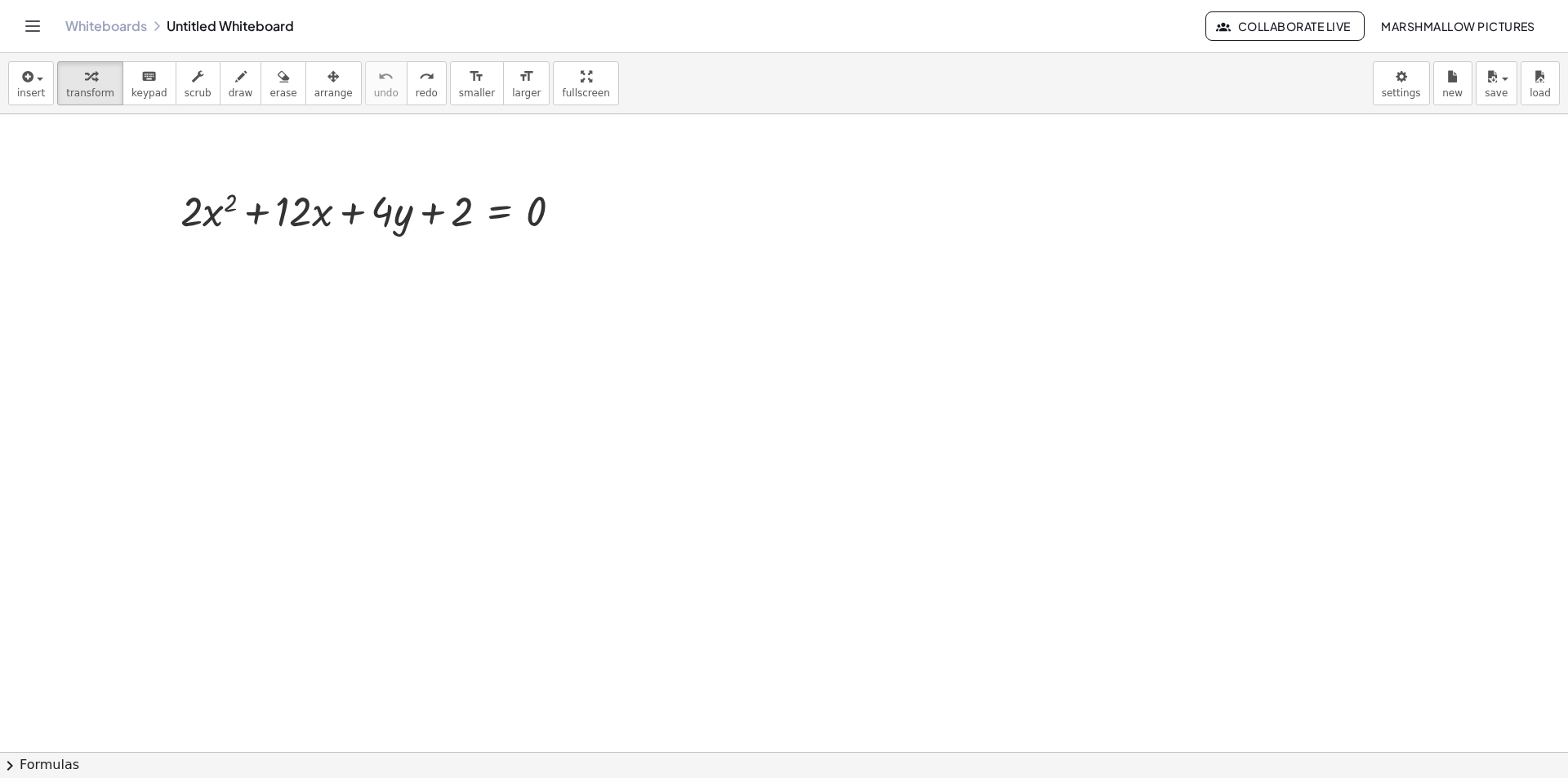
click at [882, 297] on div at bounding box center [784, 751] width 1568 height 1275
click at [1077, 348] on div at bounding box center [989, 342] width 182 height 82
click at [1063, 343] on div at bounding box center [1064, 343] width 18 height 18
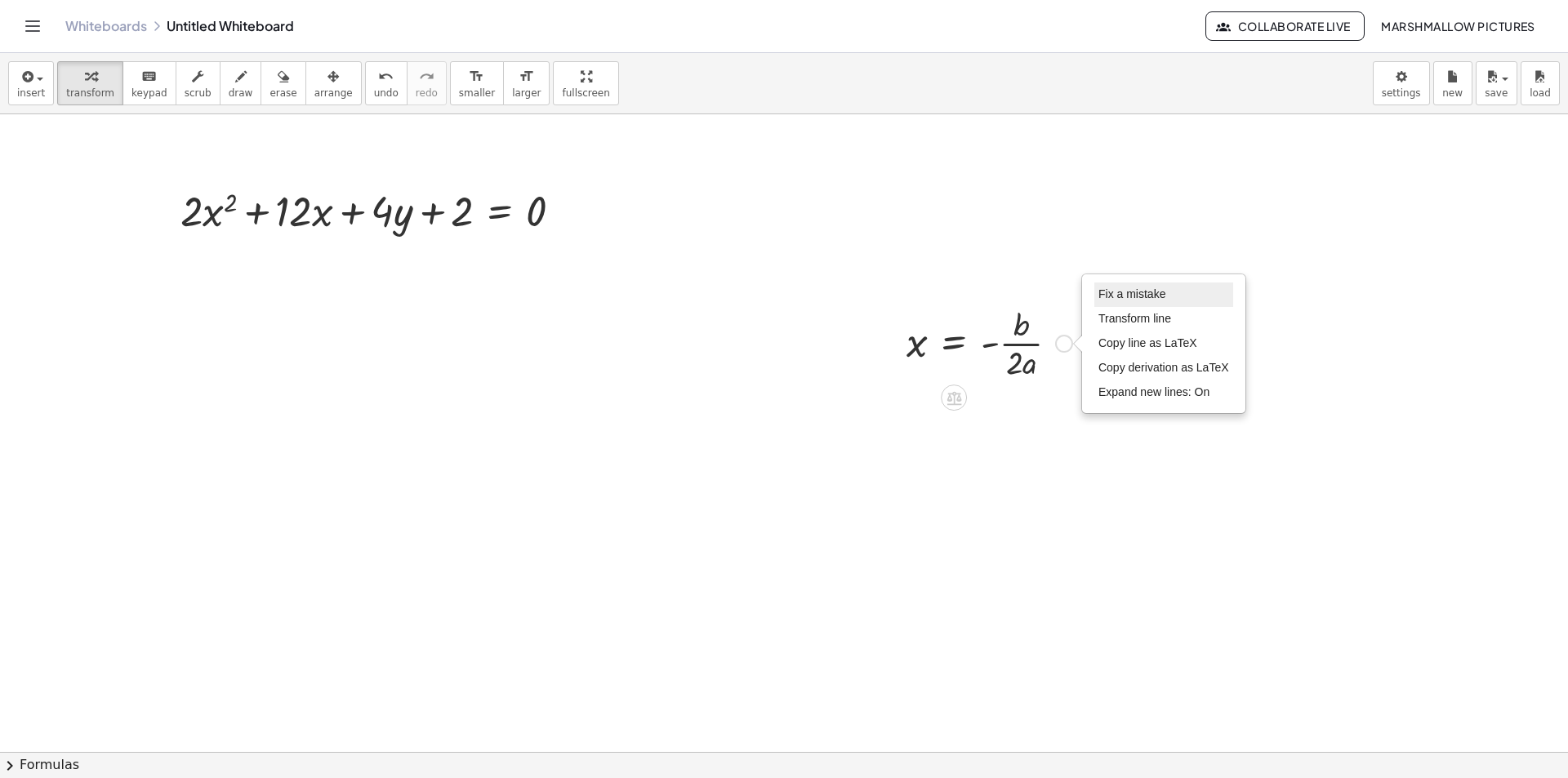
click at [1120, 294] on span "Fix a mistake" at bounding box center [1132, 294] width 67 height 13
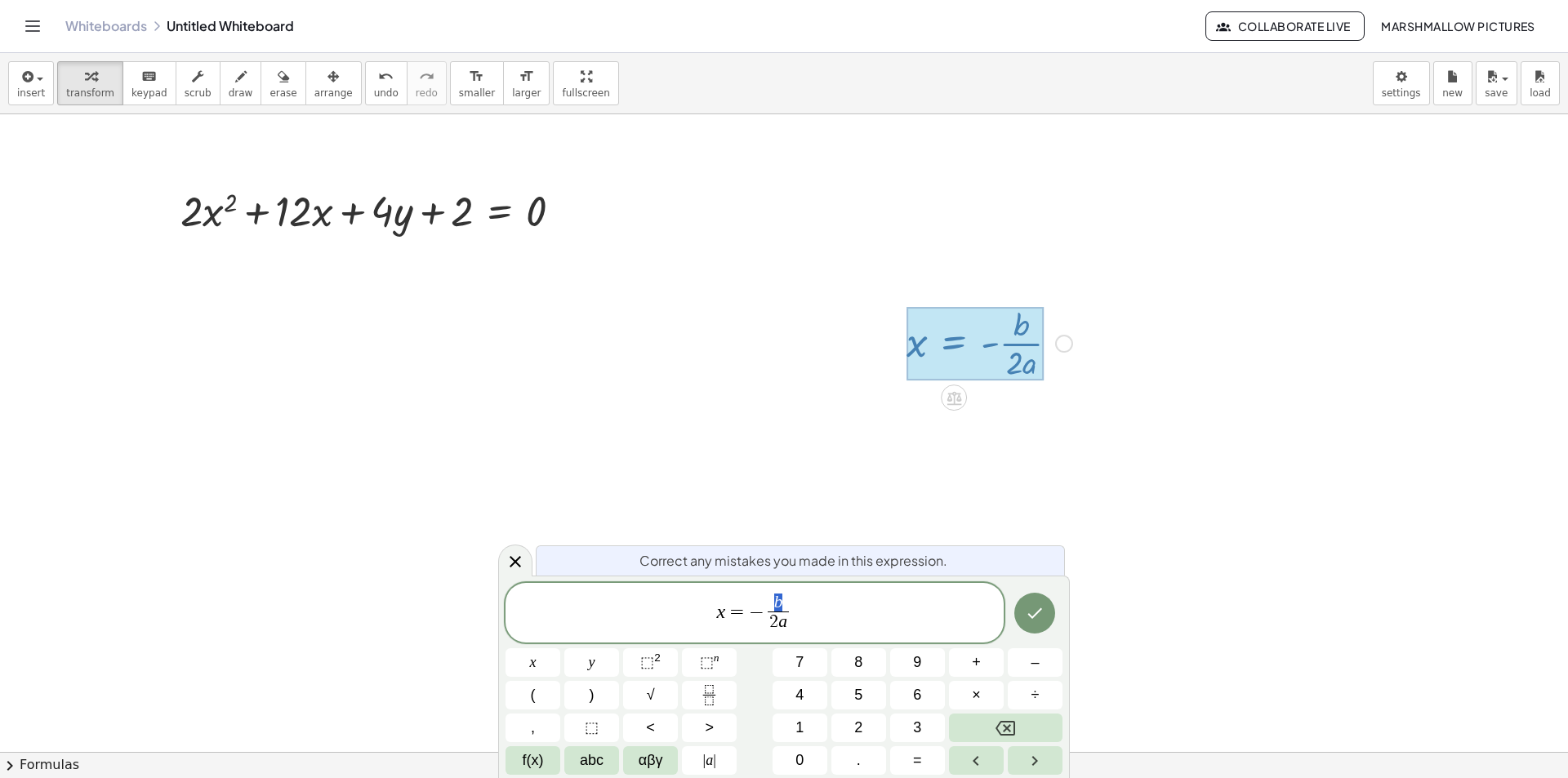
click at [775, 600] on span "b" at bounding box center [778, 603] width 21 height 18
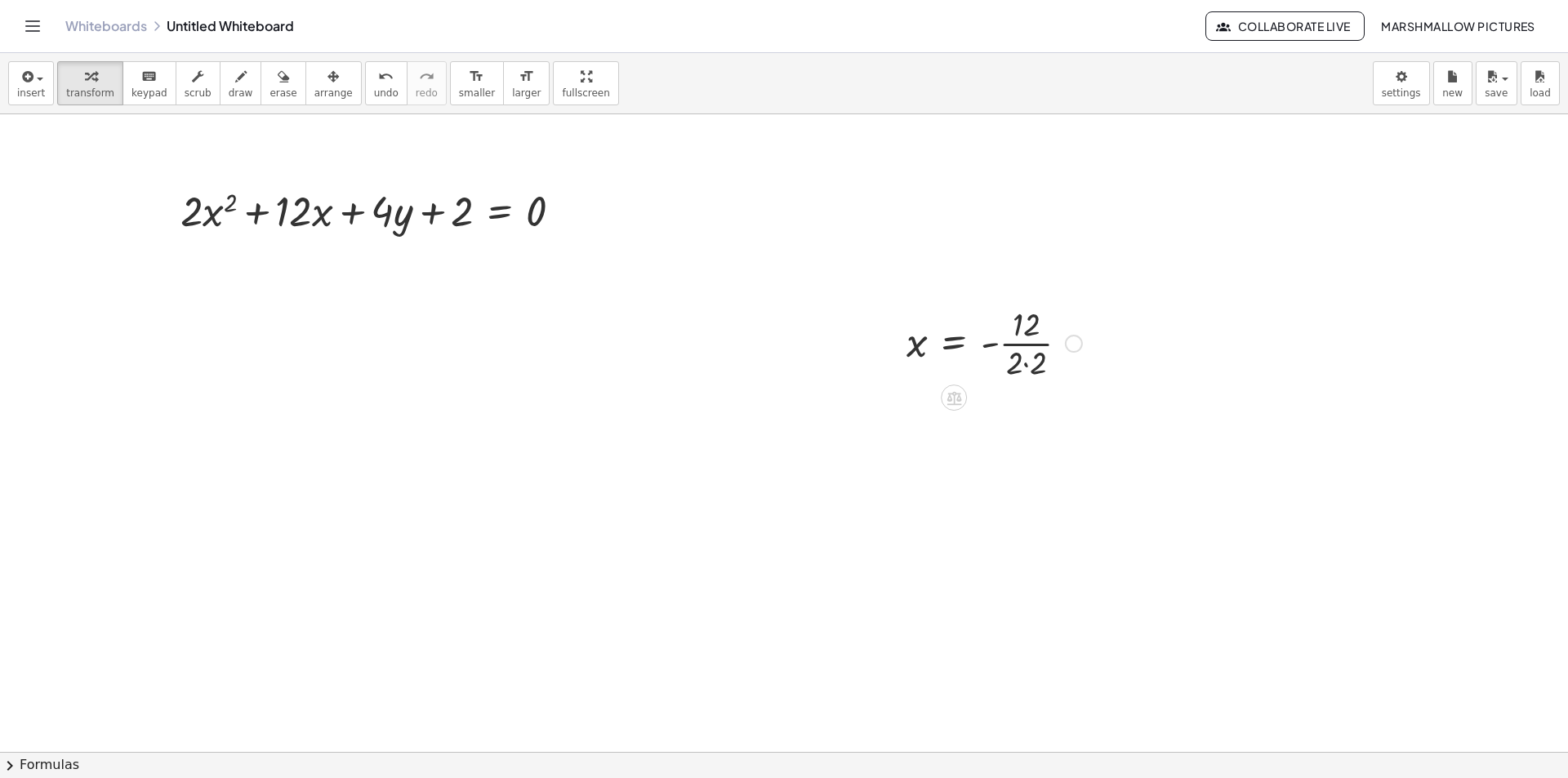
click at [1037, 362] on div at bounding box center [994, 342] width 191 height 82
click at [1029, 333] on div at bounding box center [987, 342] width 178 height 82
click at [1018, 435] on div at bounding box center [994, 423] width 191 height 82
drag, startPoint x: 400, startPoint y: 222, endPoint x: 545, endPoint y: 195, distance: 147.5
click at [545, 195] on div at bounding box center [378, 210] width 410 height 56
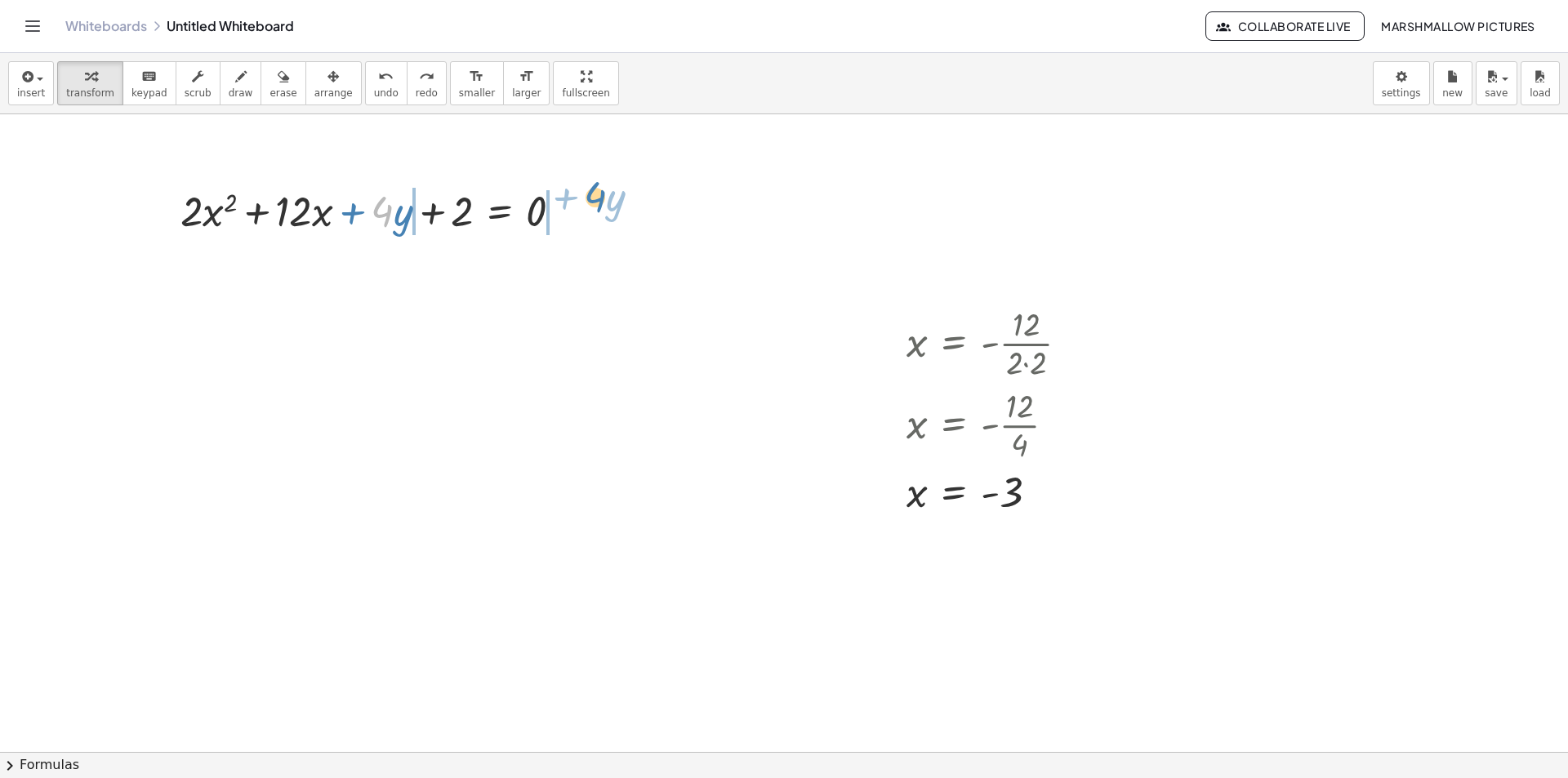
drag, startPoint x: 463, startPoint y: 216, endPoint x: 591, endPoint y: 200, distance: 129.0
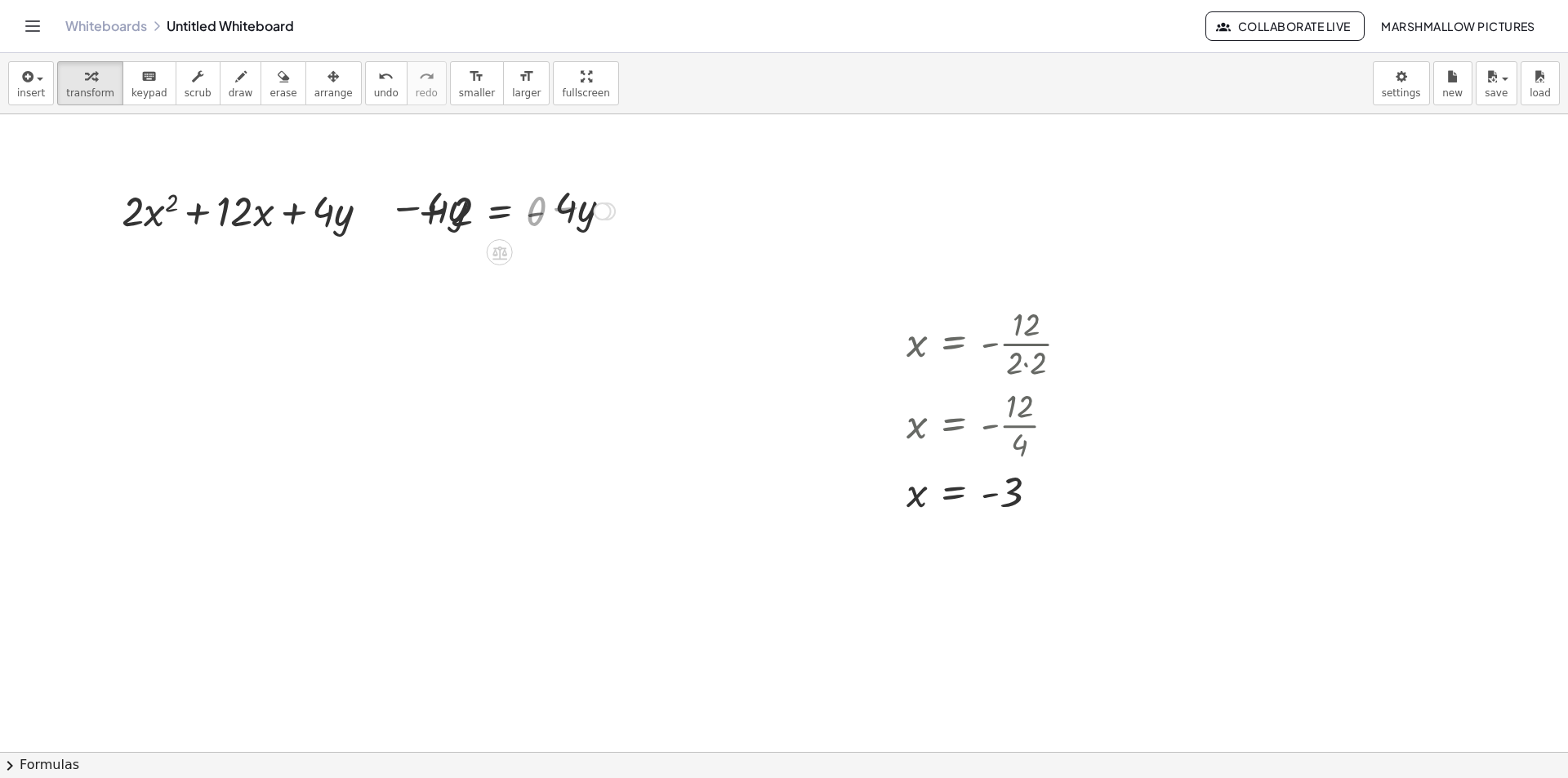
click at [554, 207] on div at bounding box center [357, 210] width 531 height 56
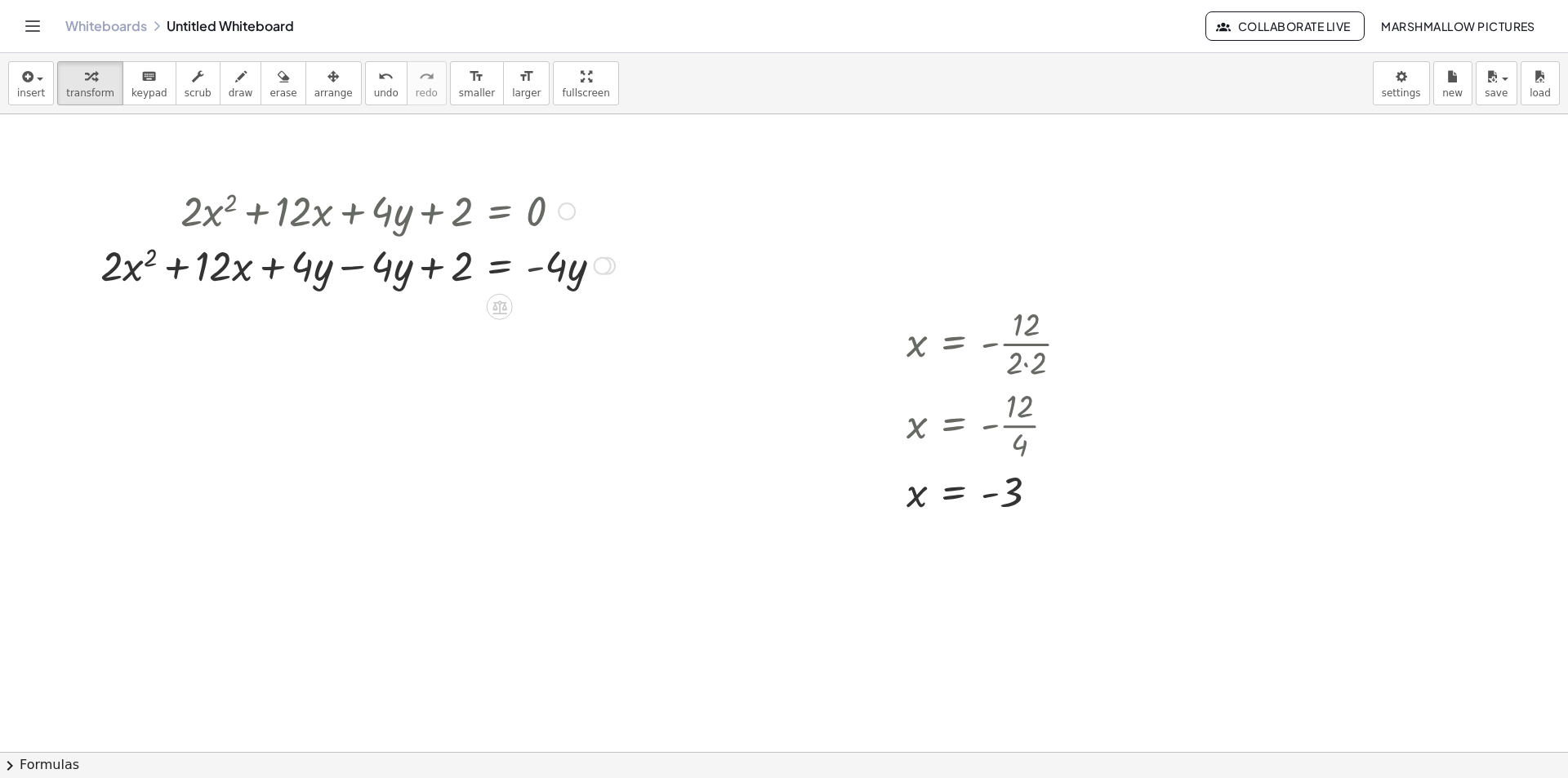
click at [357, 219] on div at bounding box center [357, 210] width 531 height 56
click at [358, 261] on div at bounding box center [357, 265] width 531 height 56
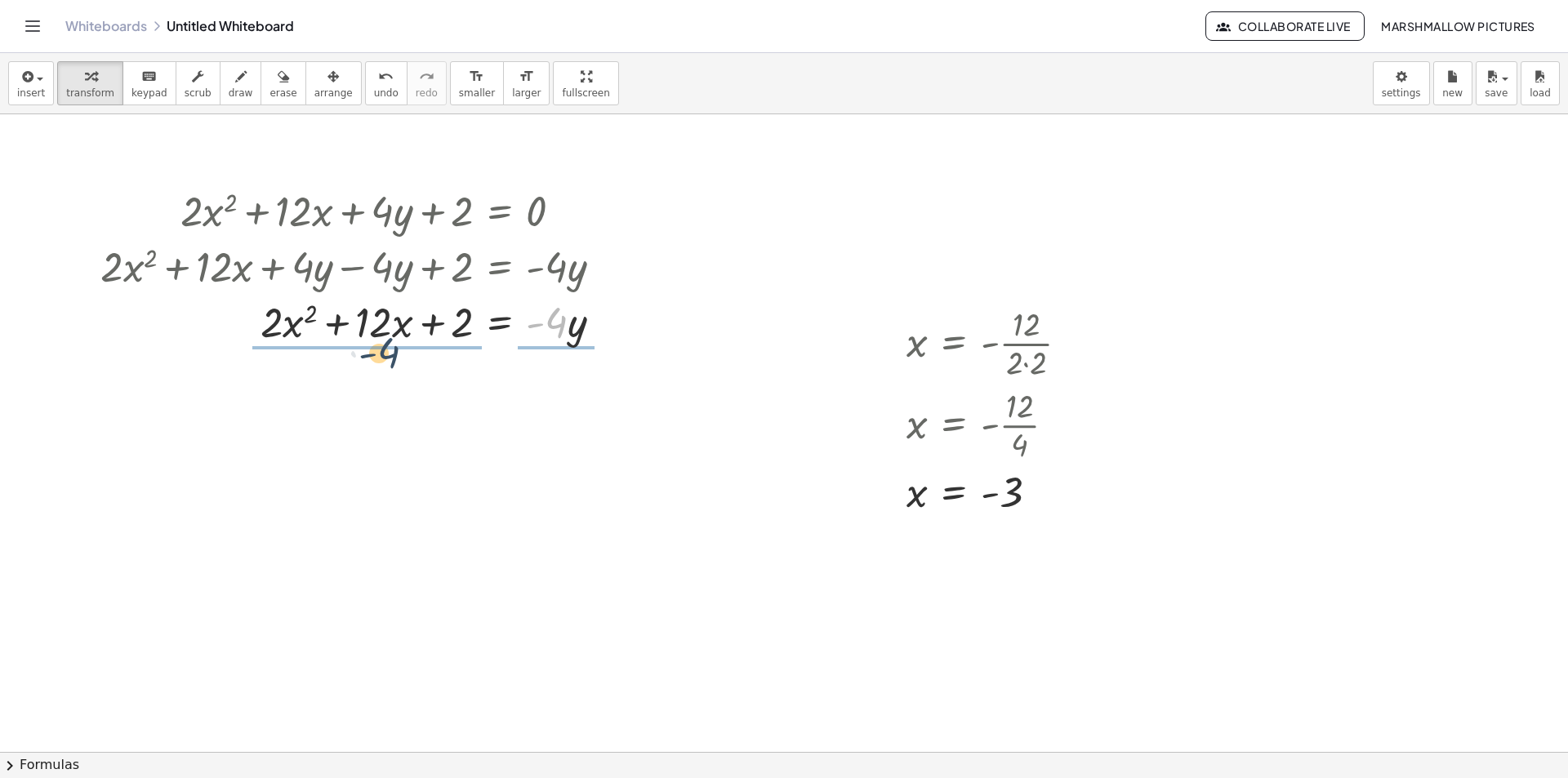
drag, startPoint x: 549, startPoint y: 271, endPoint x: 378, endPoint y: 301, distance: 173.6
click at [378, 301] on div at bounding box center [398, 320] width 451 height 56
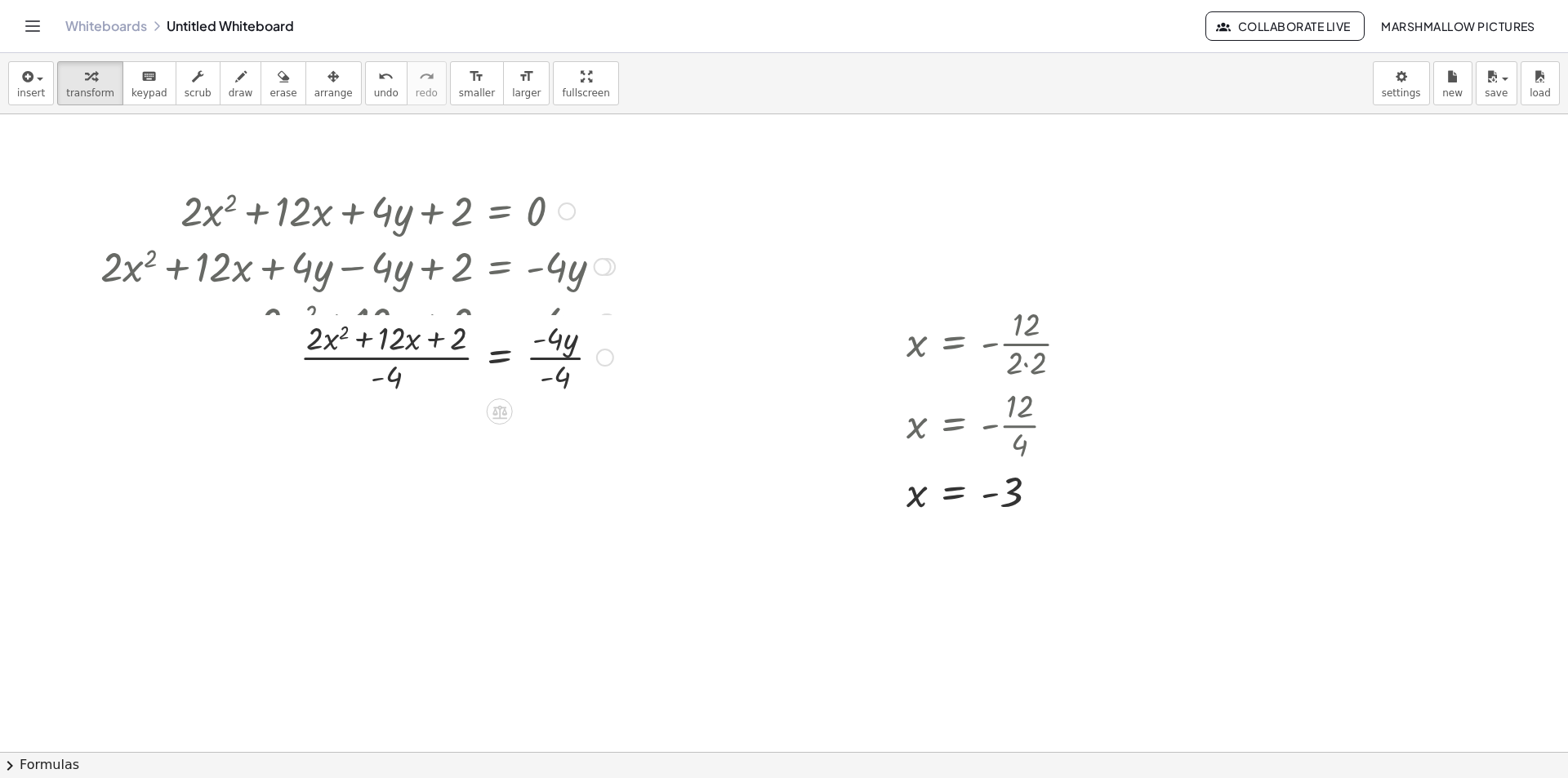
click at [500, 211] on div "+ · 2 · x 2 + · 12 · x + · 4 · y + 2 = 0 + · 2 · x 2 + · 12 · x + · 4 · y − · 4…" at bounding box center [500, 211] width 0 height 0
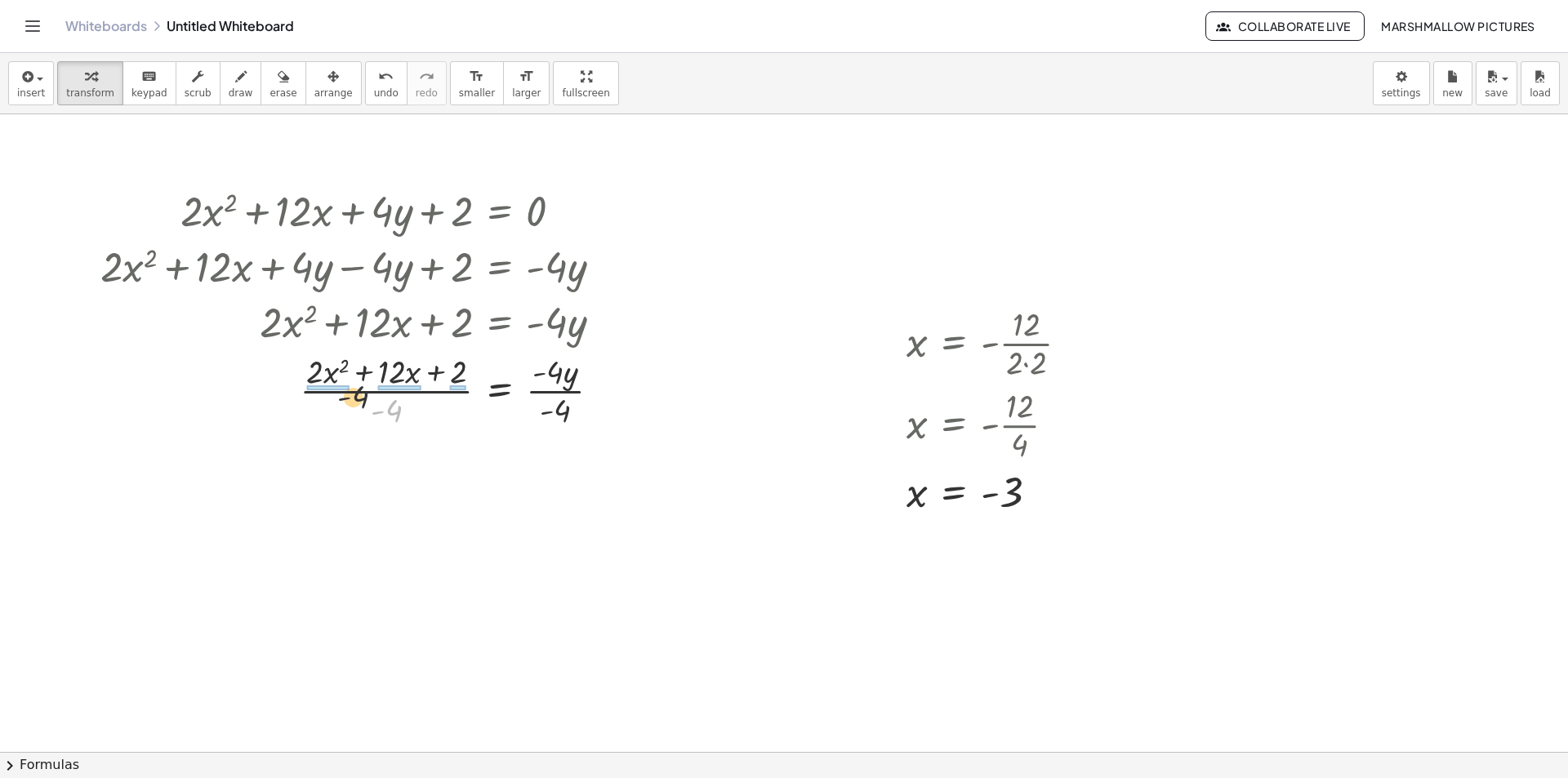
drag, startPoint x: 392, startPoint y: 412, endPoint x: 348, endPoint y: 394, distance: 47.5
click at [348, 394] on div at bounding box center [357, 389] width 531 height 82
click at [331, 386] on div at bounding box center [357, 389] width 531 height 82
click at [358, 399] on div at bounding box center [357, 389] width 531 height 82
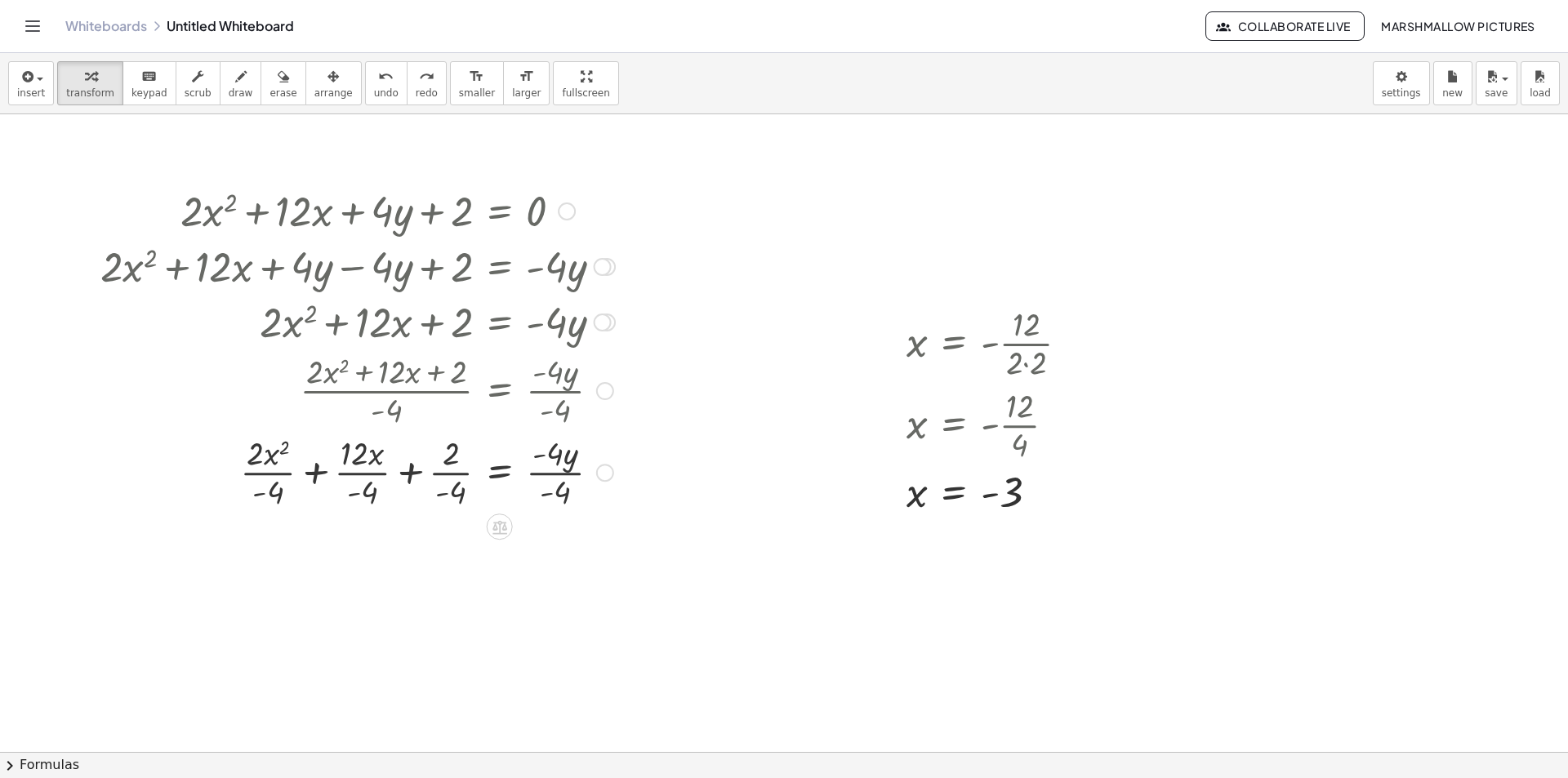
click at [263, 477] on div at bounding box center [357, 471] width 531 height 82
click at [426, 479] on div at bounding box center [357, 471] width 531 height 82
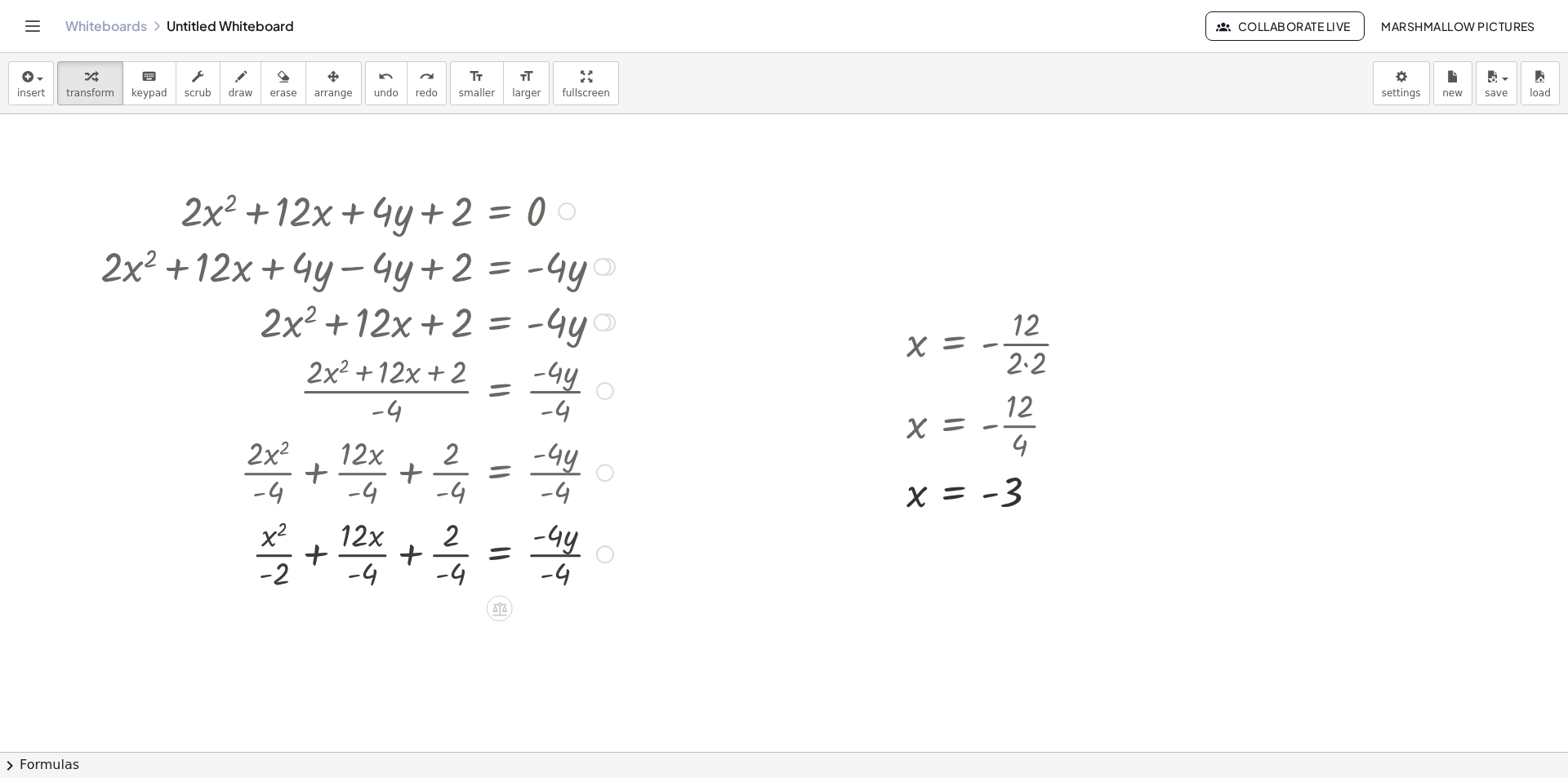
click at [463, 573] on div at bounding box center [357, 552] width 531 height 82
click at [373, 562] on div at bounding box center [357, 552] width 531 height 82
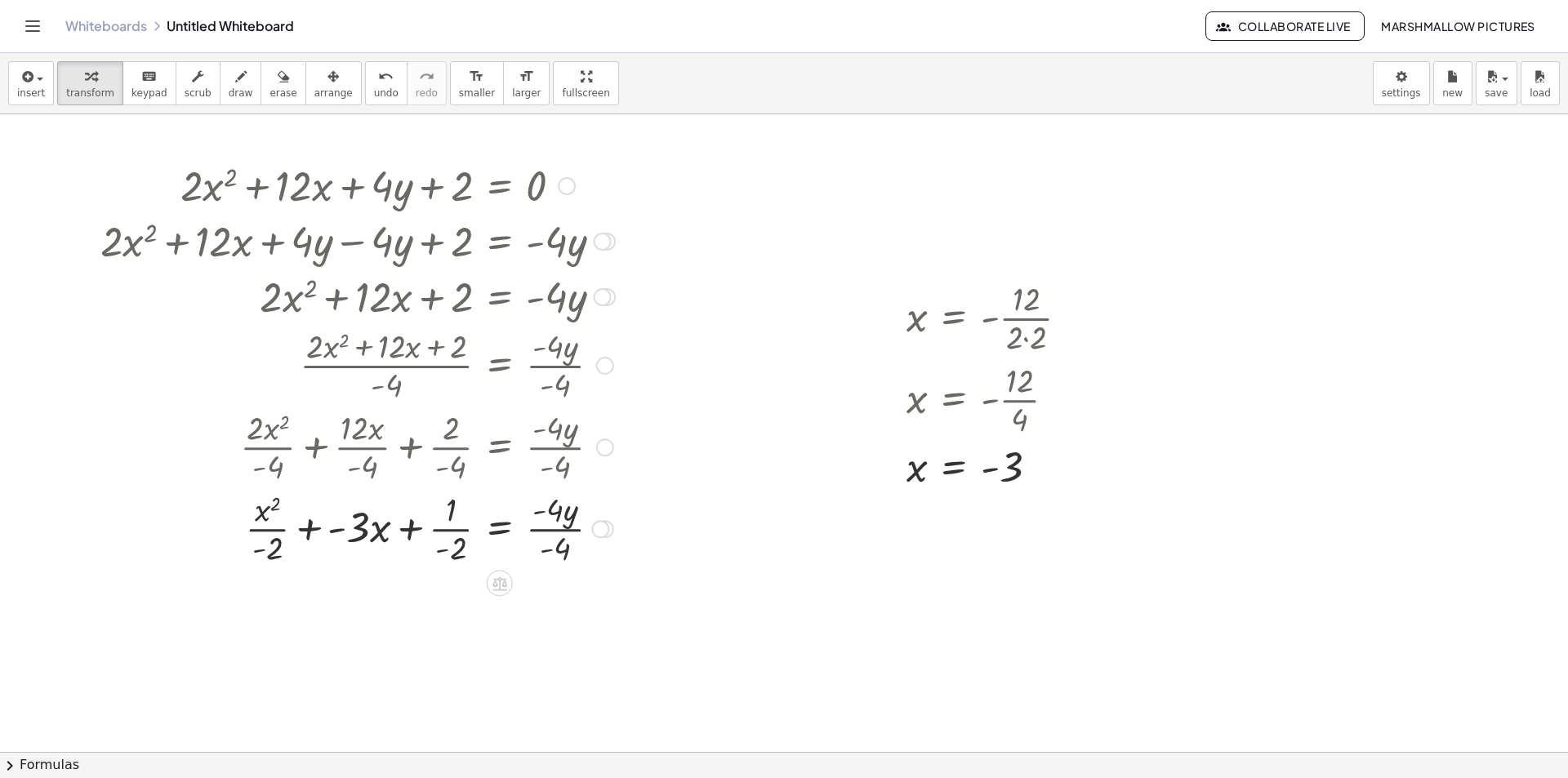
scroll to position [82, 0]
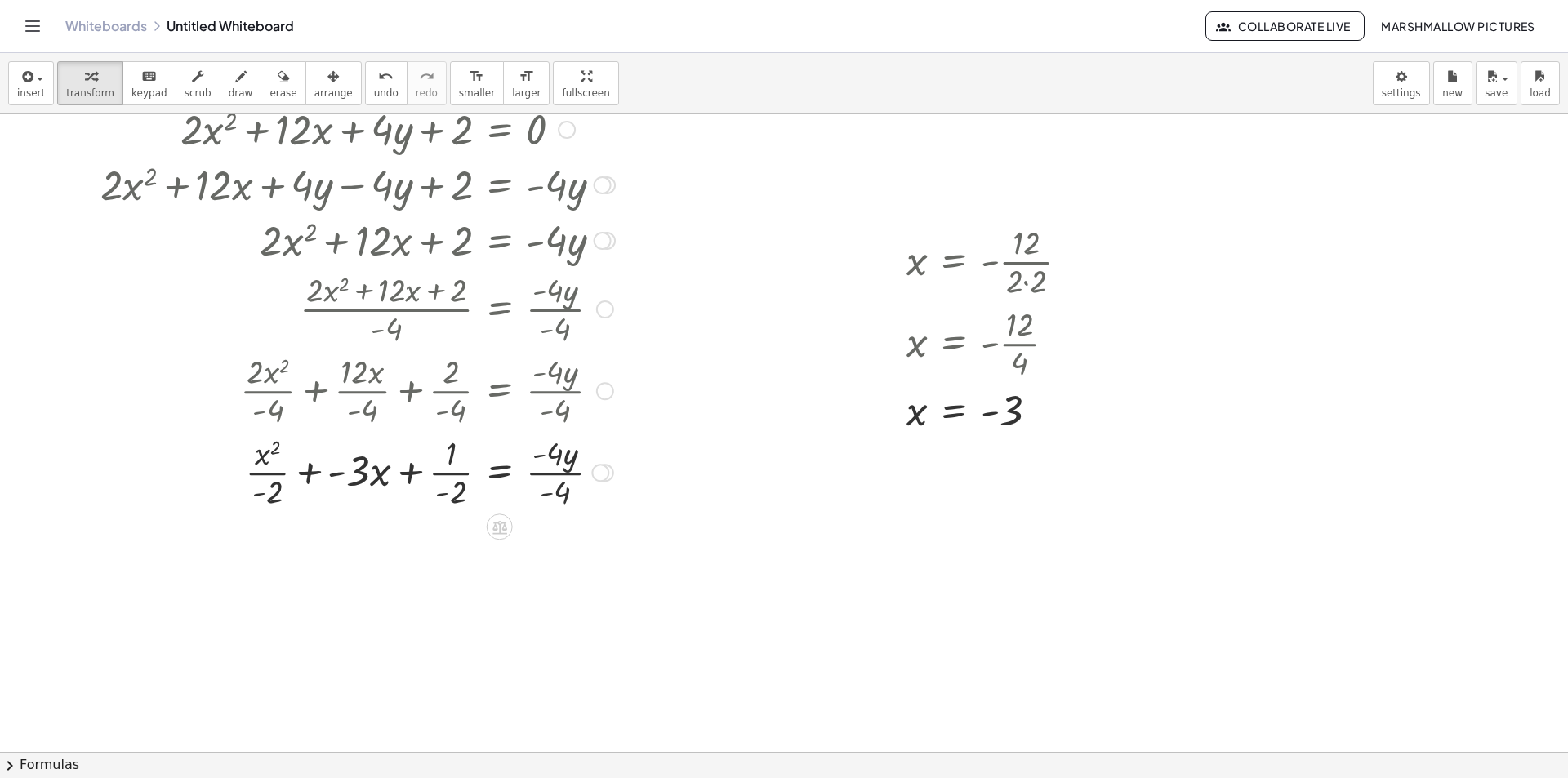
click at [281, 477] on div at bounding box center [357, 471] width 531 height 82
click at [224, 459] on div at bounding box center [357, 471] width 531 height 82
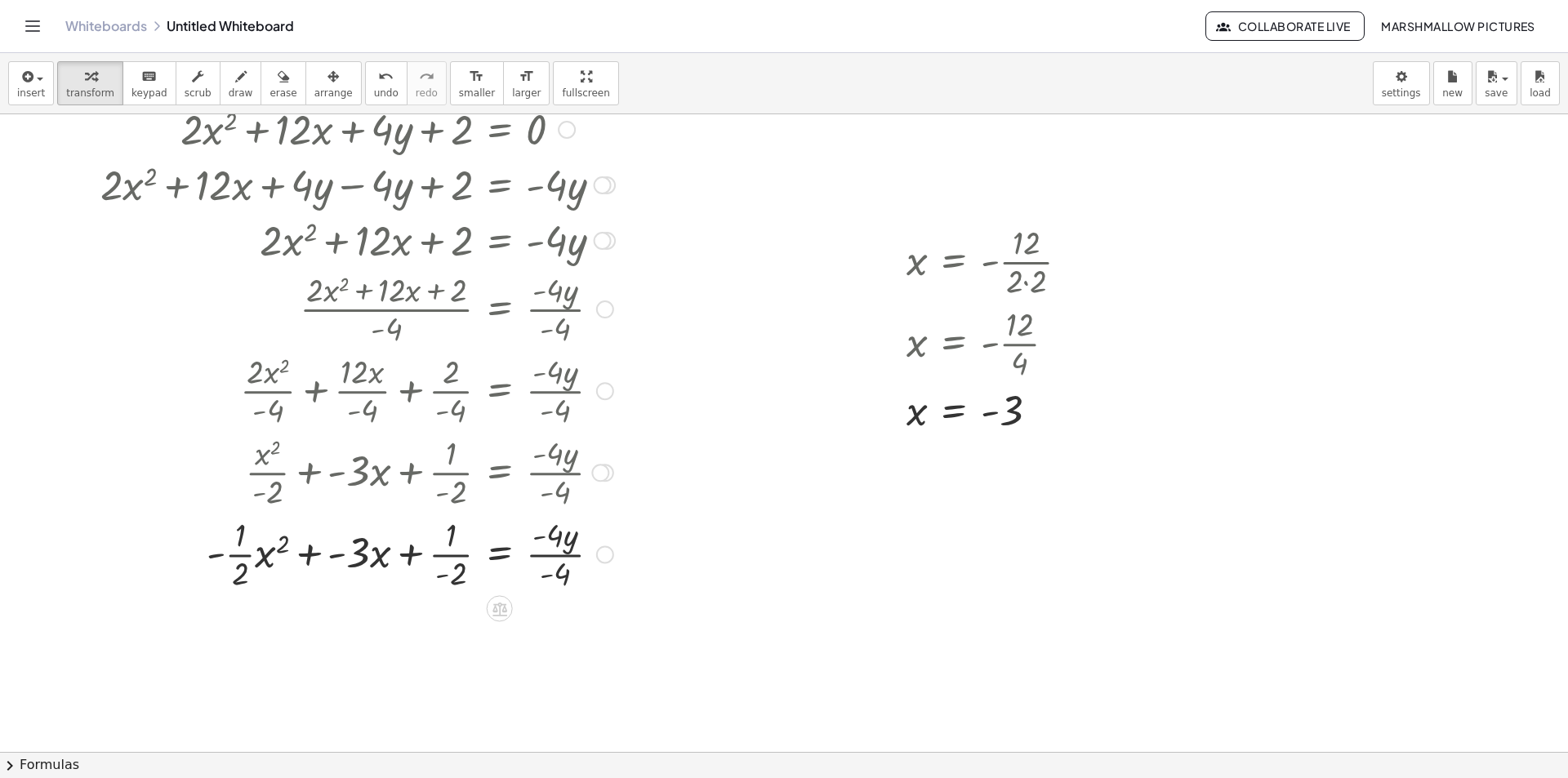
click at [449, 551] on div at bounding box center [357, 552] width 531 height 82
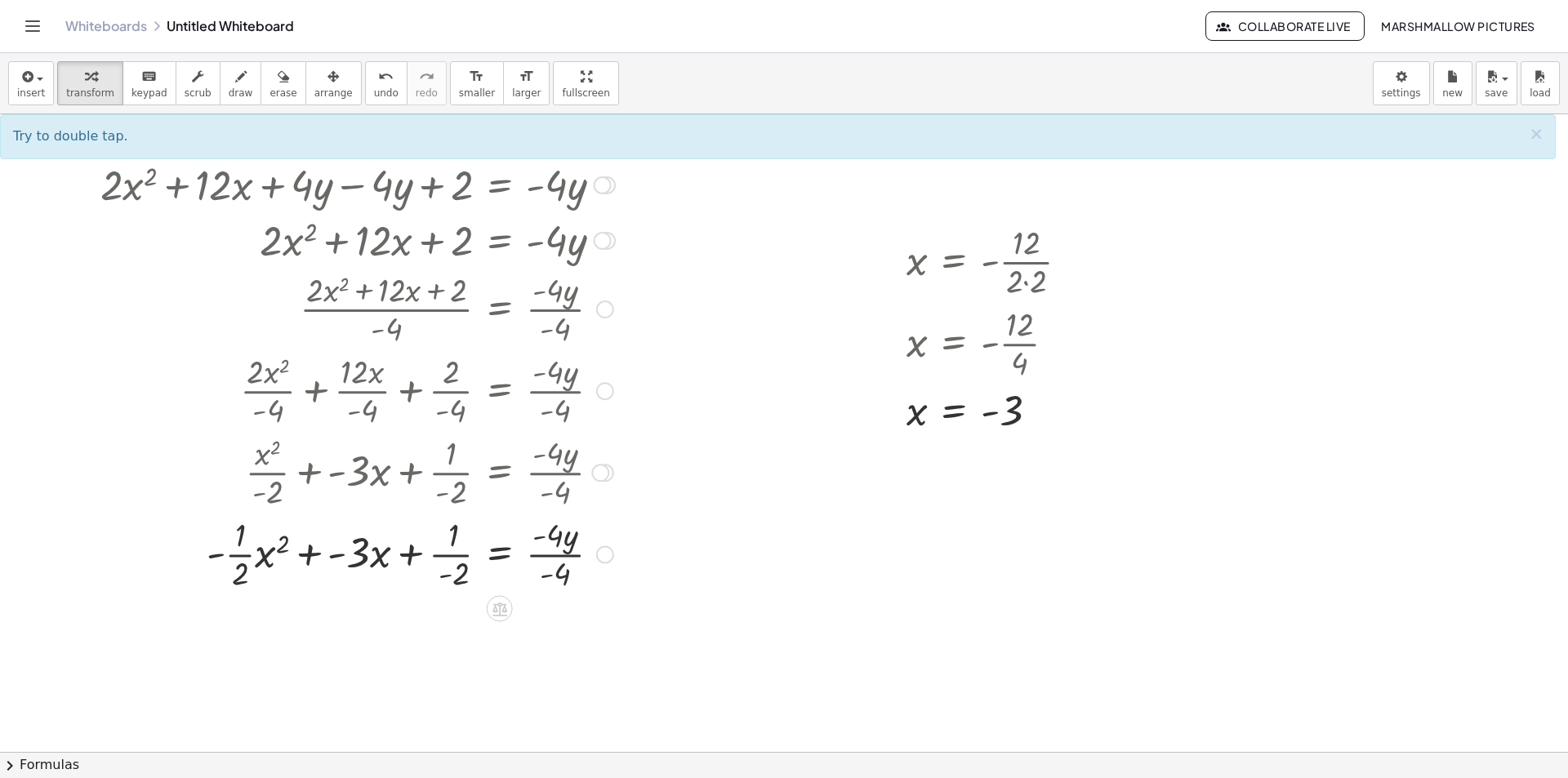
click at [454, 559] on div at bounding box center [357, 552] width 531 height 82
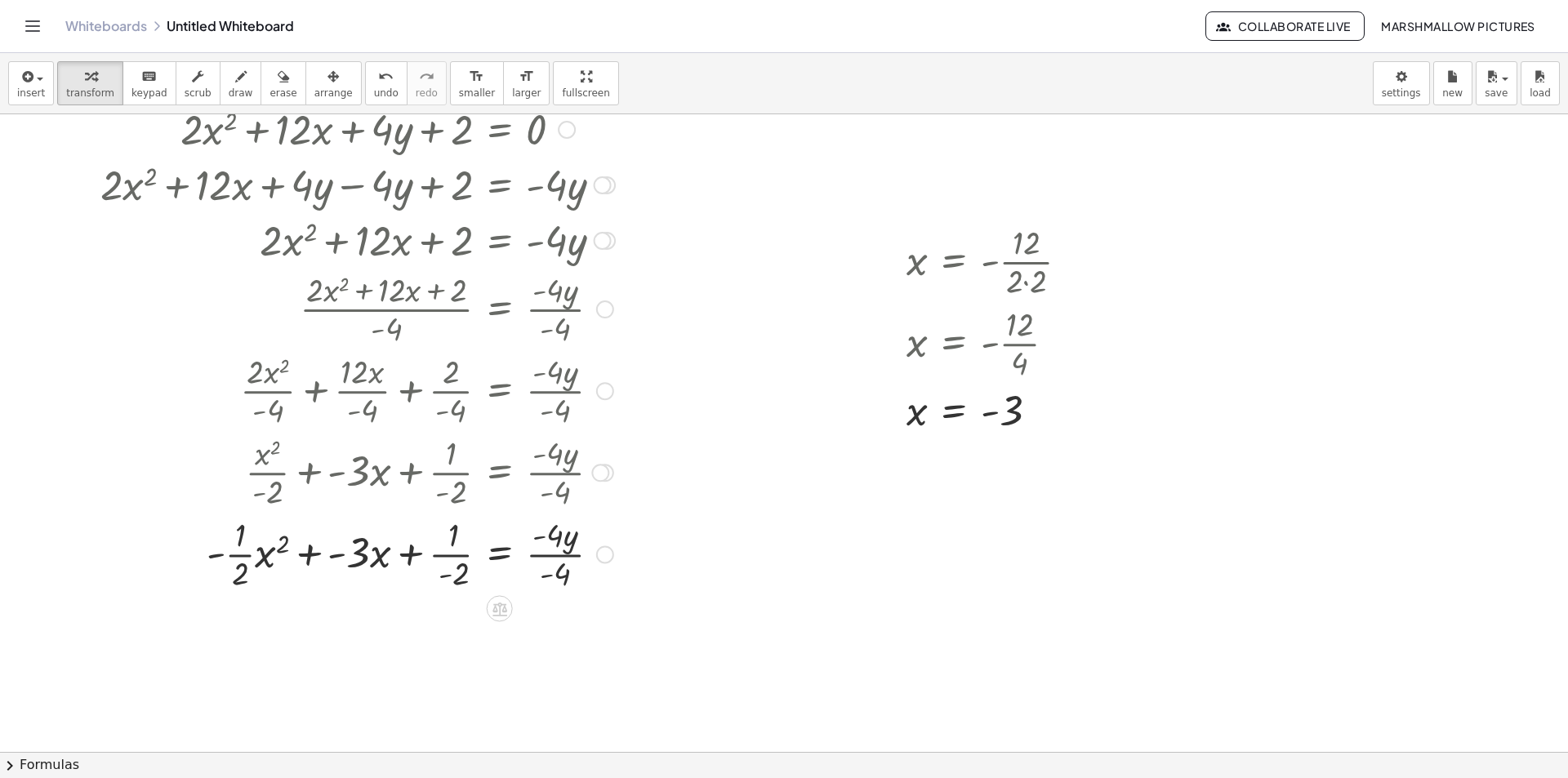
click at [454, 559] on div at bounding box center [357, 552] width 531 height 82
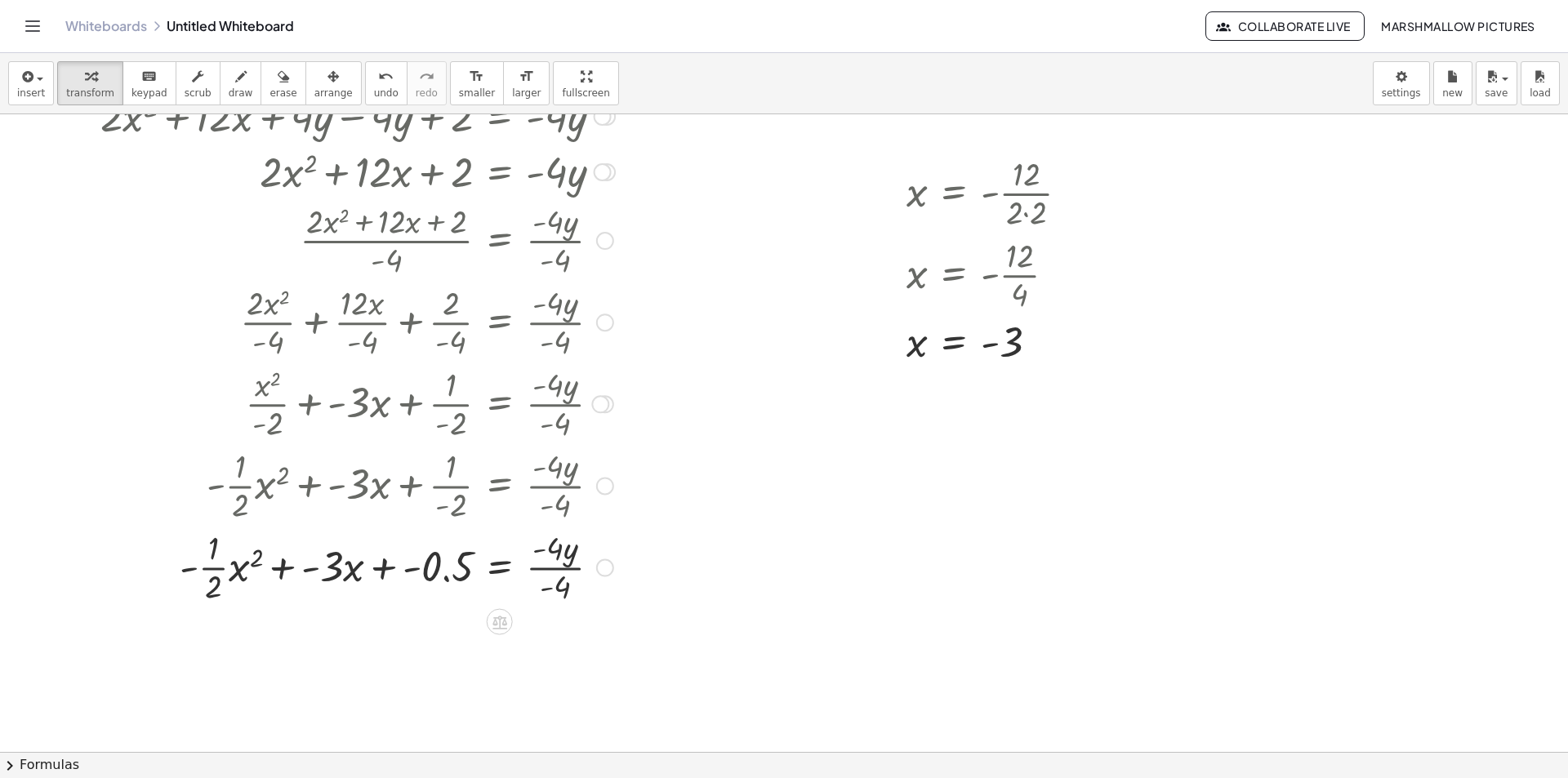
scroll to position [245, 0]
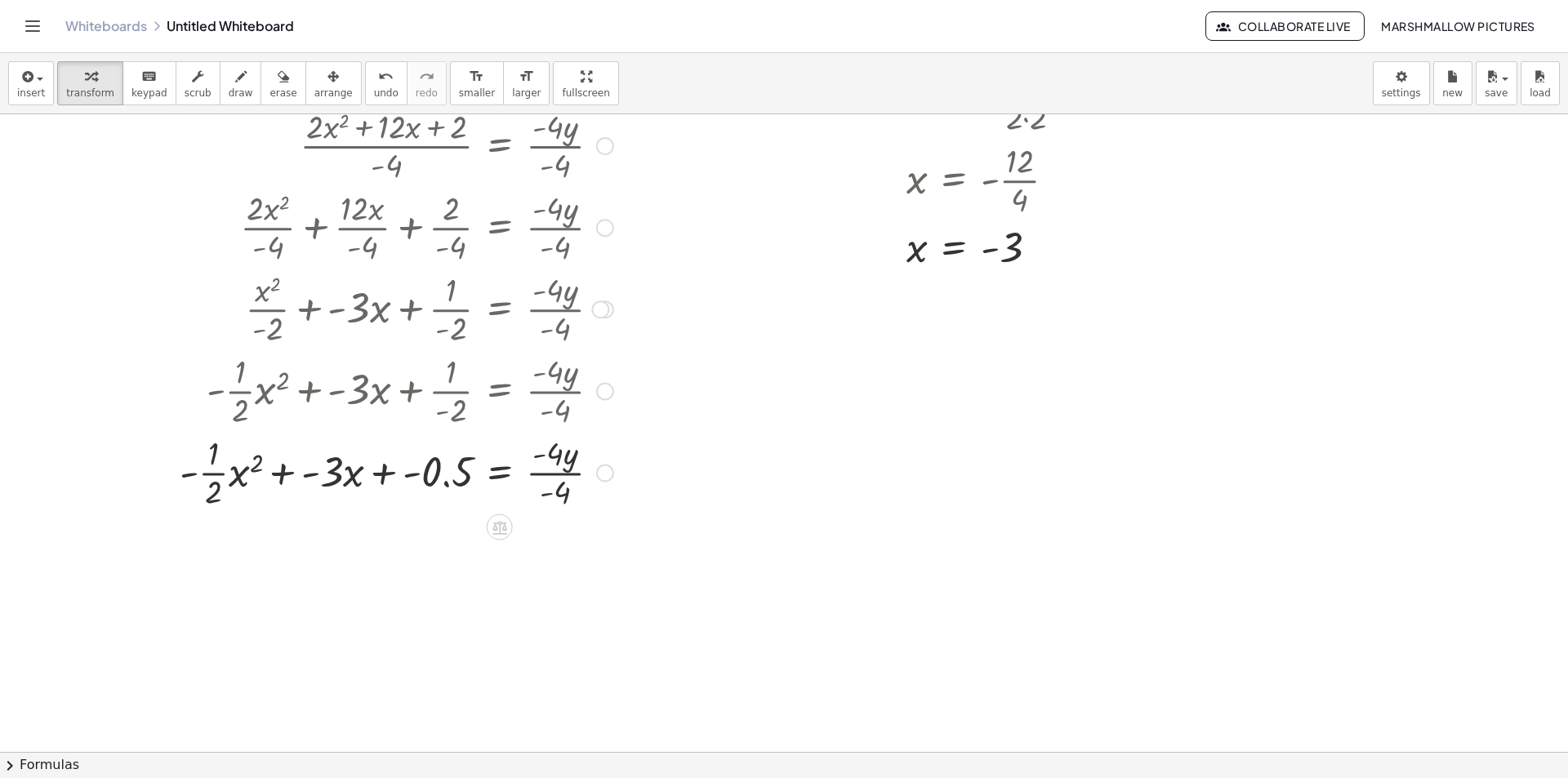
click at [537, 475] on div at bounding box center [357, 471] width 531 height 82
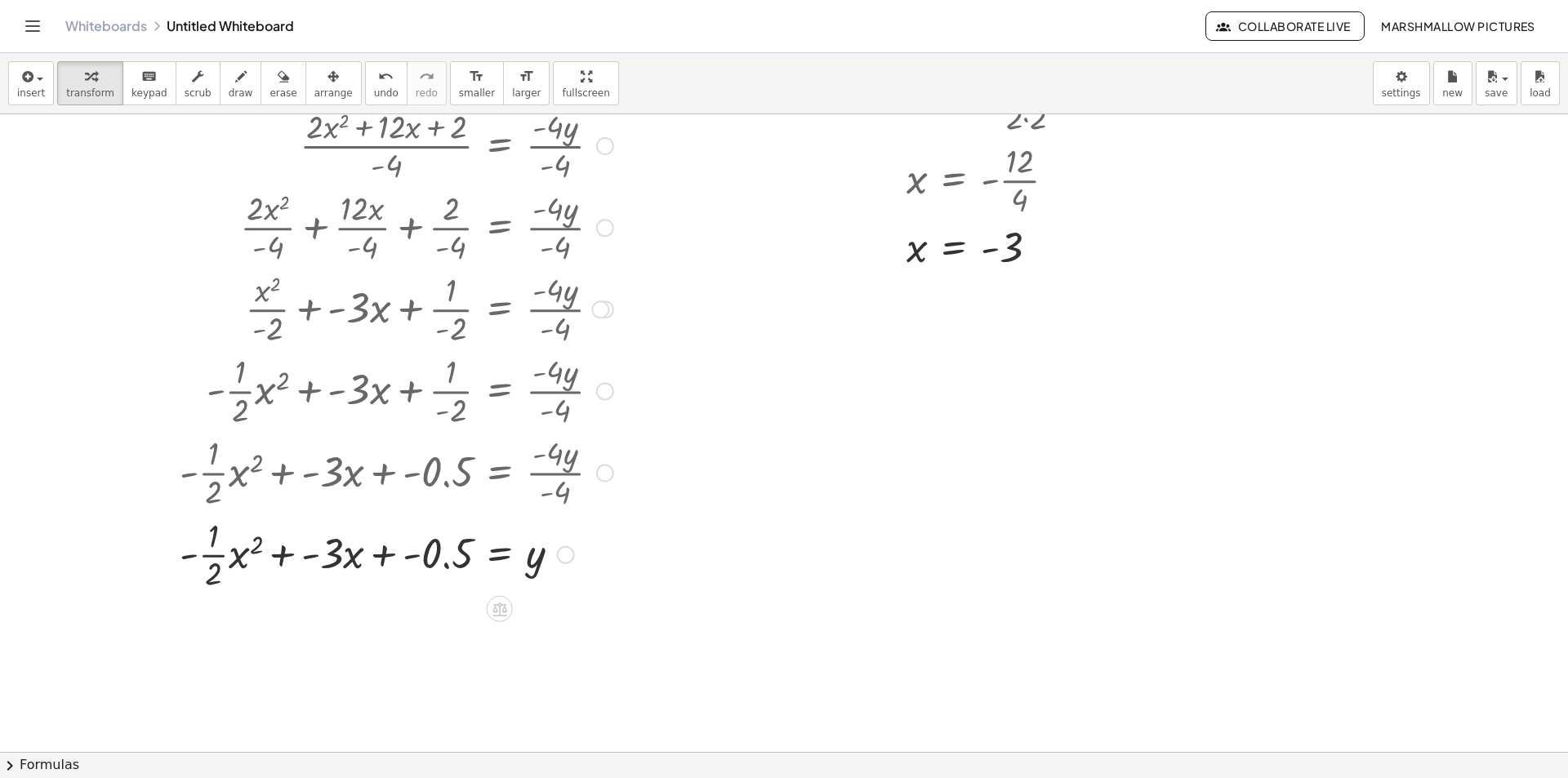
click at [206, 556] on div at bounding box center [357, 553] width 531 height 82
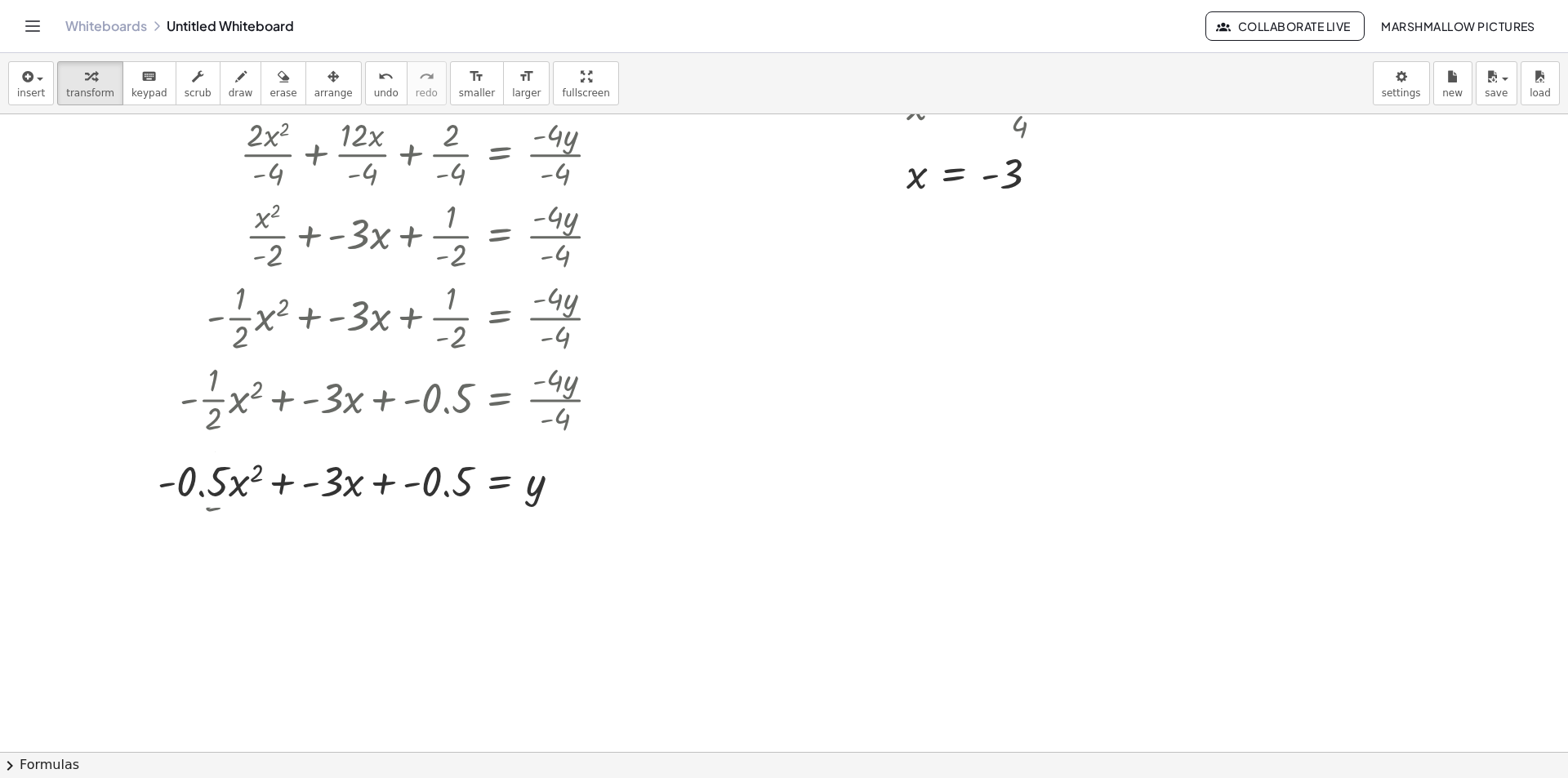
scroll to position [408, 0]
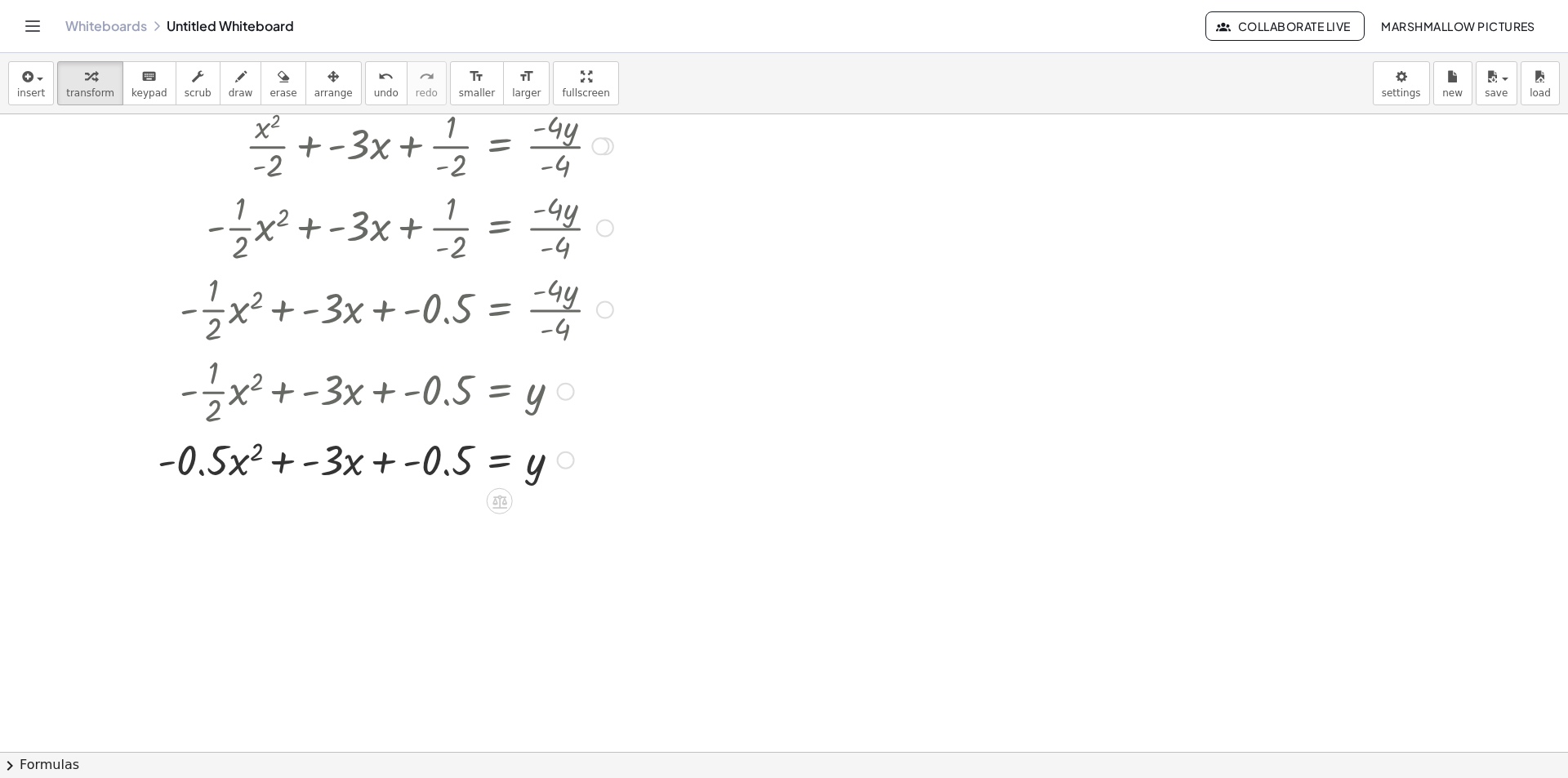
click at [283, 451] on div at bounding box center [357, 459] width 531 height 56
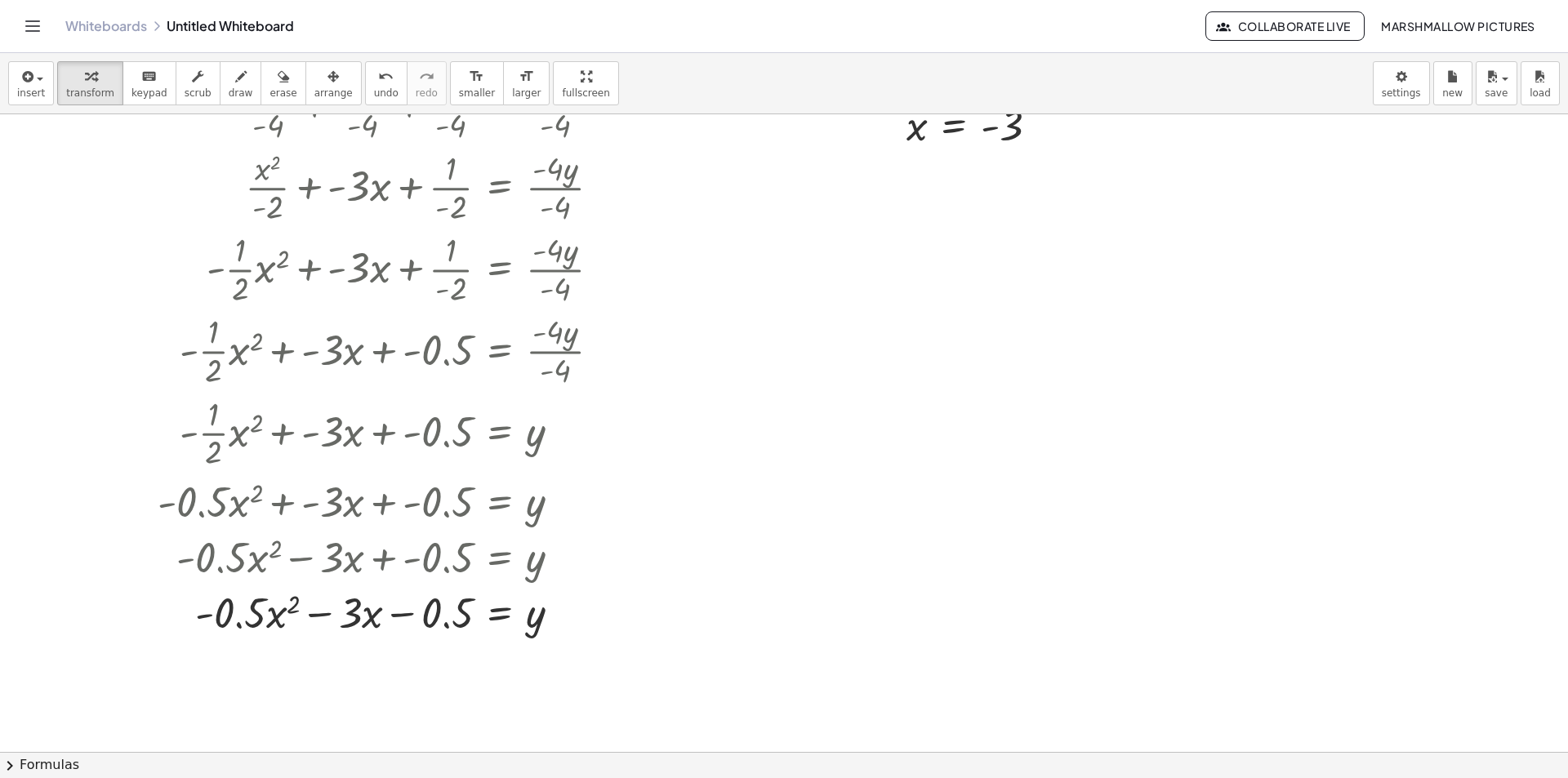
scroll to position [326, 0]
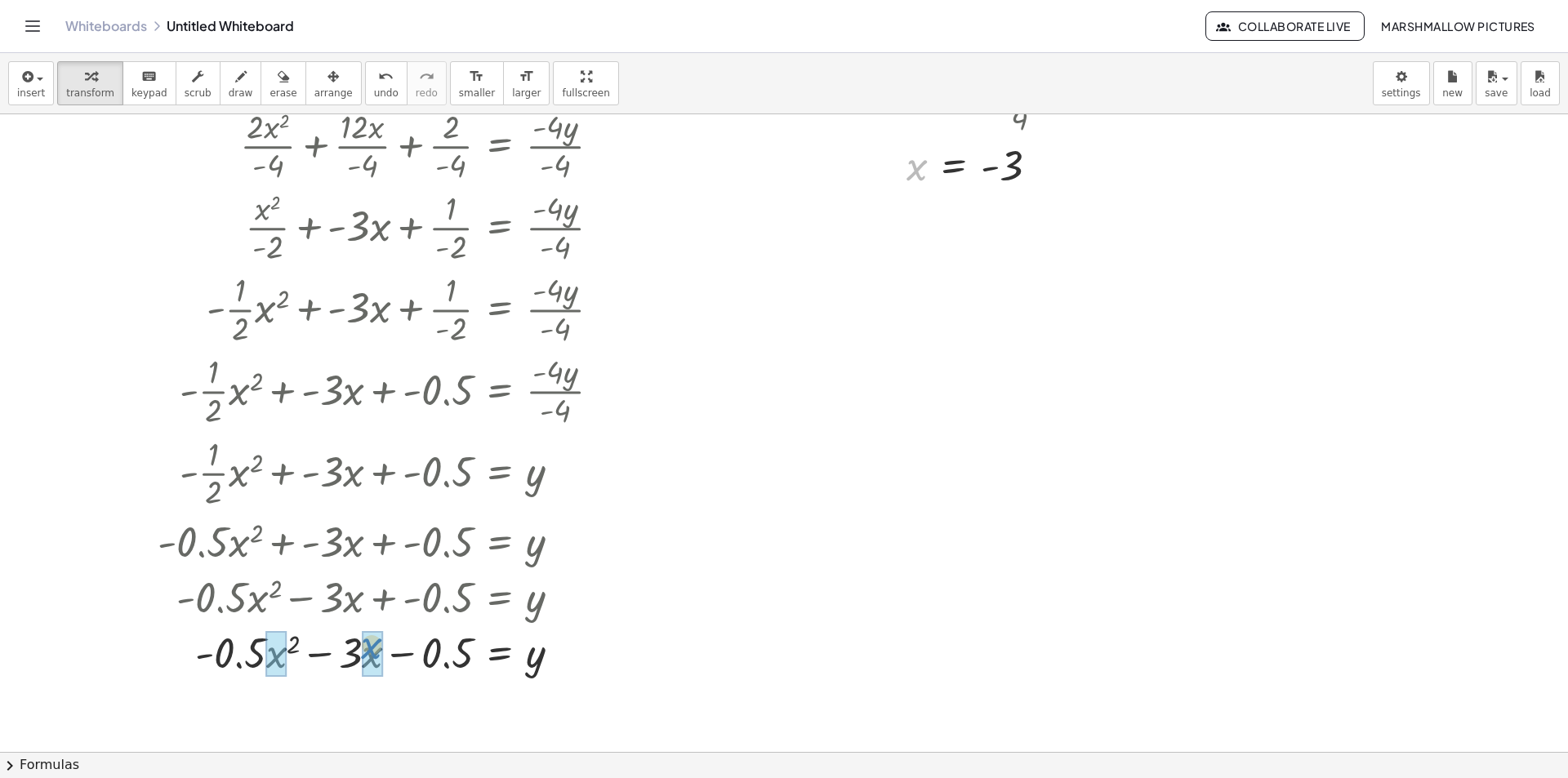
drag, startPoint x: 914, startPoint y: 169, endPoint x: 368, endPoint y: 647, distance: 725.7
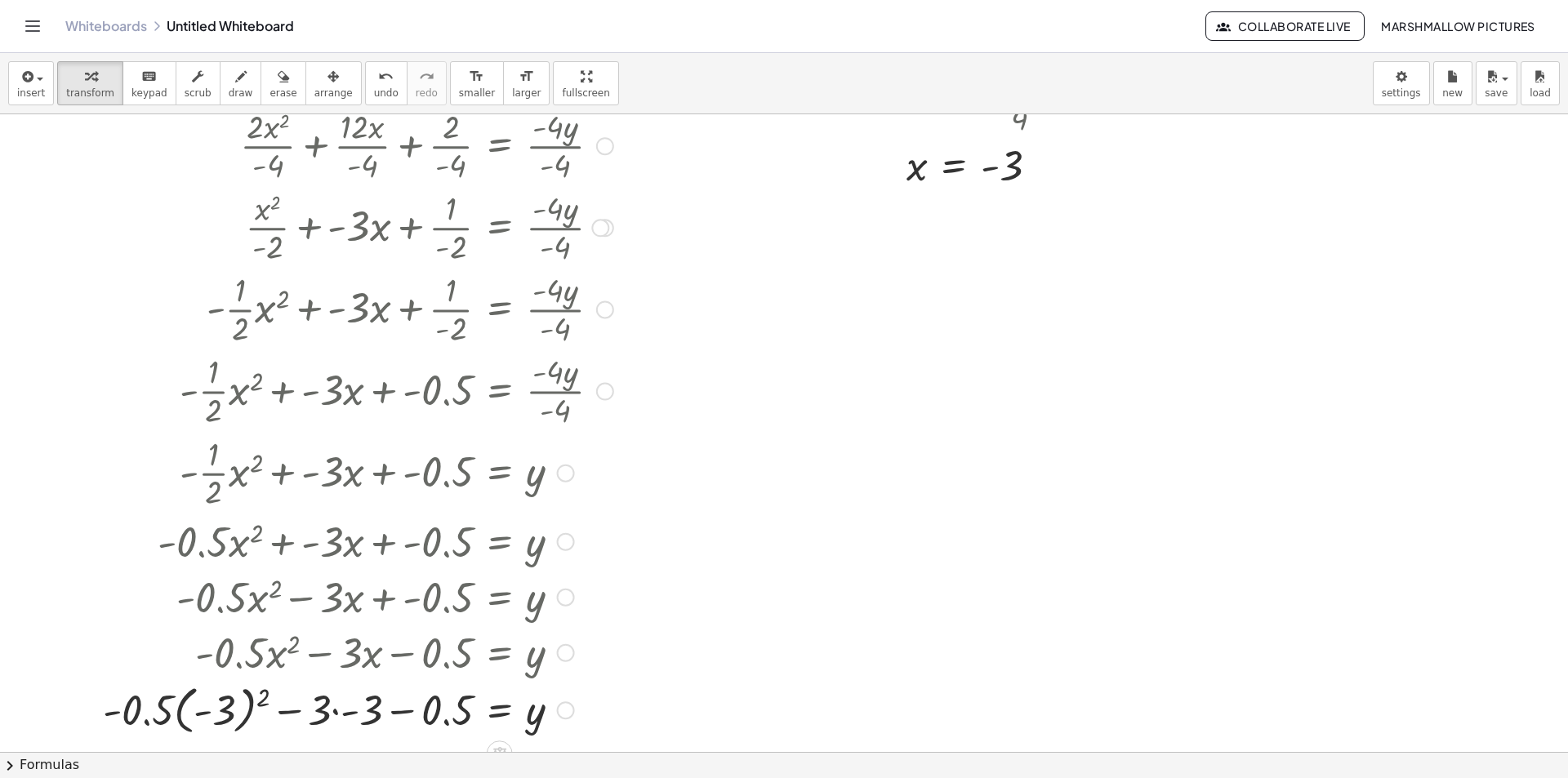
click at [213, 708] on div at bounding box center [357, 708] width 531 height 59
click at [225, 714] on div at bounding box center [357, 708] width 531 height 56
click at [254, 708] on div at bounding box center [357, 708] width 531 height 56
click at [229, 699] on div at bounding box center [357, 708] width 531 height 56
click at [217, 703] on div at bounding box center [357, 708] width 531 height 56
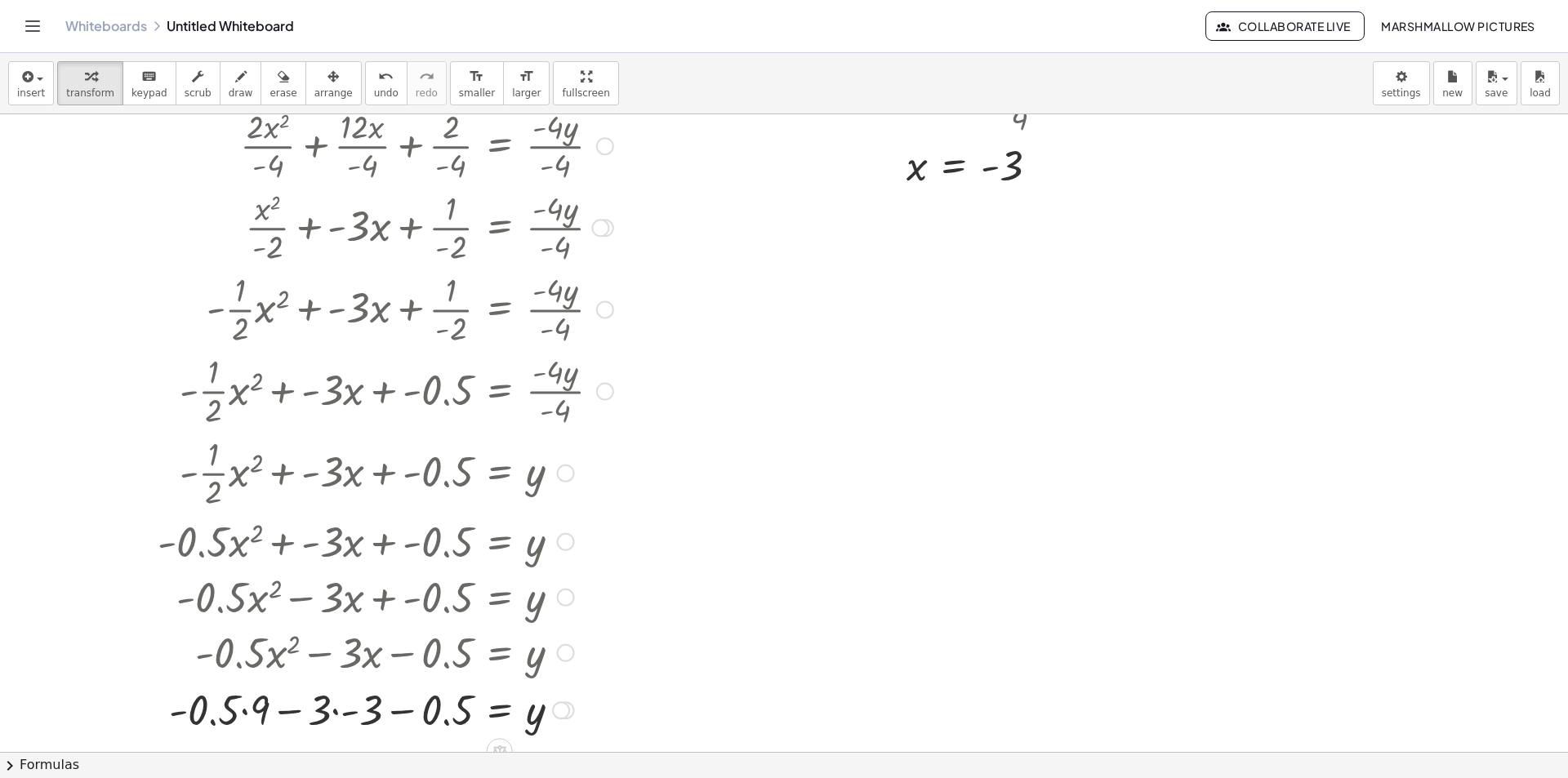
click at [256, 707] on div at bounding box center [357, 708] width 531 height 56
click at [339, 714] on div at bounding box center [357, 708] width 531 height 56
click at [439, 717] on div at bounding box center [357, 708] width 531 height 56
click at [428, 713] on div at bounding box center [357, 708] width 531 height 56
click at [340, 714] on div at bounding box center [357, 708] width 531 height 56
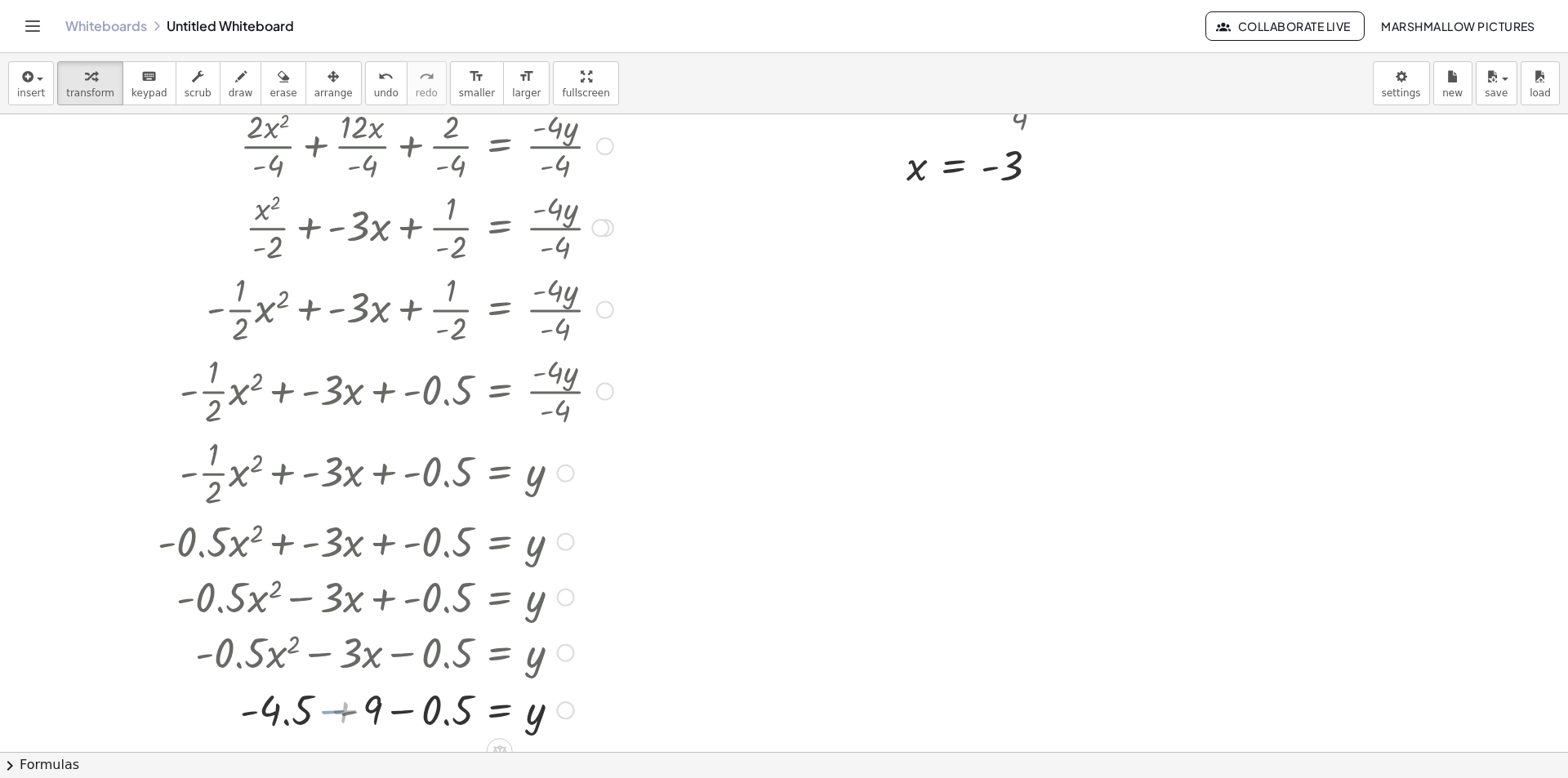
click at [403, 710] on div at bounding box center [357, 708] width 531 height 56
click at [375, 714] on div at bounding box center [357, 708] width 531 height 56
click at [435, 718] on div at bounding box center [357, 709] width 531 height 54
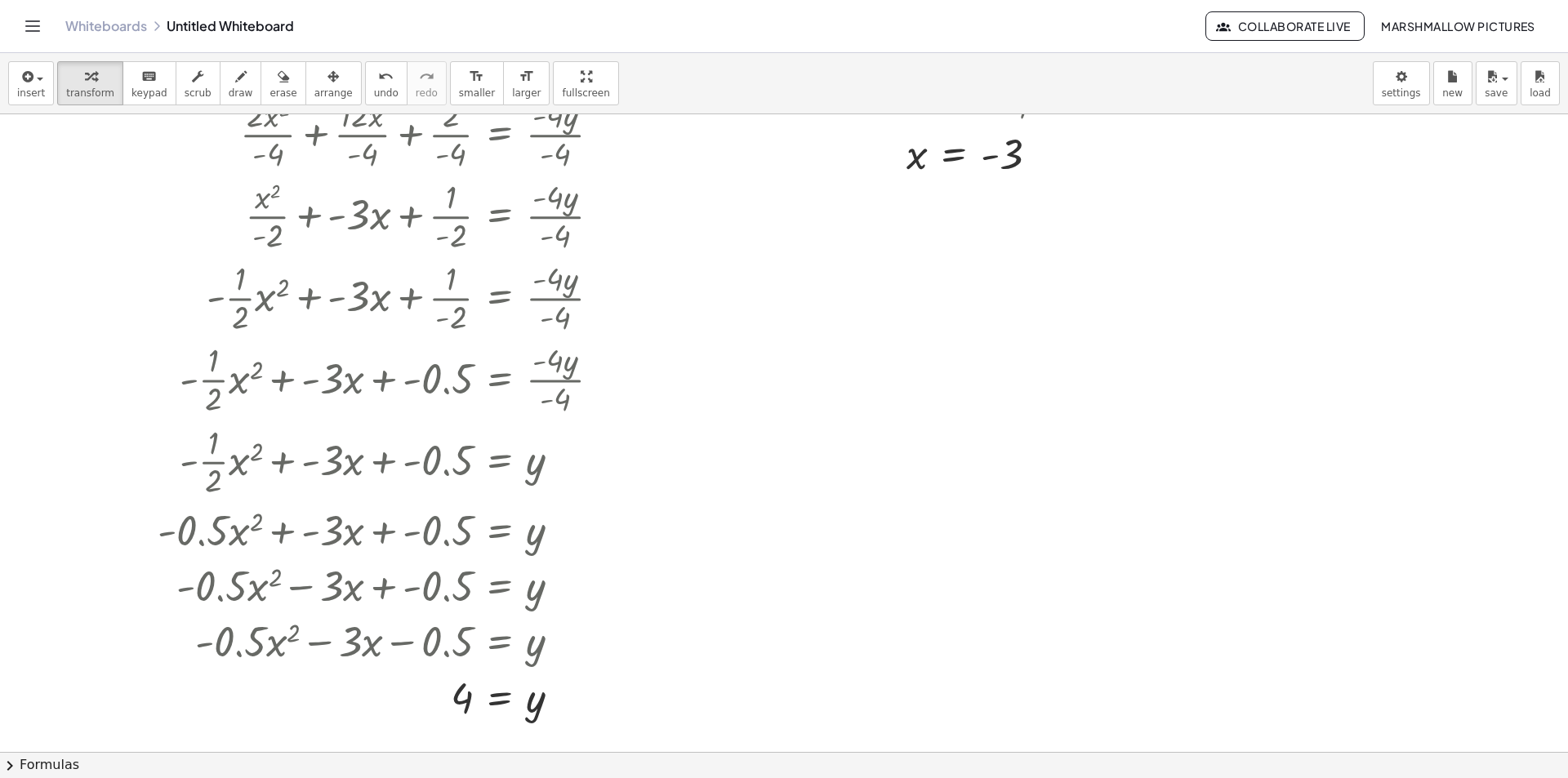
scroll to position [163, 0]
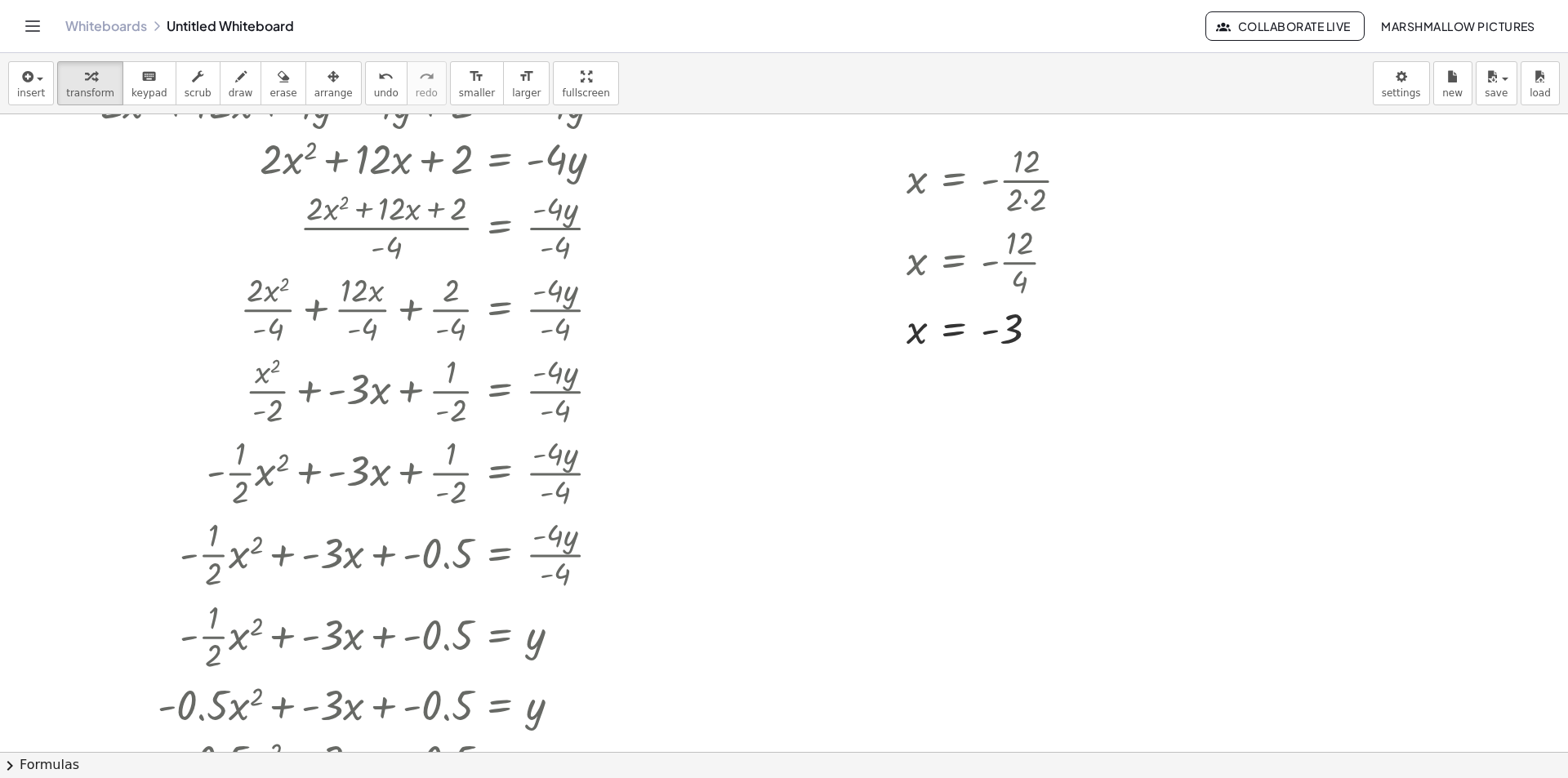
click at [820, 433] on div at bounding box center [784, 588] width 1568 height 1275
click at [820, 435] on div at bounding box center [784, 588] width 1568 height 1275
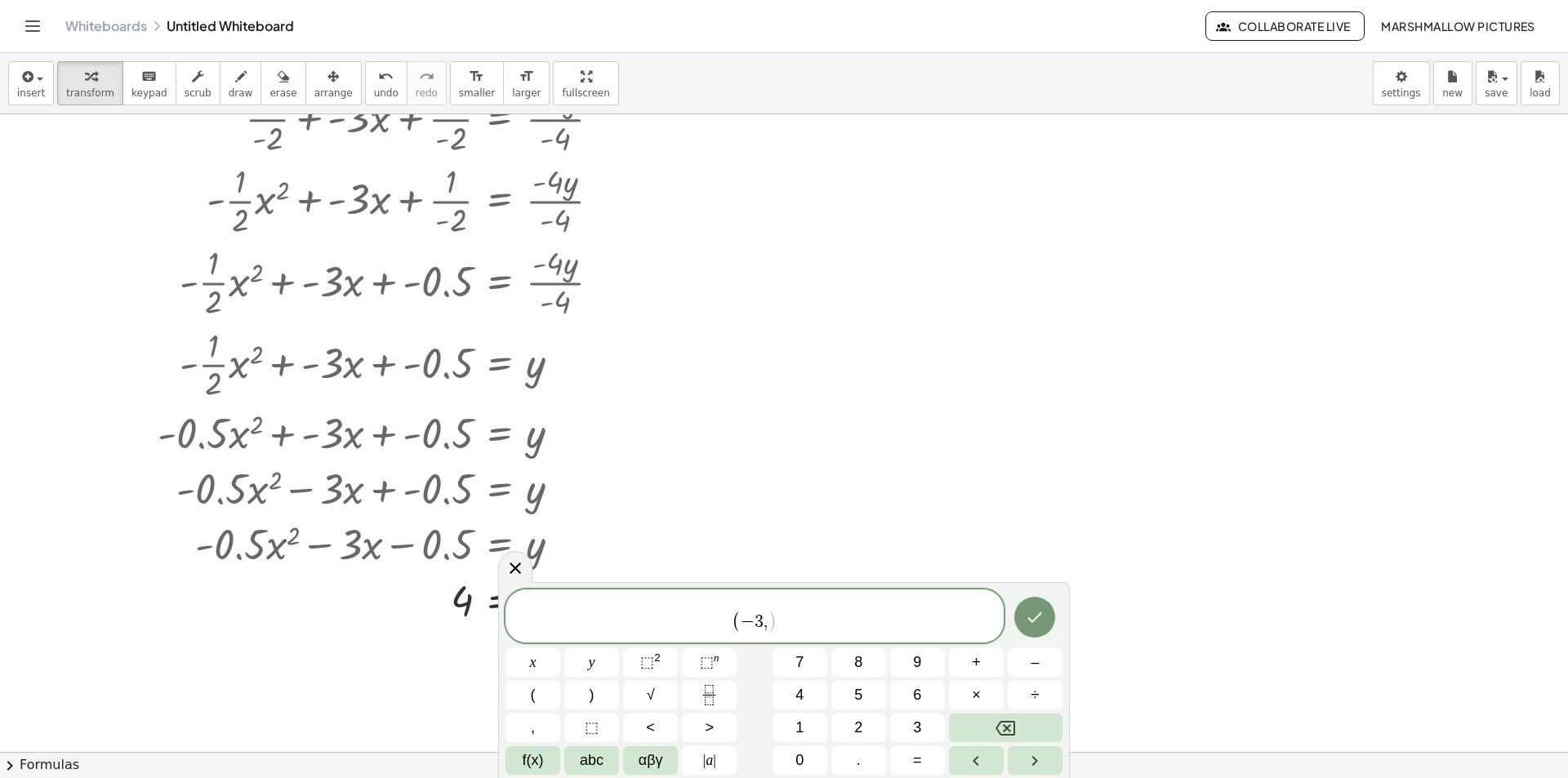
scroll to position [572, 0]
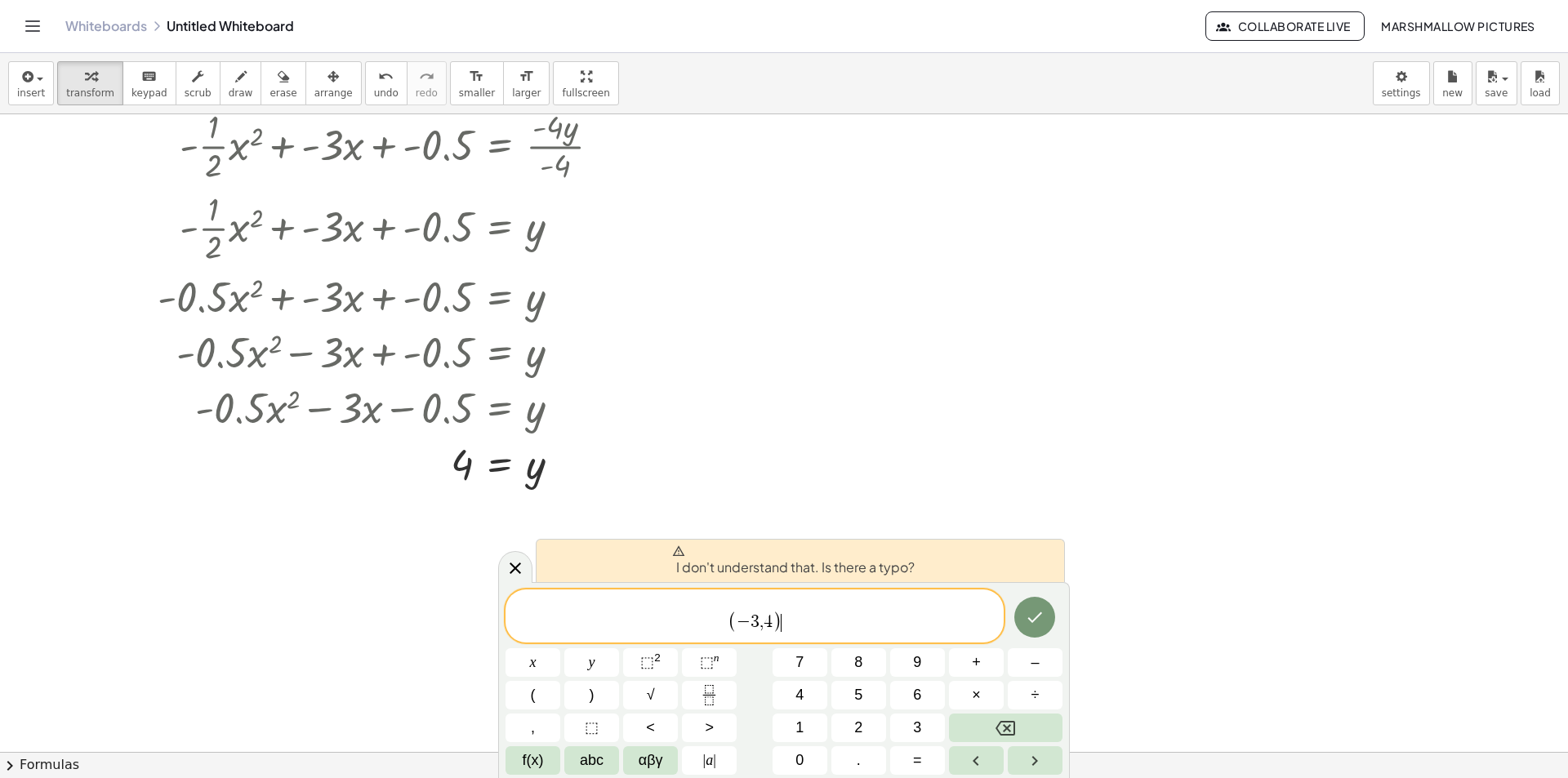
click at [710, 617] on span "( − 3 , 4 ) ​ ​" at bounding box center [755, 617] width 498 height 36
click at [710, 617] on span "​ ( − 3 , 4 ) ​" at bounding box center [755, 617] width 498 height 36
click at [729, 621] on span "(" at bounding box center [732, 623] width 9 height 21
drag, startPoint x: 804, startPoint y: 605, endPoint x: 472, endPoint y: 596, distance: 332.1
click at [472, 596] on body "Graspable Math Activities Whiteboards Classes Account v1.28.4 | Privacy policy …" at bounding box center [784, 389] width 1568 height 778
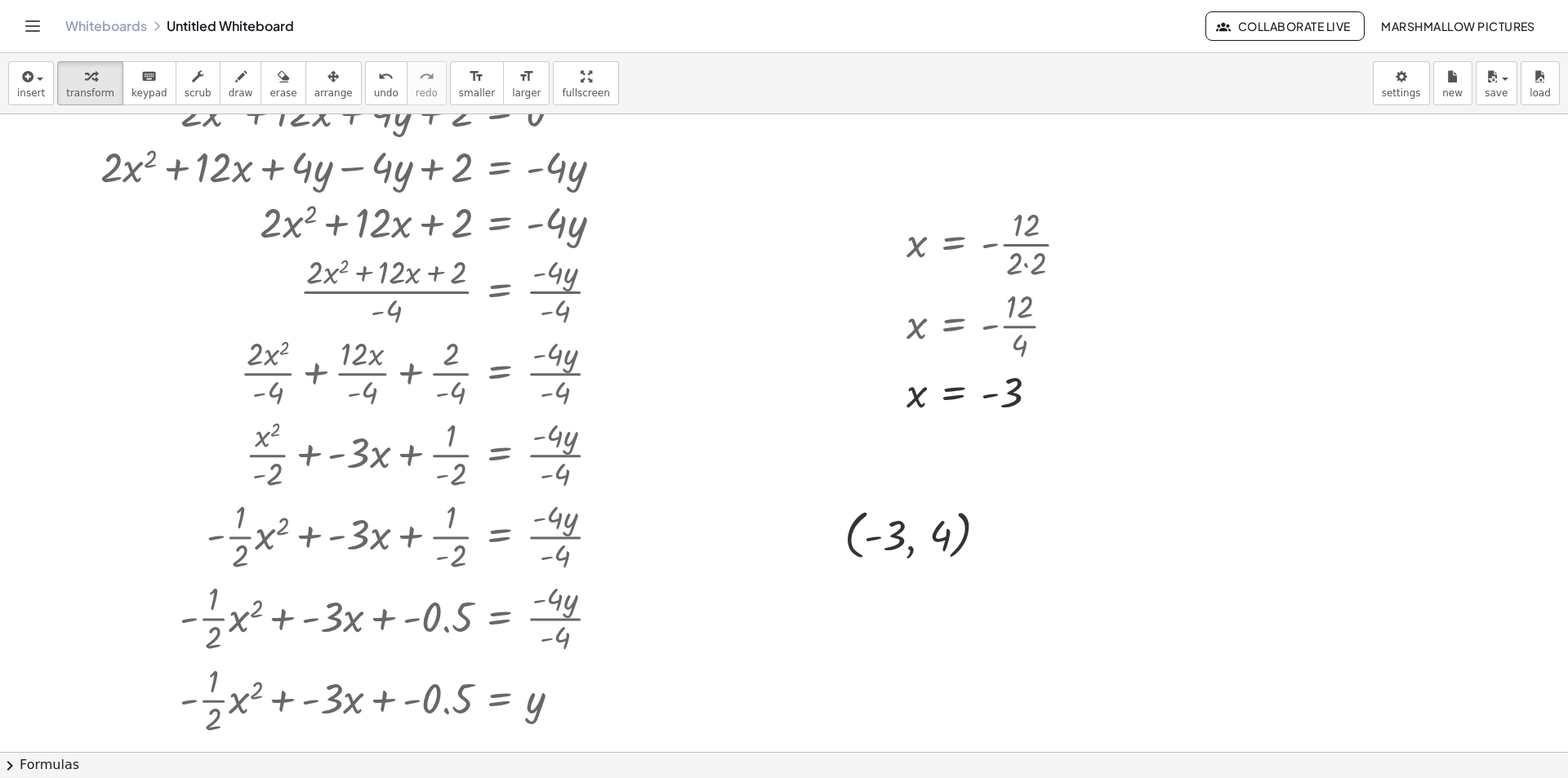
scroll to position [245, 0]
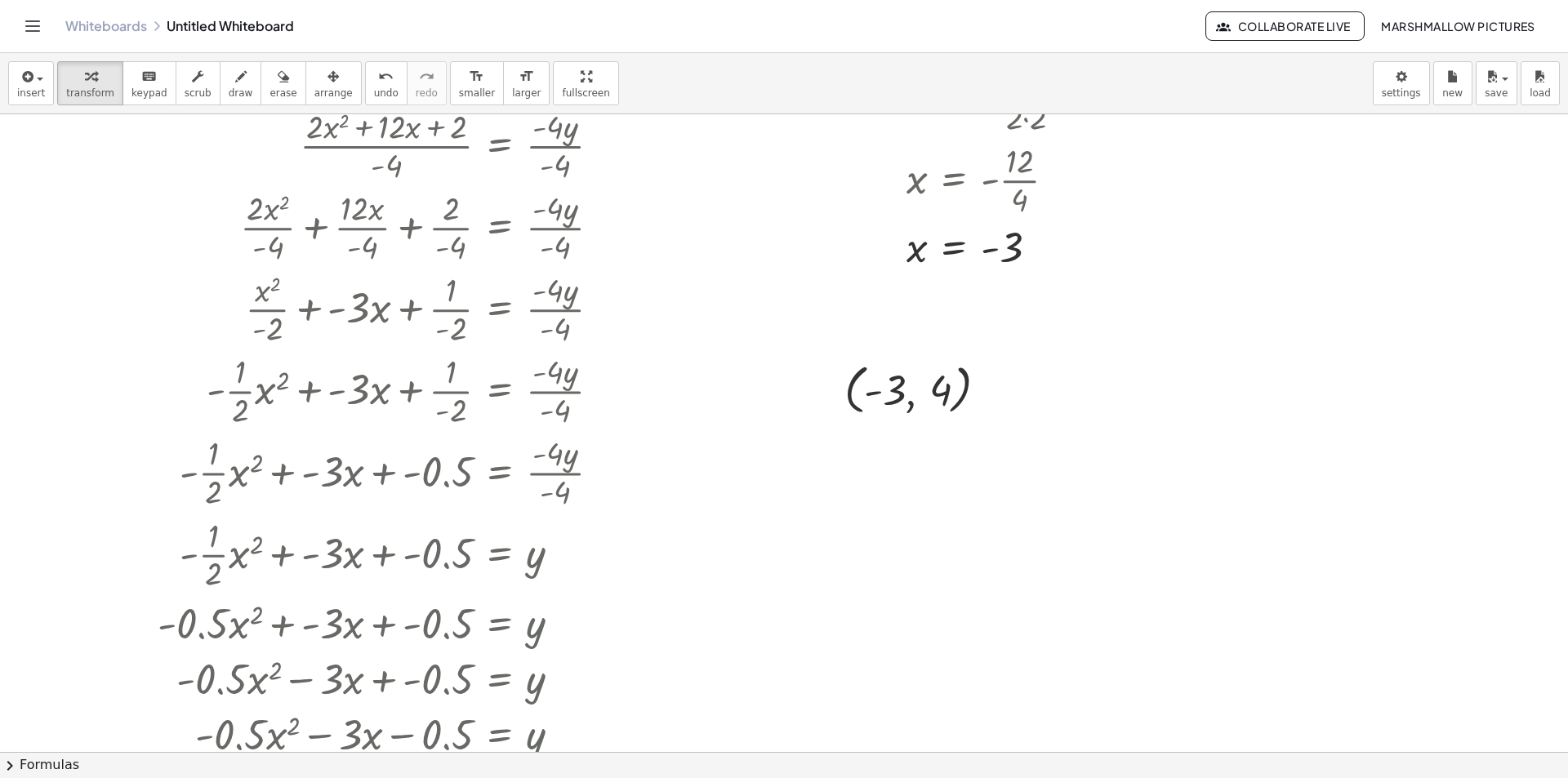
click at [835, 554] on div at bounding box center [784, 507] width 1568 height 1275
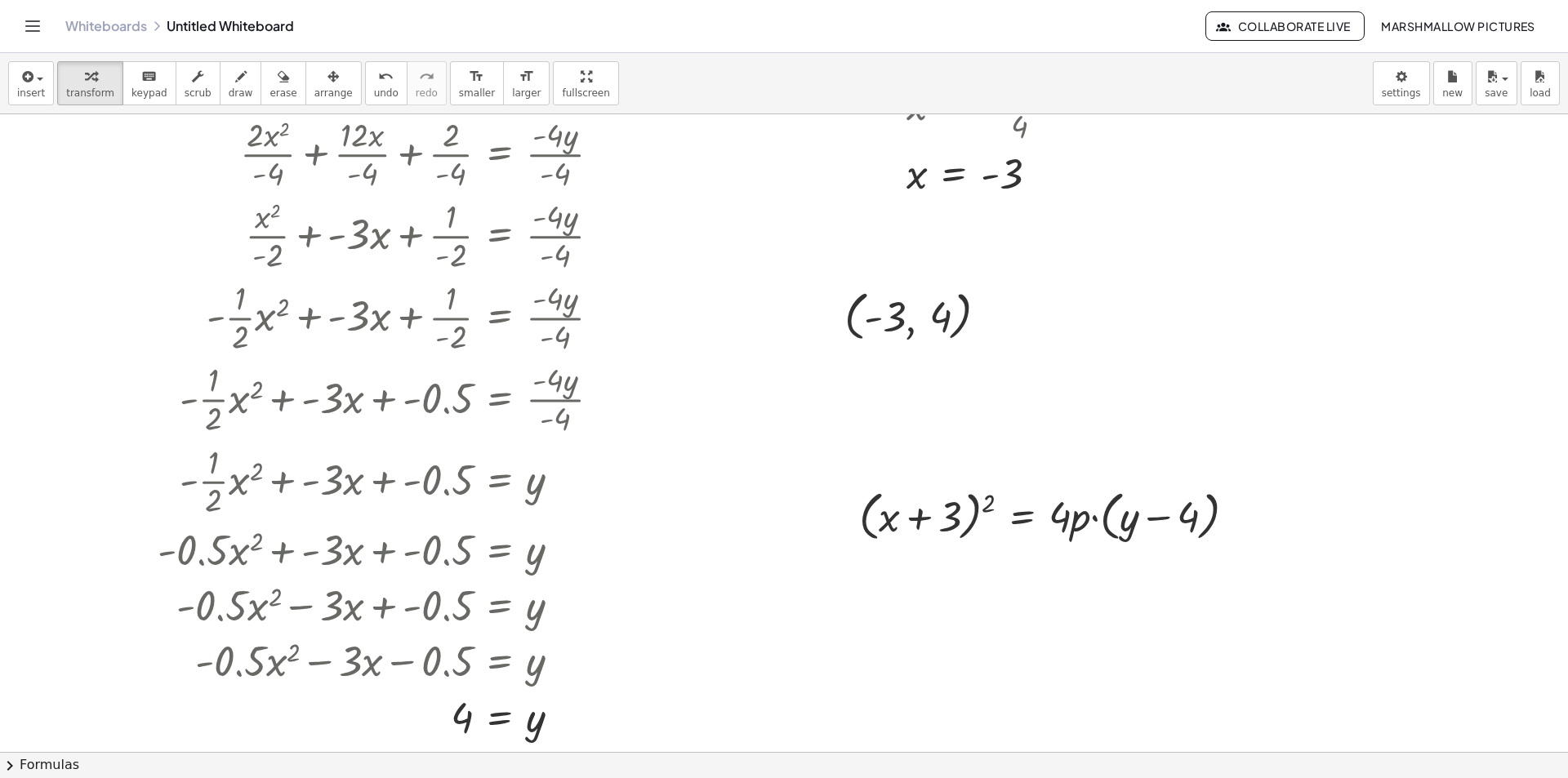
scroll to position [474, 0]
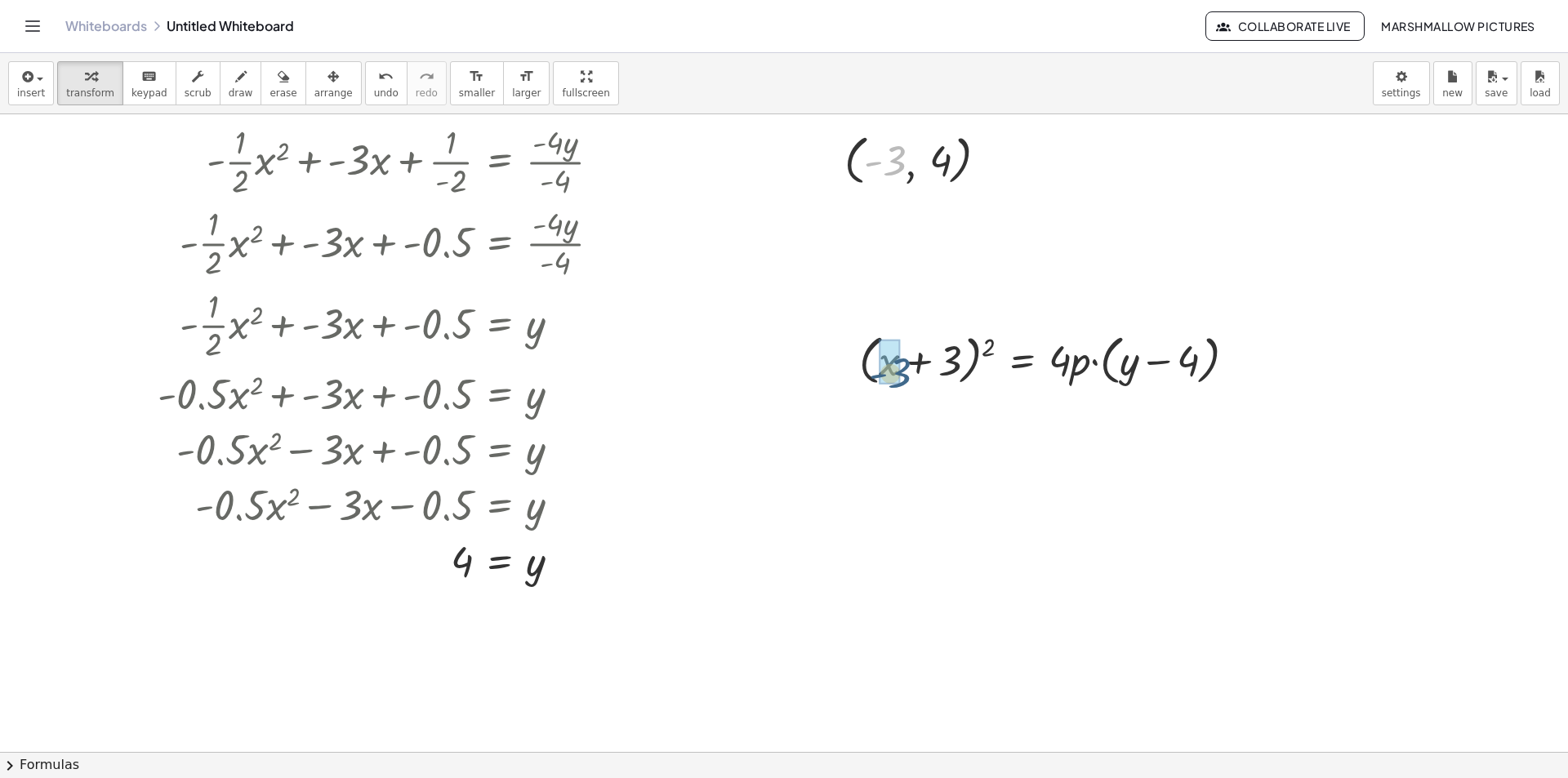
drag, startPoint x: 894, startPoint y: 156, endPoint x: 890, endPoint y: 371, distance: 215.0
click at [912, 372] on div at bounding box center [1033, 359] width 447 height 62
click at [1012, 379] on div at bounding box center [1054, 359] width 406 height 62
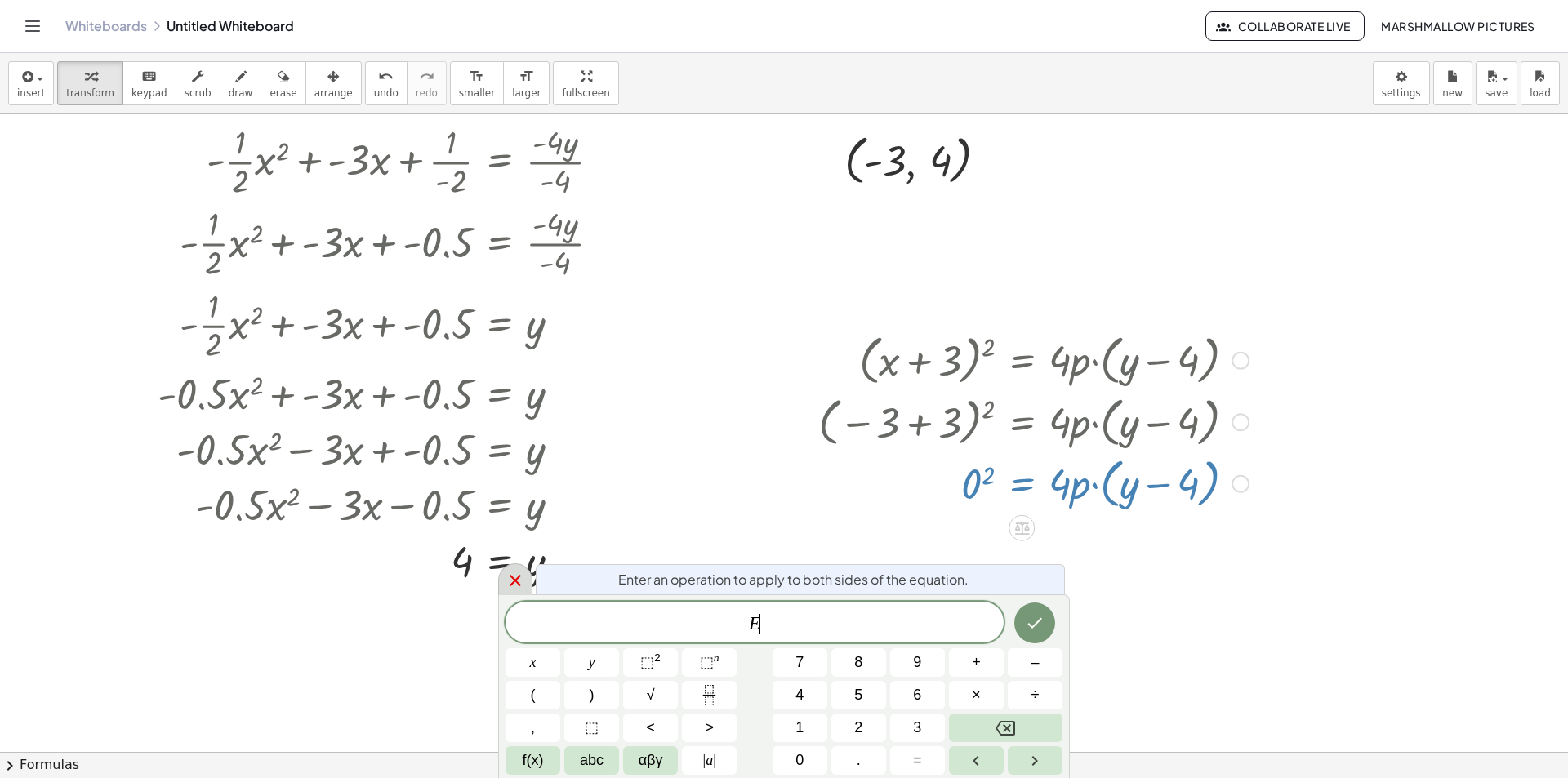
click at [519, 577] on icon at bounding box center [514, 580] width 11 height 11
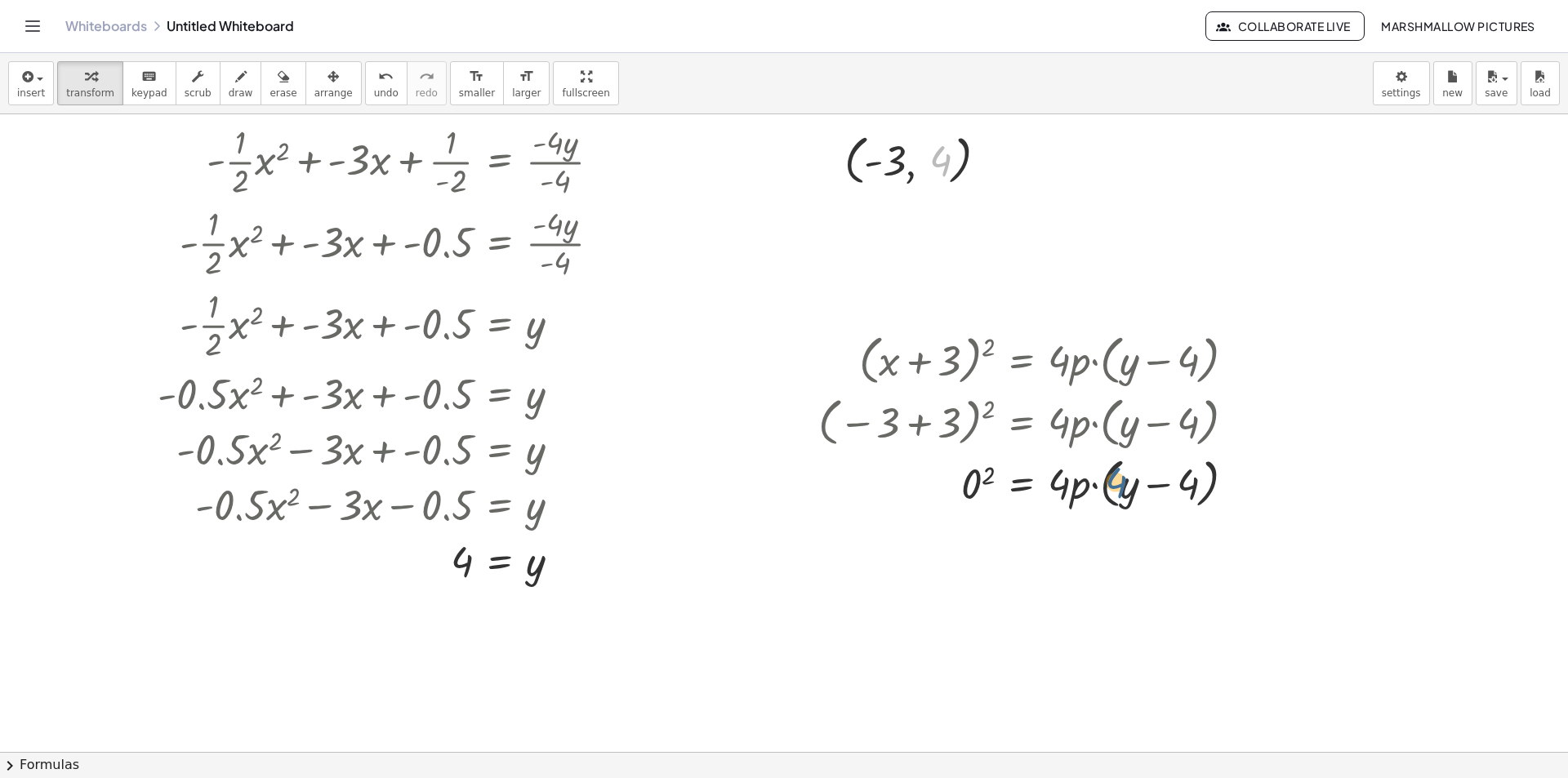
drag, startPoint x: 935, startPoint y: 162, endPoint x: 1109, endPoint y: 490, distance: 371.3
drag, startPoint x: 940, startPoint y: 158, endPoint x: 1132, endPoint y: 476, distance: 371.5
click at [1169, 482] on div at bounding box center [1035, 483] width 450 height 62
click at [1094, 489] on div at bounding box center [1033, 483] width 447 height 56
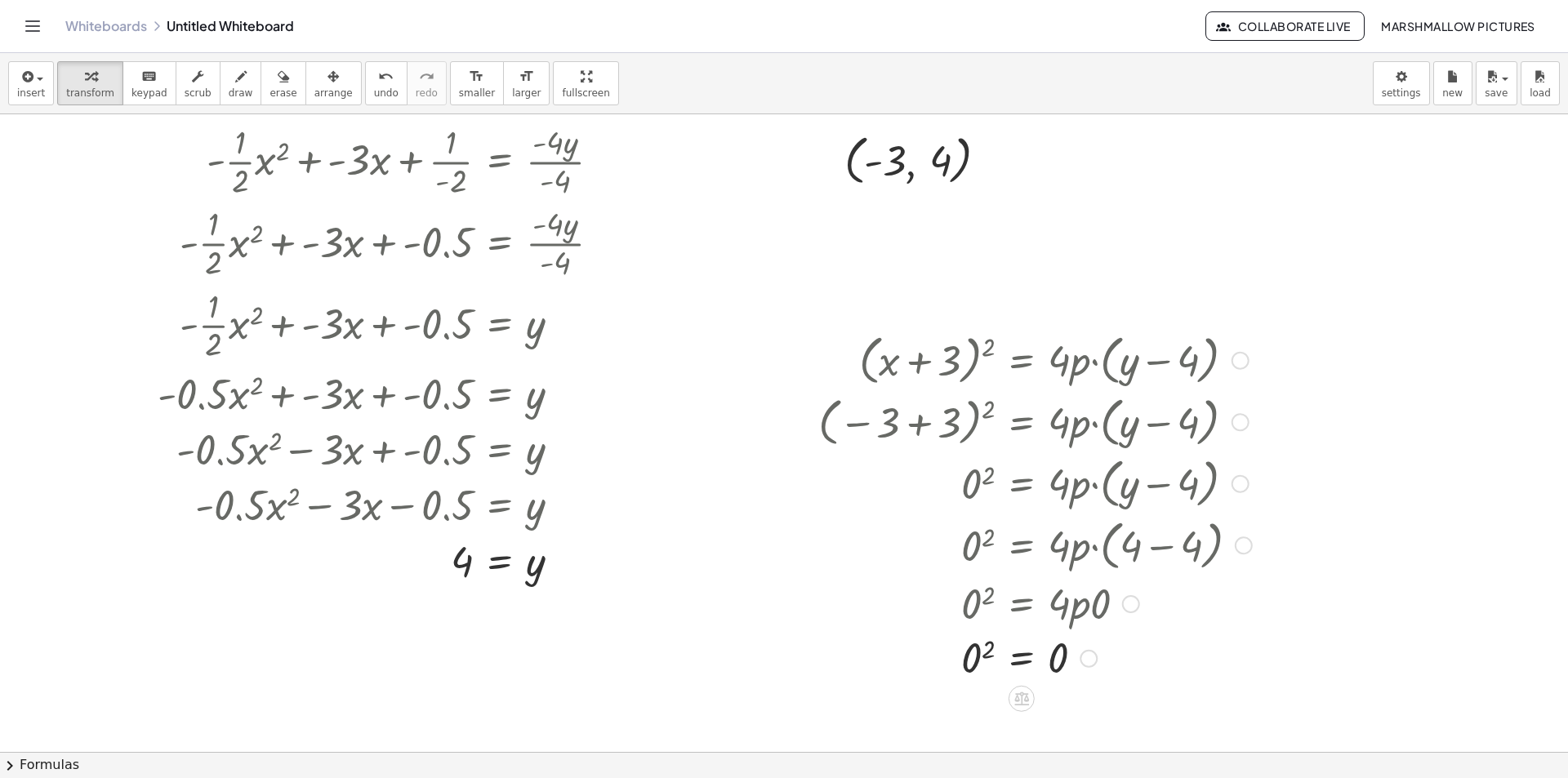
click at [988, 648] on div at bounding box center [1035, 657] width 450 height 54
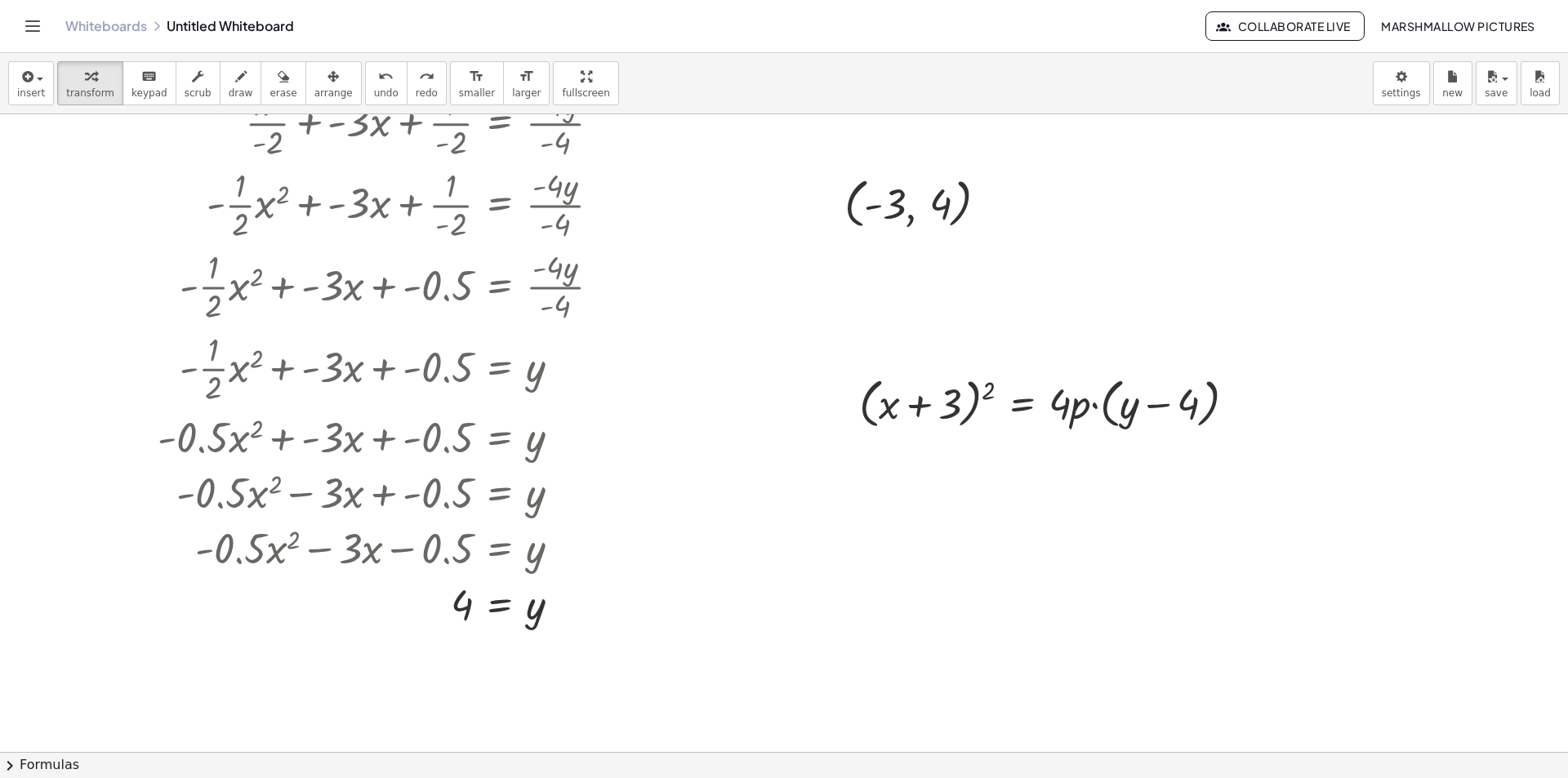
scroll to position [229, 0]
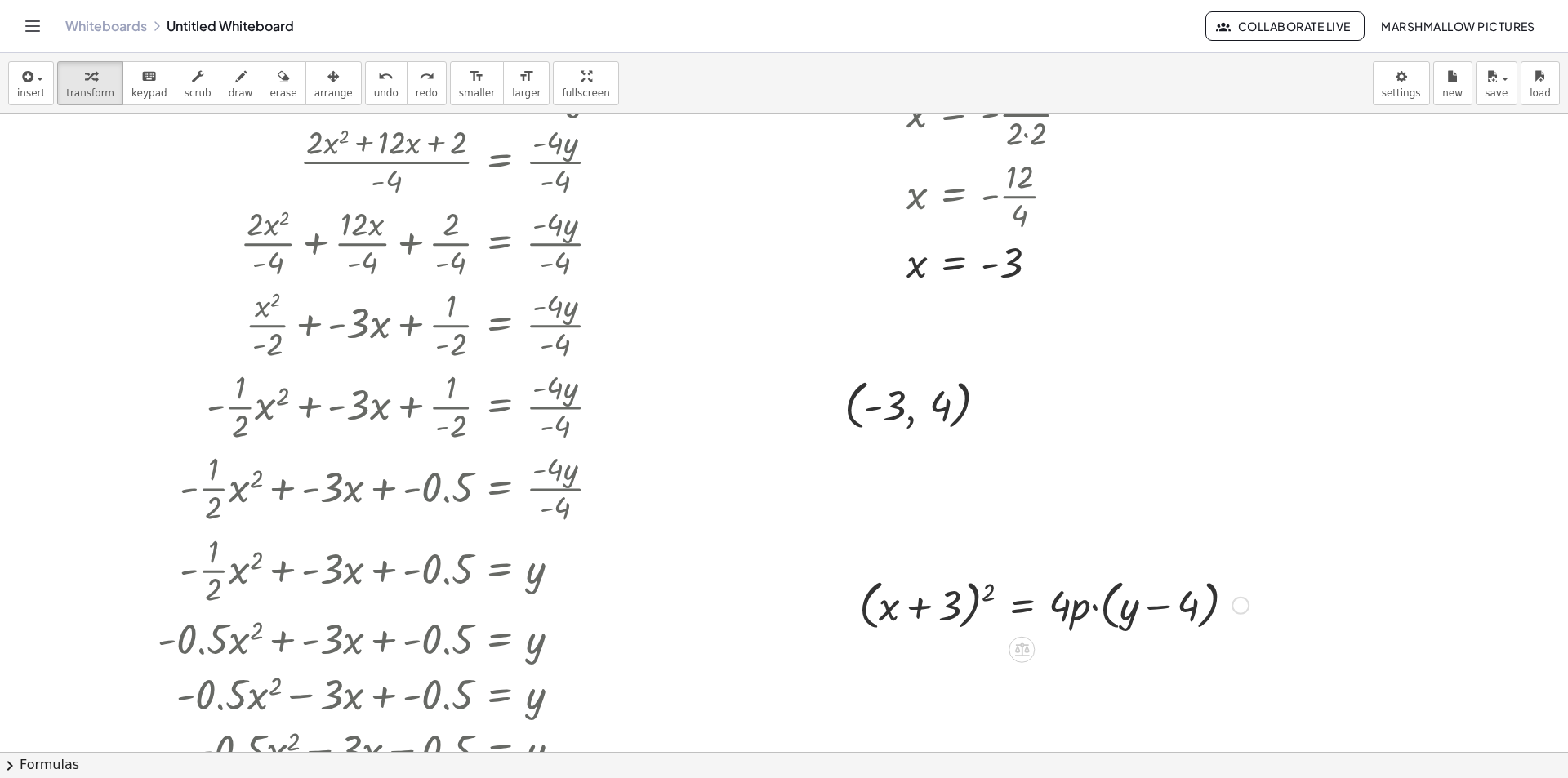
click at [1104, 614] on div at bounding box center [1054, 605] width 406 height 62
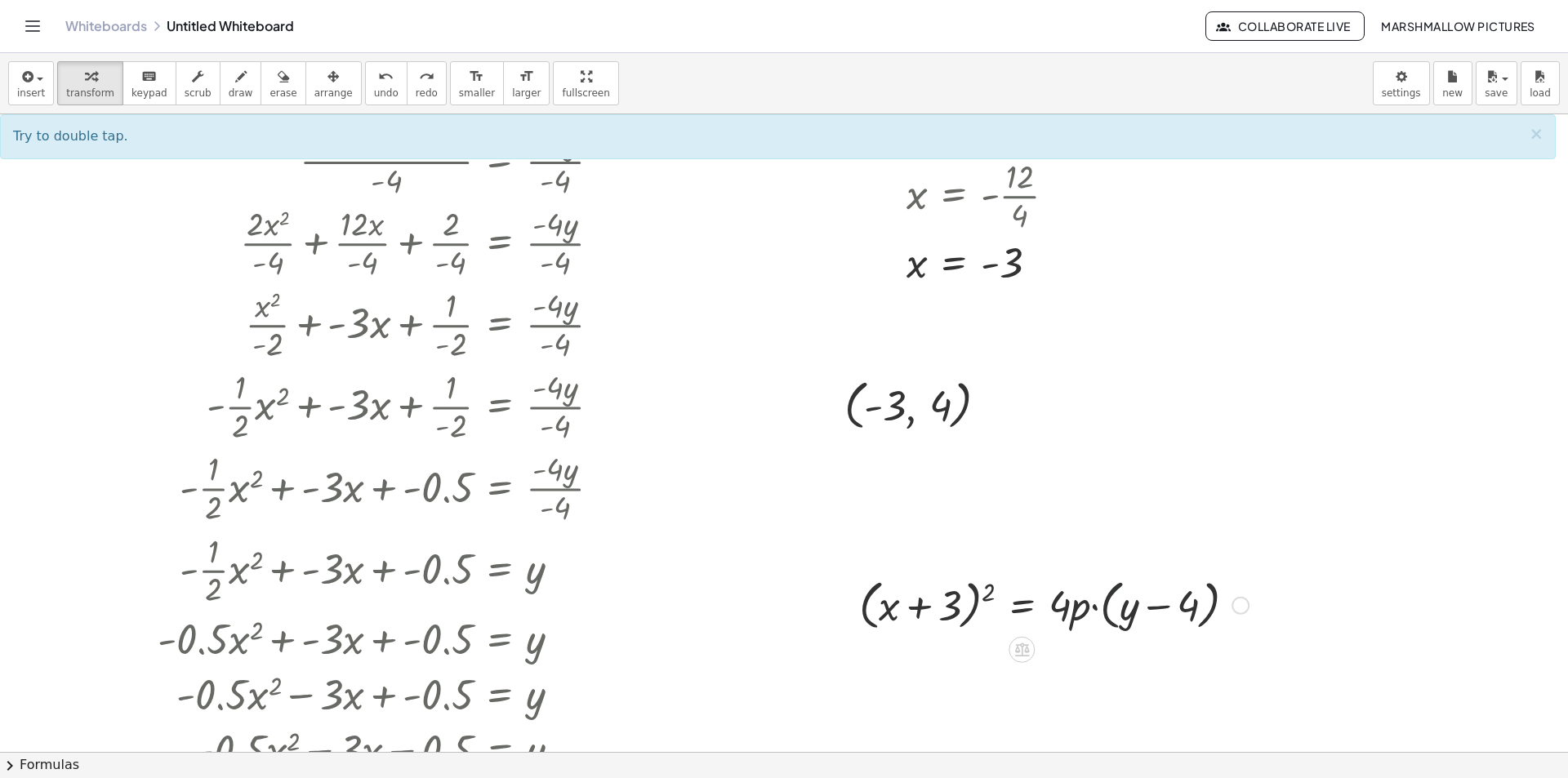
click at [1105, 615] on div at bounding box center [1054, 605] width 406 height 62
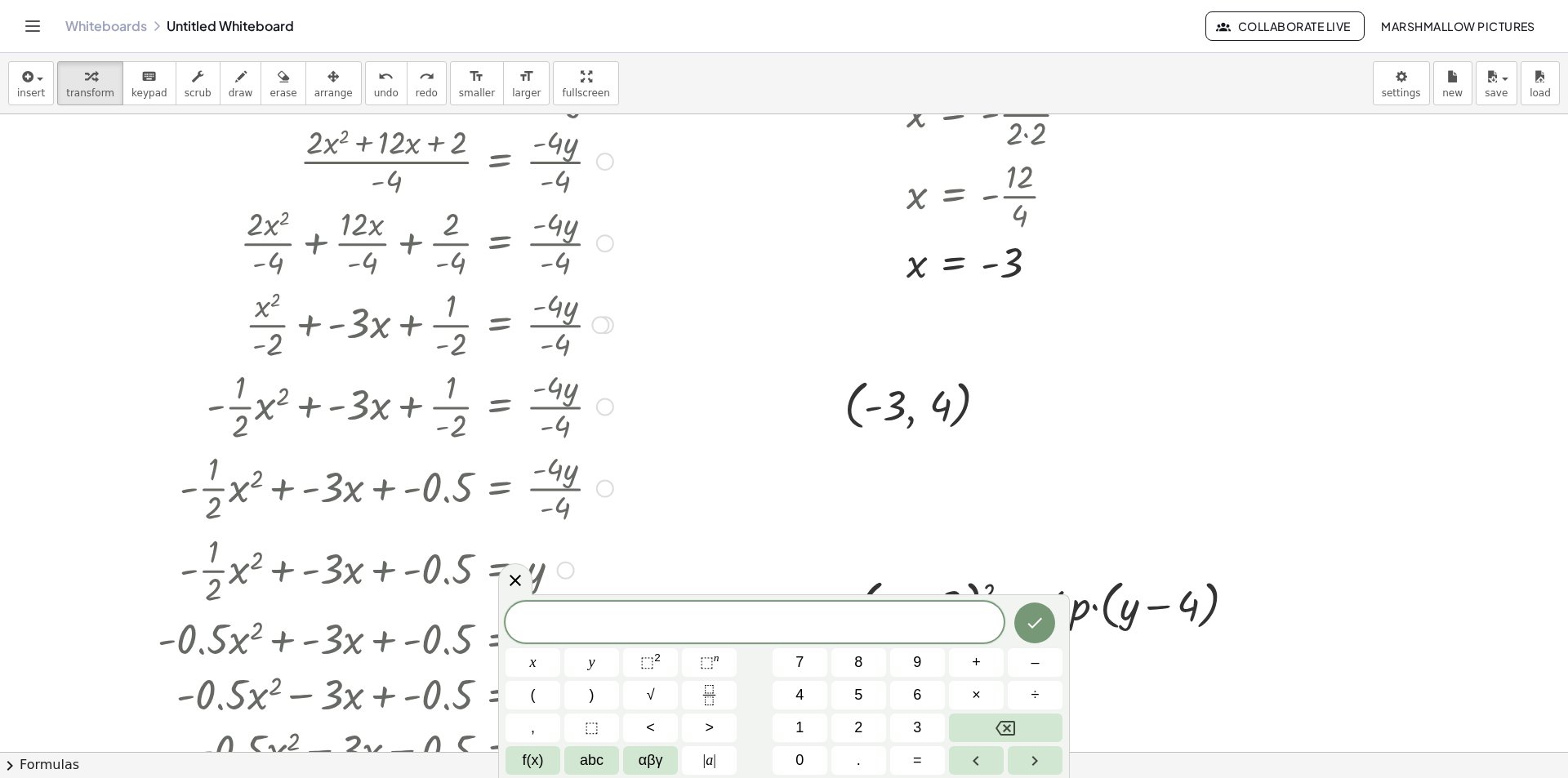
click at [485, 584] on div at bounding box center [368, 568] width 508 height 82
click at [505, 584] on div at bounding box center [515, 578] width 34 height 32
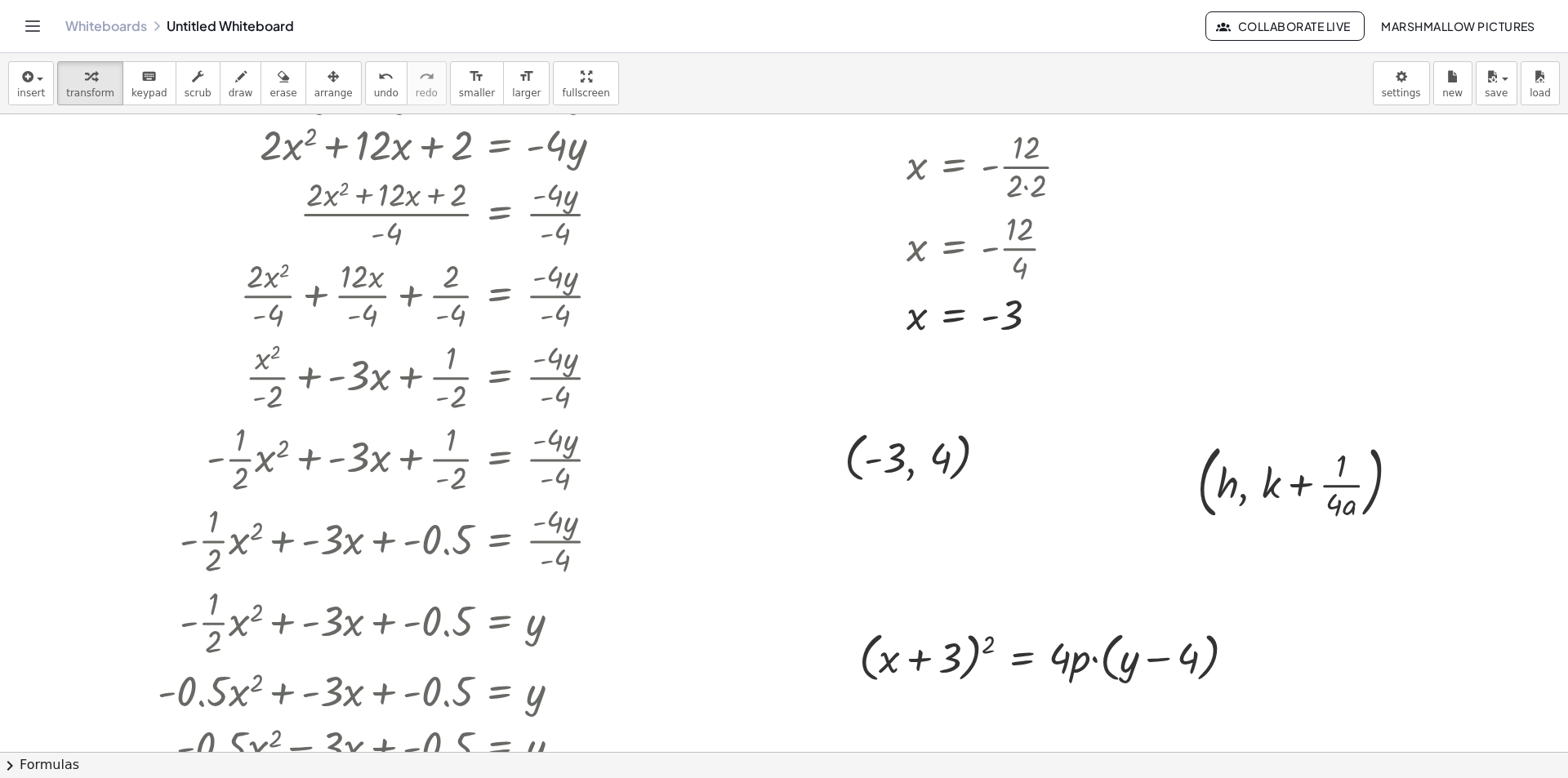
scroll to position [148, 0]
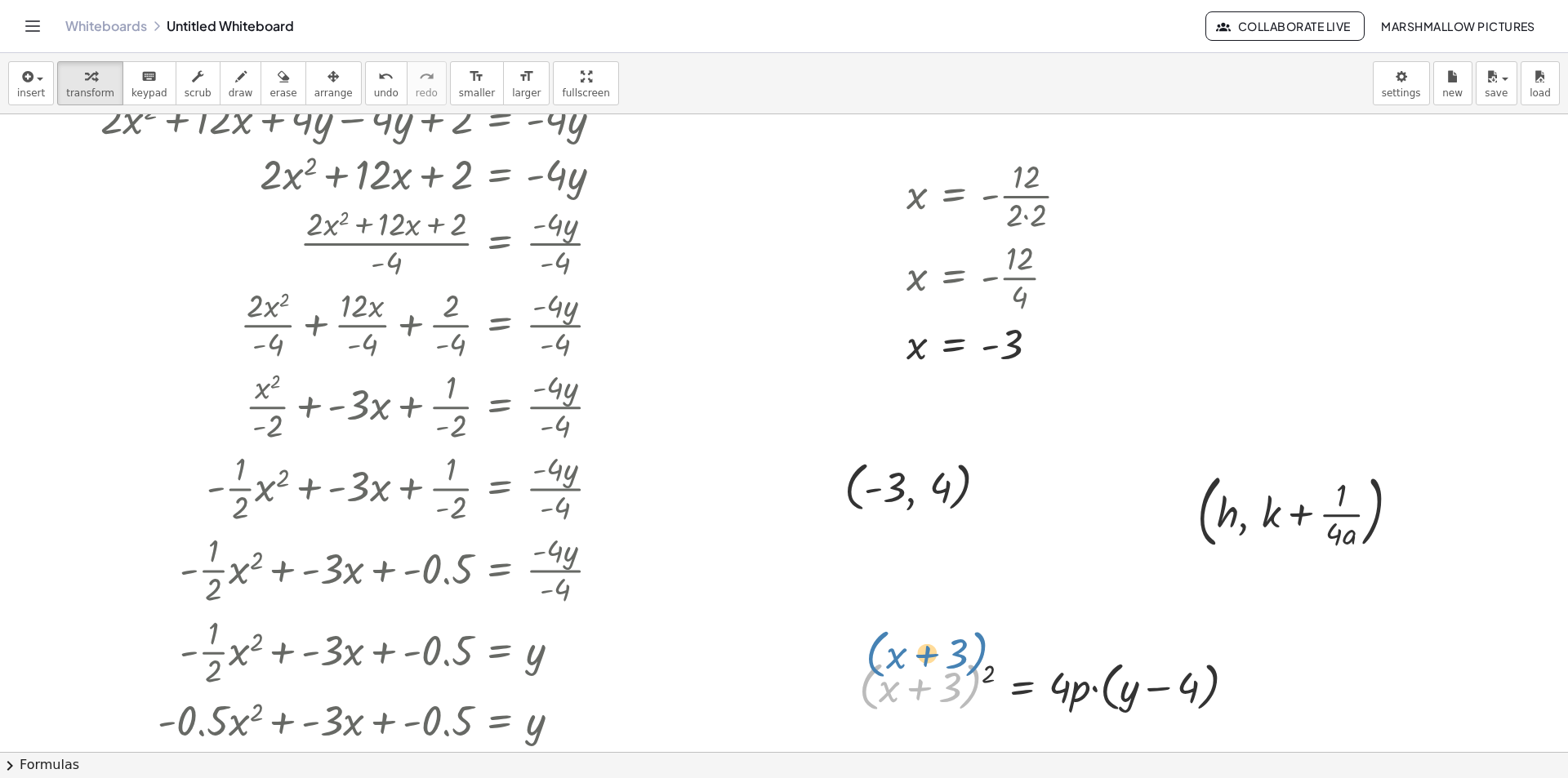
drag, startPoint x: 954, startPoint y: 683, endPoint x: 956, endPoint y: 653, distance: 30.1
click at [956, 653] on div "+ 3 ( + x ) ( + x + 3 ) 2 = · 4 · p · ( + y − 4 )" at bounding box center [1048, 686] width 426 height 70
drag, startPoint x: 896, startPoint y: 495, endPoint x: 1224, endPoint y: 519, distance: 328.9
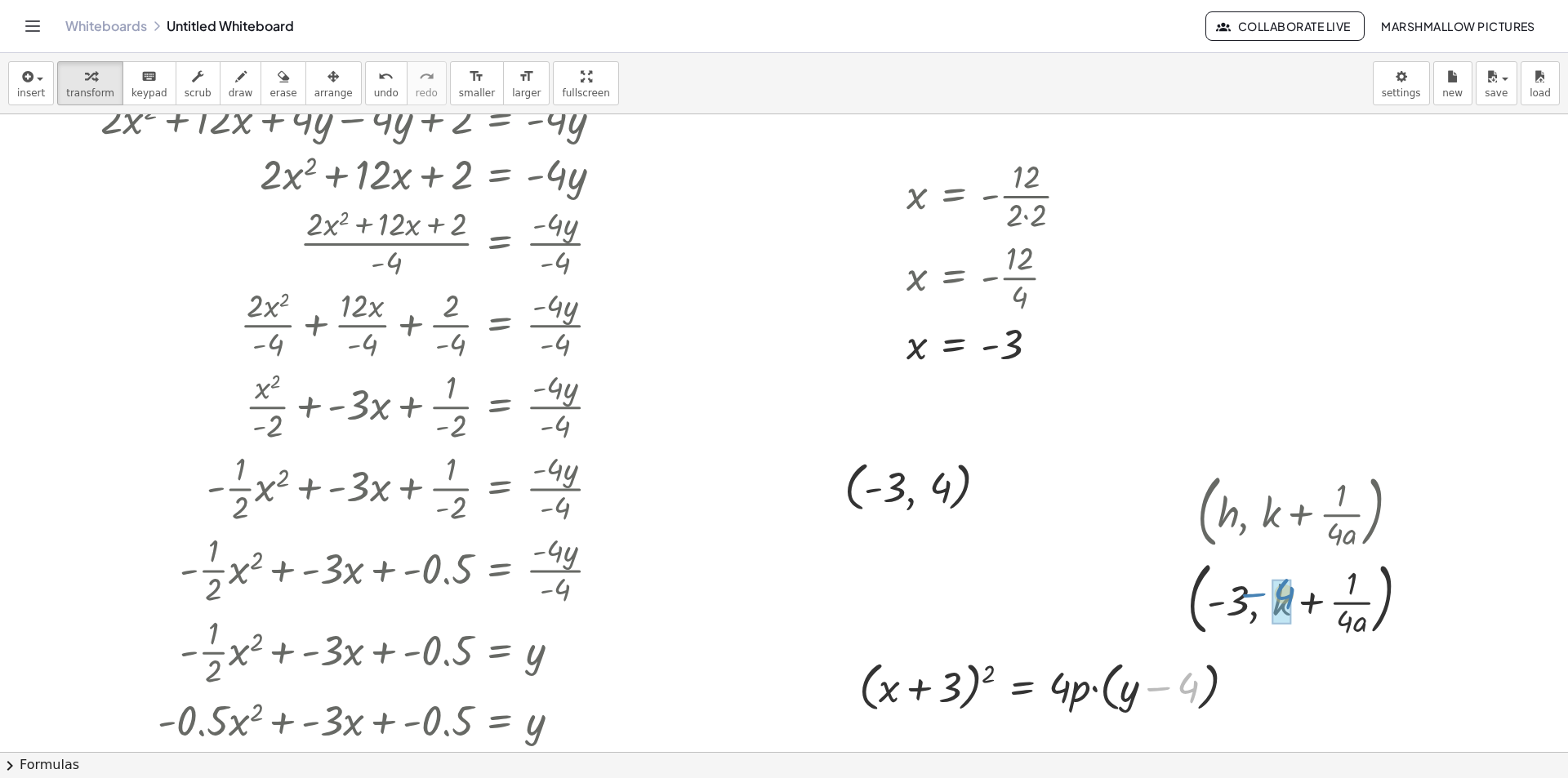
drag, startPoint x: 1188, startPoint y: 689, endPoint x: 1283, endPoint y: 593, distance: 135.1
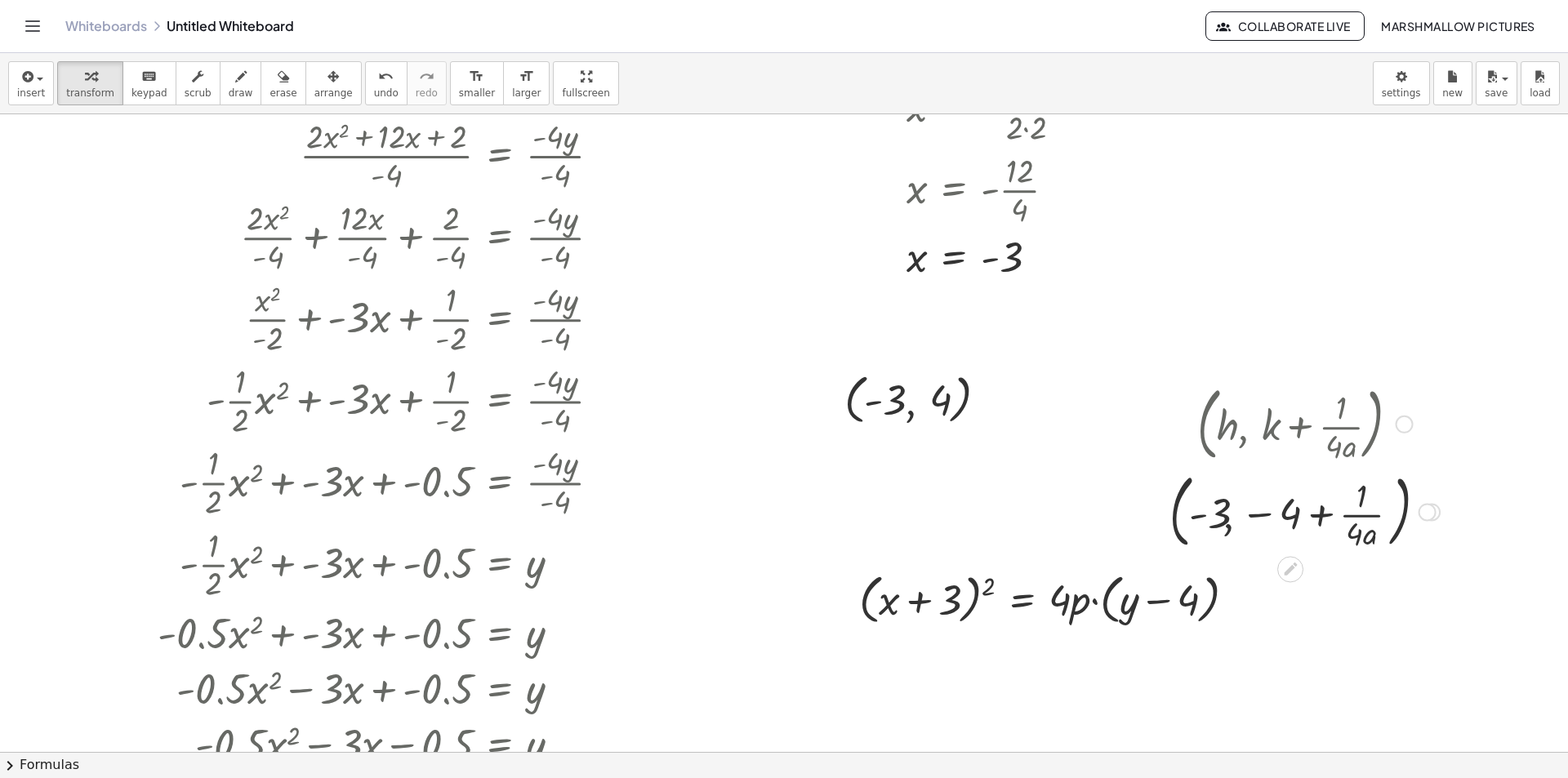
scroll to position [245, 0]
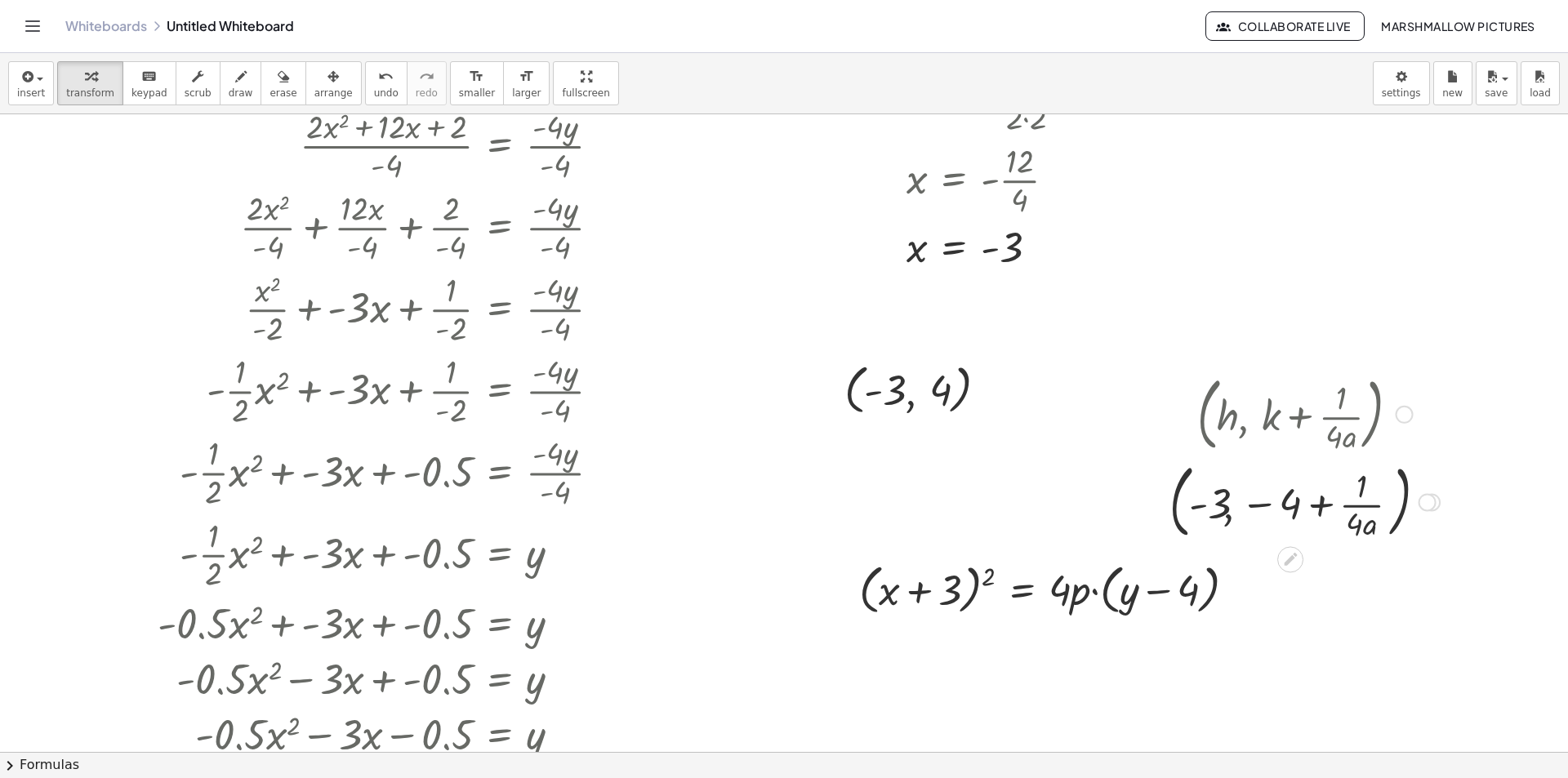
click at [1427, 502] on div at bounding box center [1427, 501] width 18 height 18
click at [1480, 456] on li "Transform line" at bounding box center [1527, 465] width 139 height 25
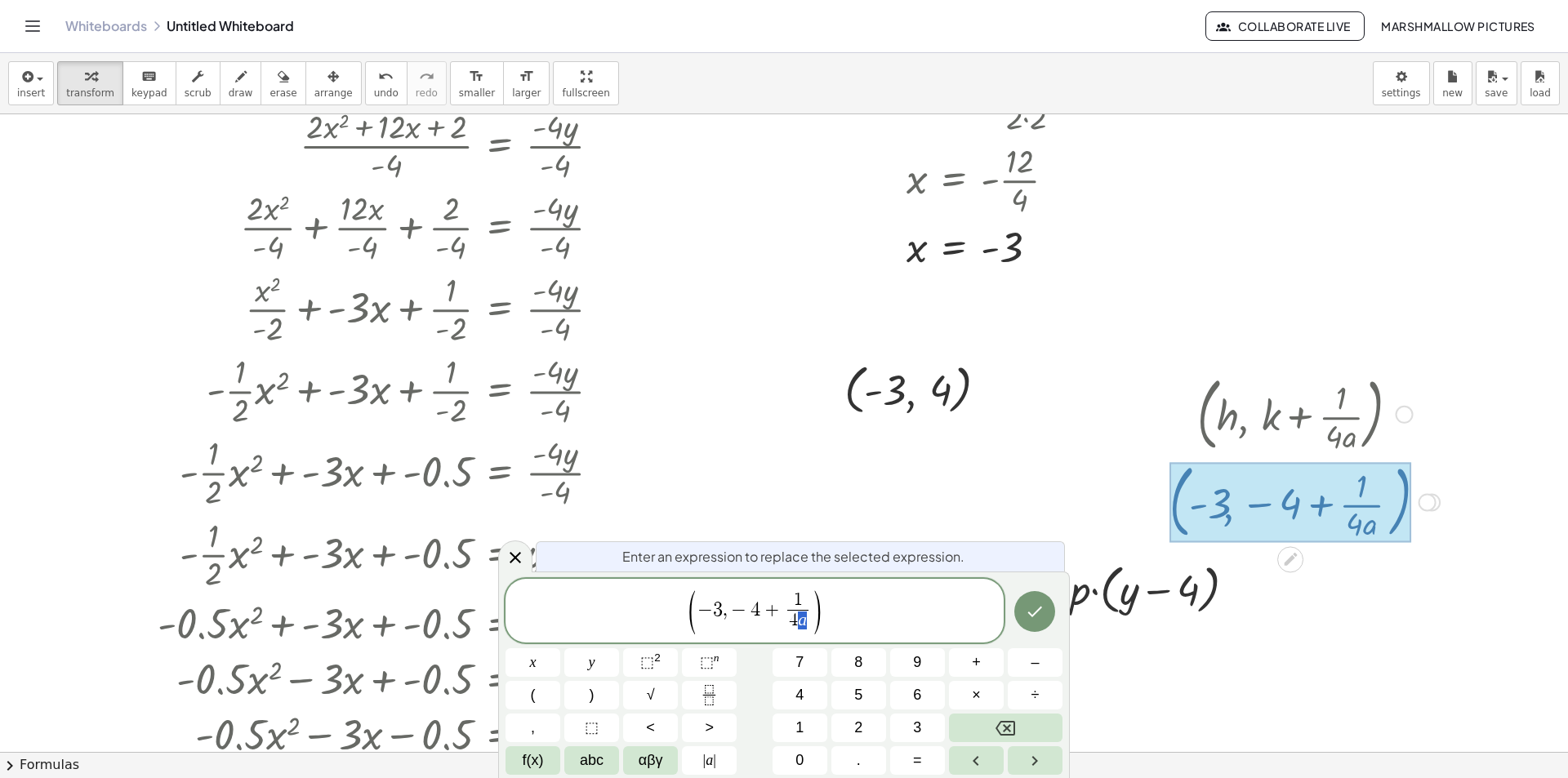
drag, startPoint x: 810, startPoint y: 623, endPoint x: 800, endPoint y: 620, distance: 10.4
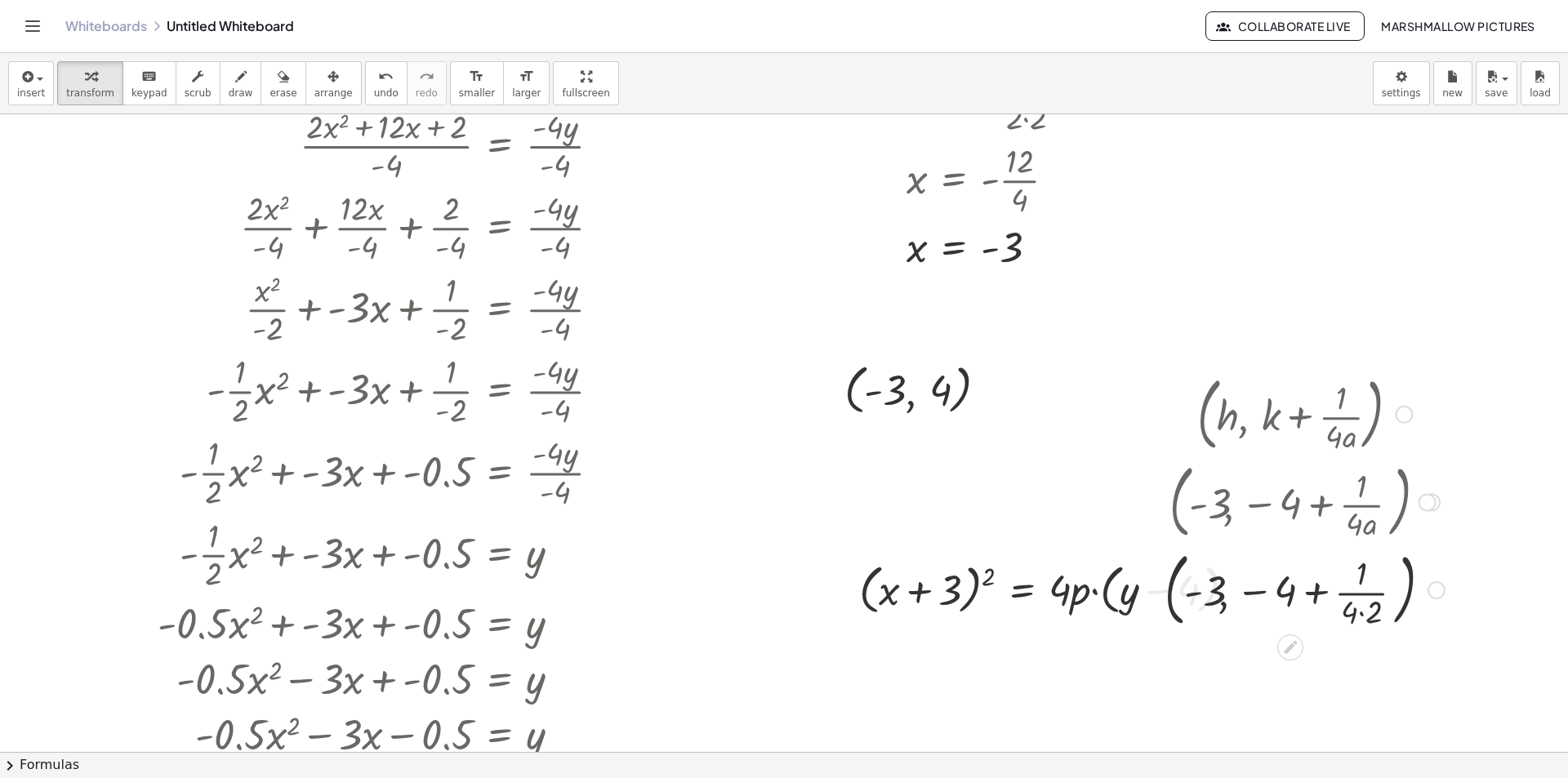
click at [1374, 619] on div at bounding box center [1304, 588] width 296 height 88
click at [1358, 592] on div at bounding box center [1304, 588] width 287 height 88
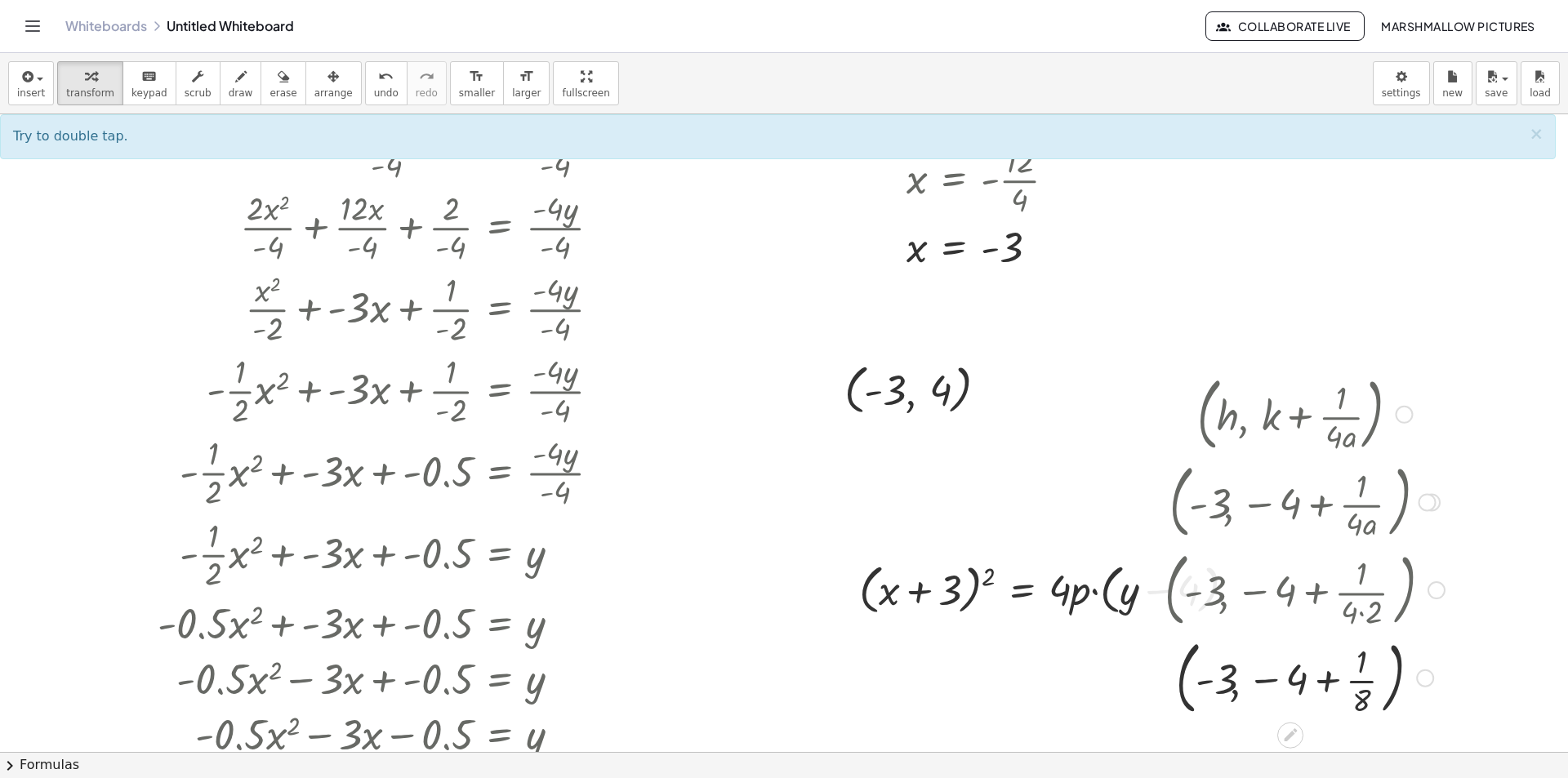
click at [1334, 680] on div at bounding box center [1304, 677] width 296 height 88
click at [1358, 689] on div at bounding box center [1304, 677] width 296 height 88
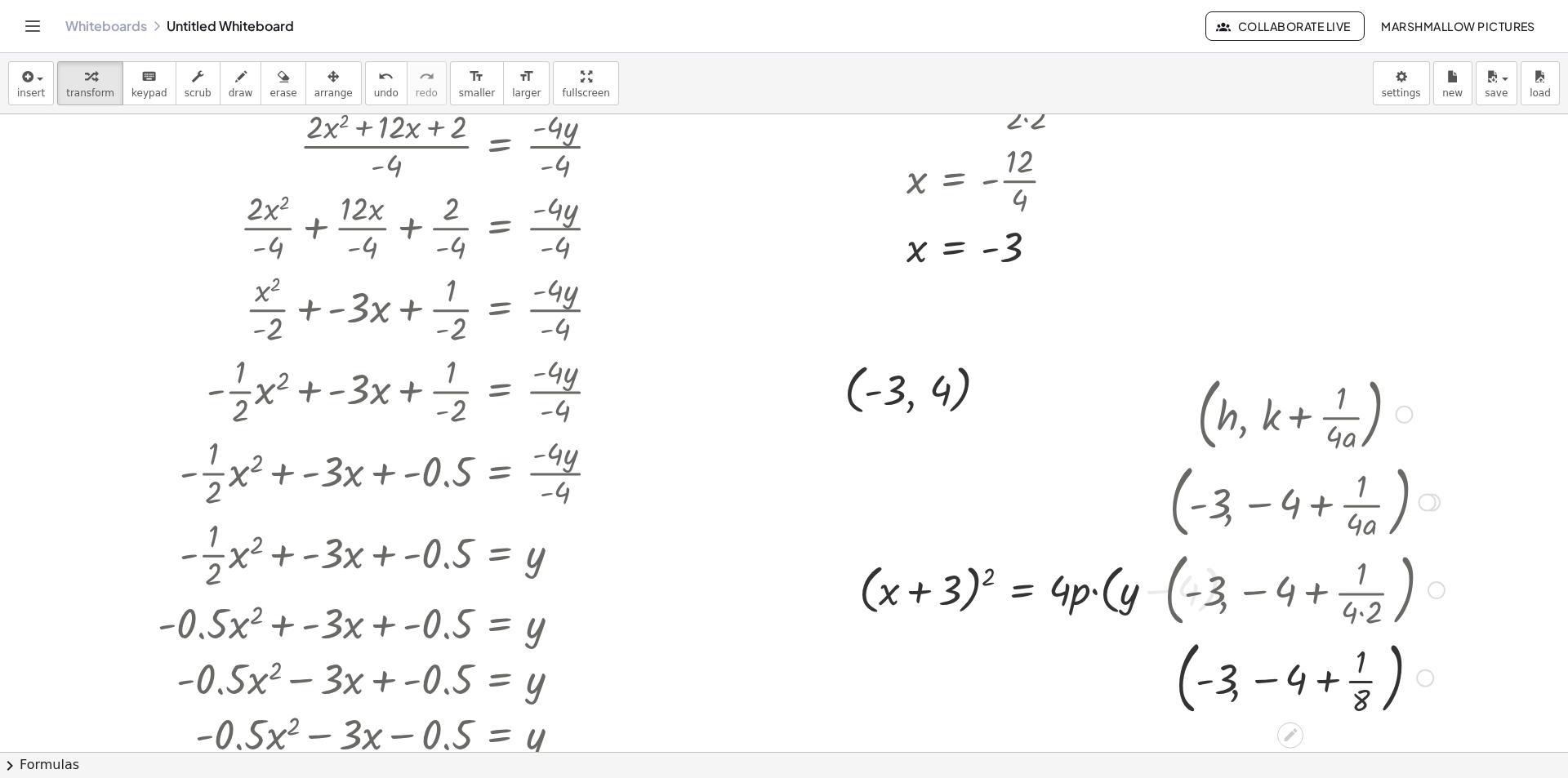
click at [1358, 689] on div at bounding box center [1304, 677] width 296 height 88
click at [1322, 678] on div at bounding box center [1304, 677] width 331 height 62
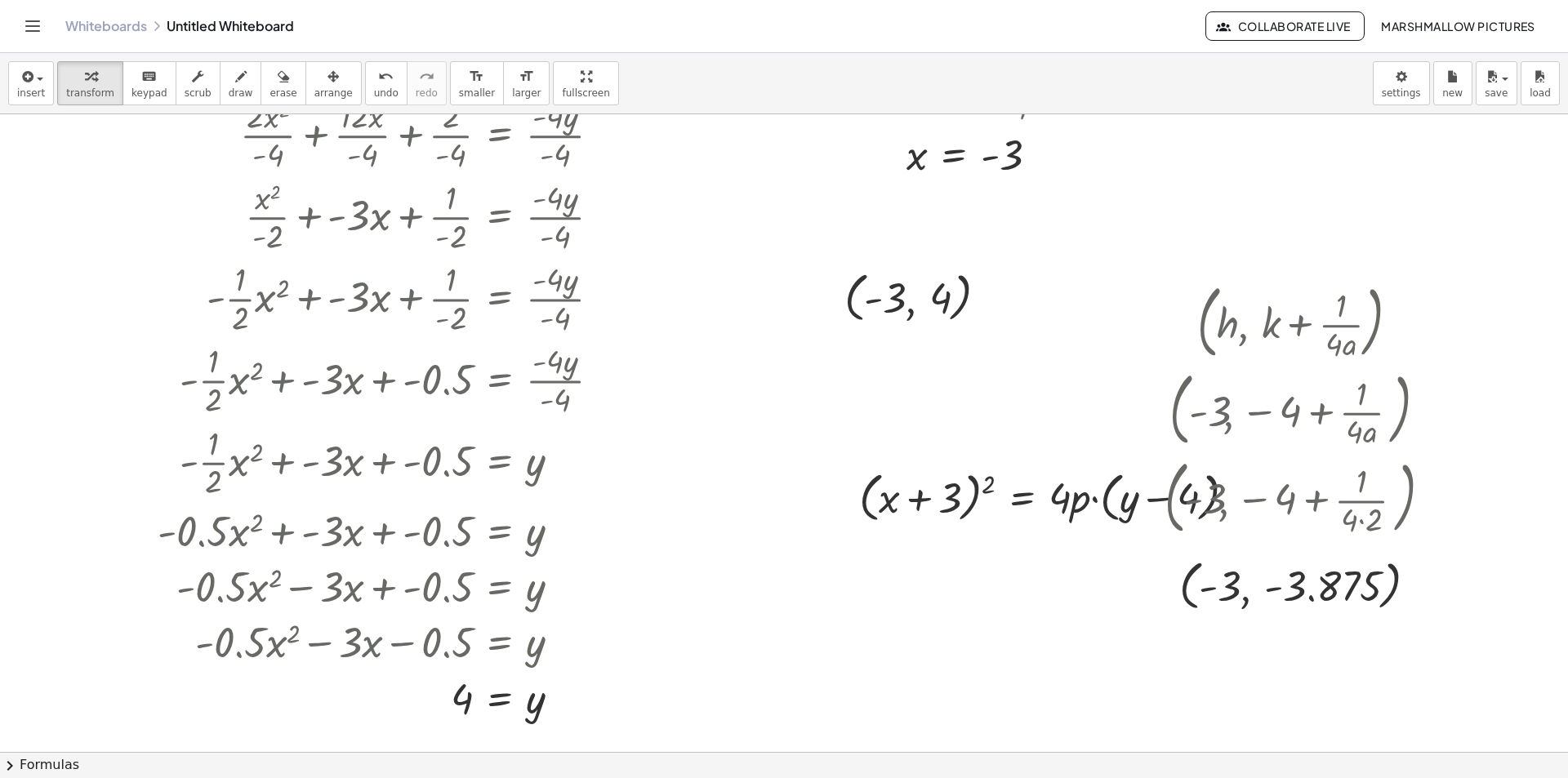
scroll to position [408, 0]
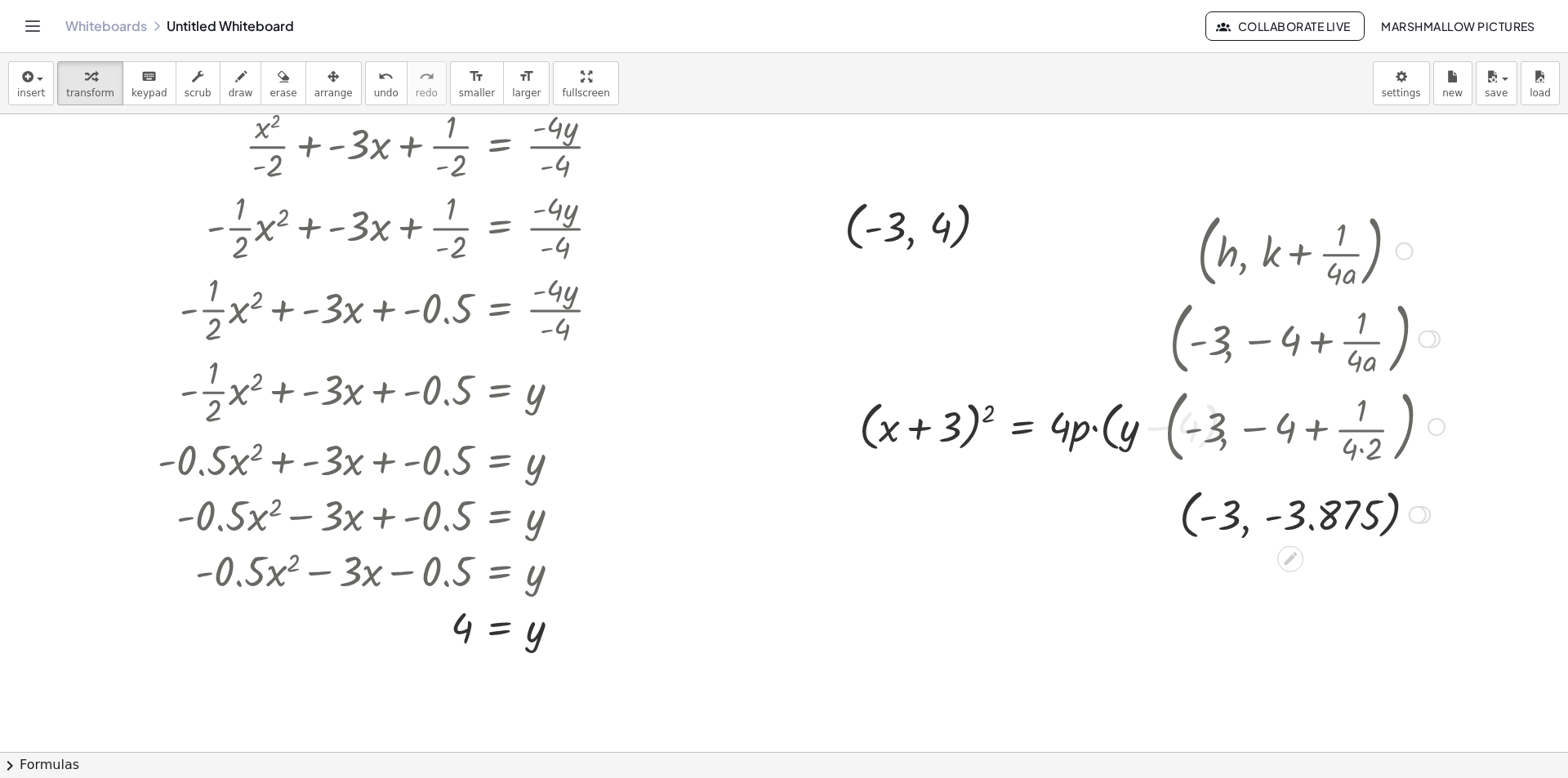
click at [1416, 516] on div "Transform line Copy line as LaTeX Copy derivation as LaTeX Expand new lines: On" at bounding box center [1417, 515] width 18 height 18
click at [1457, 474] on span "Transform line" at bounding box center [1488, 477] width 73 height 13
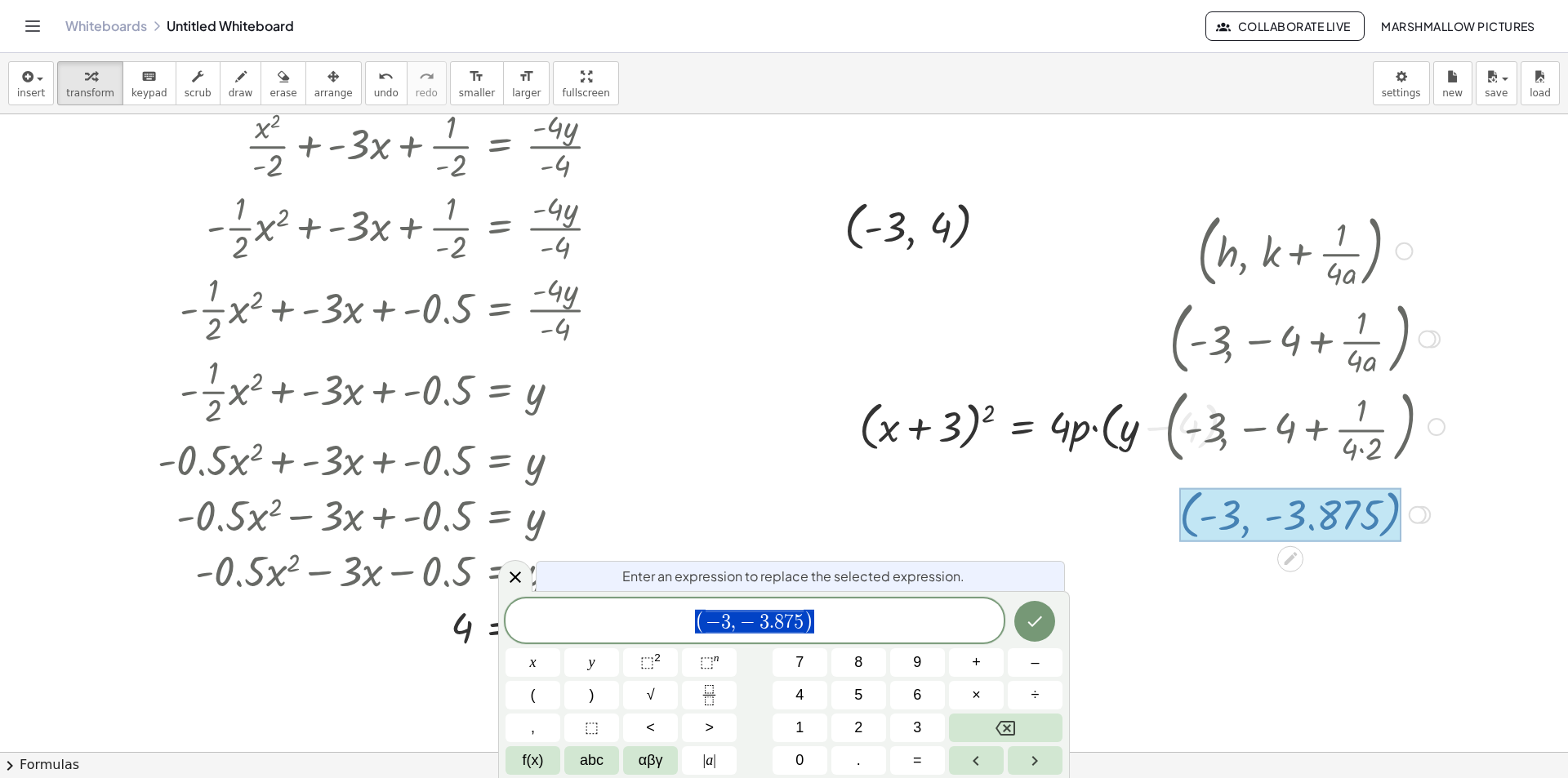
drag, startPoint x: 511, startPoint y: 561, endPoint x: 516, endPoint y: 570, distance: 10.3
click at [511, 562] on div at bounding box center [515, 575] width 34 height 32
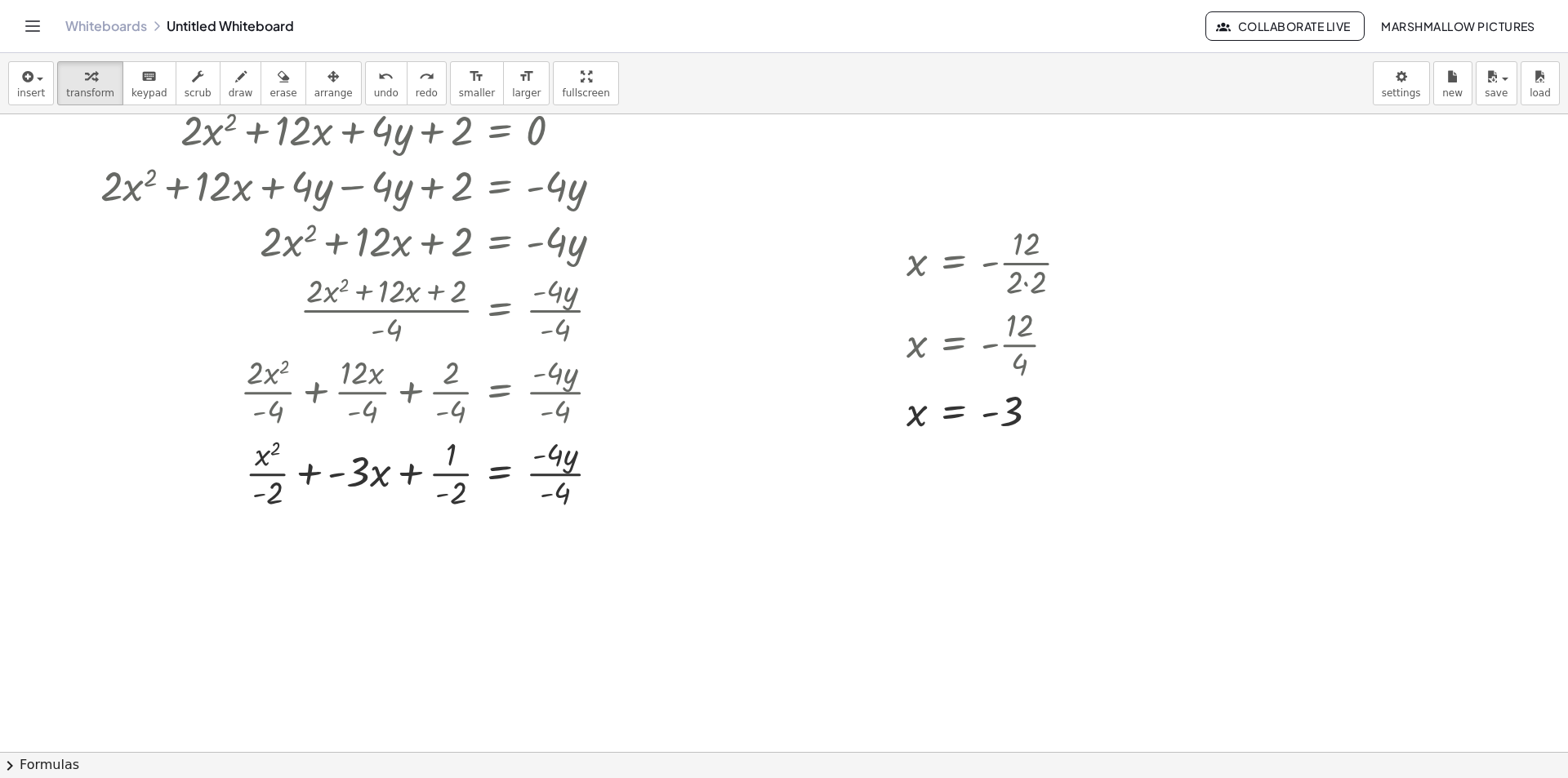
scroll to position [0, 0]
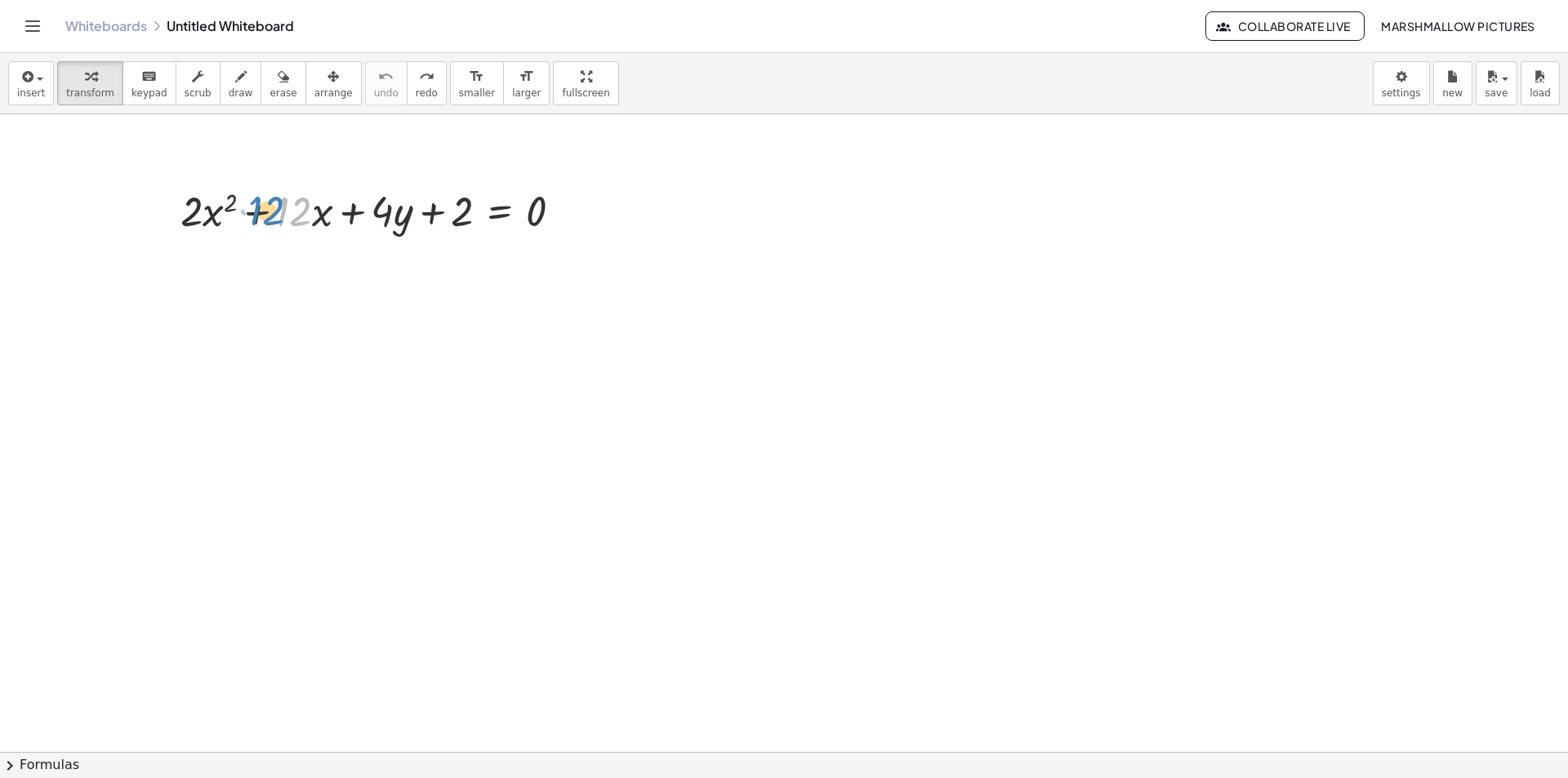
drag, startPoint x: 299, startPoint y: 212, endPoint x: 319, endPoint y: 198, distance: 24.4
click at [320, 198] on div at bounding box center [378, 210] width 410 height 56
drag, startPoint x: 324, startPoint y: 215, endPoint x: 210, endPoint y: 208, distance: 114.2
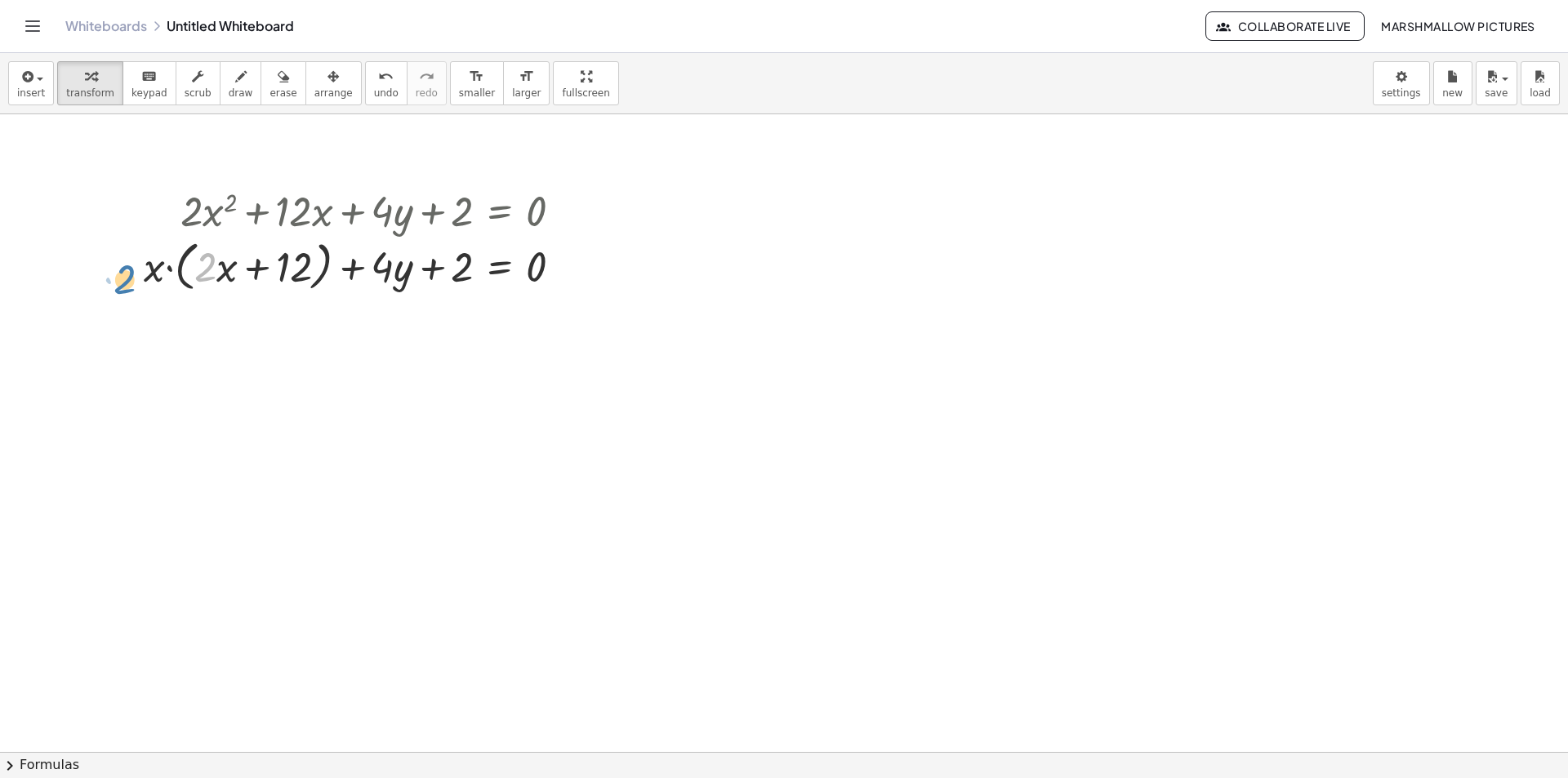
drag, startPoint x: 204, startPoint y: 265, endPoint x: 144, endPoint y: 275, distance: 60.8
click at [122, 278] on div "+ · 2 · x 2 + · 12 · x + · 4 · y + 2 = 0 + · 2 · x · x + · 12 · x + · 4 · y + 2…" at bounding box center [353, 239] width 468 height 123
drag, startPoint x: 151, startPoint y: 276, endPoint x: 204, endPoint y: 280, distance: 53.2
click at [204, 280] on div at bounding box center [359, 265] width 447 height 62
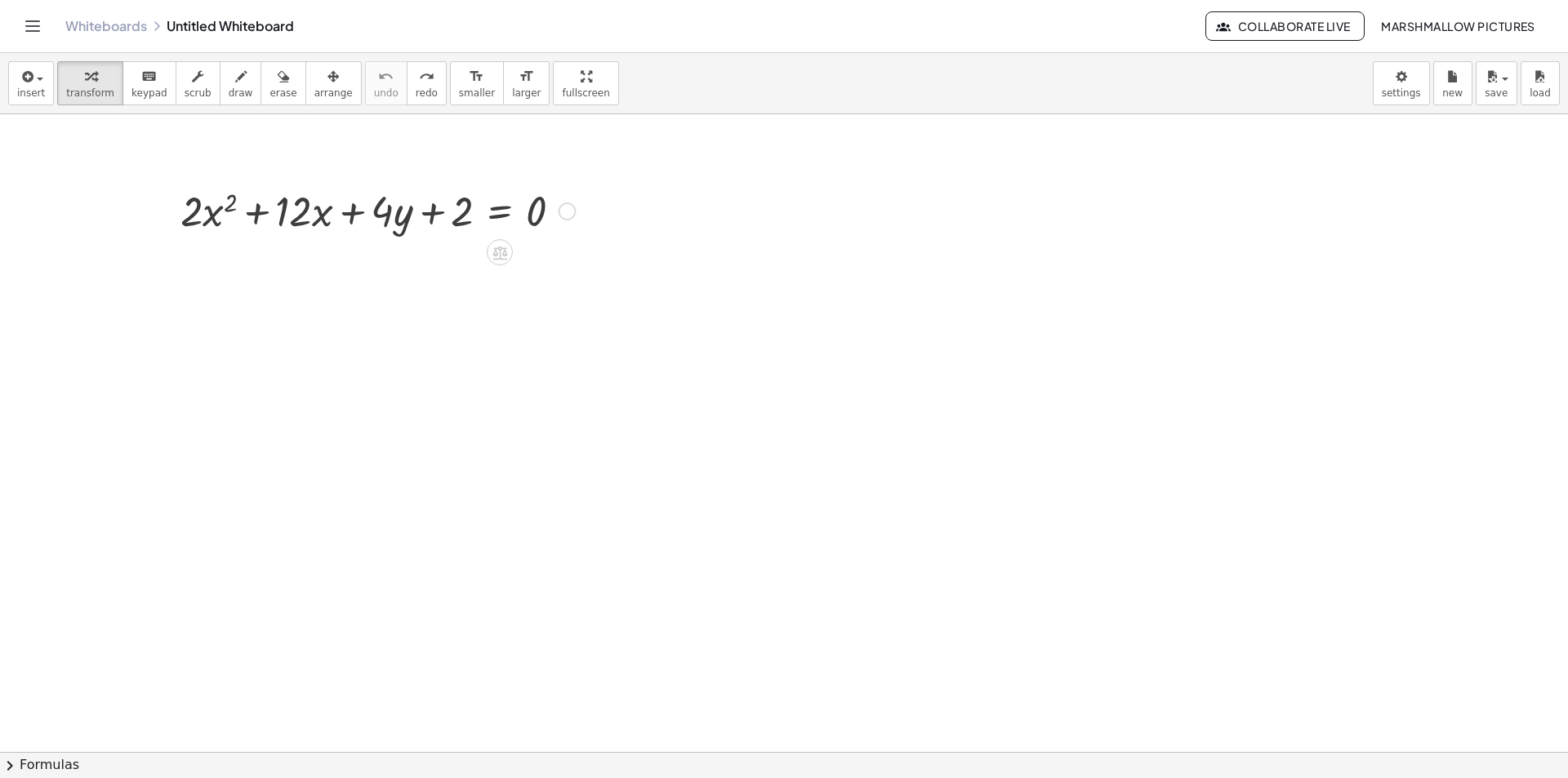
click at [225, 214] on div at bounding box center [378, 210] width 410 height 56
click at [217, 212] on div at bounding box center [378, 210] width 410 height 56
click at [230, 199] on div at bounding box center [378, 210] width 410 height 56
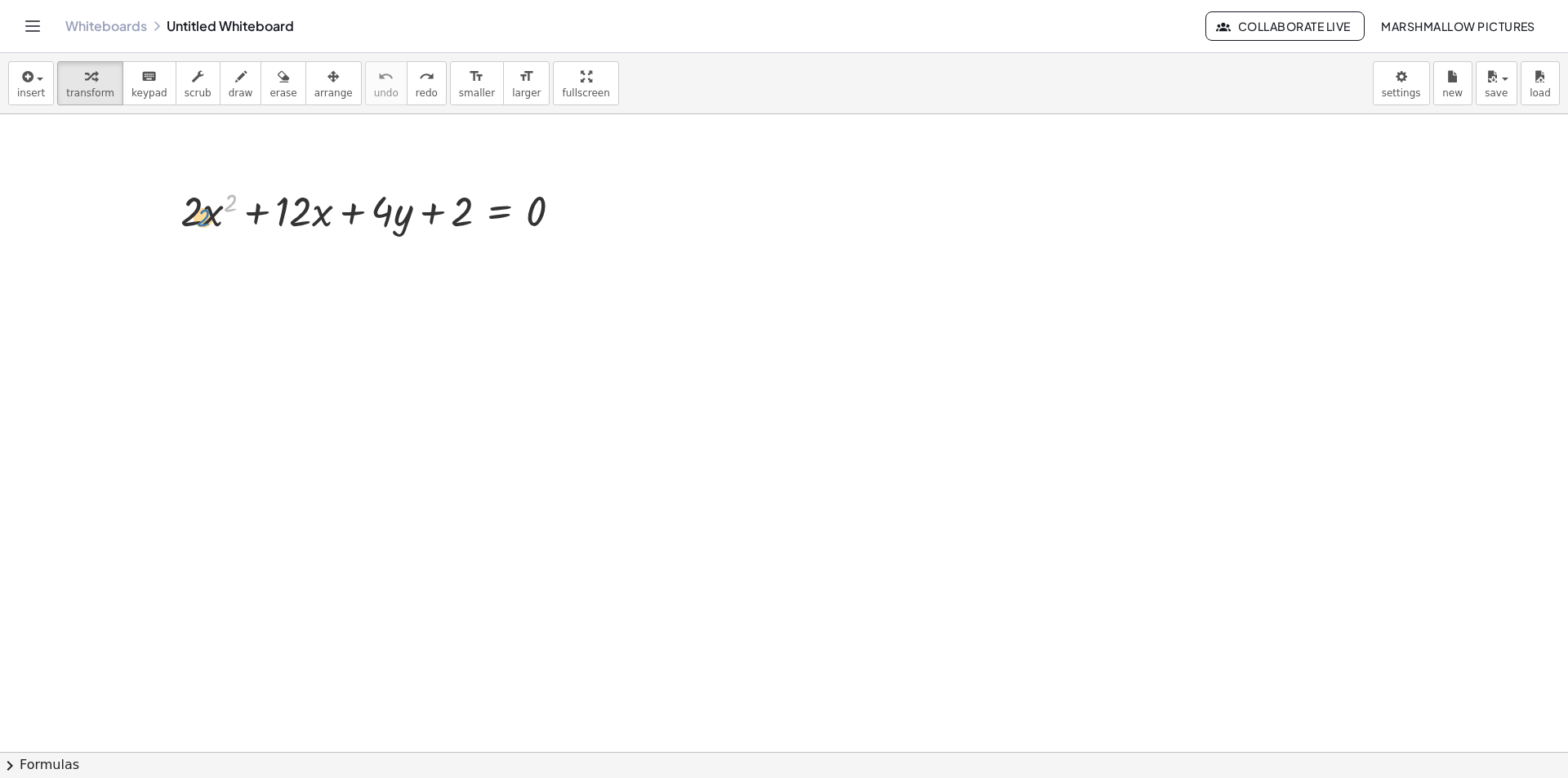
drag, startPoint x: 232, startPoint y: 202, endPoint x: 209, endPoint y: 217, distance: 27.5
click at [209, 217] on div at bounding box center [378, 210] width 410 height 56
click at [227, 208] on div at bounding box center [378, 210] width 410 height 56
click at [228, 208] on div at bounding box center [378, 210] width 410 height 56
drag, startPoint x: 210, startPoint y: 211, endPoint x: 229, endPoint y: 210, distance: 19.0
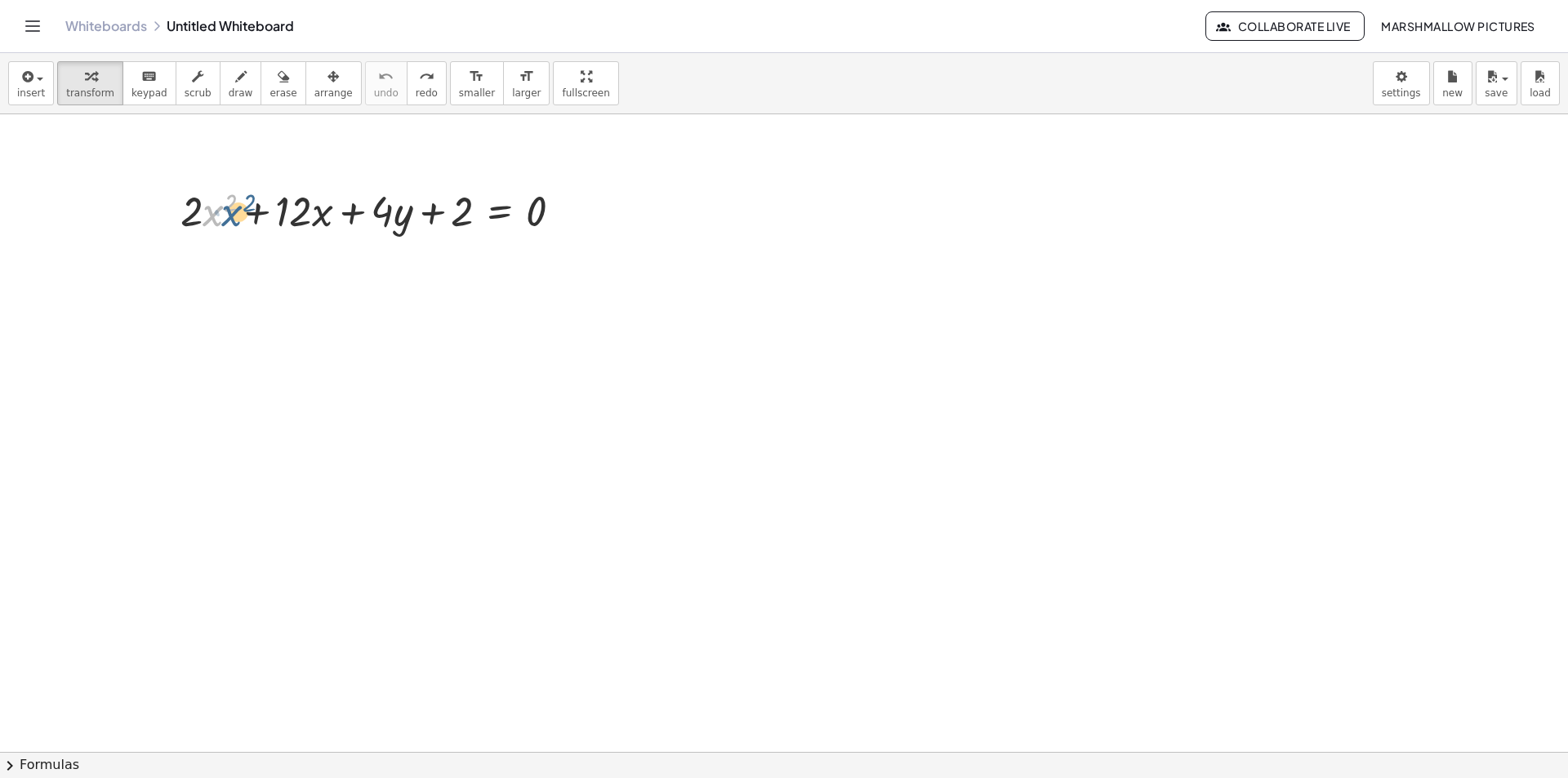
click at [224, 209] on div at bounding box center [378, 210] width 410 height 56
drag, startPoint x: 296, startPoint y: 207, endPoint x: 279, endPoint y: 198, distance: 19.2
click at [279, 198] on div at bounding box center [378, 210] width 410 height 56
drag, startPoint x: 288, startPoint y: 208, endPoint x: 193, endPoint y: 202, distance: 95.2
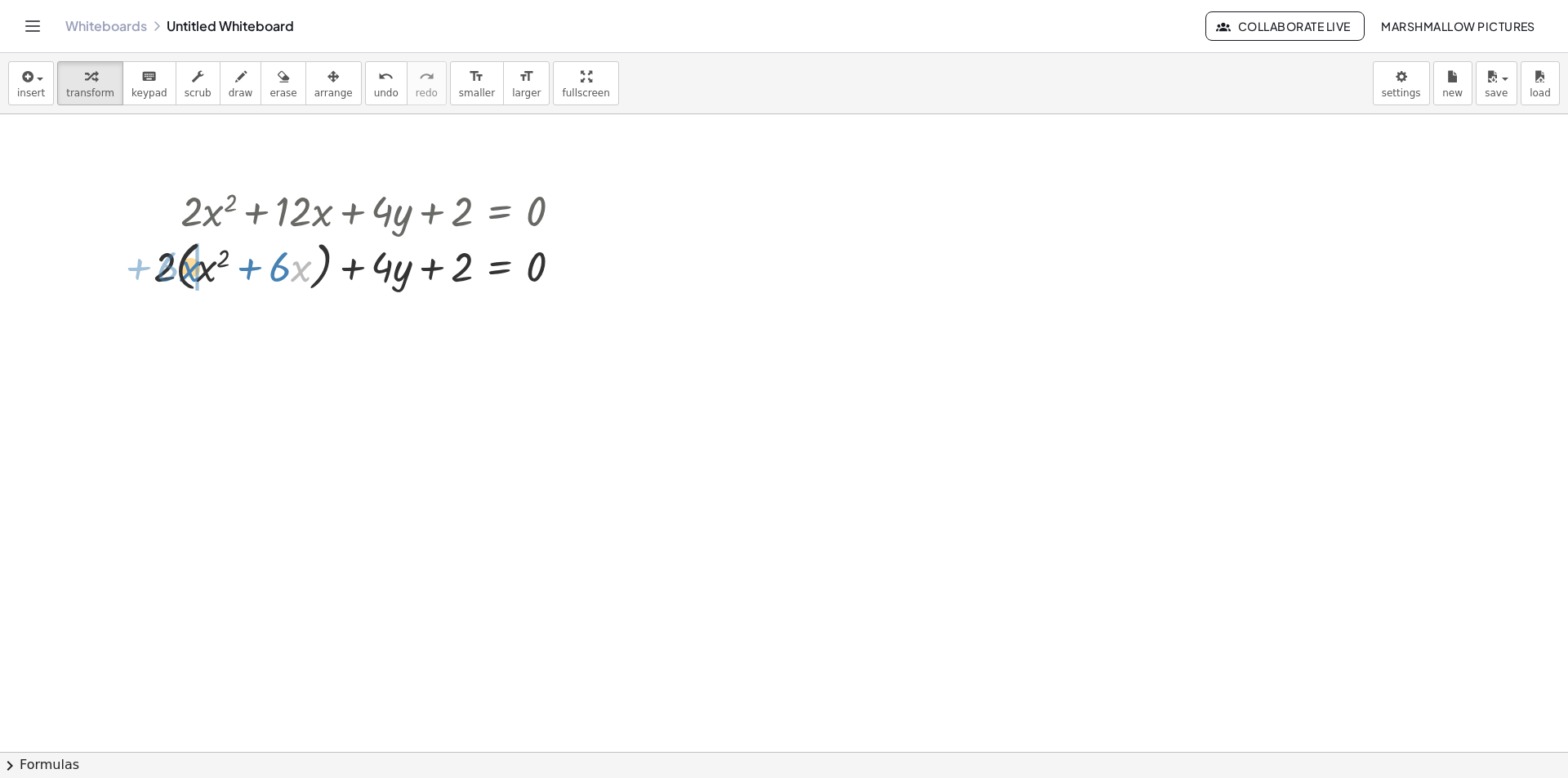
drag, startPoint x: 256, startPoint y: 274, endPoint x: 187, endPoint y: 270, distance: 69.1
click at [187, 270] on div at bounding box center [364, 265] width 438 height 62
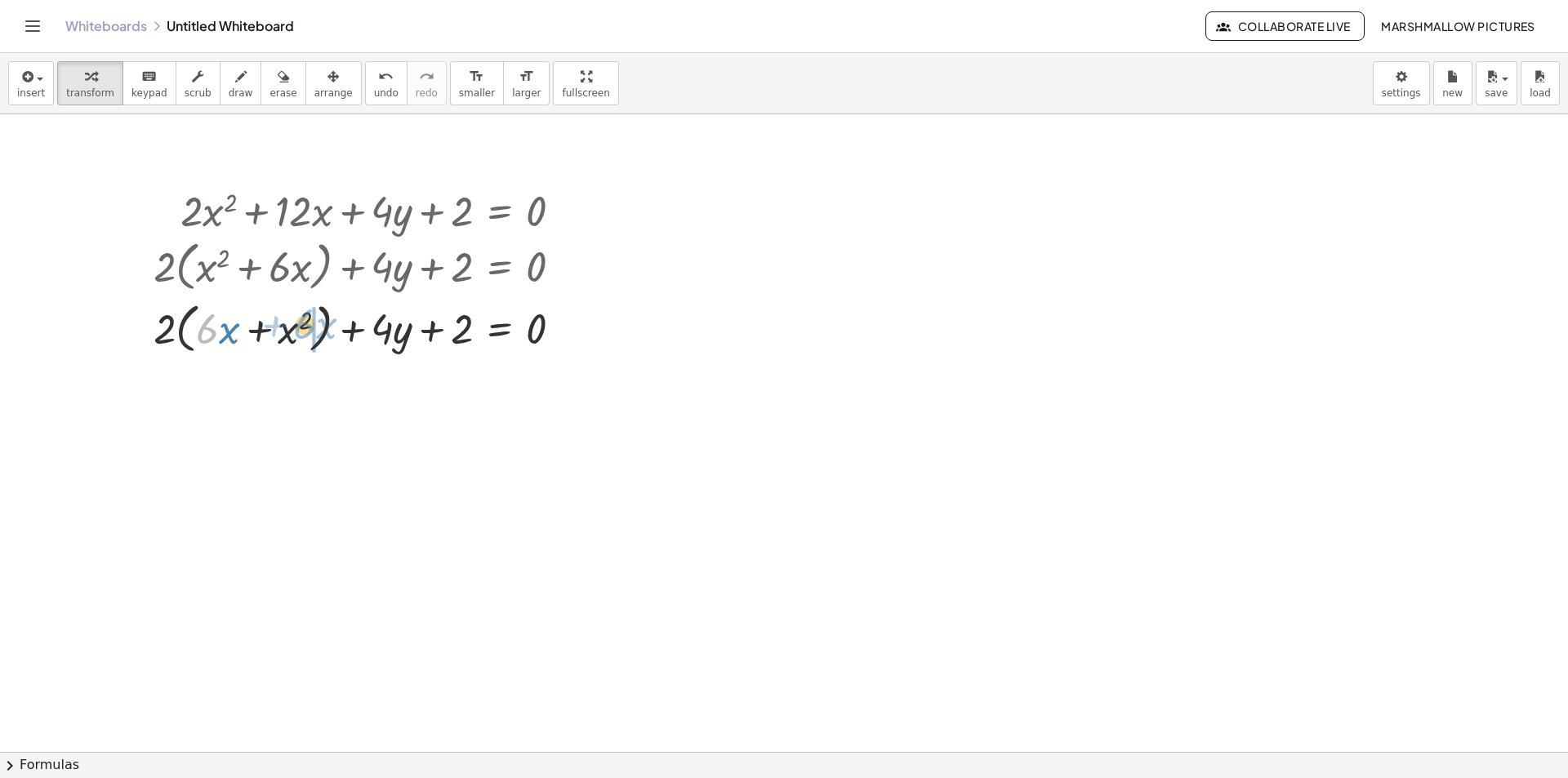
drag, startPoint x: 222, startPoint y: 337, endPoint x: 301, endPoint y: 323, distance: 80.2
click at [301, 323] on div at bounding box center [364, 327] width 438 height 62
drag, startPoint x: 284, startPoint y: 331, endPoint x: 208, endPoint y: 330, distance: 76.0
click at [208, 330] on div at bounding box center [364, 327] width 438 height 62
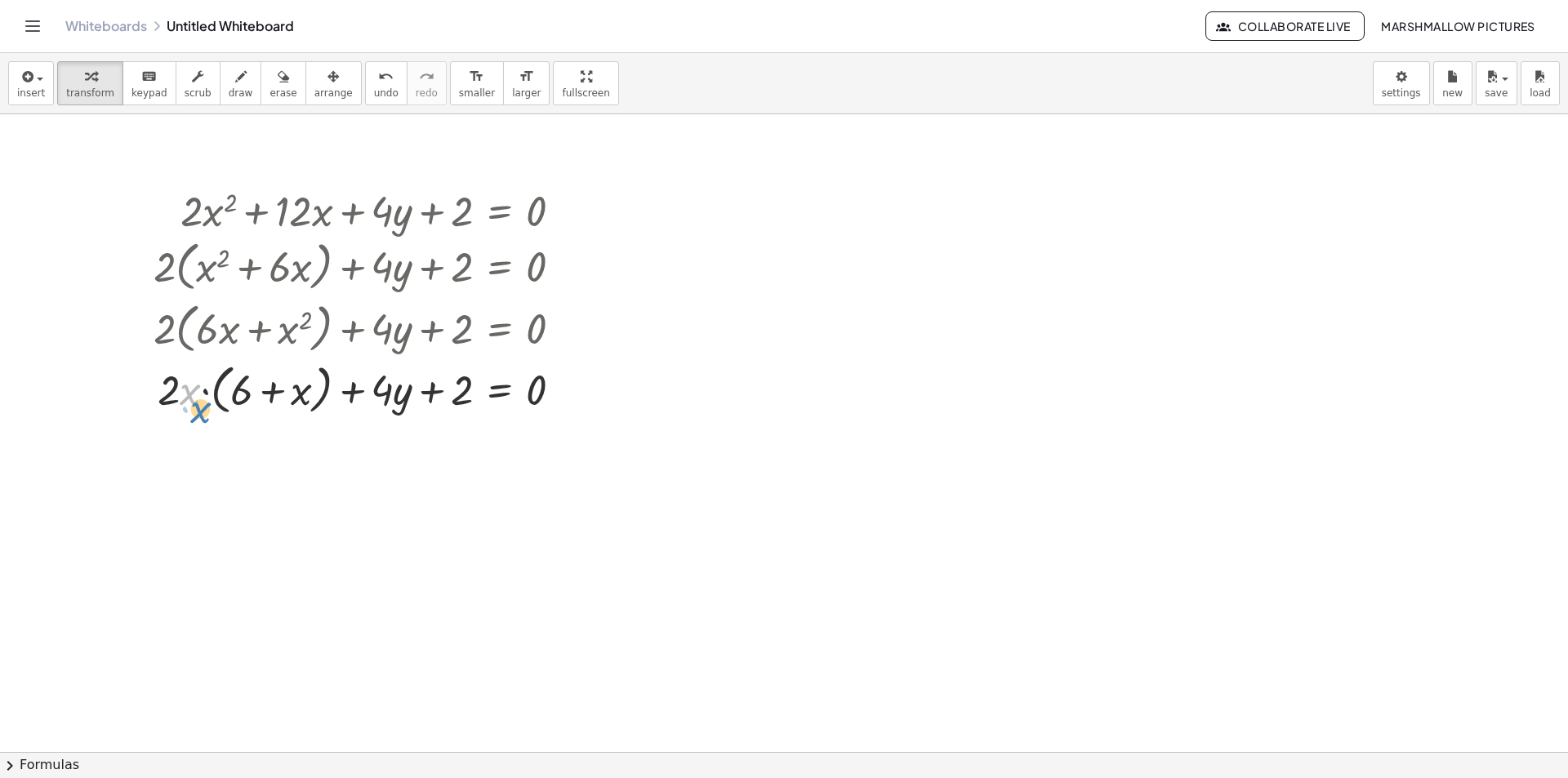
drag, startPoint x: 191, startPoint y: 396, endPoint x: 196, endPoint y: 410, distance: 14.9
click at [196, 410] on div at bounding box center [364, 389] width 438 height 62
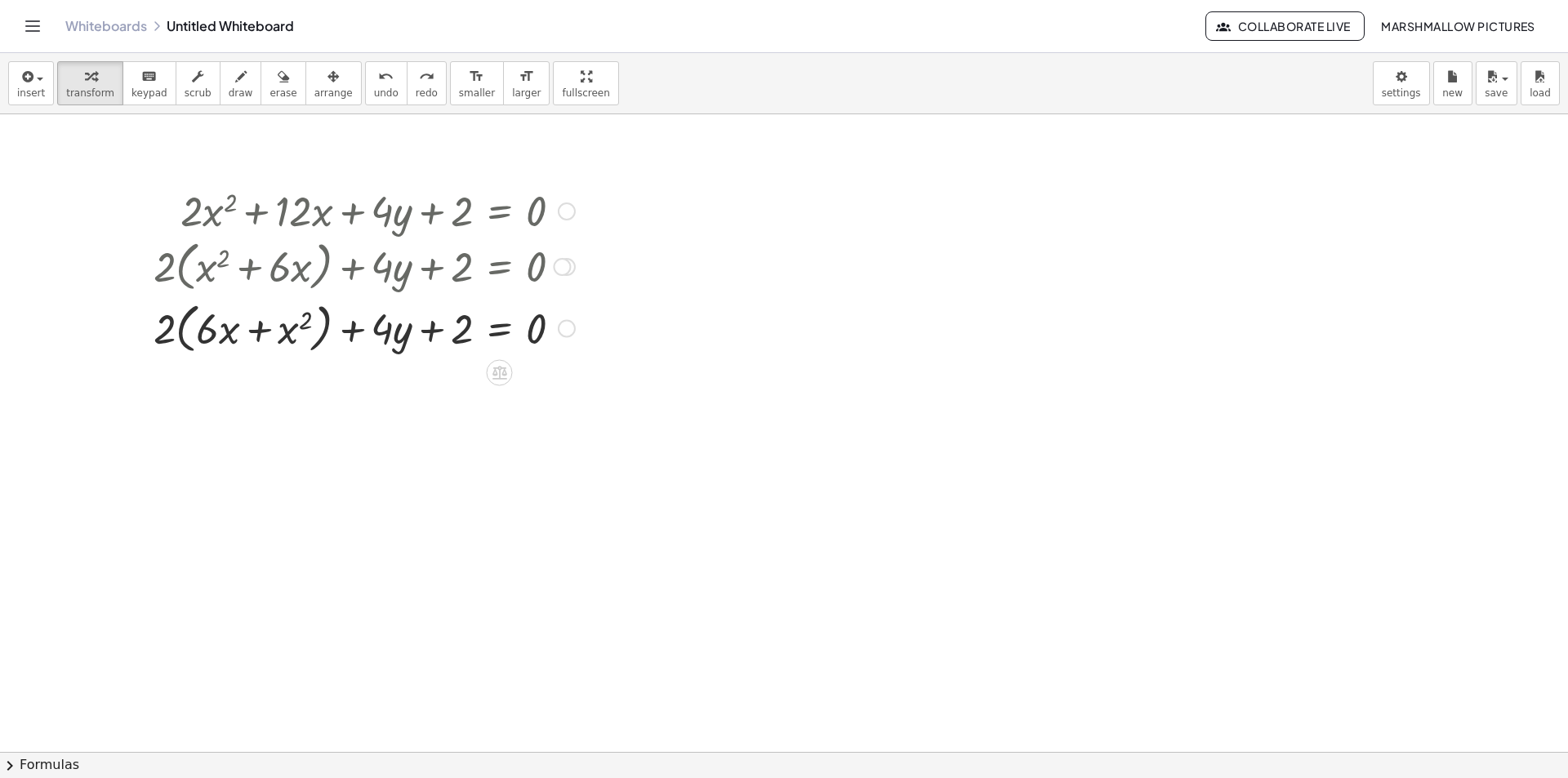
click at [303, 321] on div at bounding box center [364, 327] width 438 height 62
click at [183, 331] on div at bounding box center [364, 327] width 438 height 62
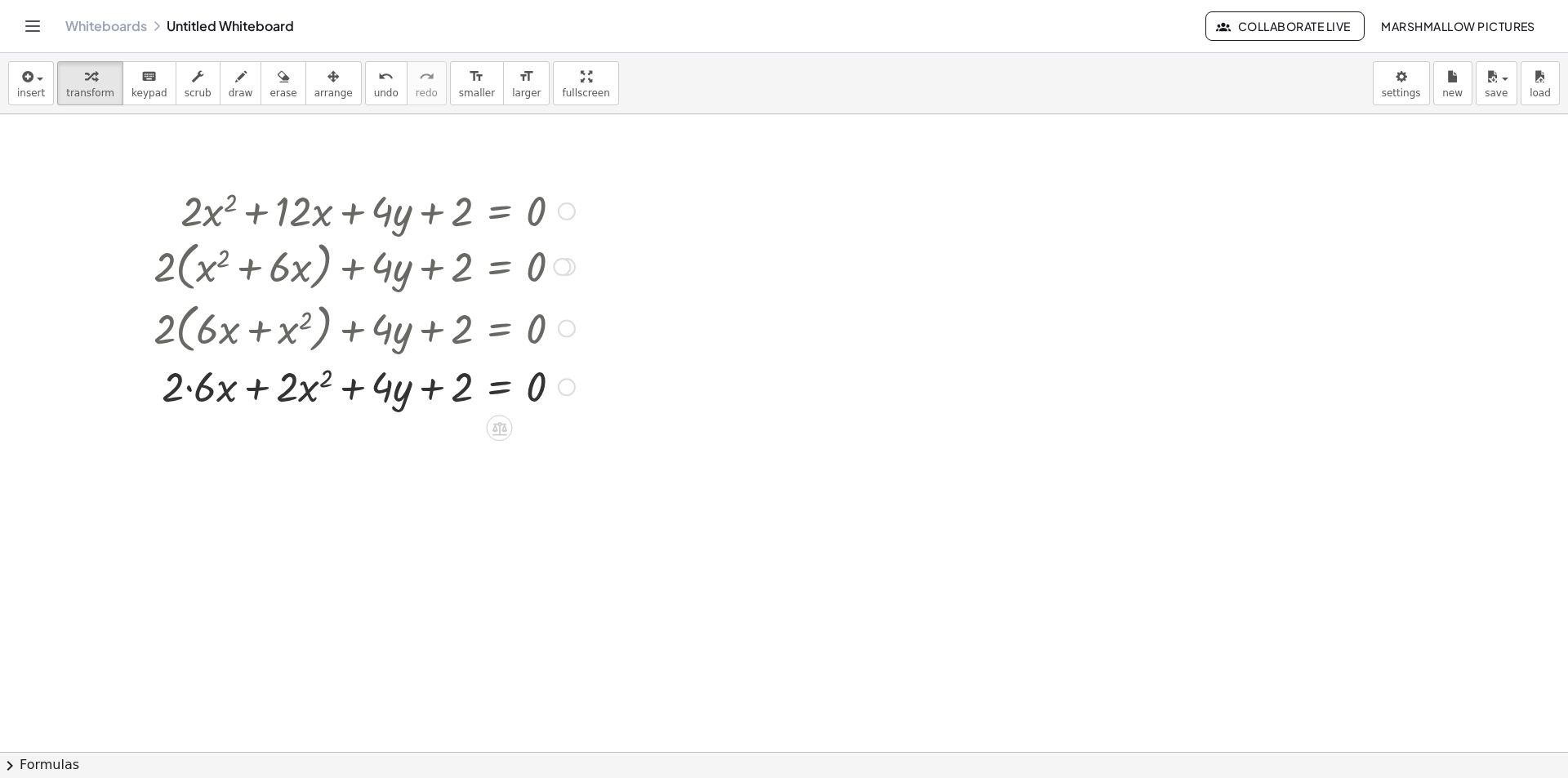
click at [309, 386] on div at bounding box center [364, 386] width 438 height 56
click at [325, 386] on div at bounding box center [364, 386] width 438 height 56
drag, startPoint x: 329, startPoint y: 374, endPoint x: 331, endPoint y: 404, distance: 30.1
click at [333, 404] on div at bounding box center [364, 386] width 438 height 56
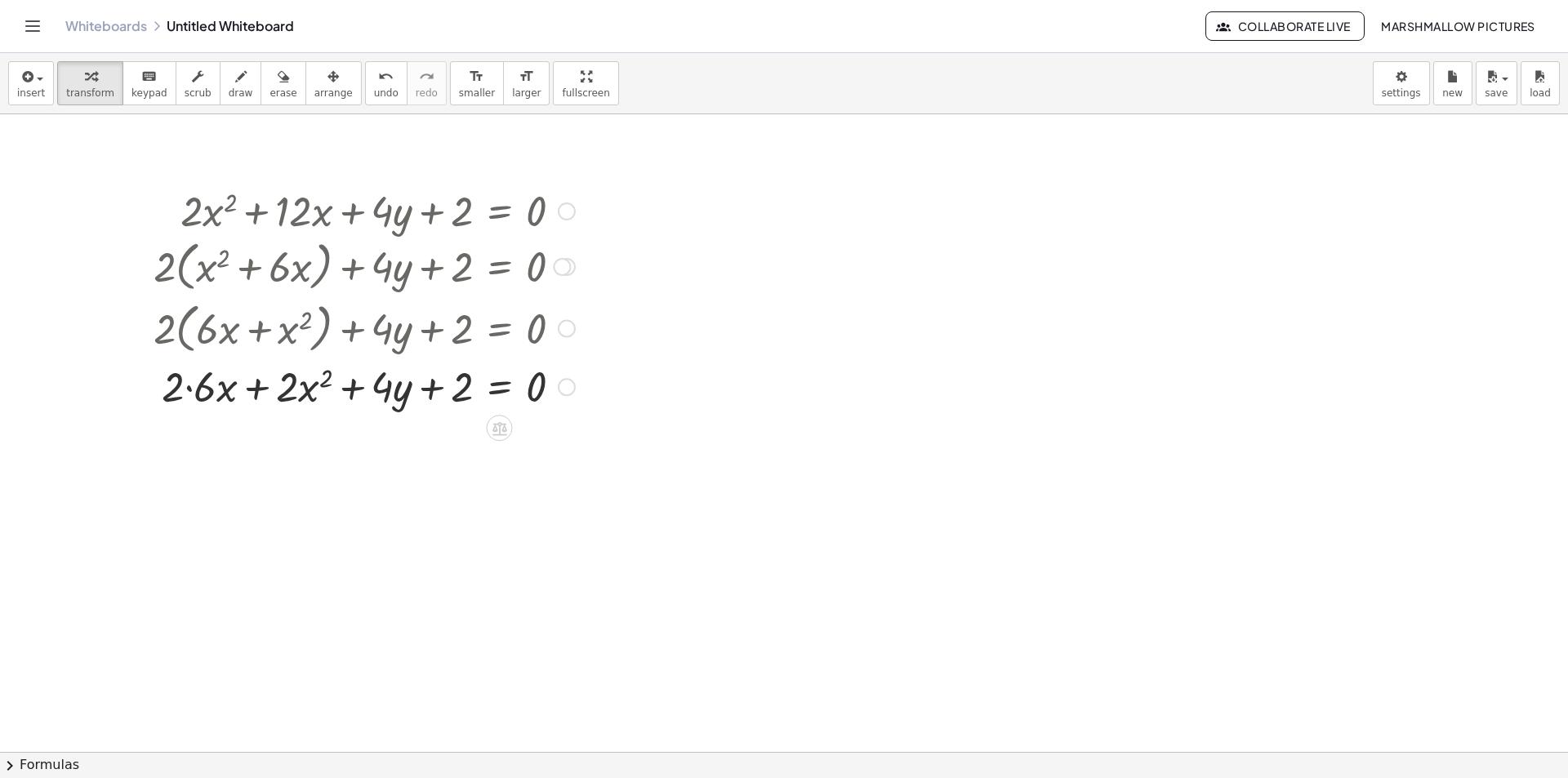
click at [568, 395] on div at bounding box center [566, 386] width 18 height 18
click at [489, 505] on div at bounding box center [784, 751] width 1568 height 1275
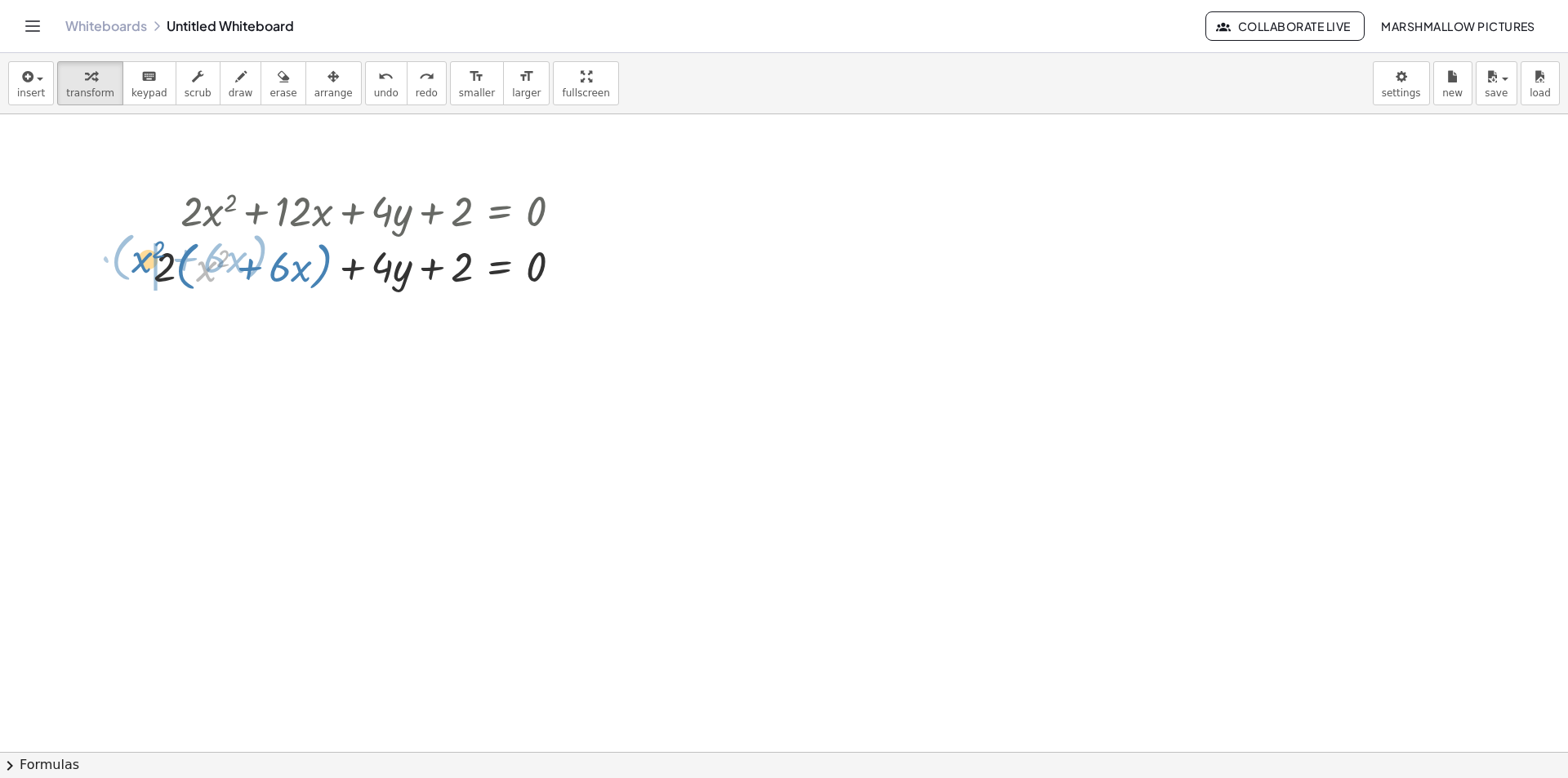
drag, startPoint x: 204, startPoint y: 274, endPoint x: 140, endPoint y: 264, distance: 64.8
click at [140, 264] on div "+ · 2 · x 2 + · 12 · x + · 4 · y + 2 = 0 + · 2 · x 2 + · 2 · 6 · x + · 4 · y + …" at bounding box center [357, 239] width 458 height 123
drag, startPoint x: 291, startPoint y: 275, endPoint x: 225, endPoint y: 274, distance: 66.0
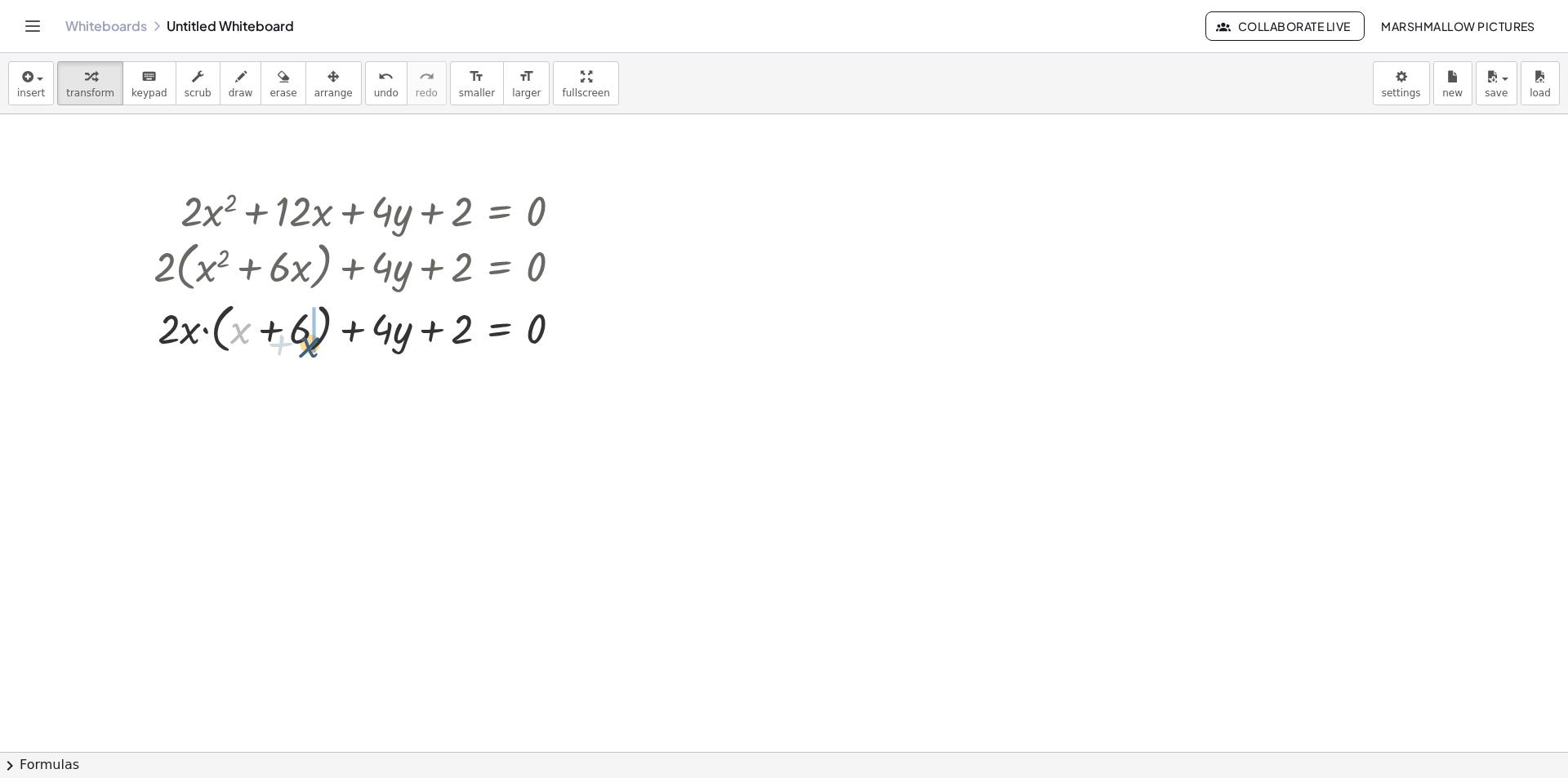
drag, startPoint x: 239, startPoint y: 332, endPoint x: 307, endPoint y: 344, distance: 69.1
click at [307, 344] on div at bounding box center [364, 327] width 438 height 62
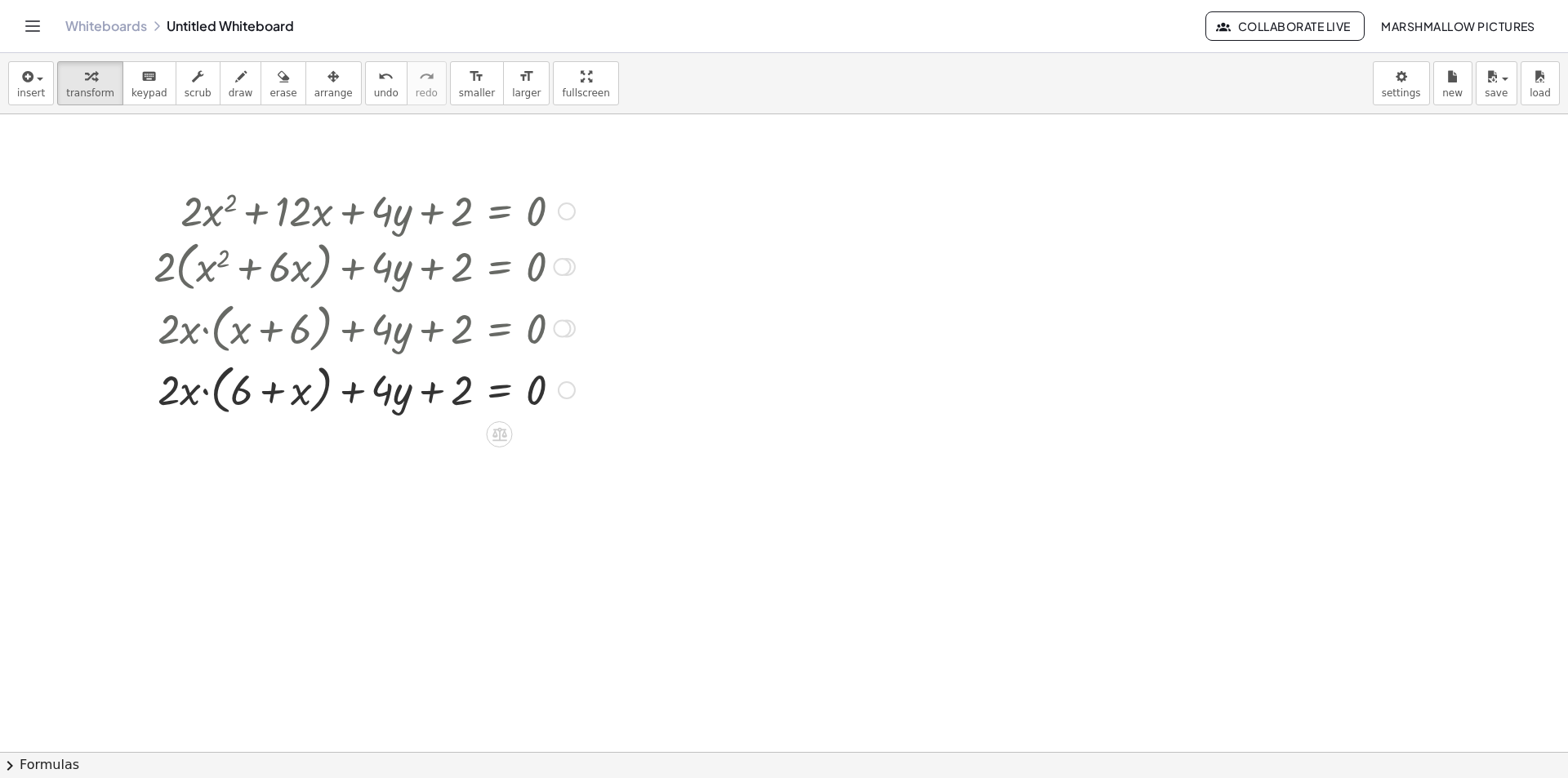
click at [223, 383] on div at bounding box center [364, 389] width 438 height 62
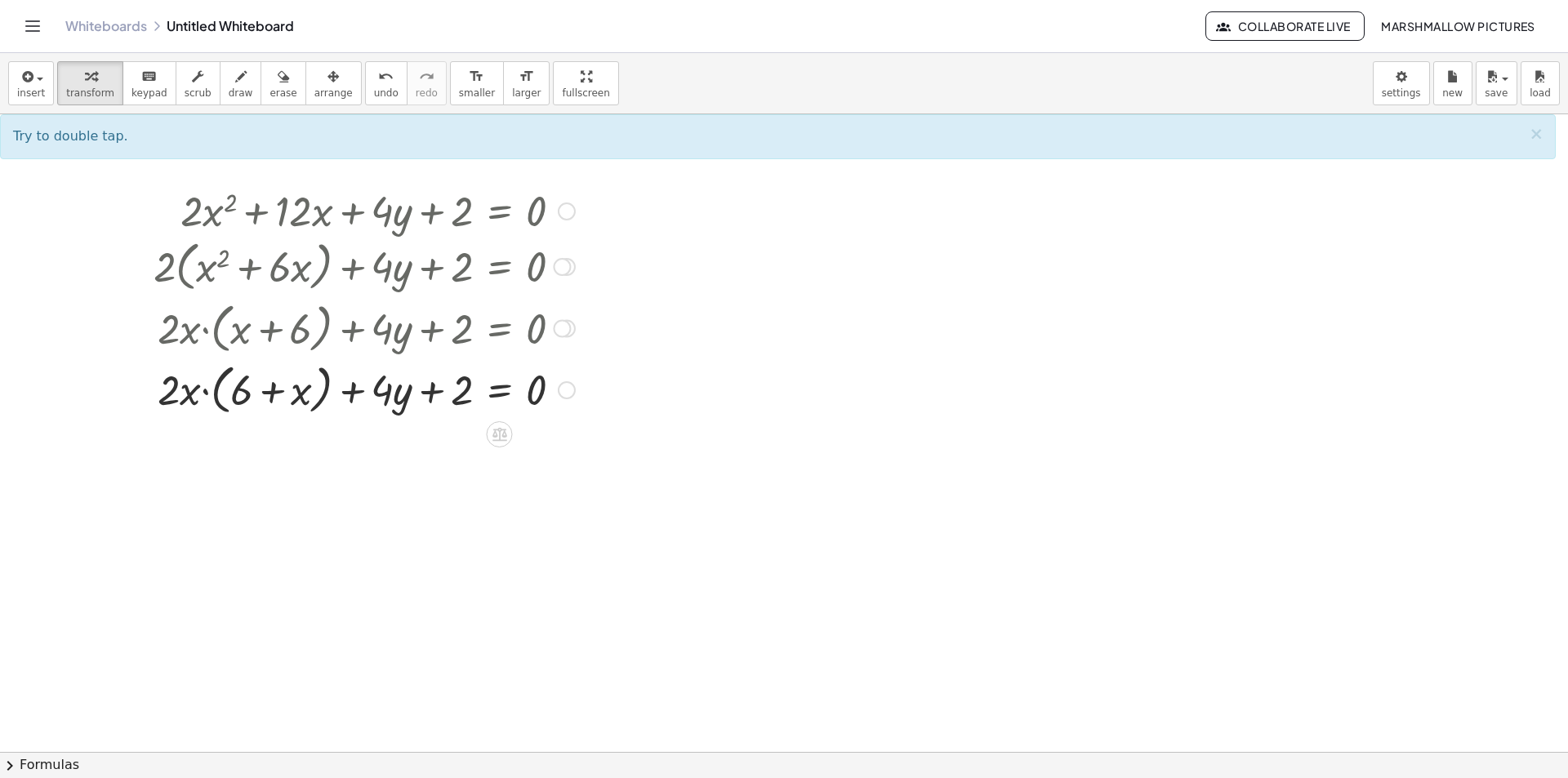
click at [219, 380] on div at bounding box center [364, 389] width 438 height 62
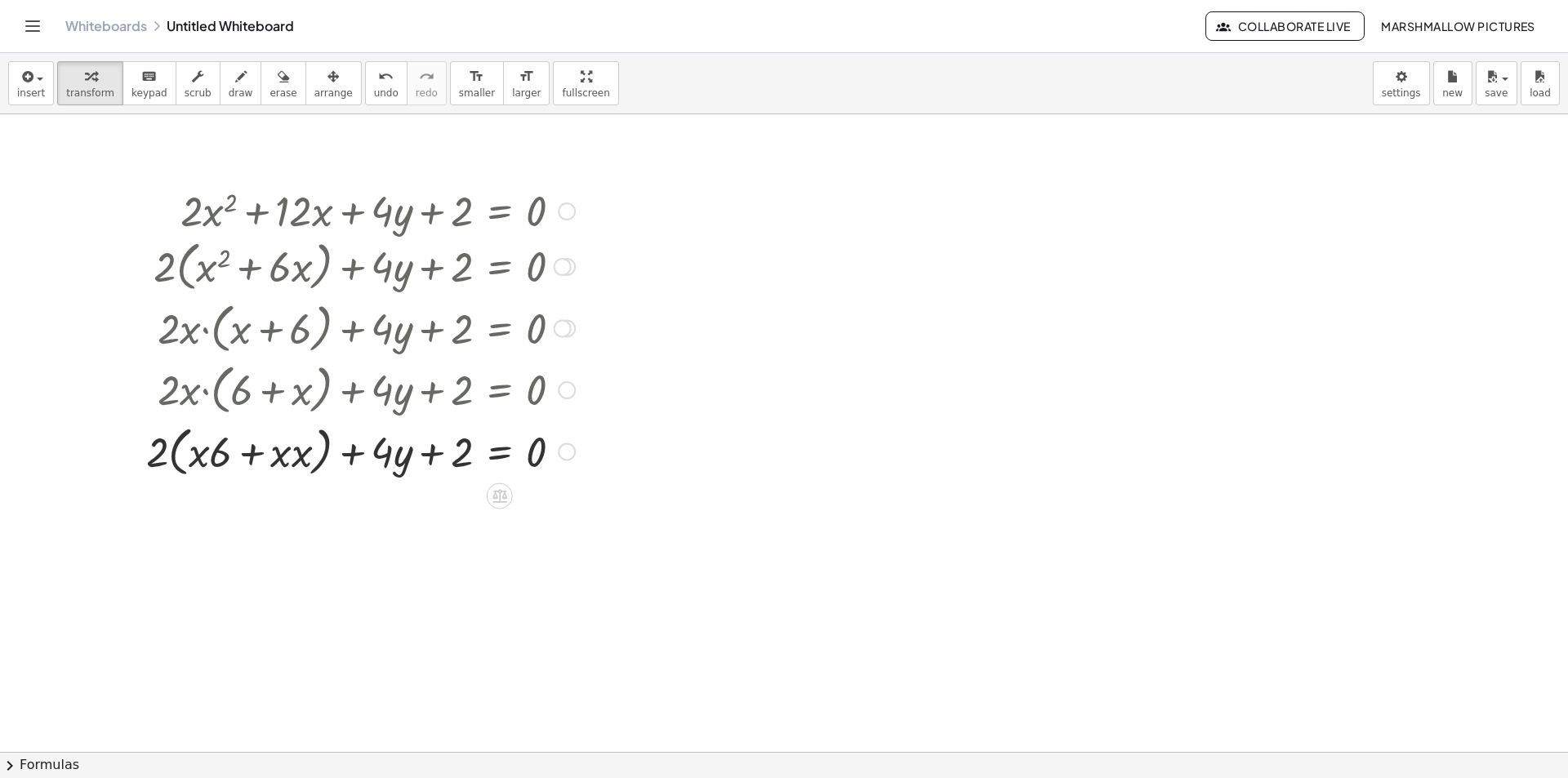
click at [186, 436] on div at bounding box center [361, 451] width 445 height 62
drag, startPoint x: 205, startPoint y: 450, endPoint x: 179, endPoint y: 444, distance: 26.7
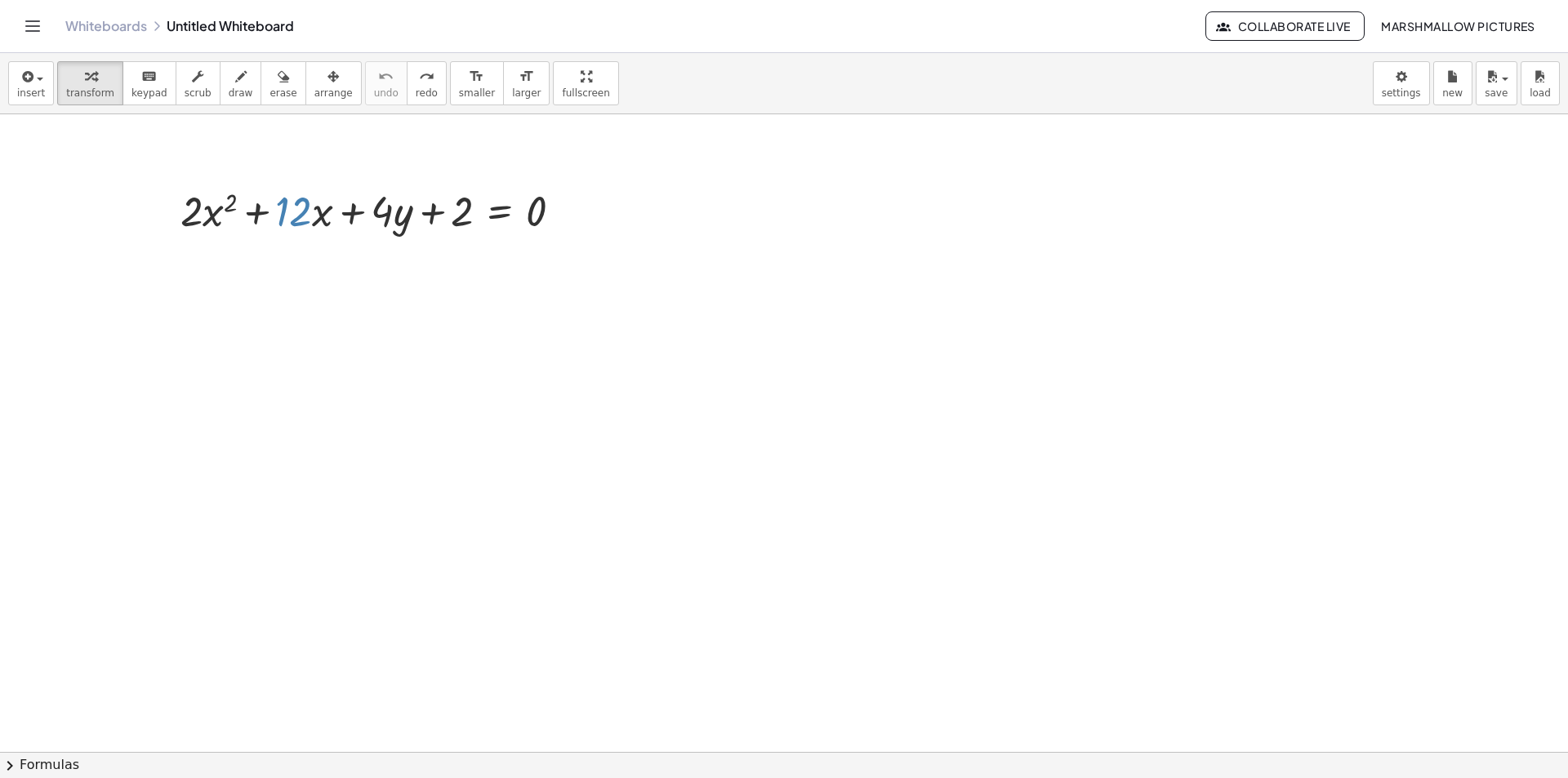
click at [591, 277] on div at bounding box center [784, 751] width 1568 height 1275
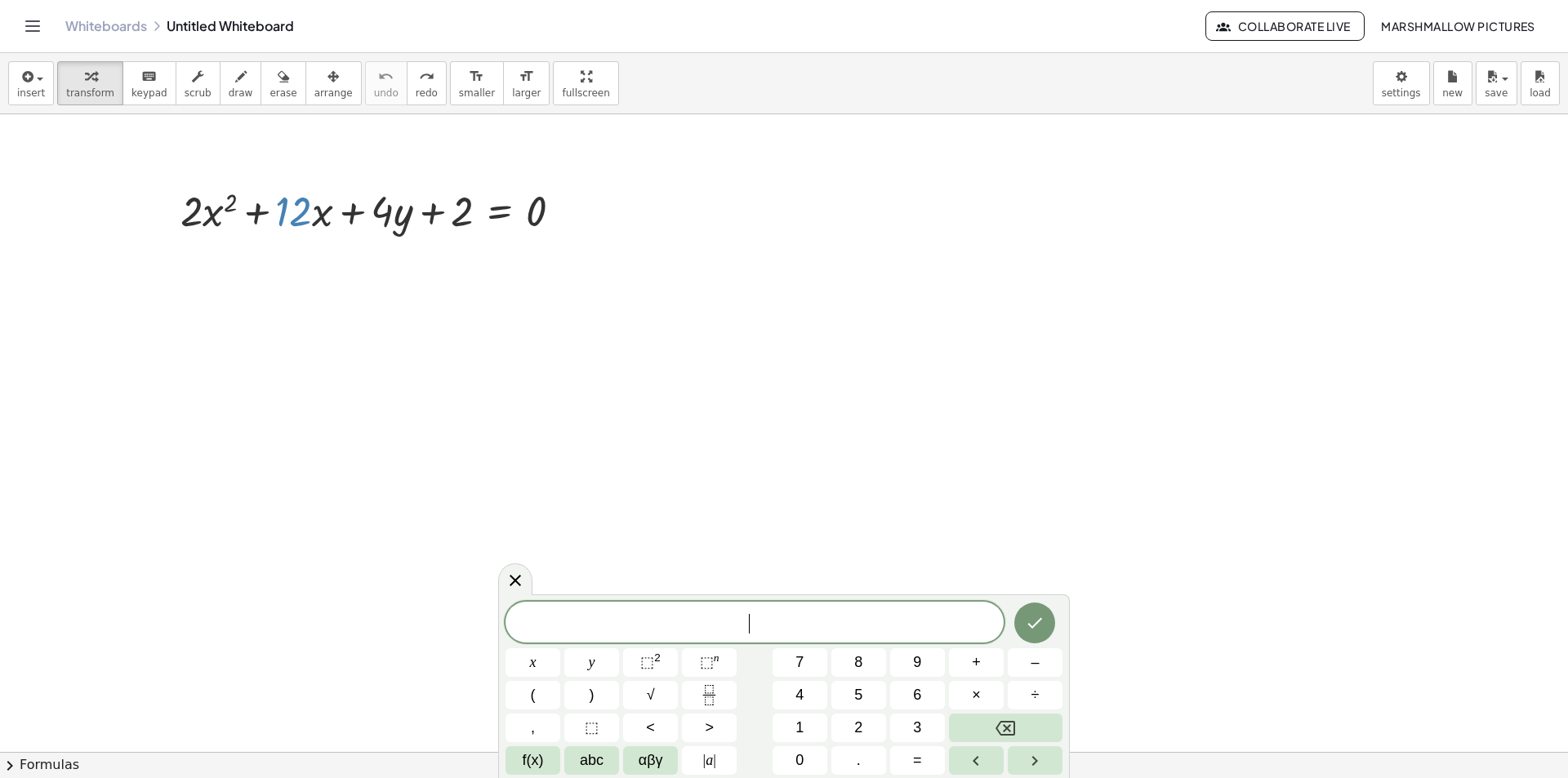
click at [514, 587] on icon at bounding box center [515, 580] width 20 height 20
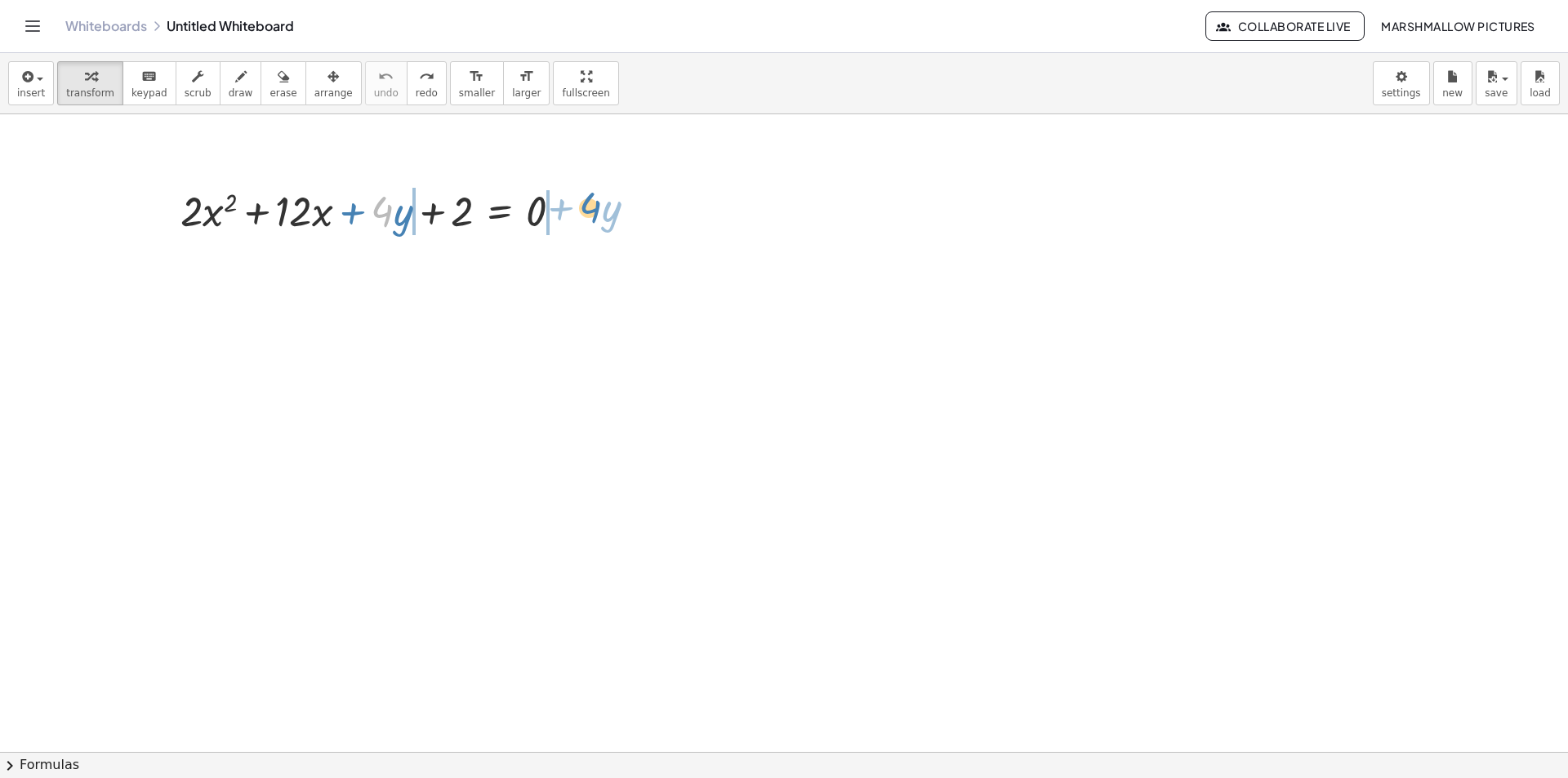
drag, startPoint x: 392, startPoint y: 216, endPoint x: 584, endPoint y: 207, distance: 192.2
click at [557, 207] on div at bounding box center [357, 210] width 531 height 56
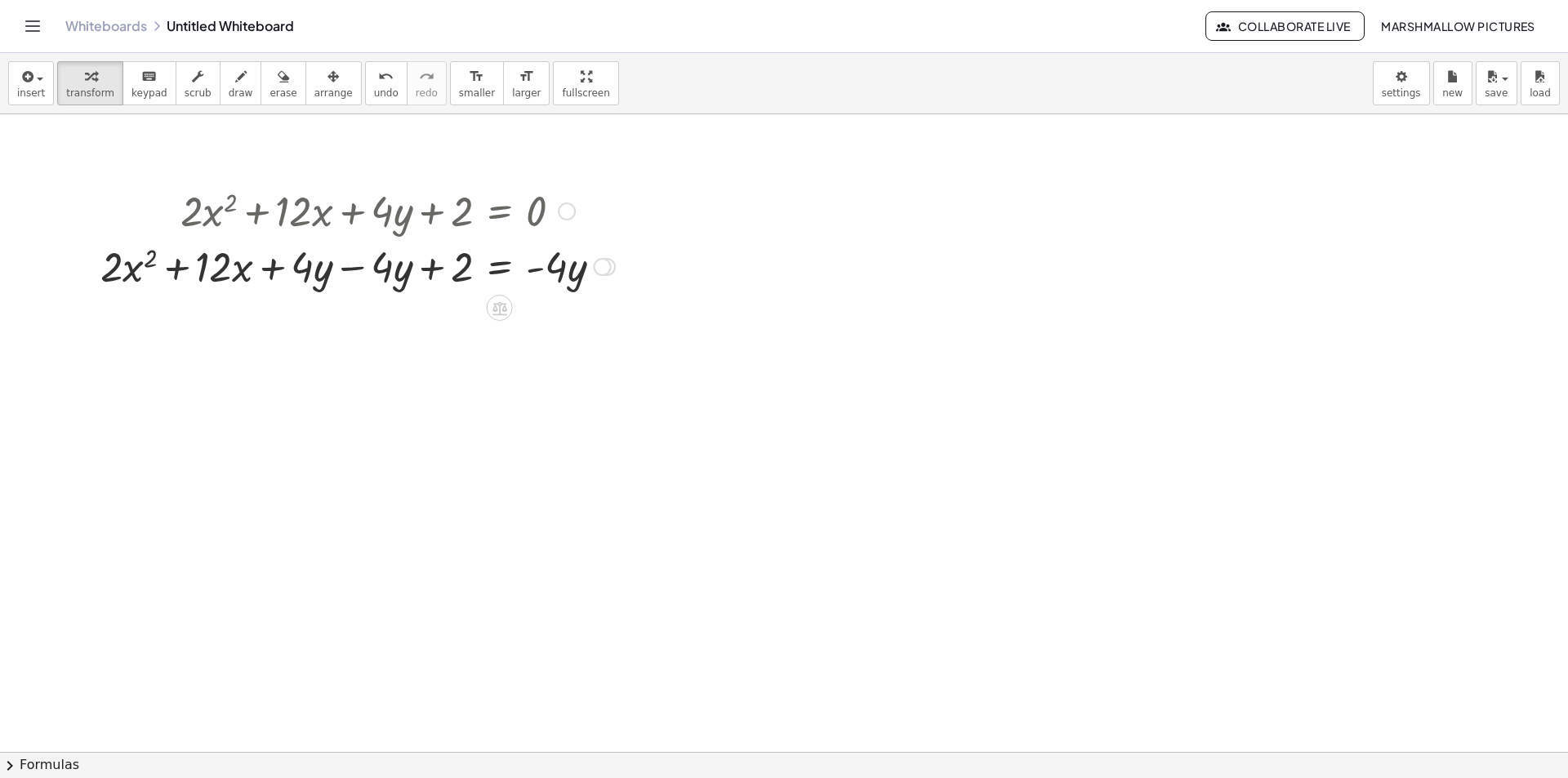
click at [371, 264] on div at bounding box center [357, 265] width 531 height 56
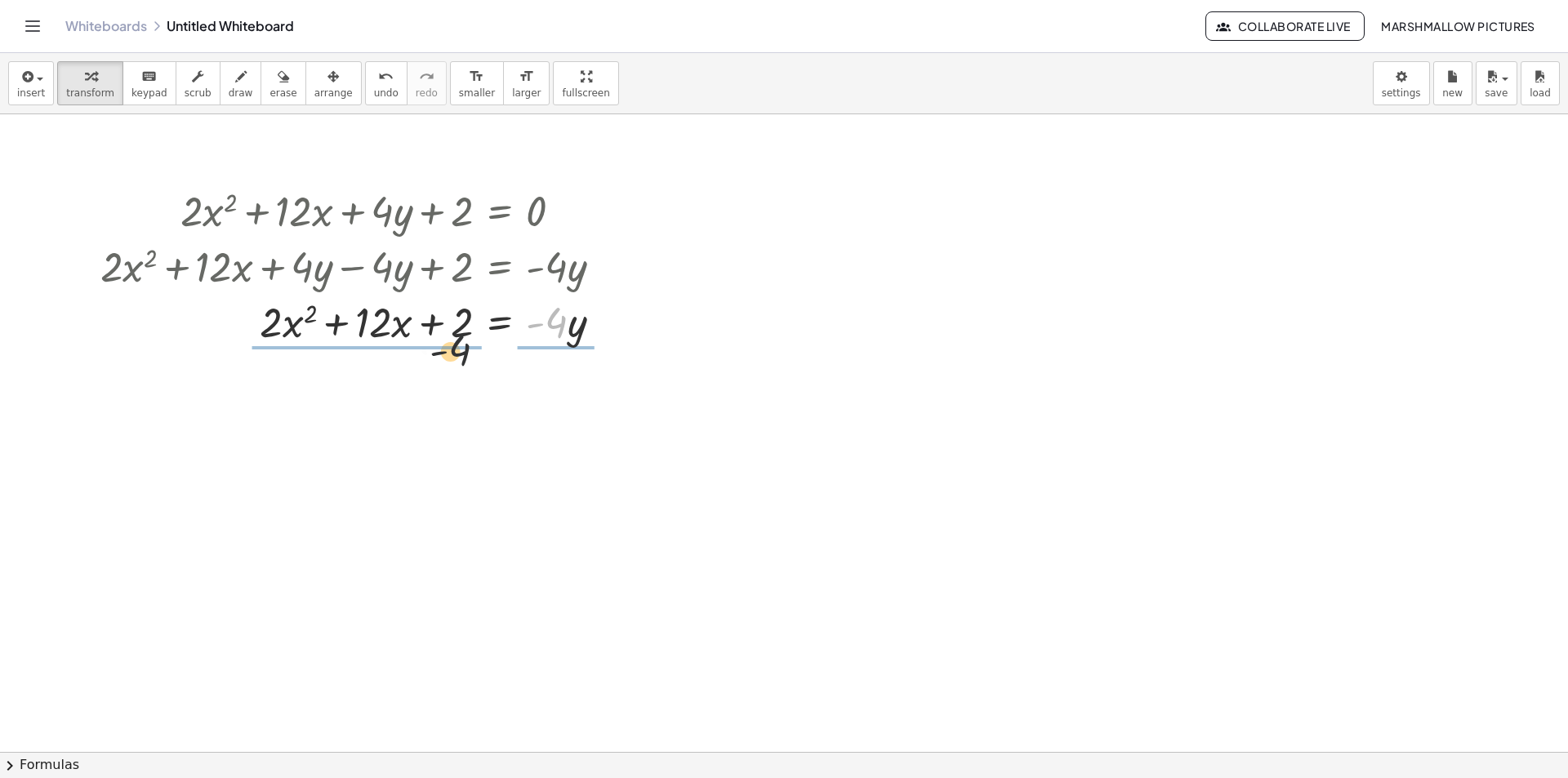
drag, startPoint x: 441, startPoint y: 356, endPoint x: 410, endPoint y: 356, distance: 31.0
click at [393, 322] on div at bounding box center [357, 320] width 531 height 82
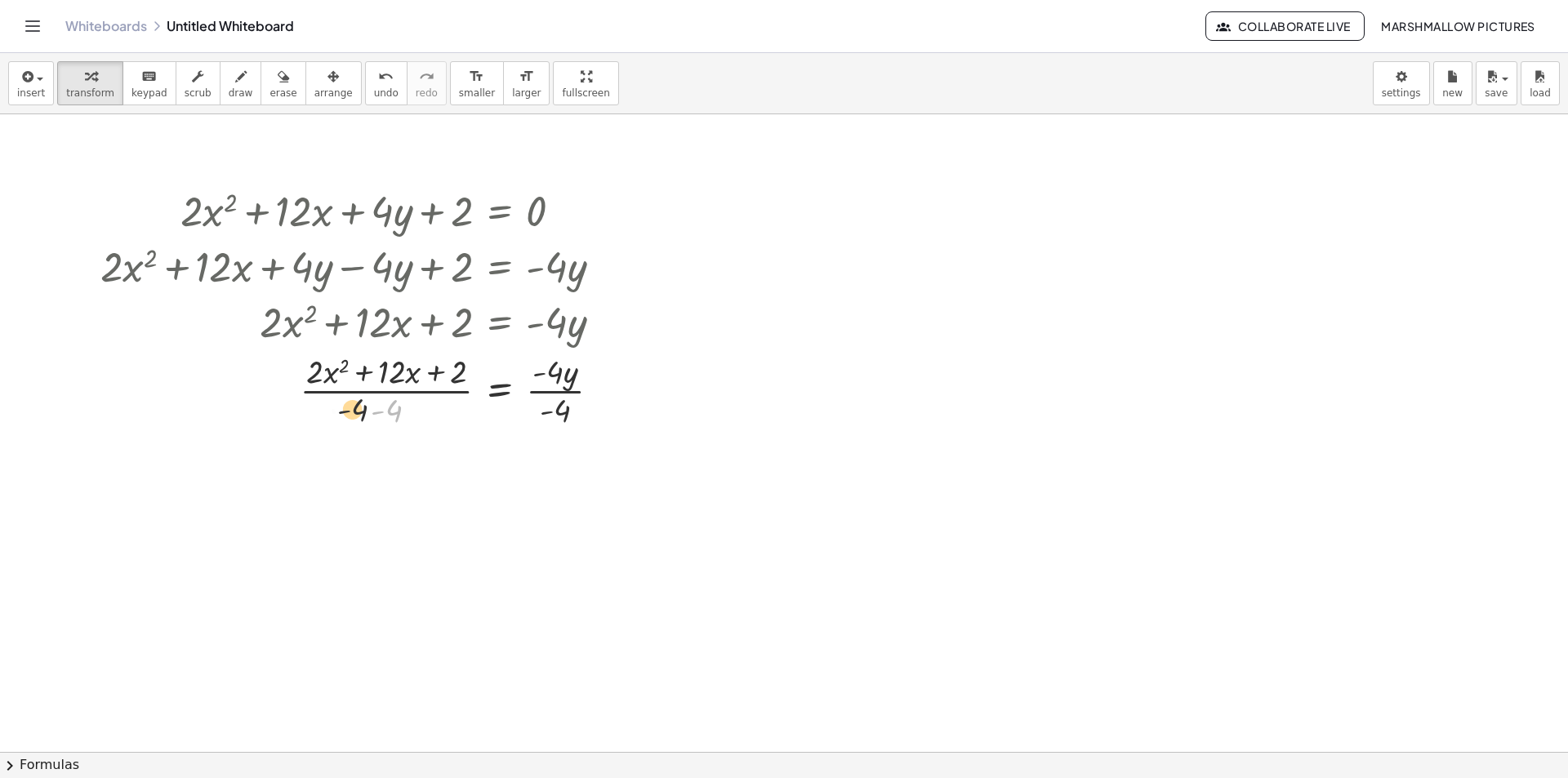
drag, startPoint x: 370, startPoint y: 405, endPoint x: 333, endPoint y: 405, distance: 37.0
click at [333, 405] on div at bounding box center [357, 389] width 531 height 82
drag, startPoint x: 390, startPoint y: 410, endPoint x: 308, endPoint y: 392, distance: 84.0
click at [308, 392] on div at bounding box center [357, 389] width 531 height 82
drag, startPoint x: 388, startPoint y: 411, endPoint x: 319, endPoint y: 390, distance: 72.1
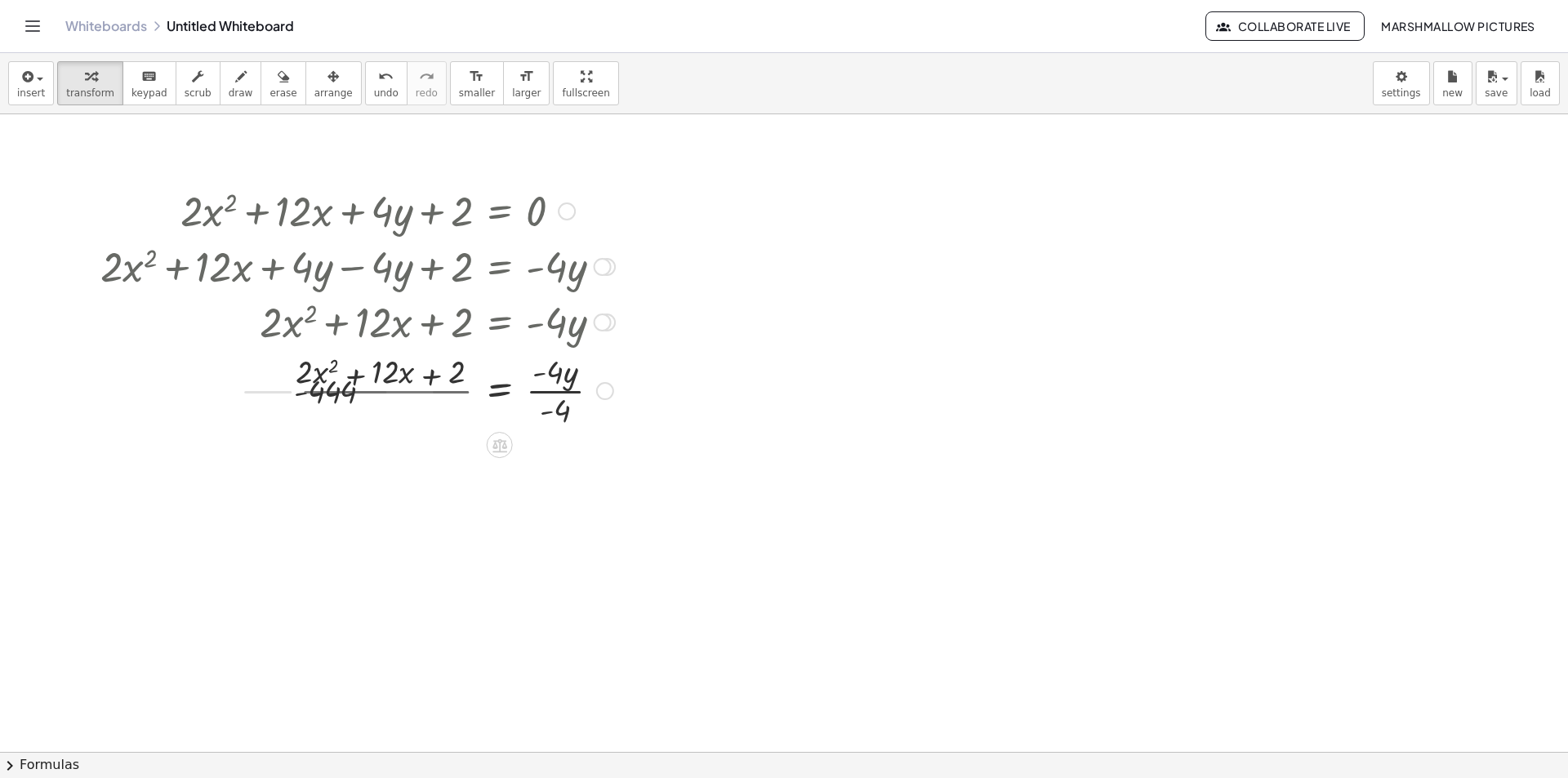
click at [325, 380] on div at bounding box center [357, 389] width 531 height 82
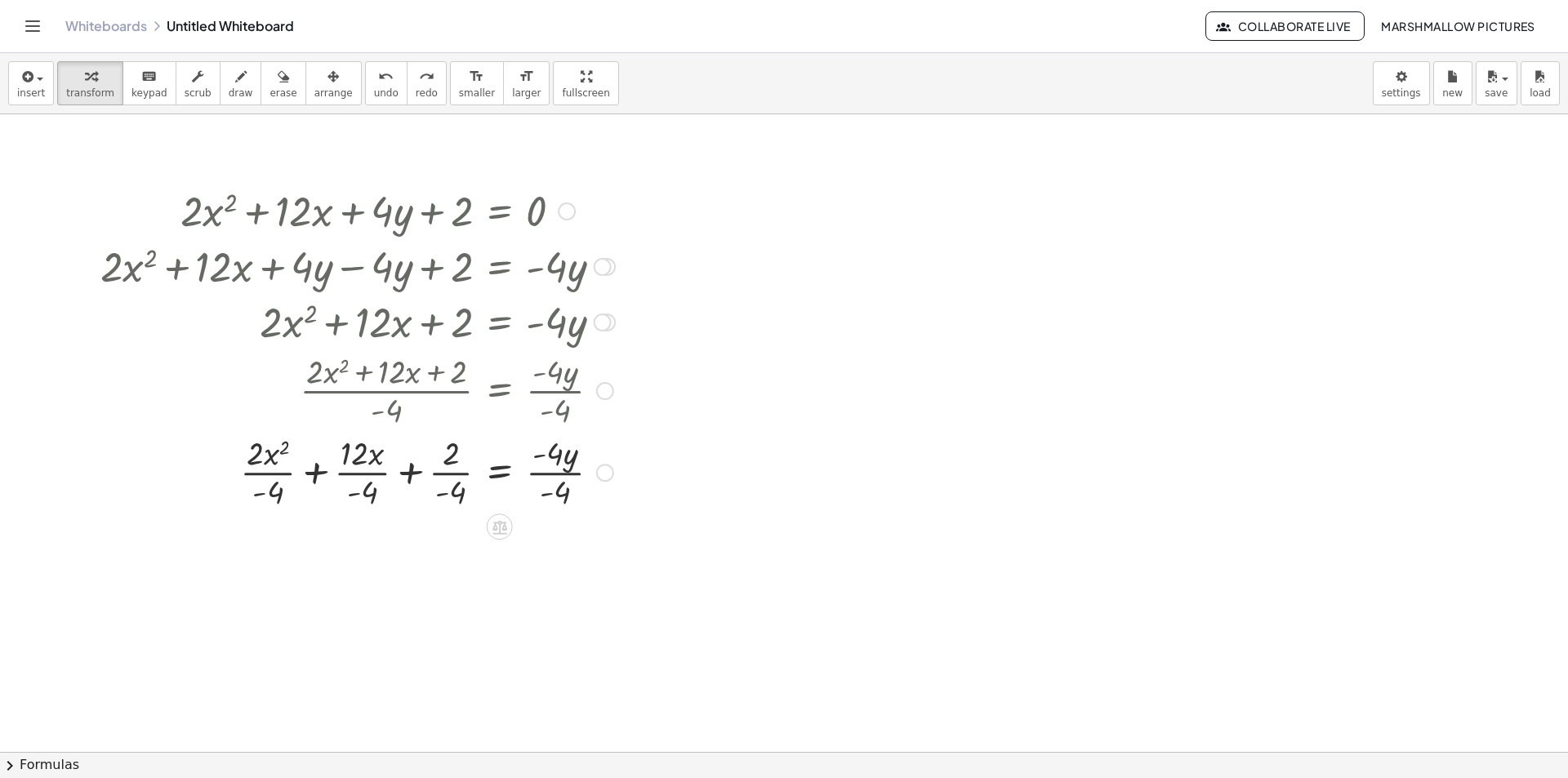
click at [267, 476] on div at bounding box center [357, 471] width 531 height 82
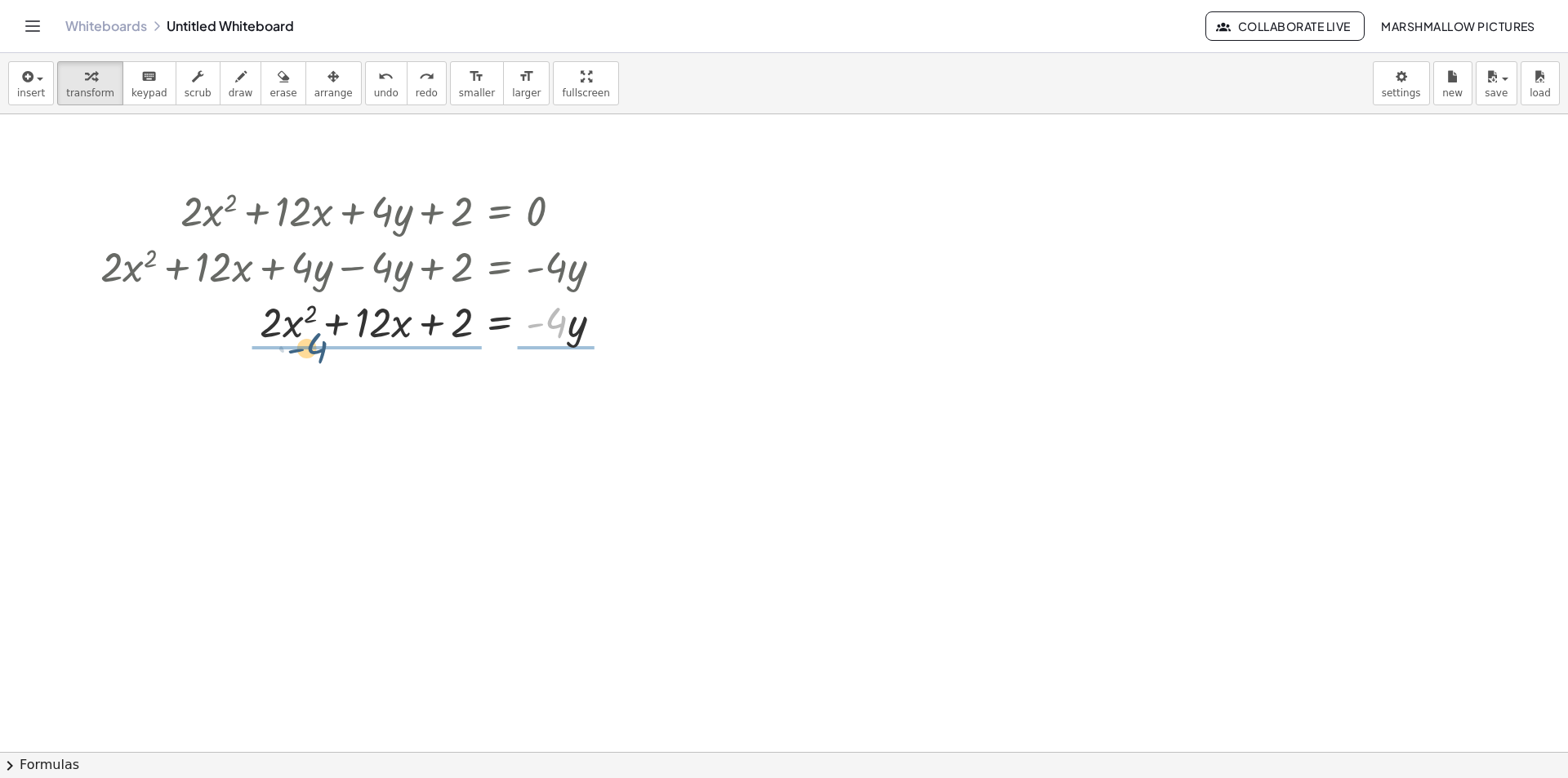
drag, startPoint x: 360, startPoint y: 352, endPoint x: 307, endPoint y: 352, distance: 53.0
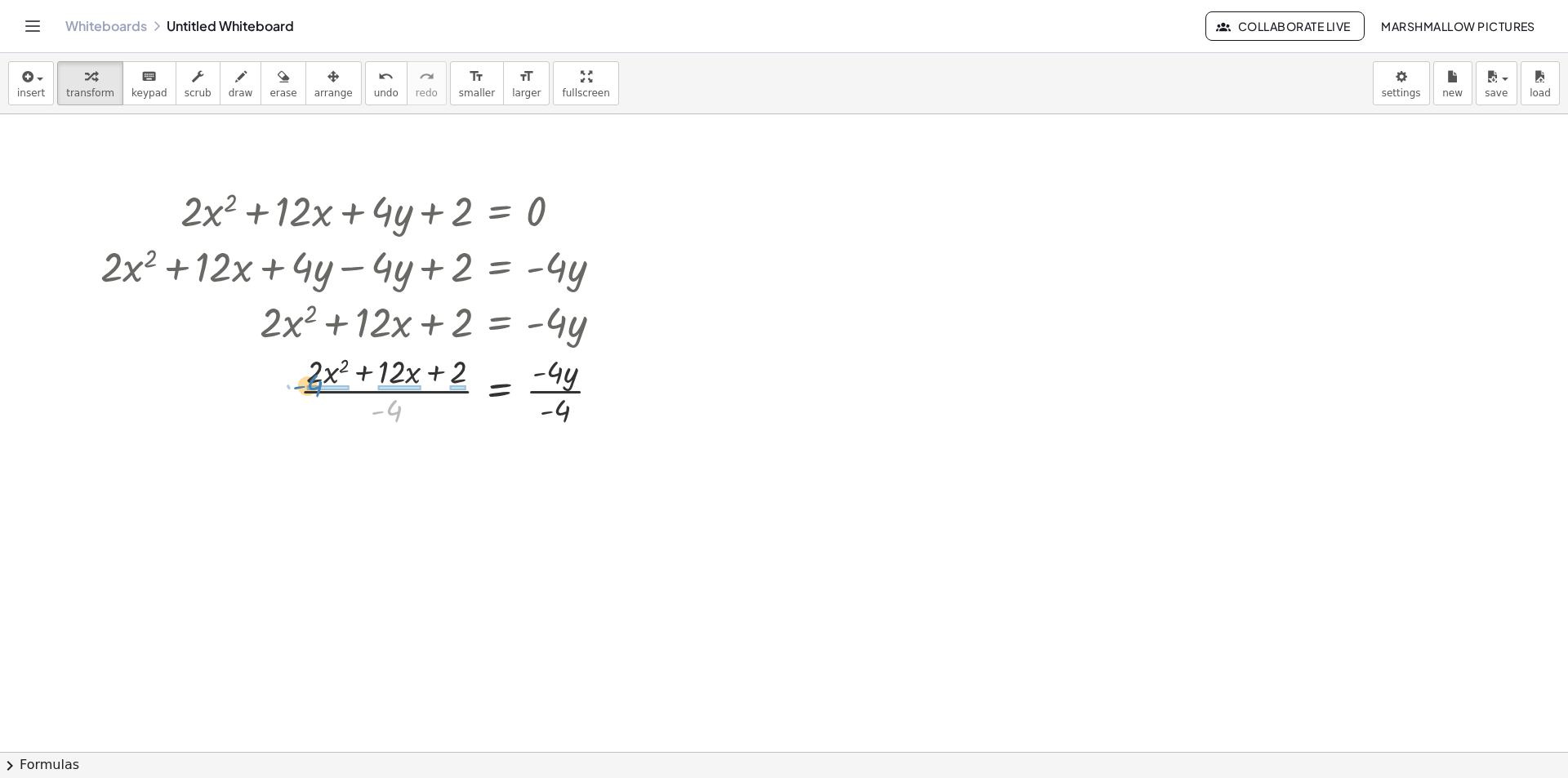
drag, startPoint x: 337, startPoint y: 400, endPoint x: 316, endPoint y: 390, distance: 23.3
click at [378, 386] on div at bounding box center [357, 389] width 531 height 82
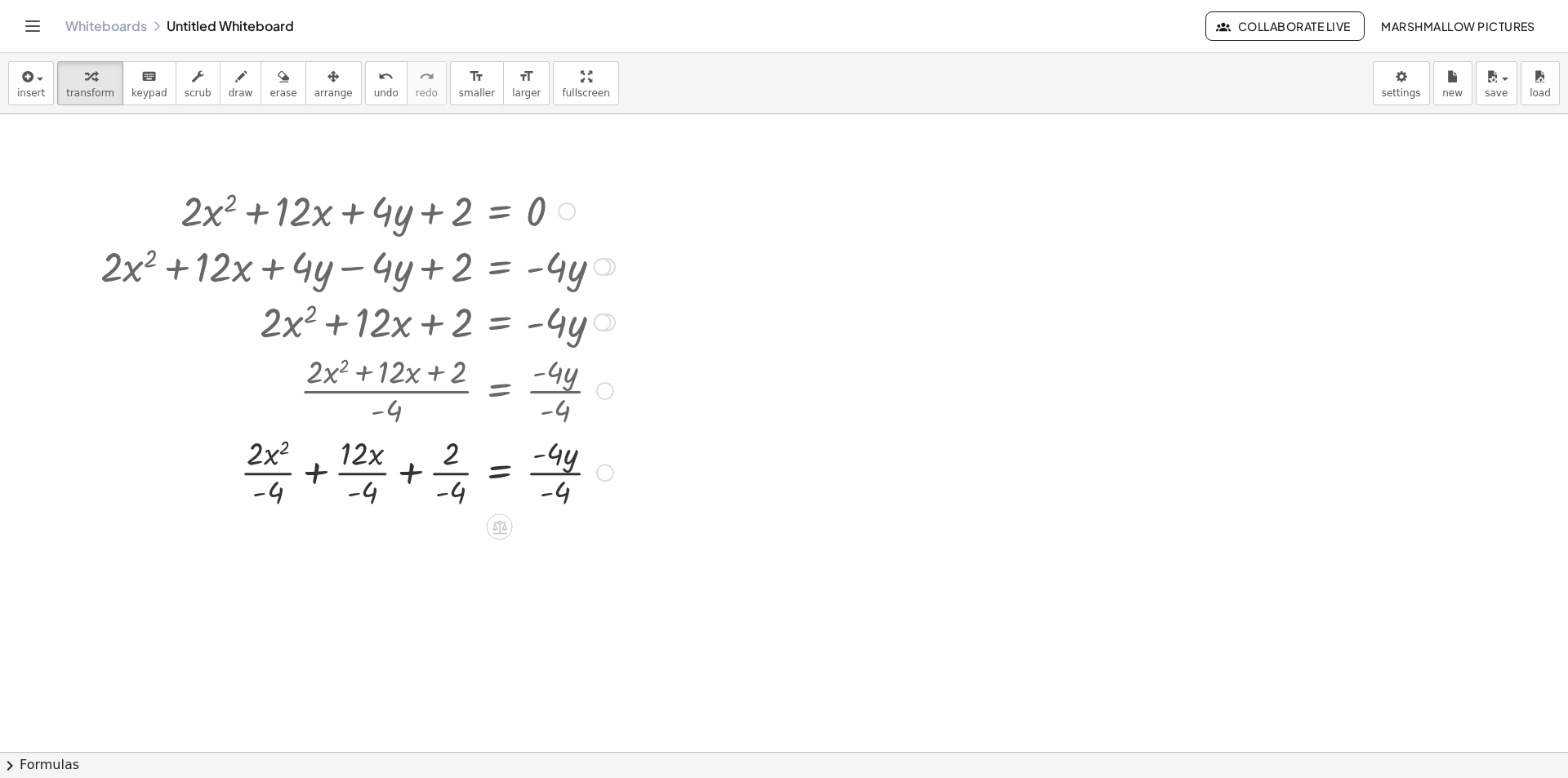
click at [442, 480] on div at bounding box center [357, 471] width 531 height 82
click at [368, 482] on div at bounding box center [357, 471] width 531 height 82
drag, startPoint x: 277, startPoint y: 479, endPoint x: 276, endPoint y: 492, distance: 13.0
click at [277, 480] on div at bounding box center [357, 471] width 531 height 82
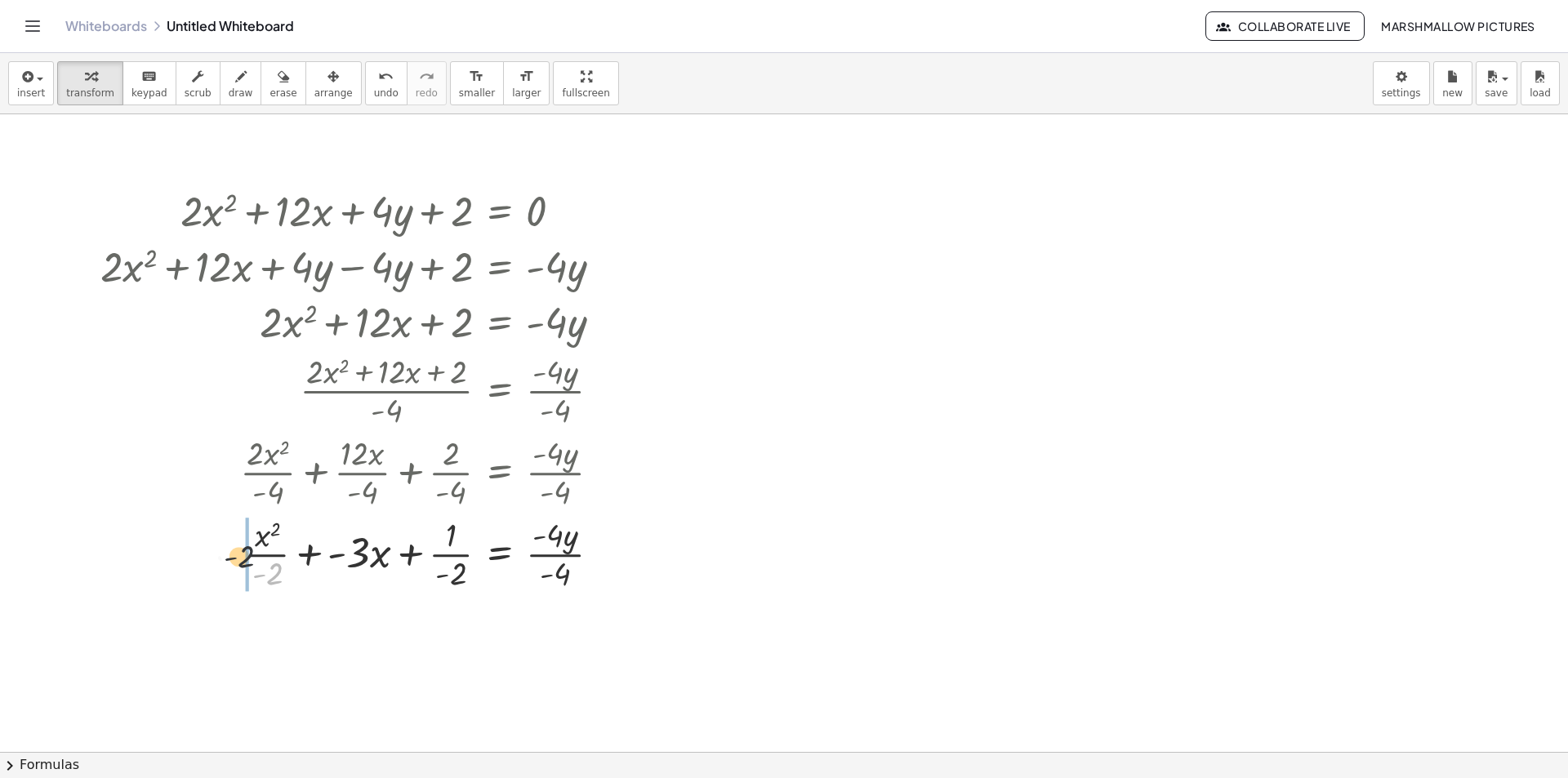
drag, startPoint x: 271, startPoint y: 577, endPoint x: 240, endPoint y: 558, distance: 36.4
click at [240, 558] on div at bounding box center [357, 552] width 531 height 82
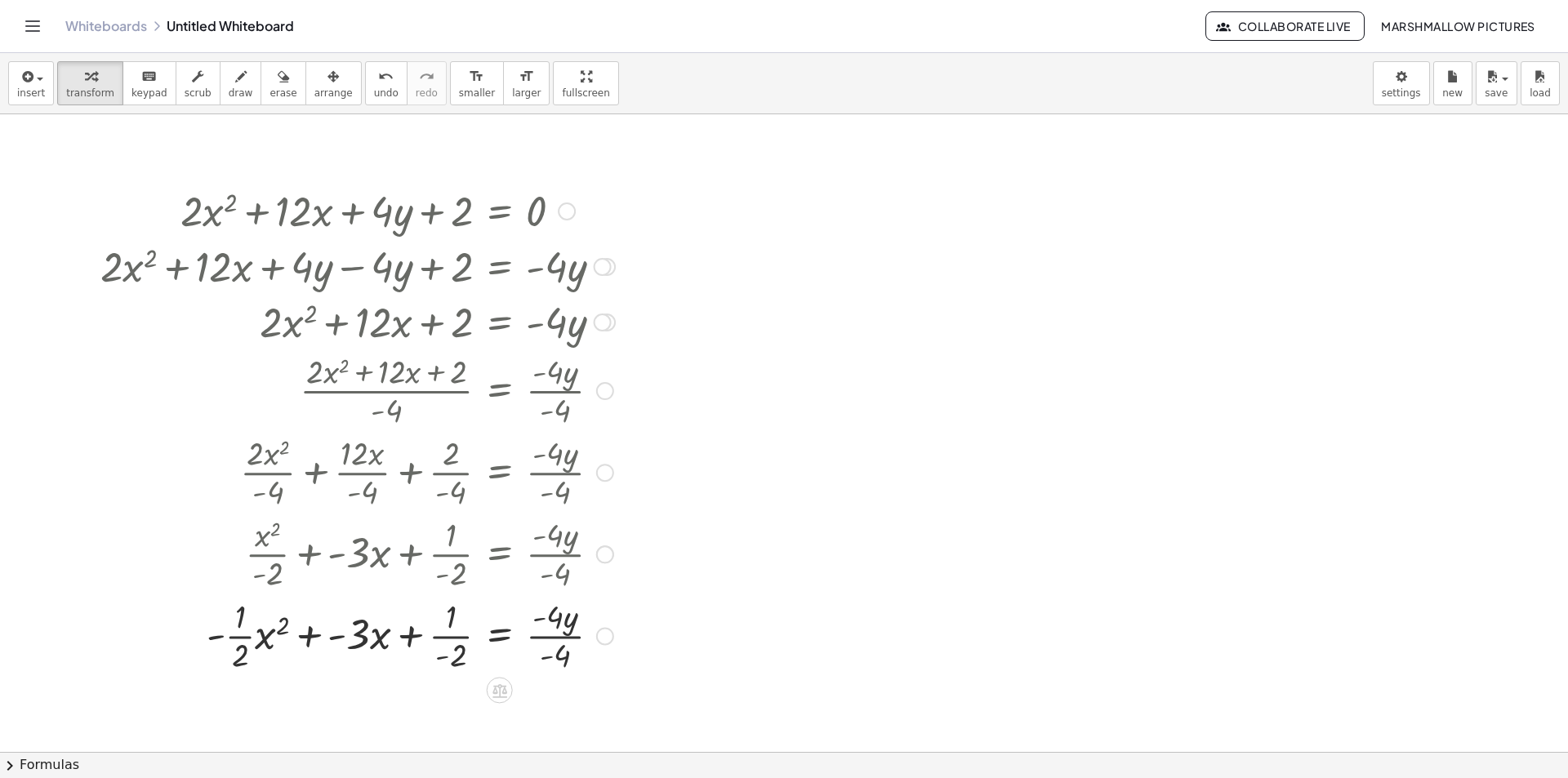
click at [456, 642] on div at bounding box center [357, 634] width 531 height 82
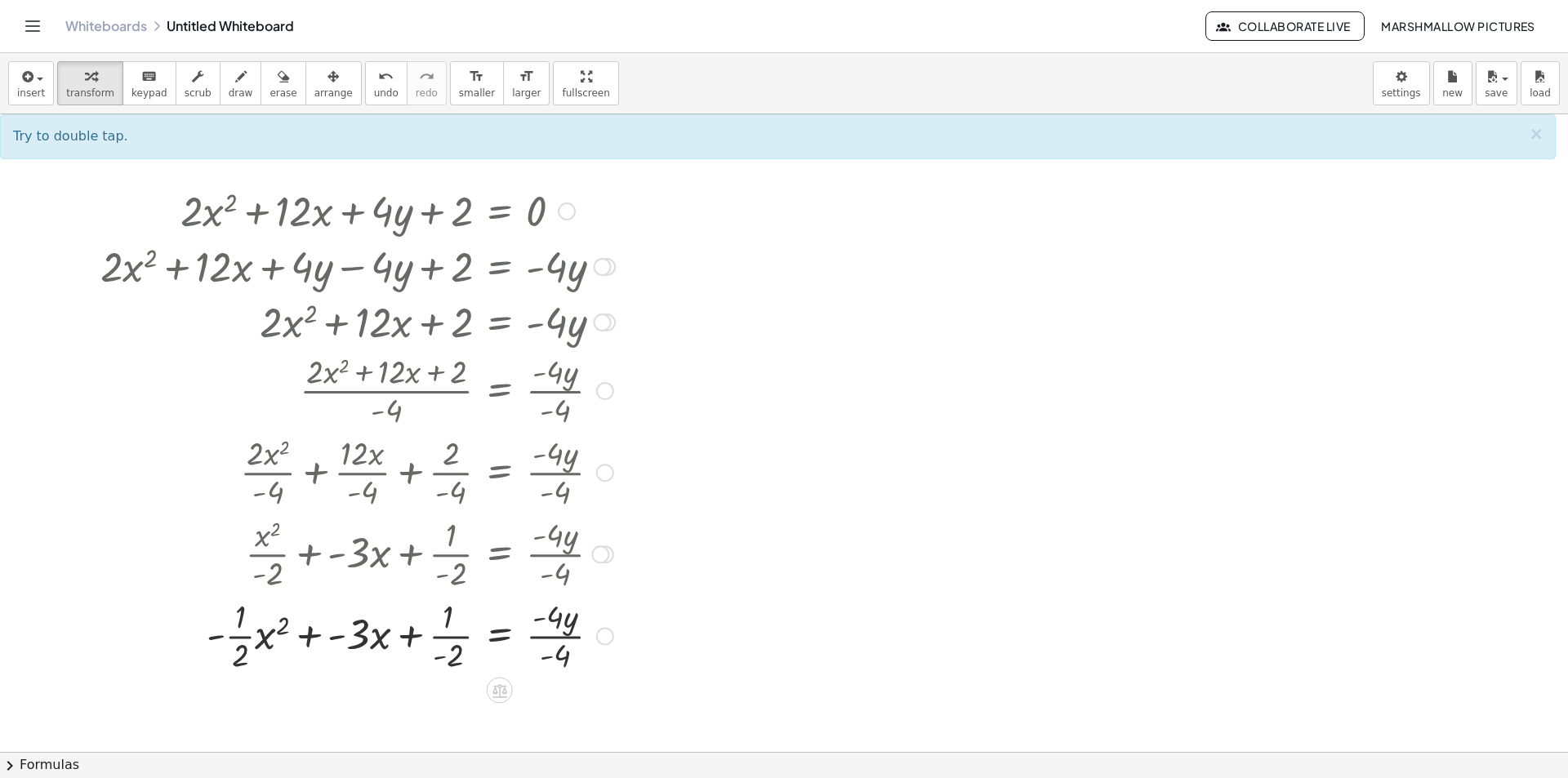
click at [459, 632] on div at bounding box center [357, 634] width 531 height 82
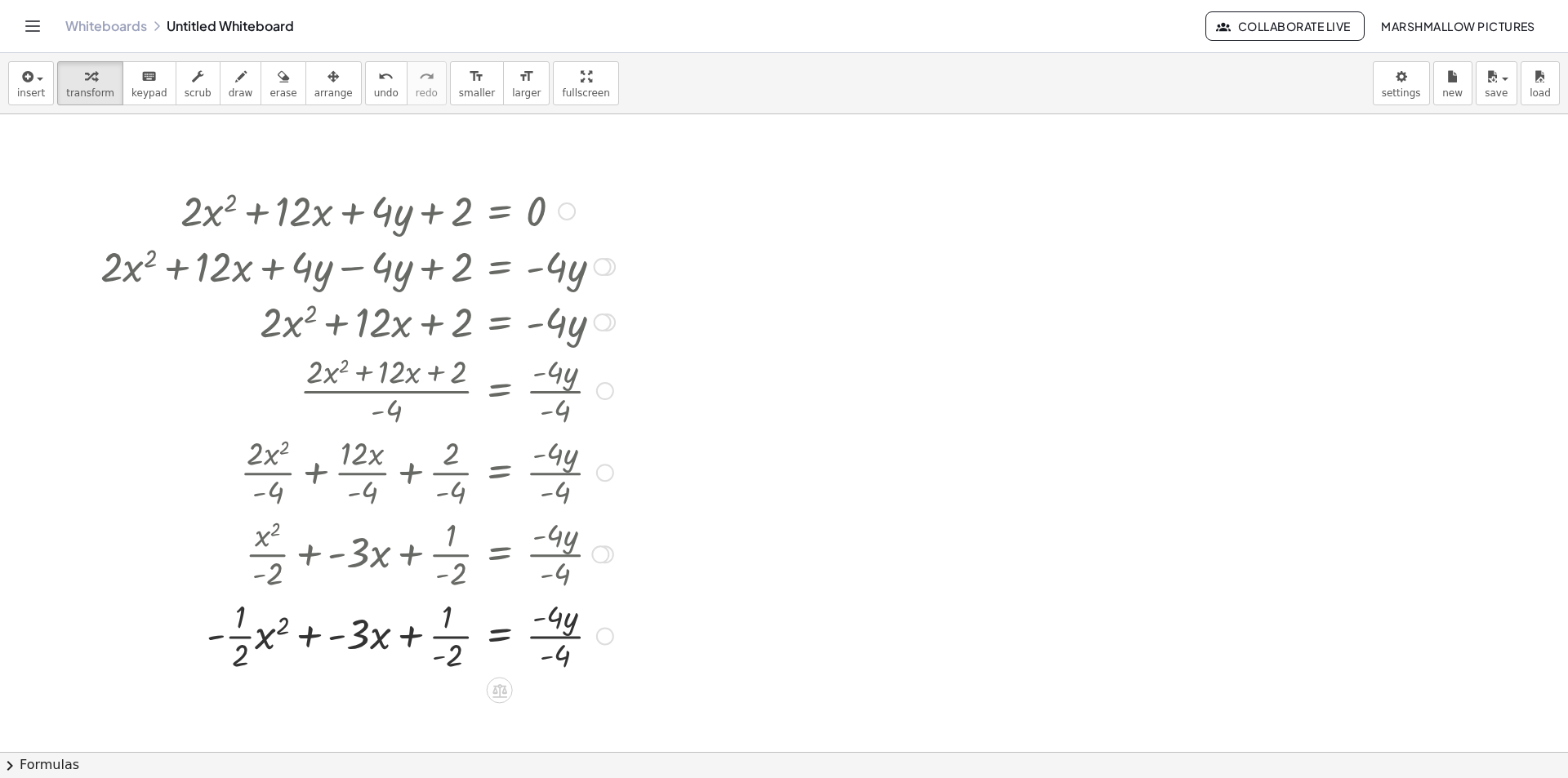
click at [460, 632] on div at bounding box center [357, 634] width 531 height 82
drag, startPoint x: 334, startPoint y: 635, endPoint x: 208, endPoint y: 643, distance: 126.3
click at [208, 643] on div at bounding box center [357, 634] width 531 height 82
drag, startPoint x: 353, startPoint y: 625, endPoint x: 367, endPoint y: 651, distance: 29.5
click at [367, 651] on div at bounding box center [357, 634] width 531 height 82
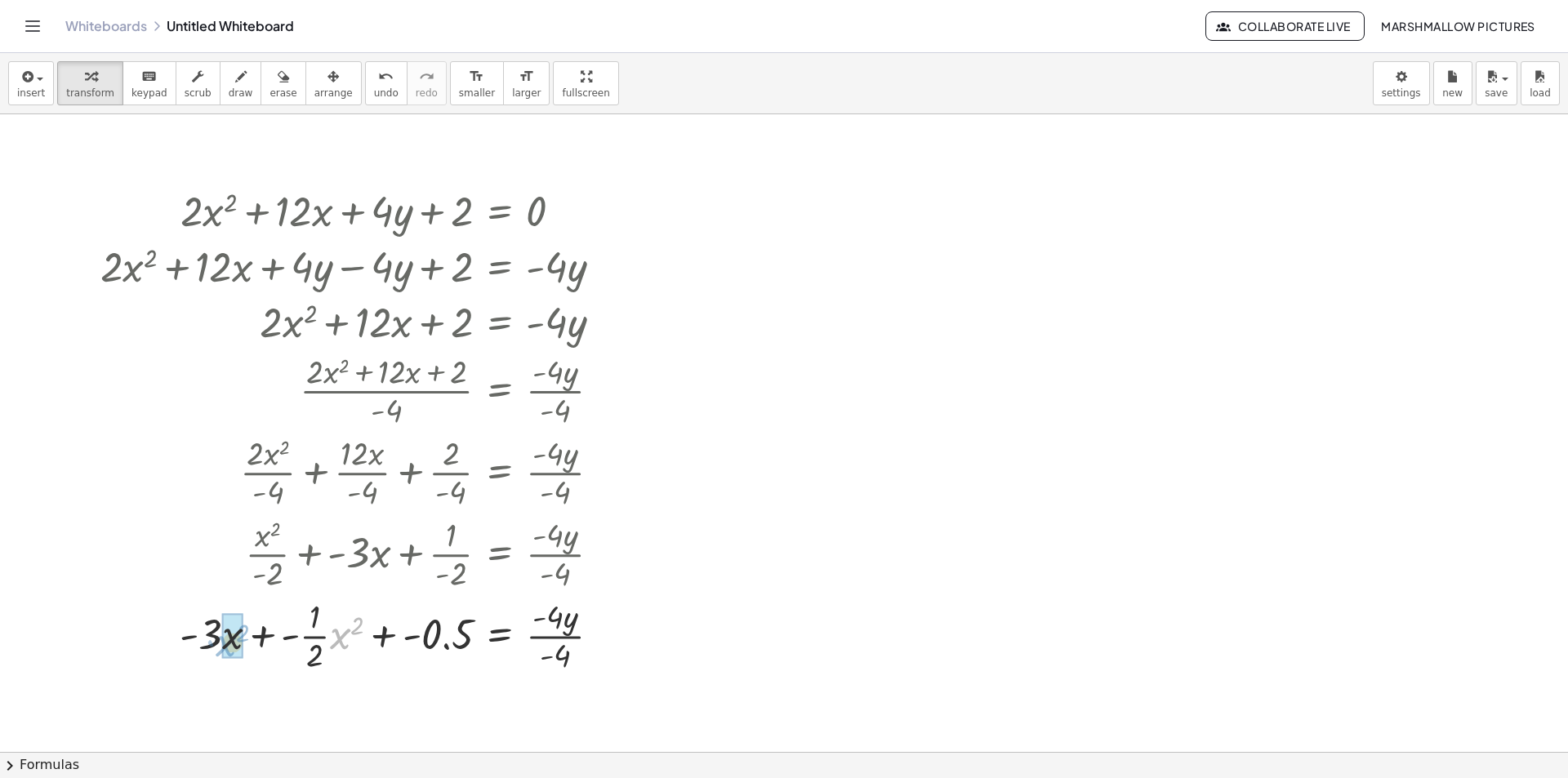
drag, startPoint x: 332, startPoint y: 641, endPoint x: 218, endPoint y: 647, distance: 114.2
click at [218, 647] on div at bounding box center [357, 634] width 531 height 82
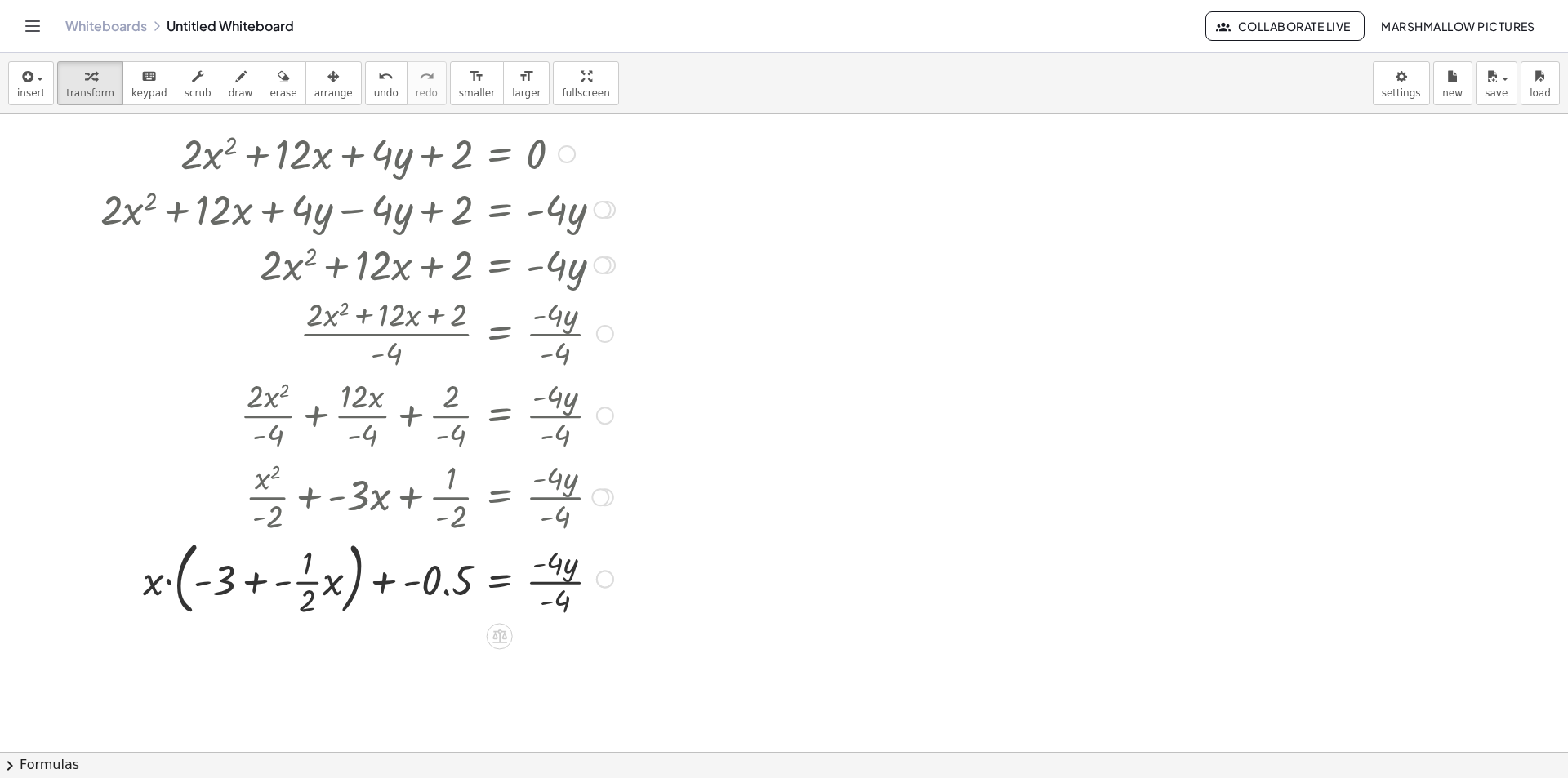
scroll to position [82, 0]
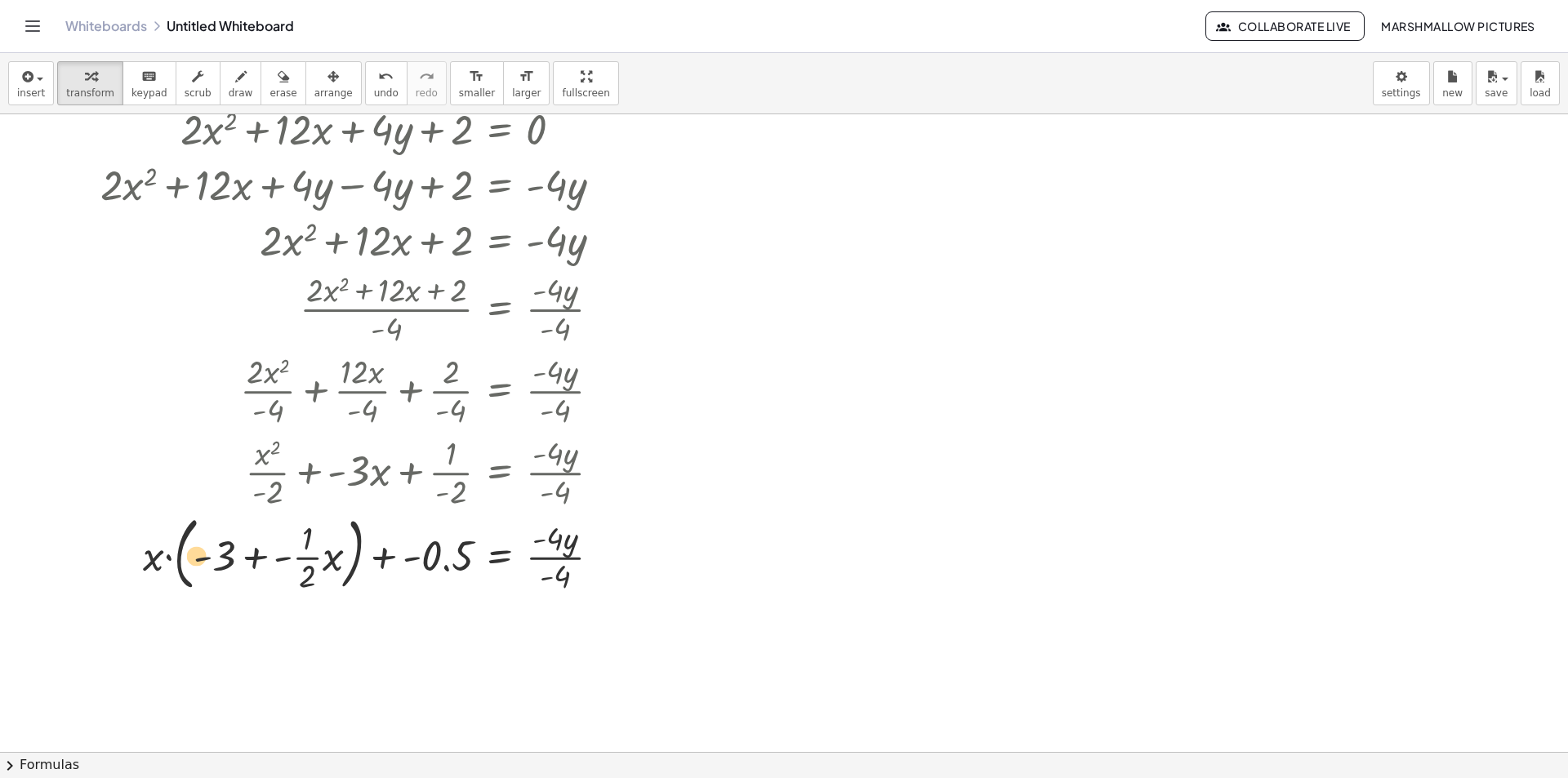
drag, startPoint x: 223, startPoint y: 551, endPoint x: 214, endPoint y: 550, distance: 9.1
click at [214, 550] on div at bounding box center [357, 553] width 531 height 88
drag, startPoint x: 153, startPoint y: 557, endPoint x: 245, endPoint y: 559, distance: 92.0
click at [245, 559] on div at bounding box center [357, 553] width 531 height 88
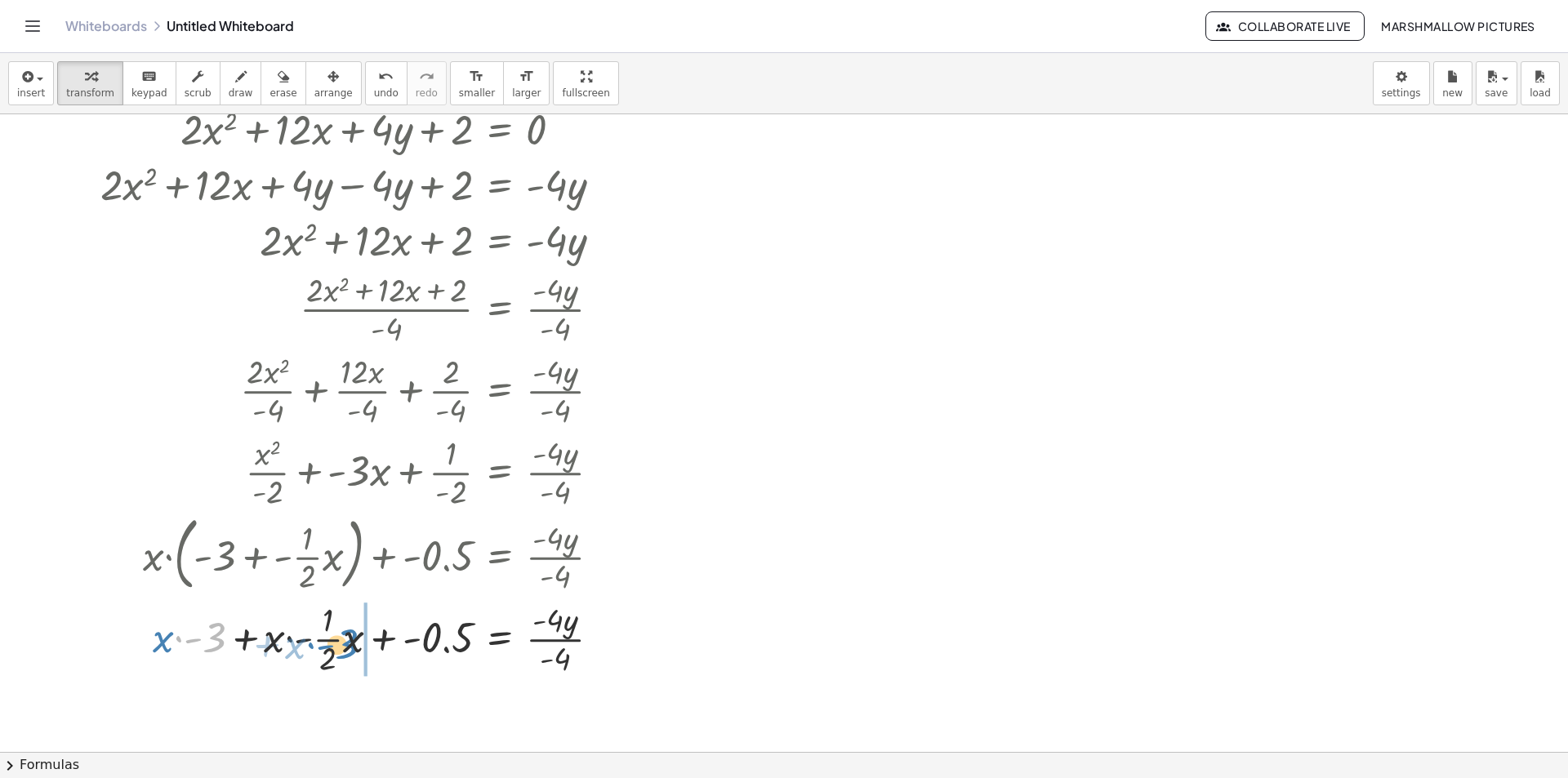
drag, startPoint x: 215, startPoint y: 628, endPoint x: 349, endPoint y: 634, distance: 134.1
click at [349, 634] on div at bounding box center [357, 637] width 531 height 82
drag, startPoint x: 300, startPoint y: 631, endPoint x: 163, endPoint y: 625, distance: 137.1
drag, startPoint x: 306, startPoint y: 638, endPoint x: 247, endPoint y: 641, distance: 59.1
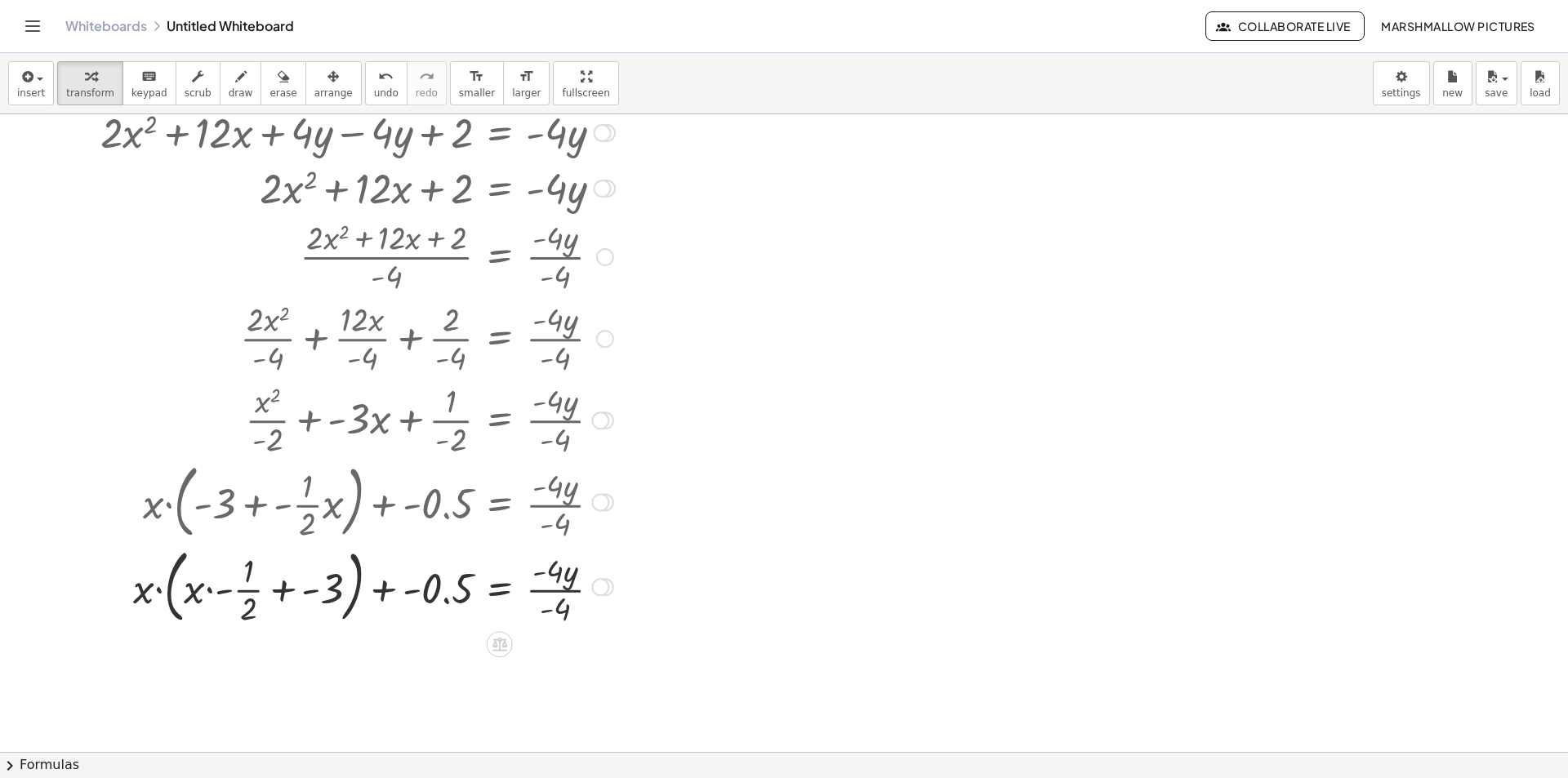
scroll to position [163, 0]
